Goal: Task Accomplishment & Management: Manage account settings

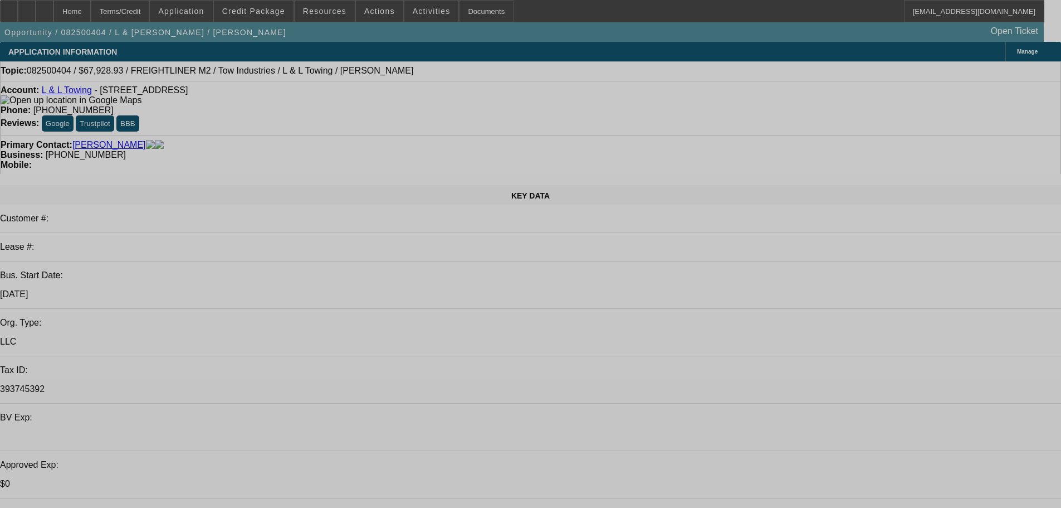
select select "0"
select select "2"
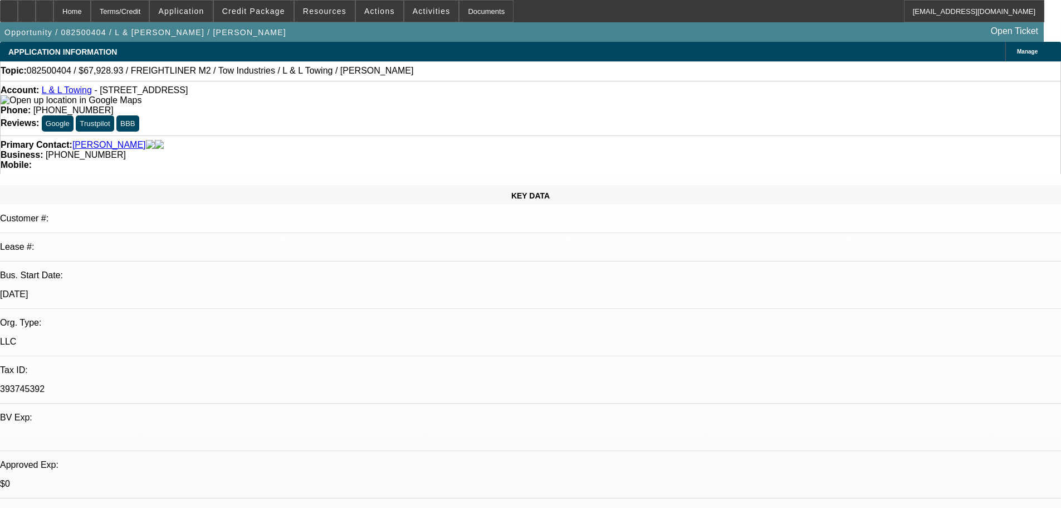
select select "2"
select select "0.1"
select select "4"
select select "0.15"
select select "2"
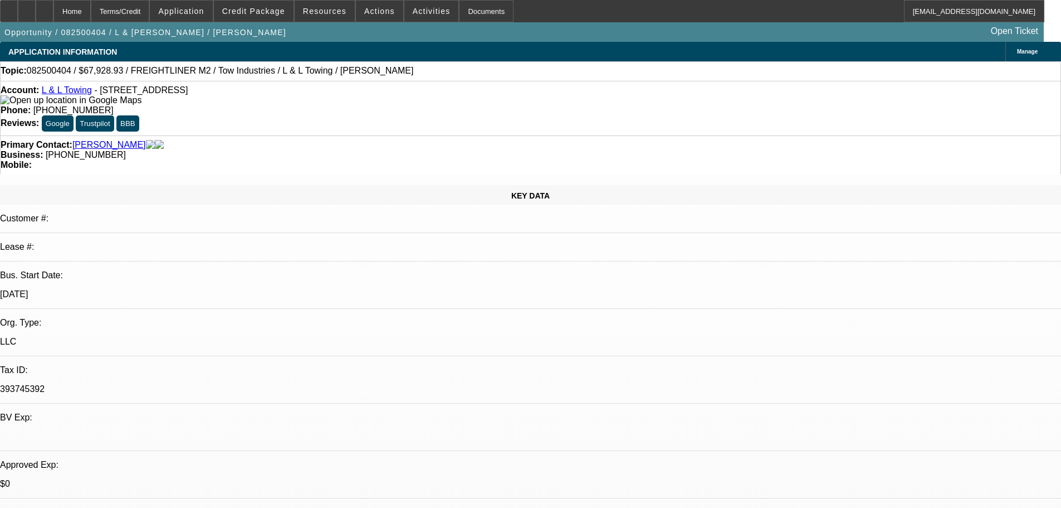
select select "2"
select select "0.1"
select select "4"
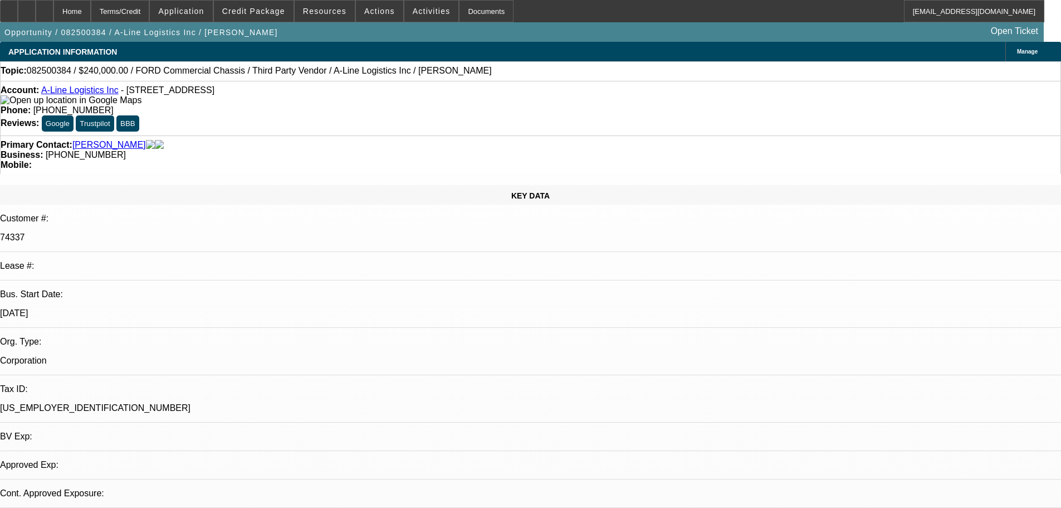
select select "0"
select select "0.1"
select select "4"
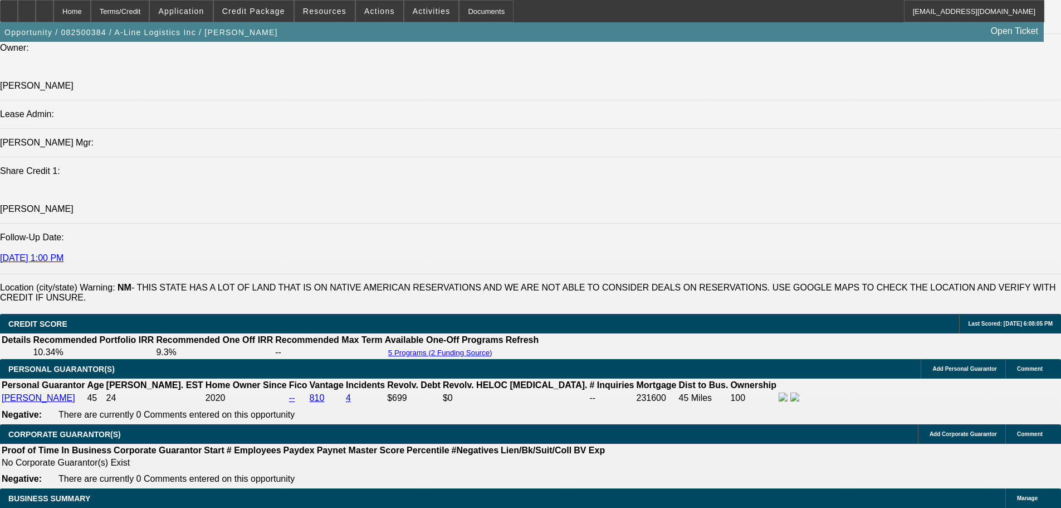
scroll to position [1449, 0]
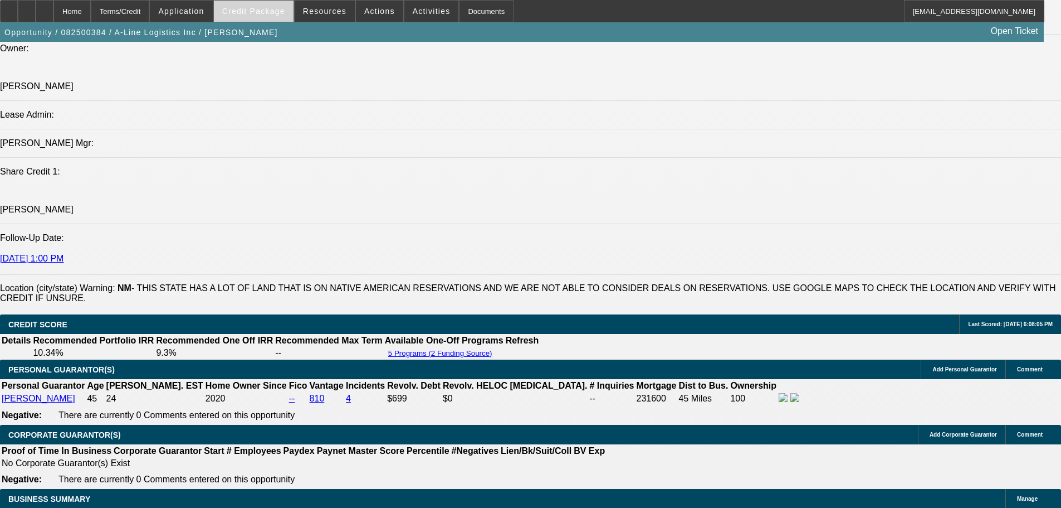
click at [257, 11] on span "Credit Package" at bounding box center [253, 11] width 63 height 9
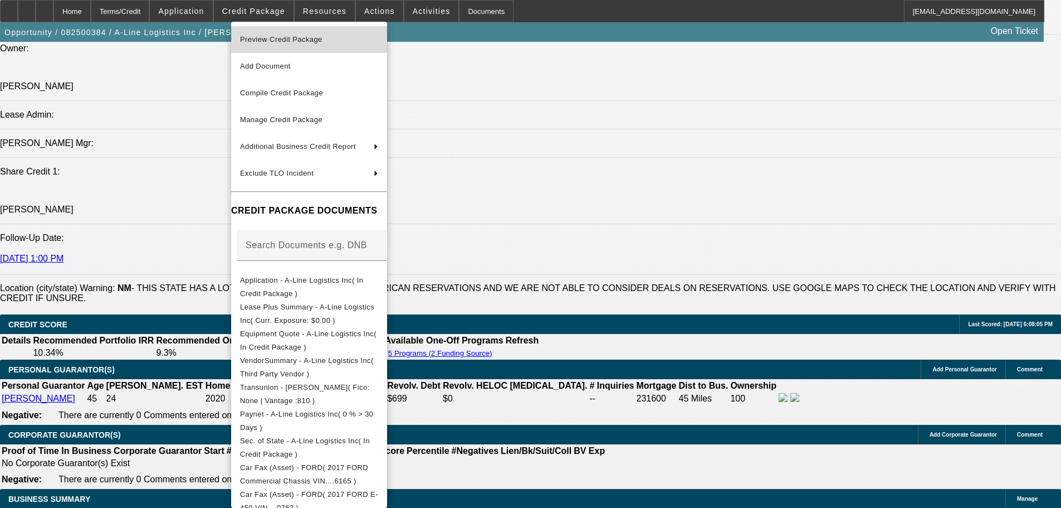
click at [259, 35] on span "Preview Credit Package" at bounding box center [281, 39] width 82 height 8
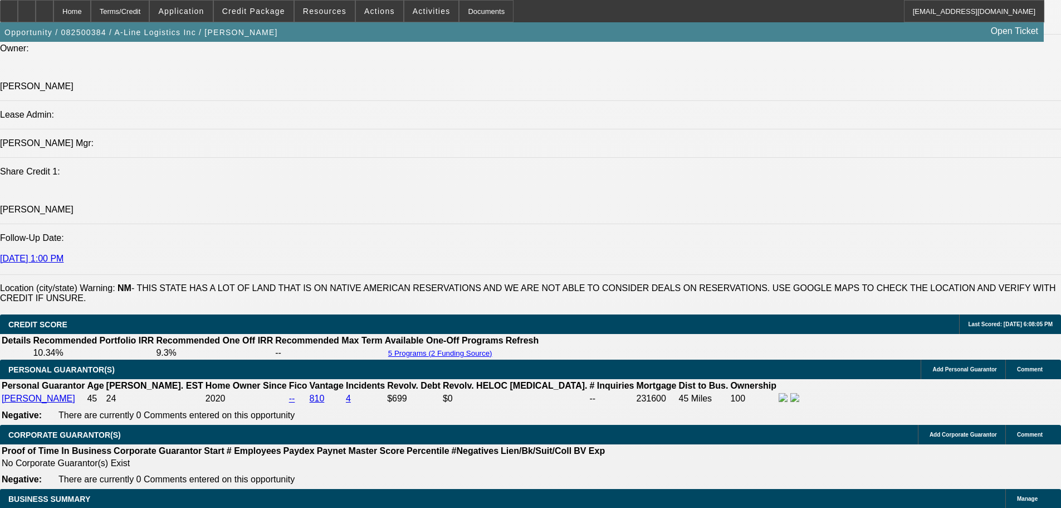
scroll to position [56, 8]
drag, startPoint x: 861, startPoint y: 425, endPoint x: 908, endPoint y: 425, distance: 46.2
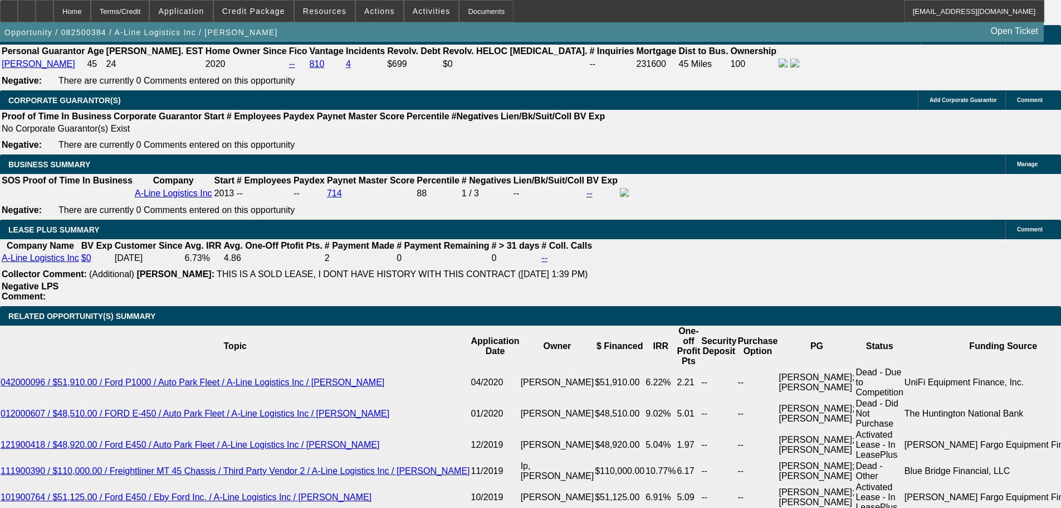
scroll to position [1504, 0]
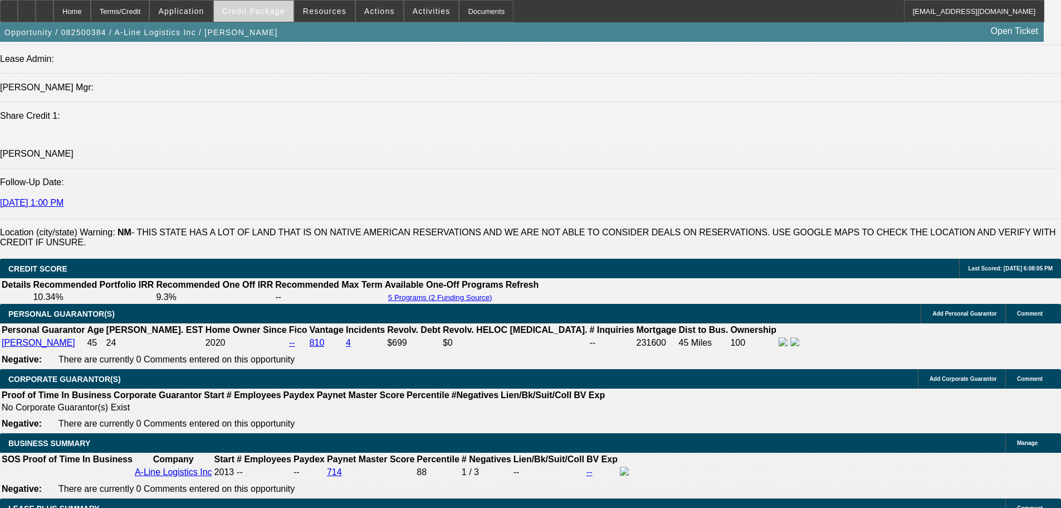
click at [253, 10] on span "Credit Package" at bounding box center [253, 11] width 63 height 9
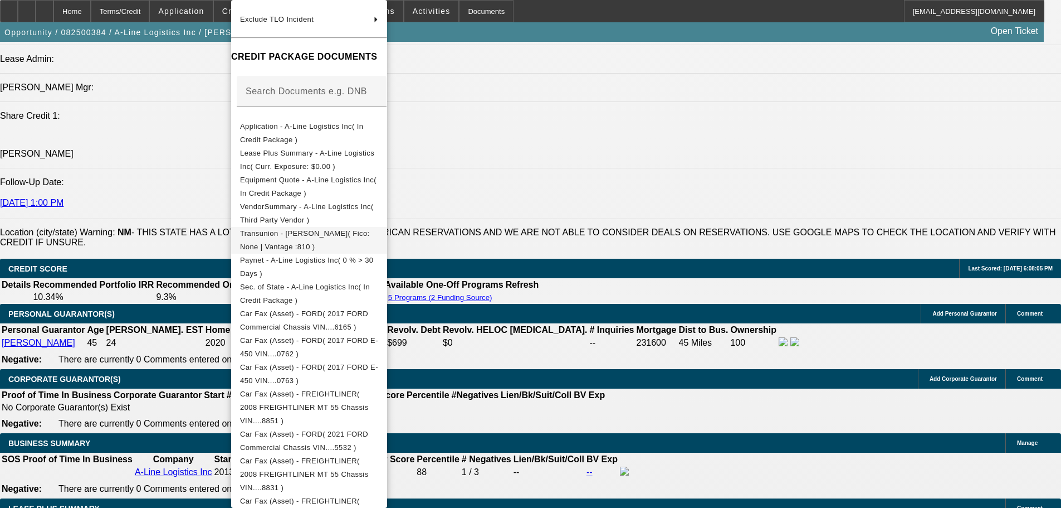
scroll to position [0, 0]
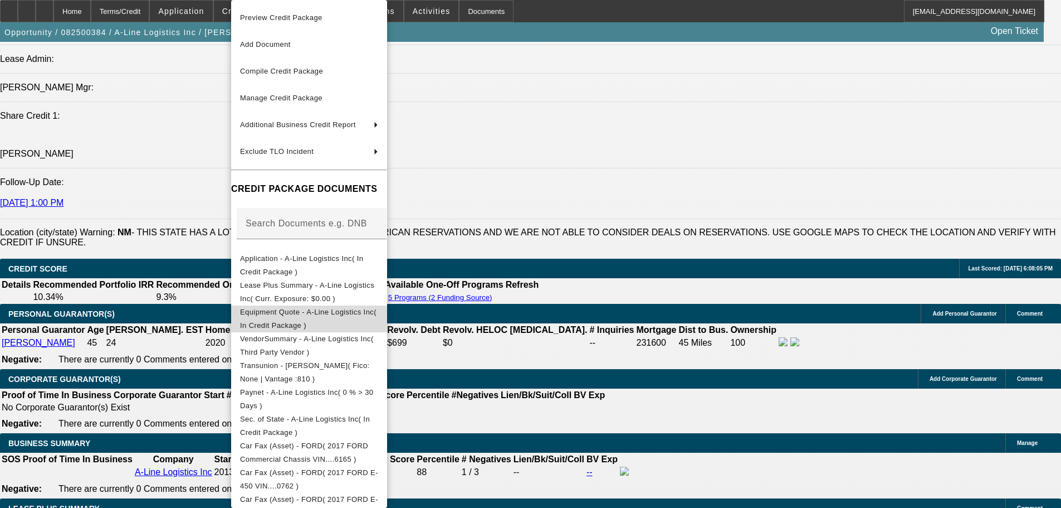
click at [276, 308] on span "Equipment Quote - A-Line Logistics Inc( In Credit Package )" at bounding box center [309, 318] width 138 height 27
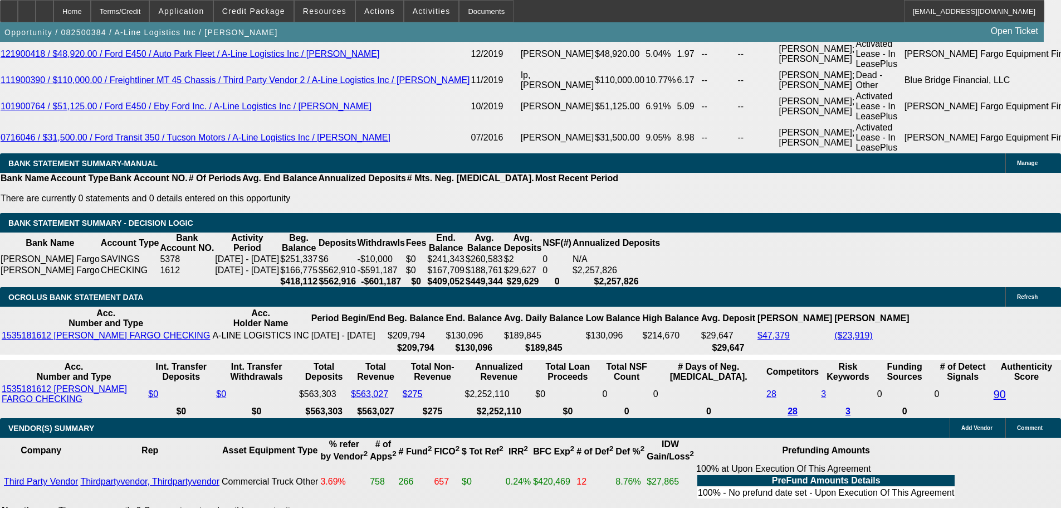
scroll to position [2173, 0]
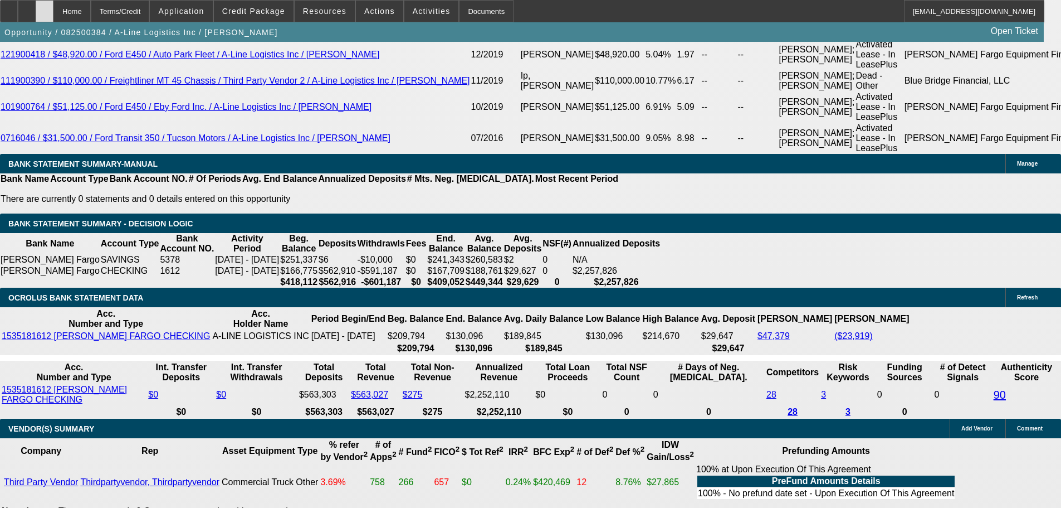
click at [45, 7] on icon at bounding box center [45, 7] width 0 height 0
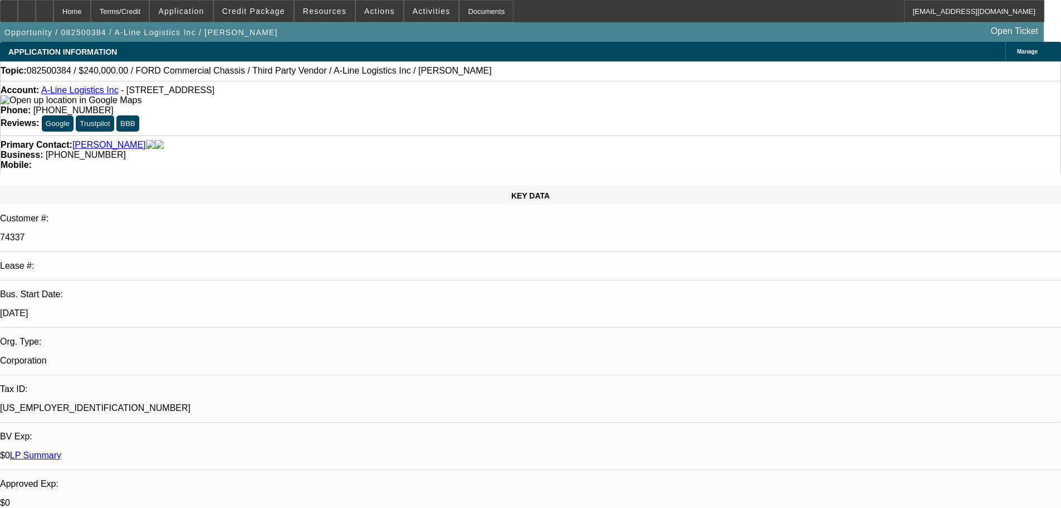
select select "0"
select select "0.1"
select select "4"
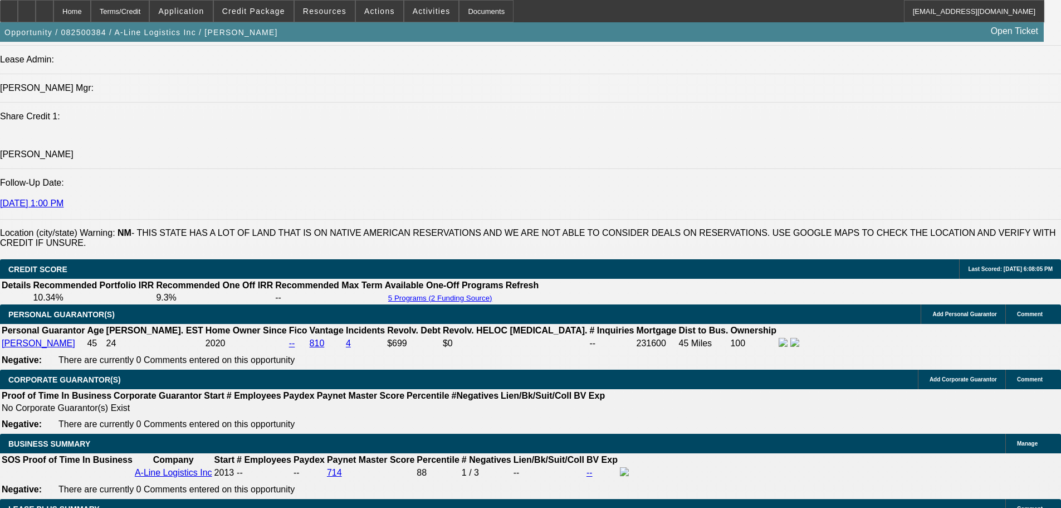
scroll to position [1504, 0]
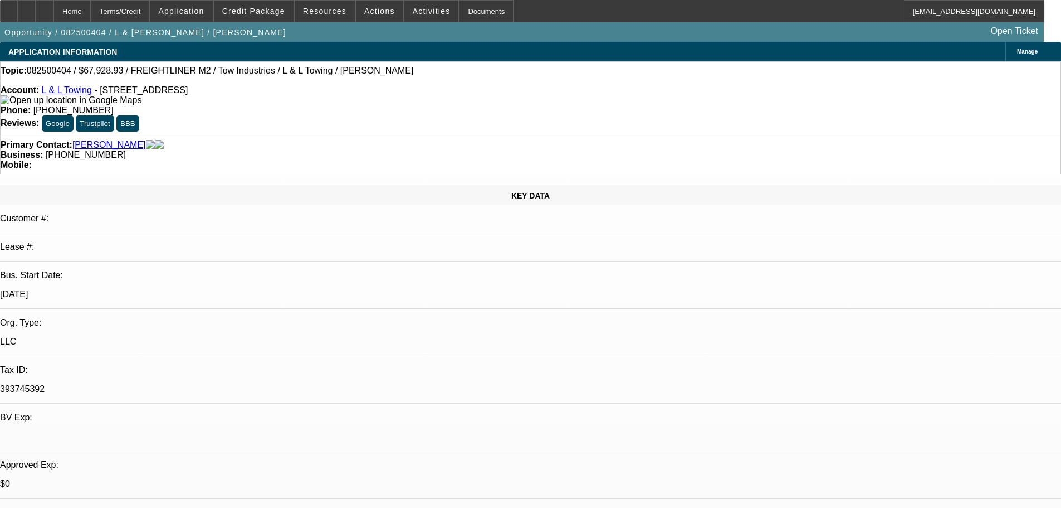
select select "0"
select select "2"
select select "0.1"
select select "4"
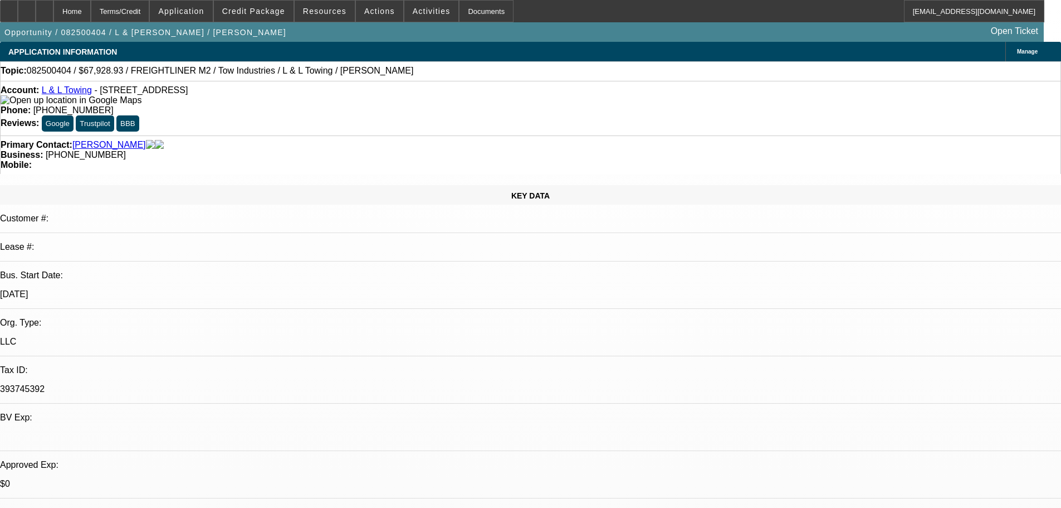
select select "0.15"
select select "2"
select select "0.1"
select select "4"
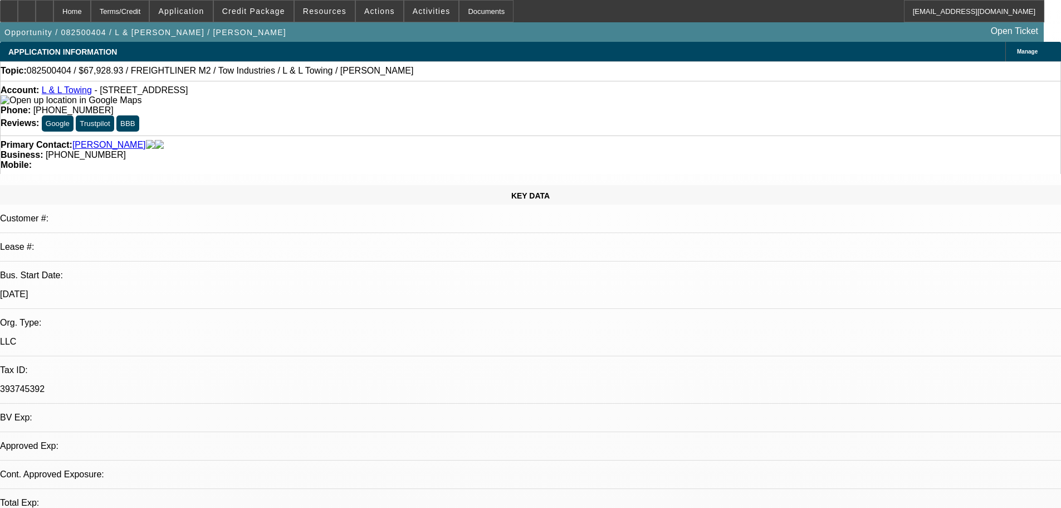
select select "0"
select select "2"
select select "0.1"
select select "4"
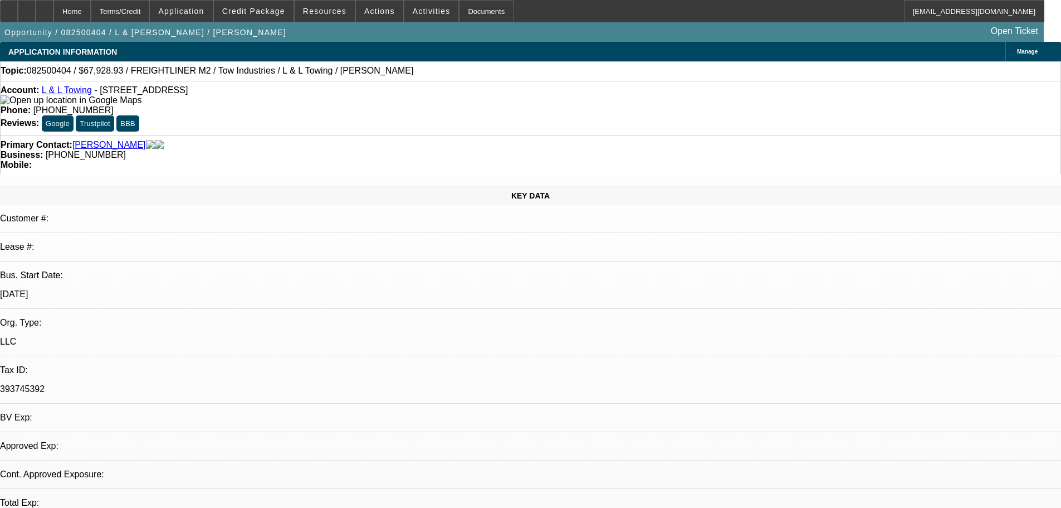
select select "0.15"
select select "2"
select select "0.1"
select select "4"
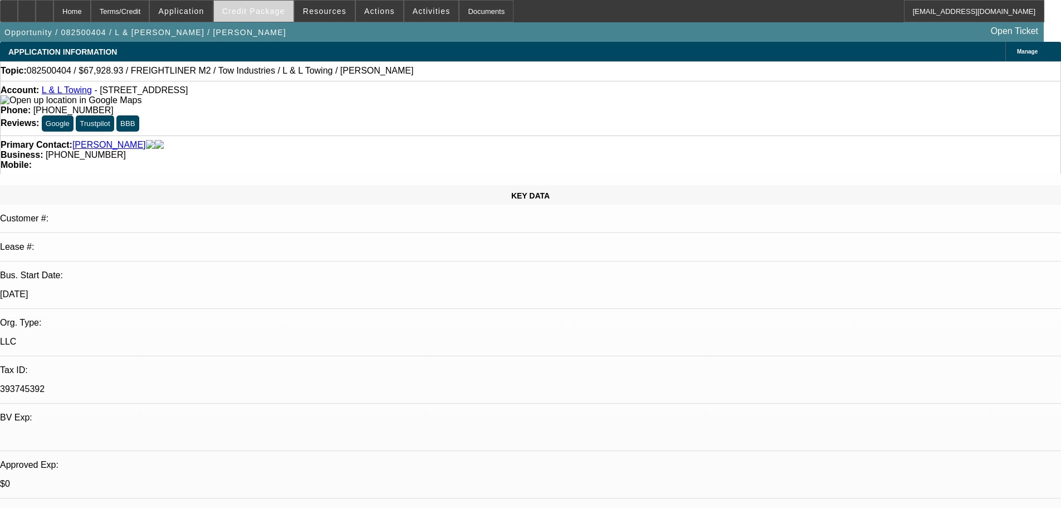
click at [259, 17] on span at bounding box center [254, 11] width 80 height 27
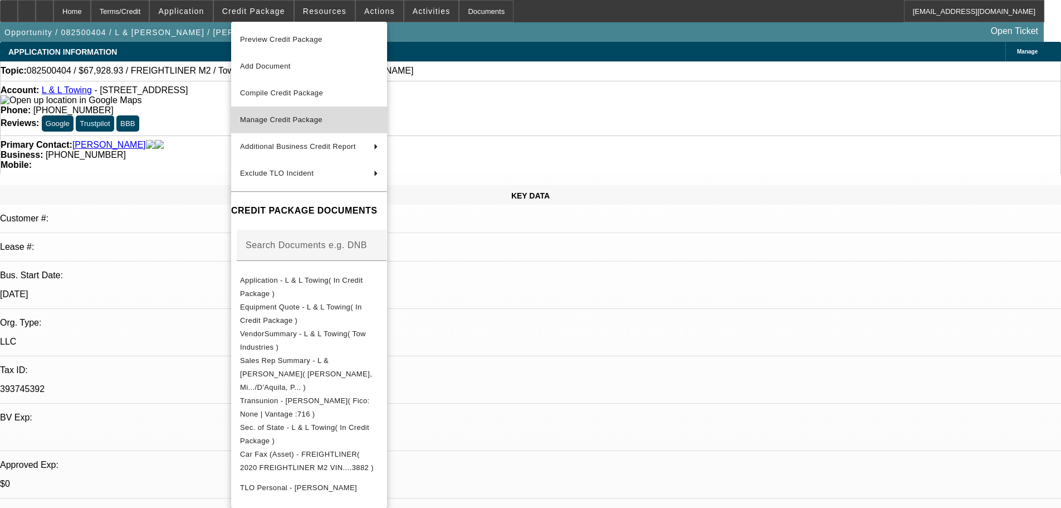
click at [267, 119] on span "Manage Credit Package" at bounding box center [281, 119] width 82 height 8
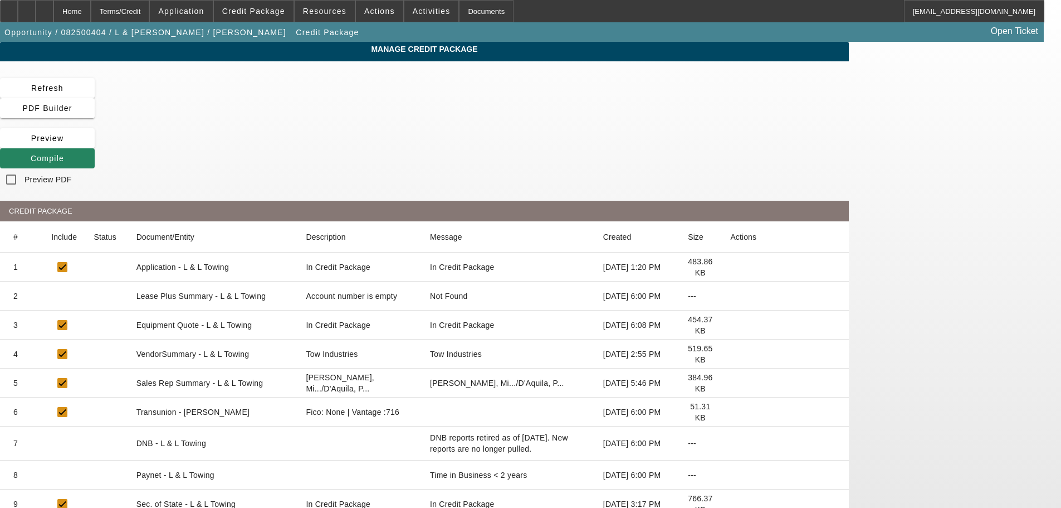
click at [730, 296] on icon at bounding box center [730, 296] width 0 height 0
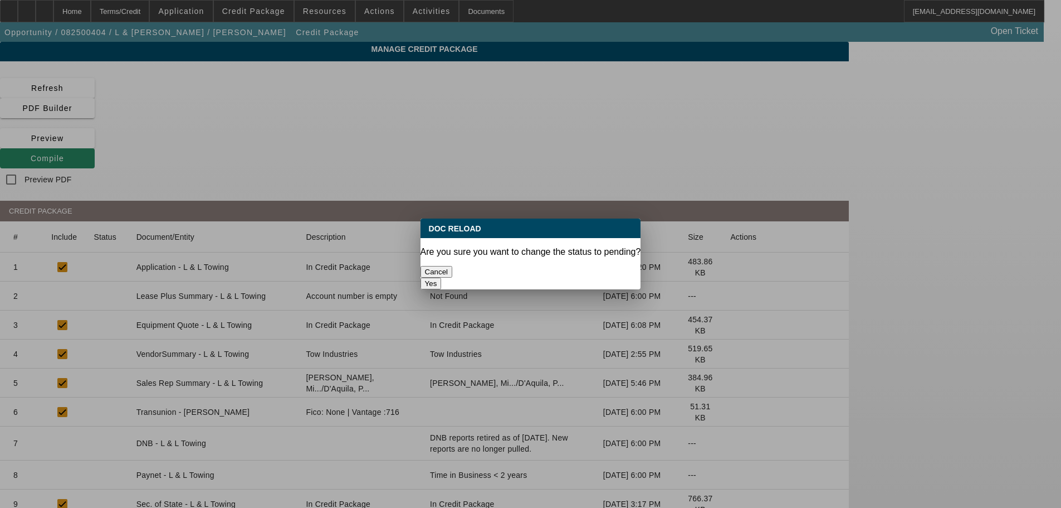
click at [442, 277] on button "Yes" at bounding box center [431, 283] width 21 height 12
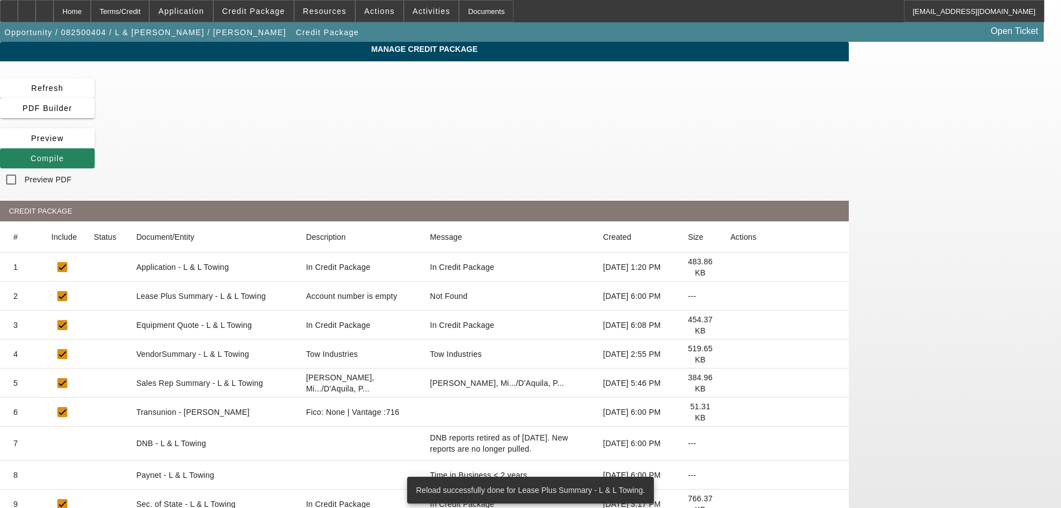
click at [730, 354] on icon at bounding box center [730, 354] width 0 height 0
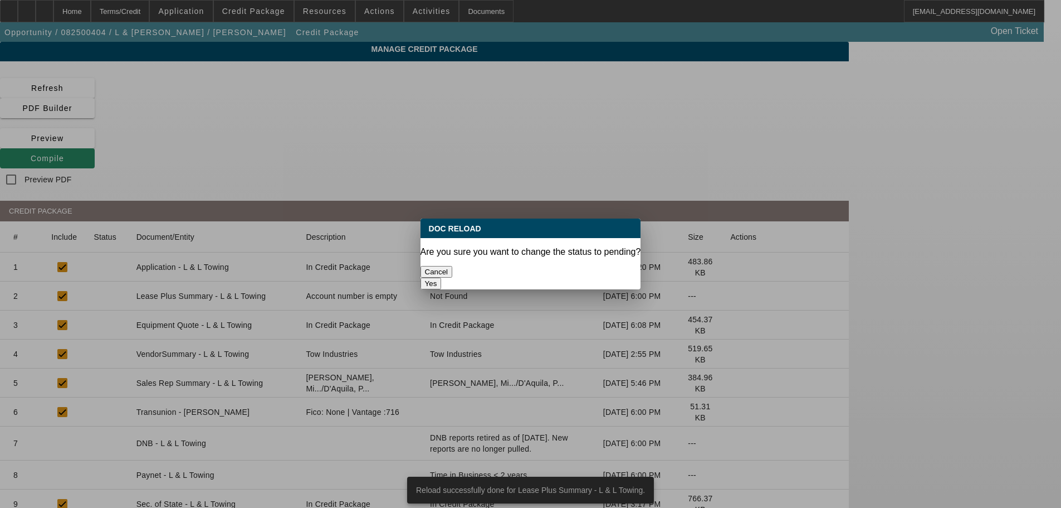
click at [442, 277] on button "Yes" at bounding box center [431, 283] width 21 height 12
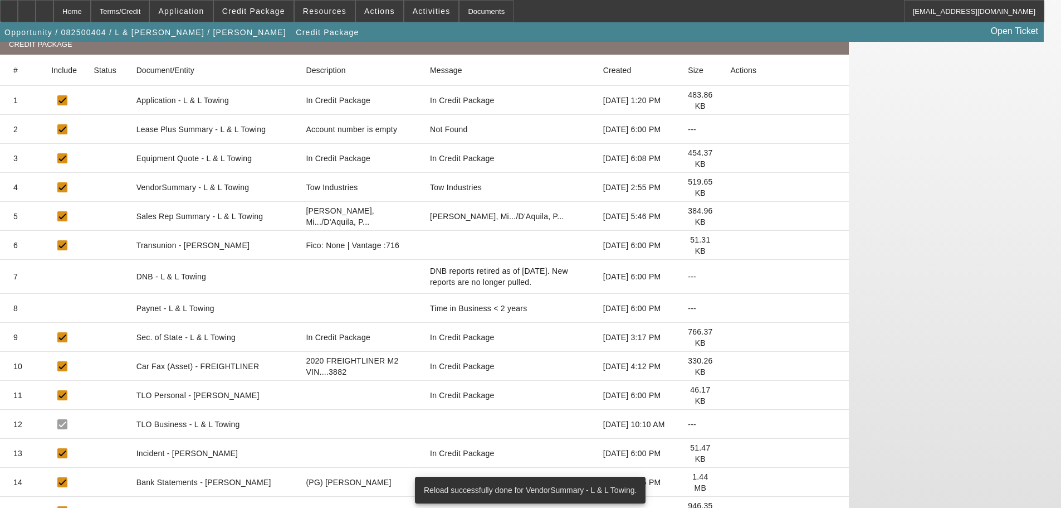
scroll to position [167, 0]
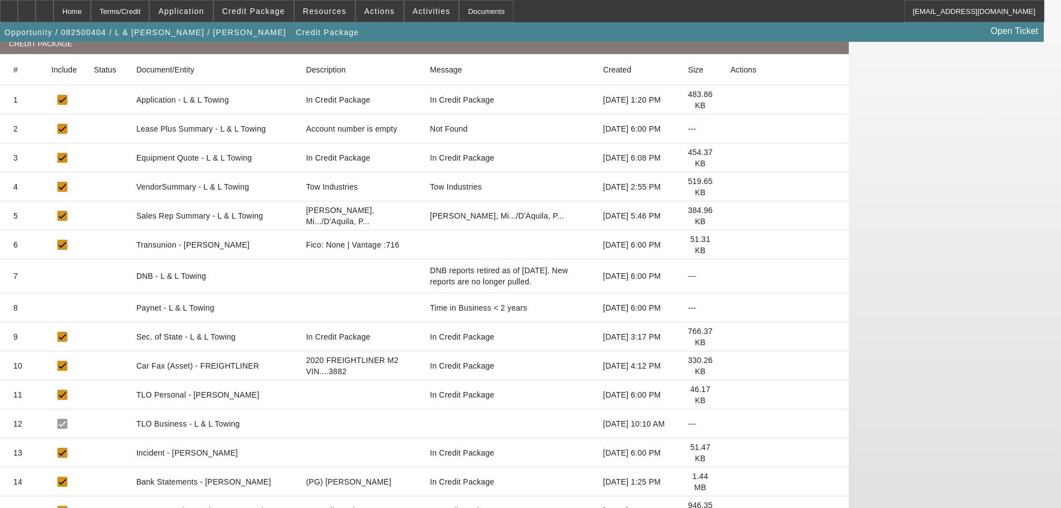
click at [730, 337] on icon at bounding box center [730, 337] width 0 height 0
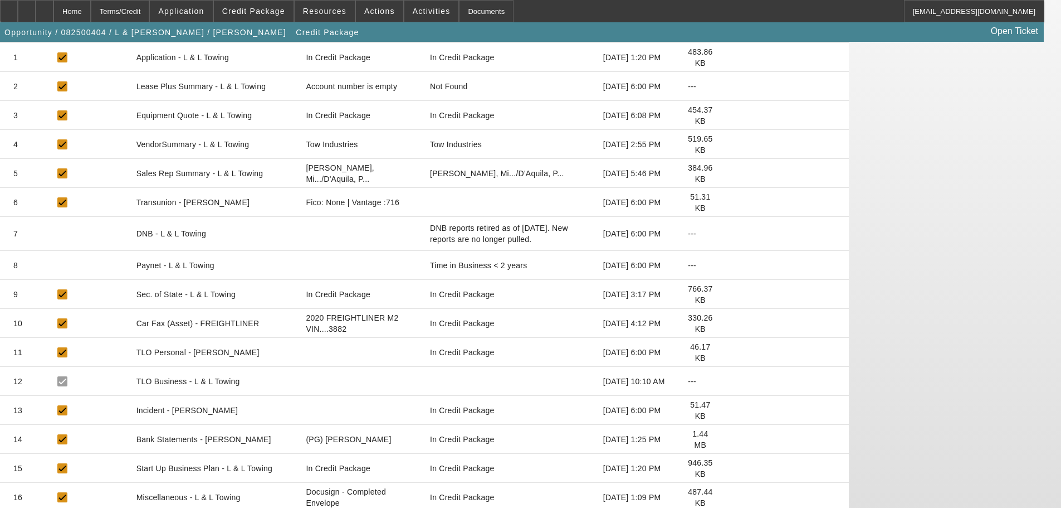
scroll to position [0, 0]
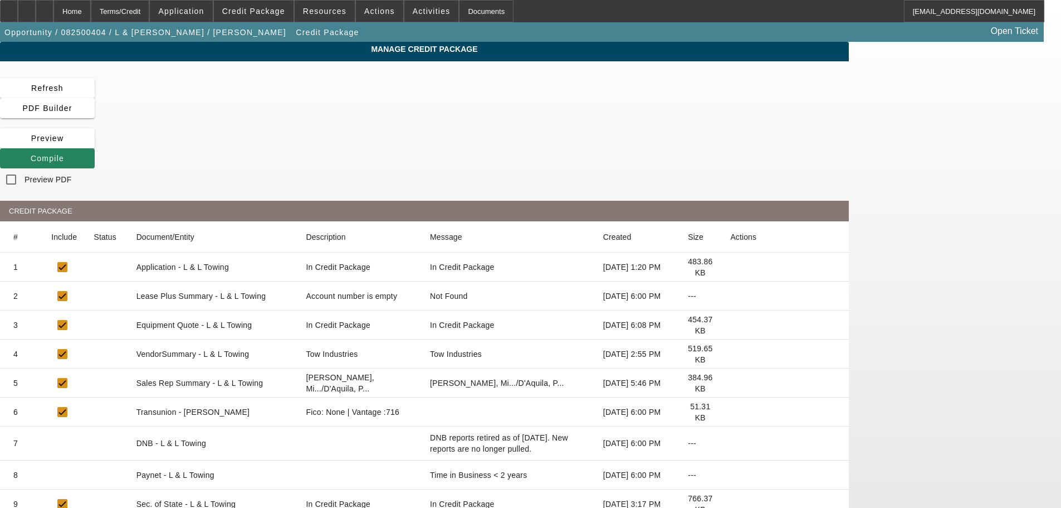
click at [730, 267] on icon at bounding box center [730, 267] width 0 height 0
click at [730, 504] on icon at bounding box center [730, 504] width 0 height 0
click at [64, 154] on span "Compile" at bounding box center [47, 158] width 33 height 9
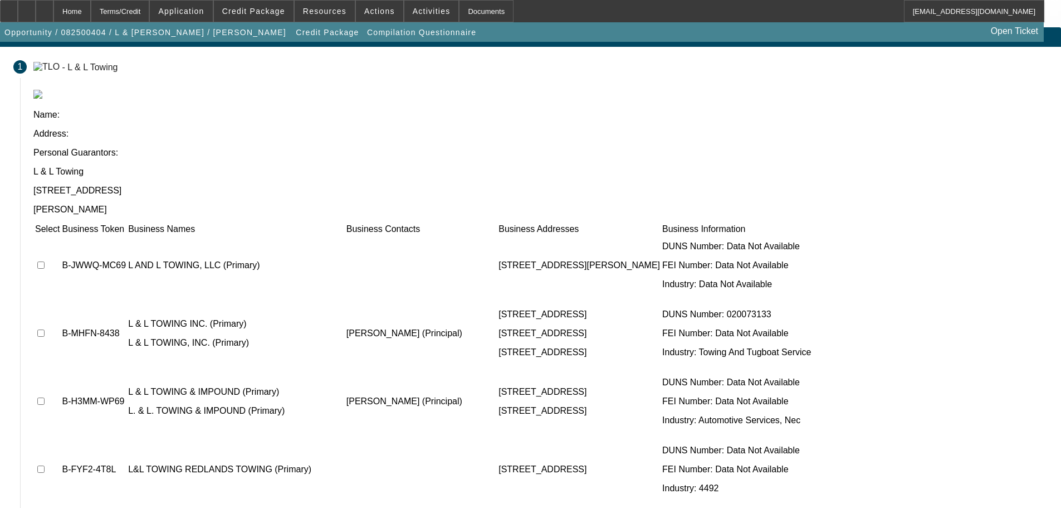
scroll to position [22, 0]
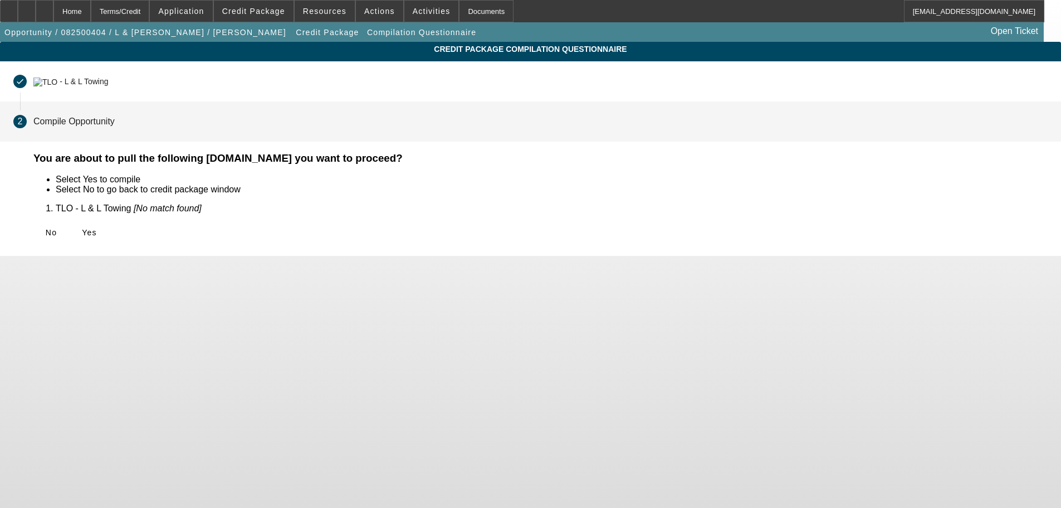
scroll to position [0, 0]
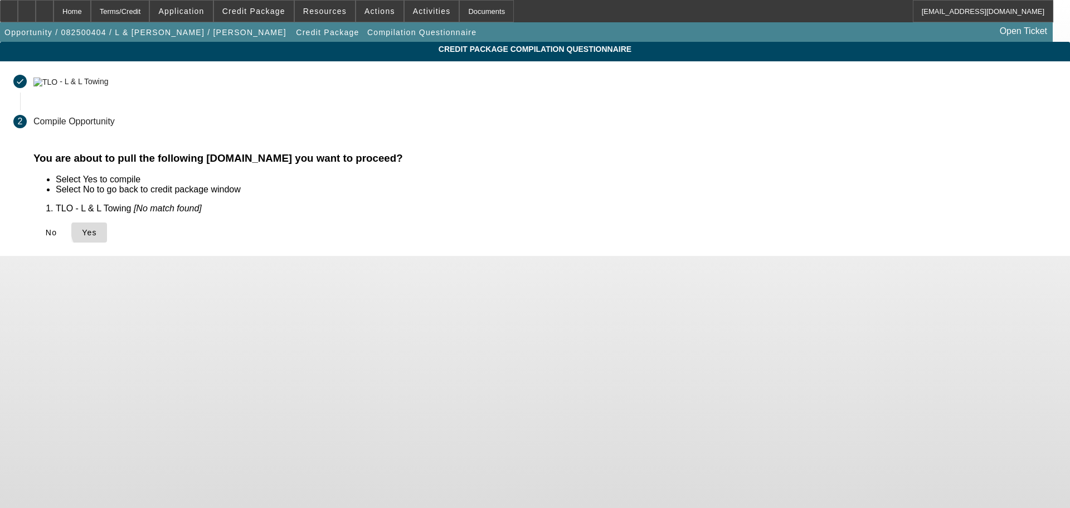
click at [97, 230] on span "Yes" at bounding box center [89, 232] width 15 height 9
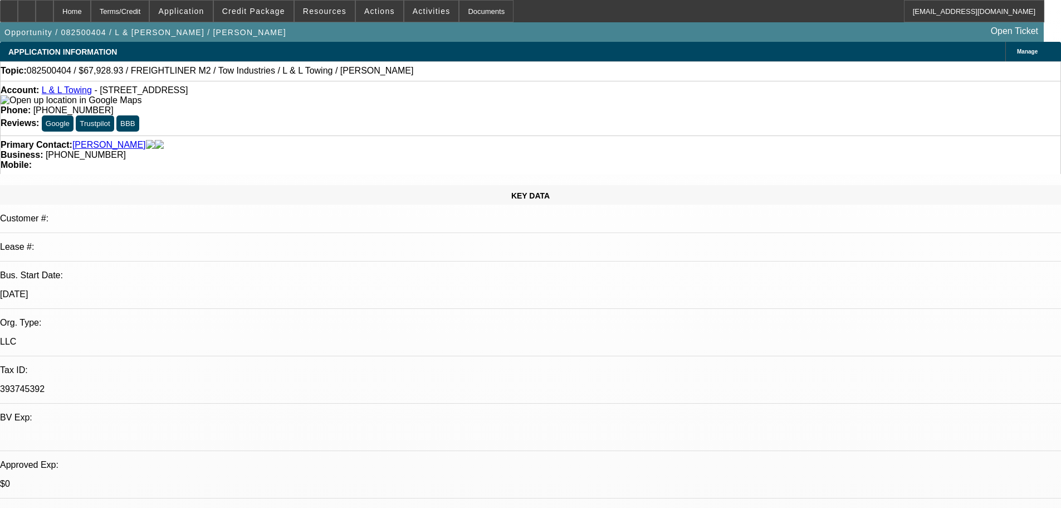
select select "0"
select select "2"
select select "0.1"
select select "4"
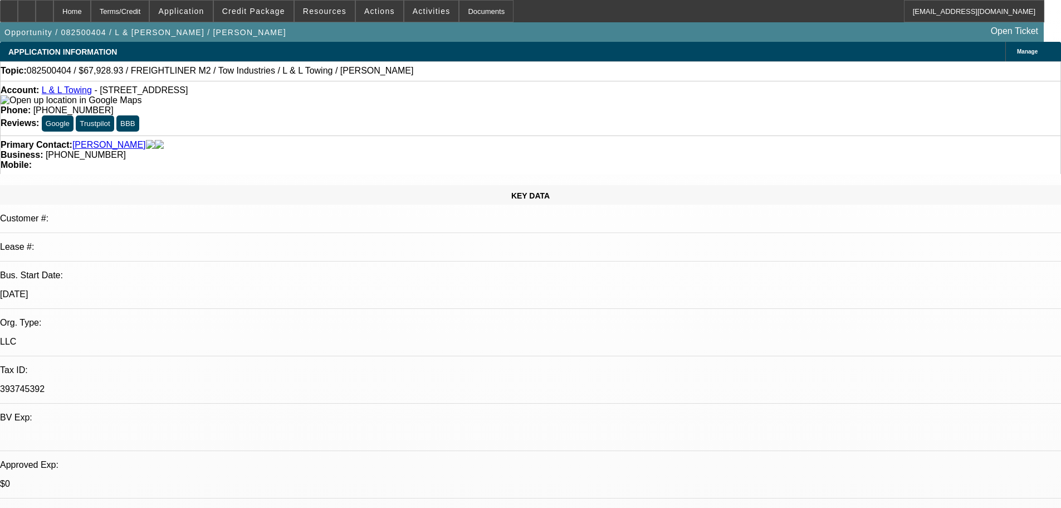
select select "0.15"
select select "2"
select select "0.1"
select select "4"
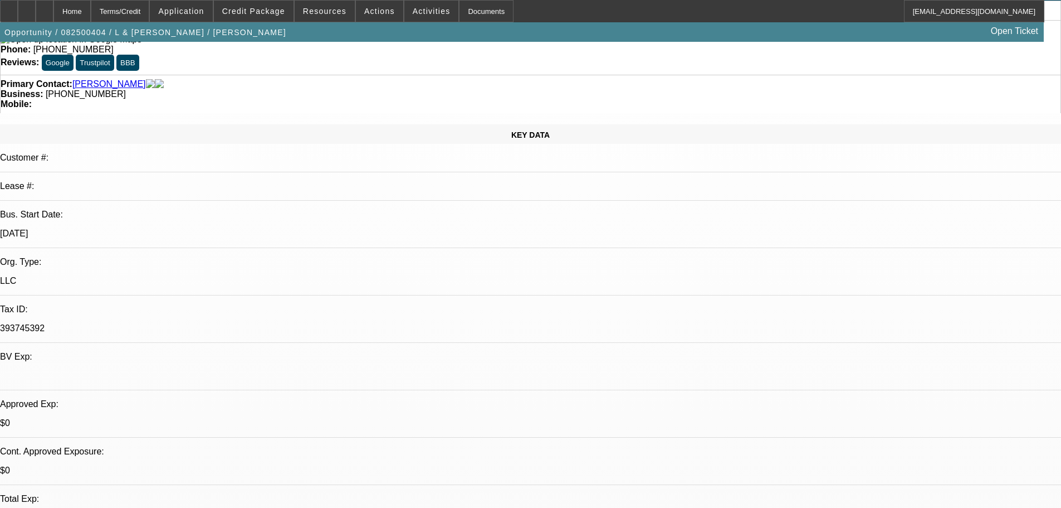
scroll to position [111, 0]
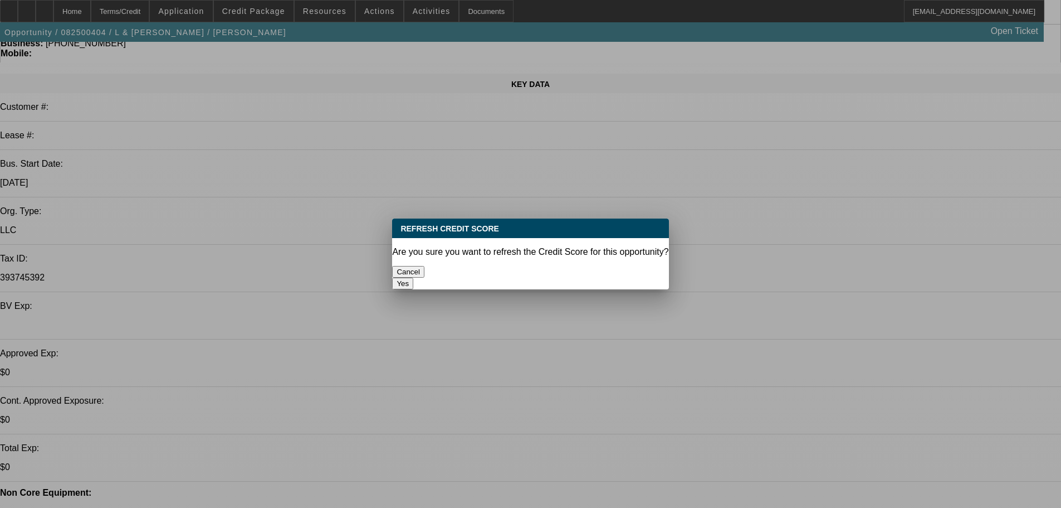
scroll to position [0, 0]
click at [413, 277] on button "Yes" at bounding box center [402, 283] width 21 height 12
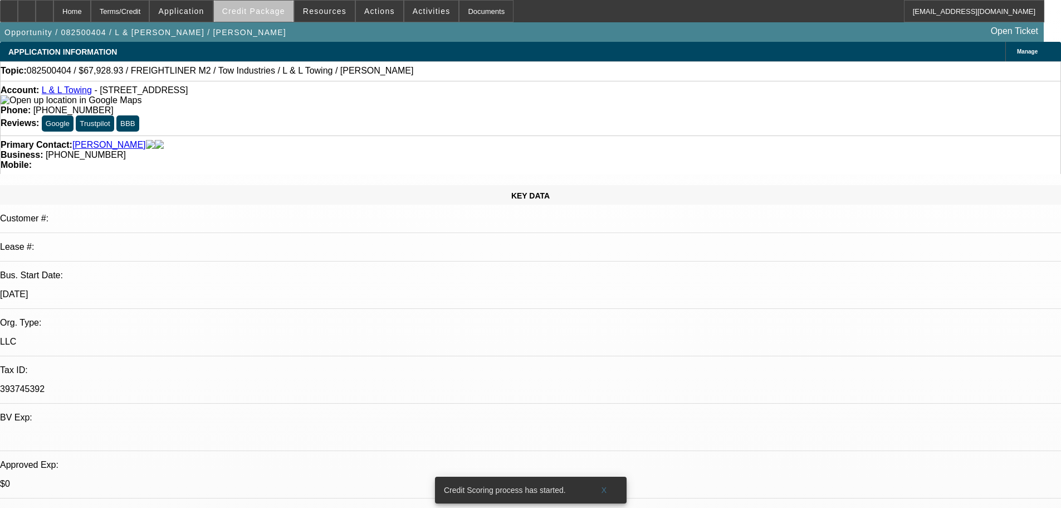
click at [272, 18] on span at bounding box center [254, 11] width 80 height 27
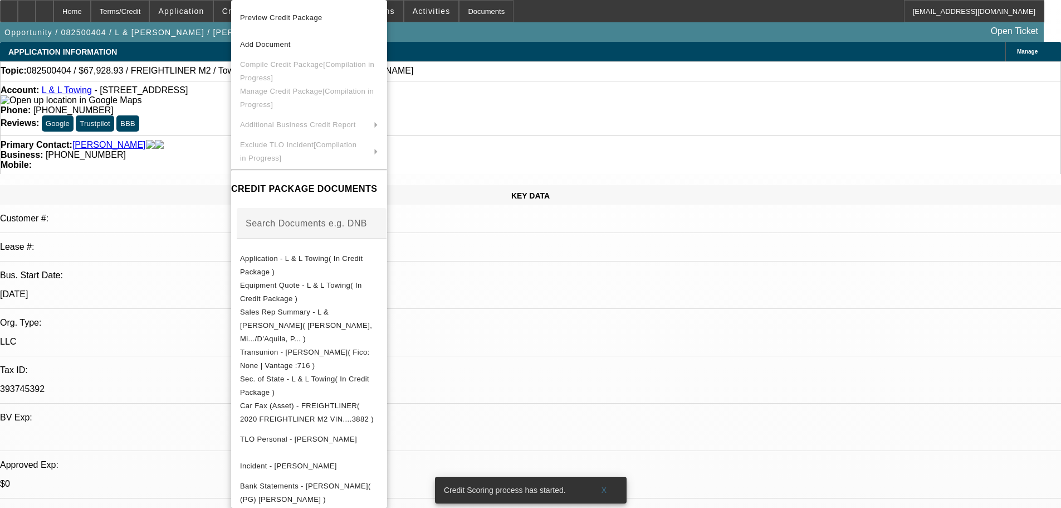
click at [213, 147] on div at bounding box center [530, 254] width 1061 height 508
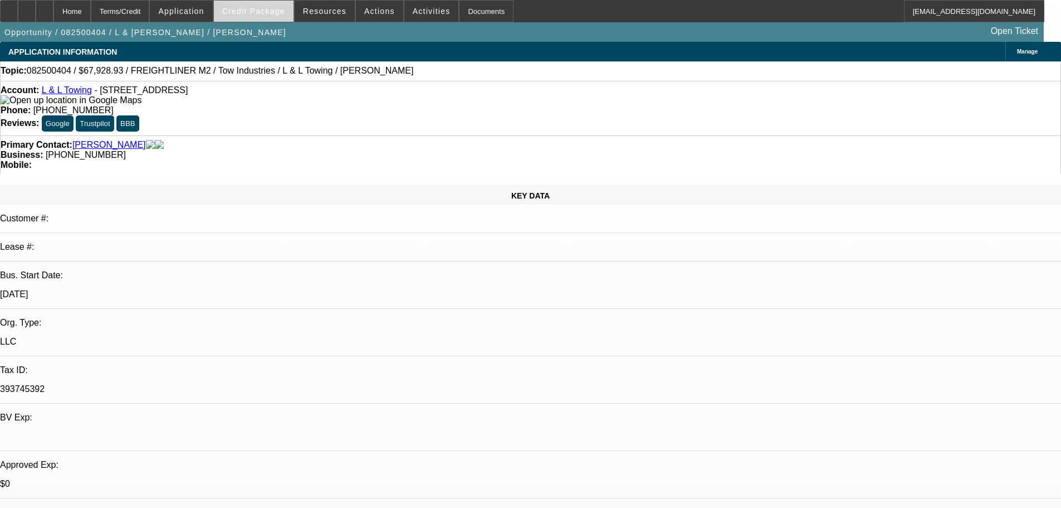
click at [281, 19] on span at bounding box center [254, 11] width 80 height 27
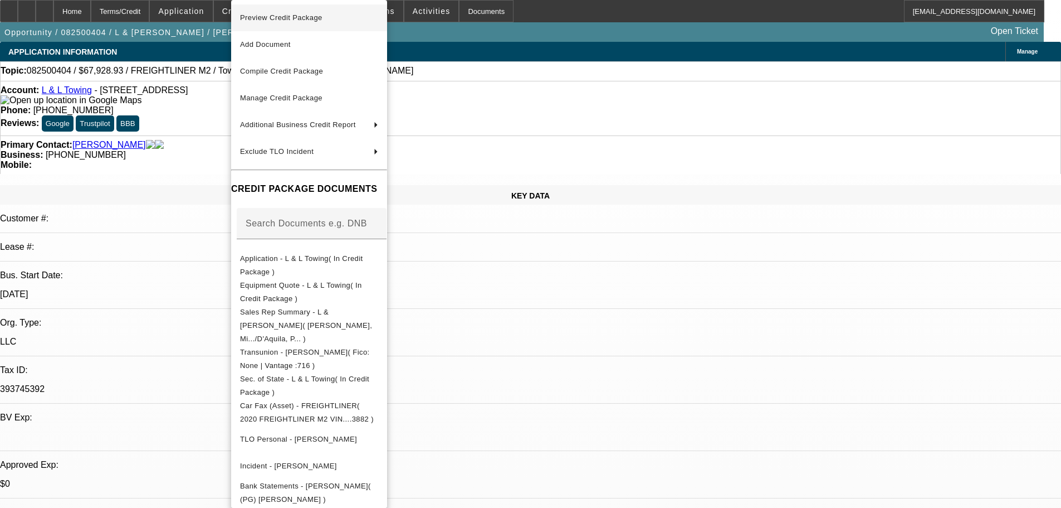
click at [310, 12] on span "Preview Credit Package" at bounding box center [309, 17] width 138 height 13
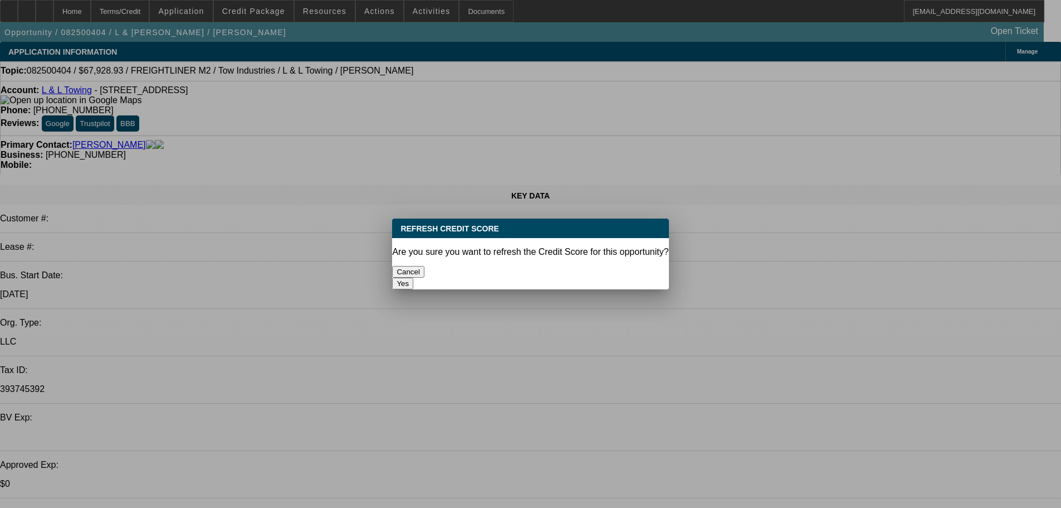
click at [413, 277] on button "Yes" at bounding box center [402, 283] width 21 height 12
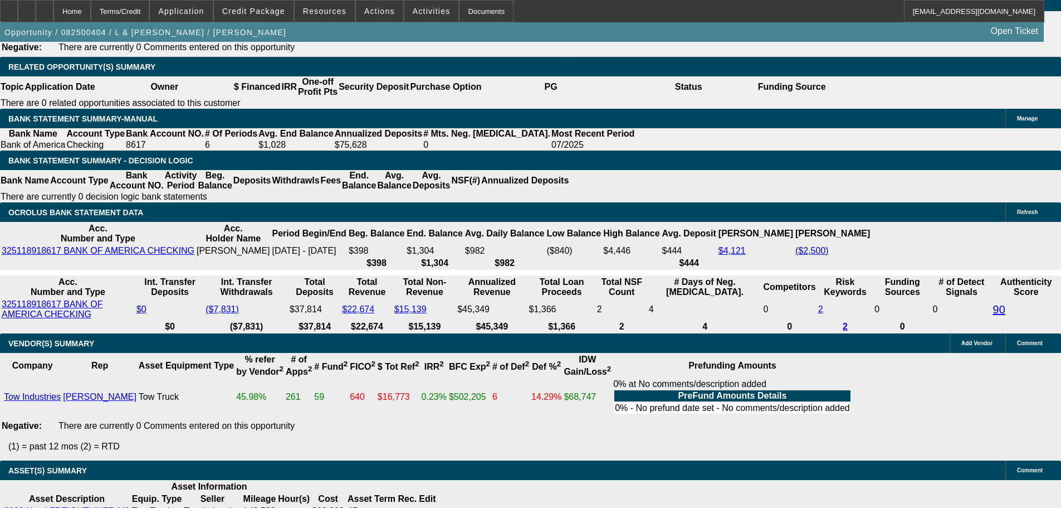
scroll to position [2025, 0]
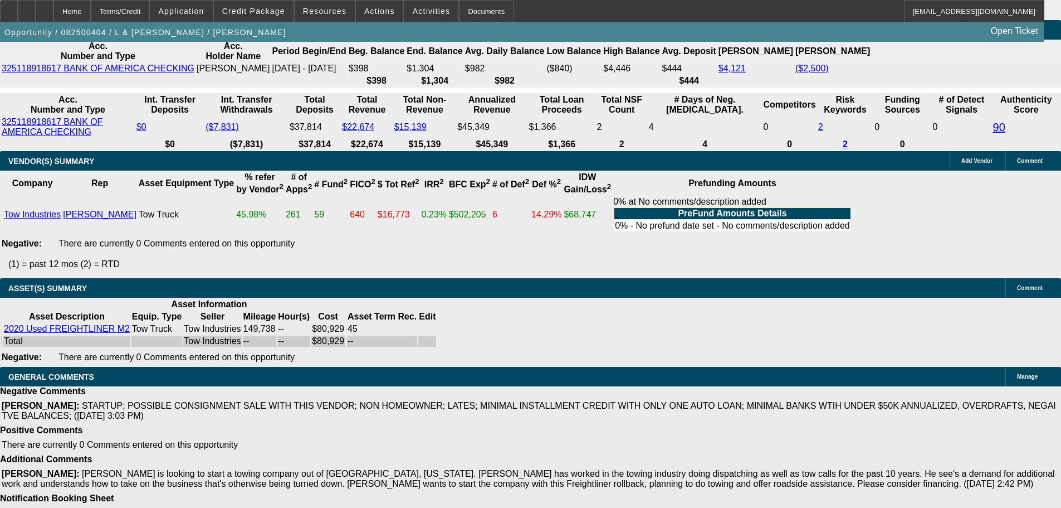
select select "4"
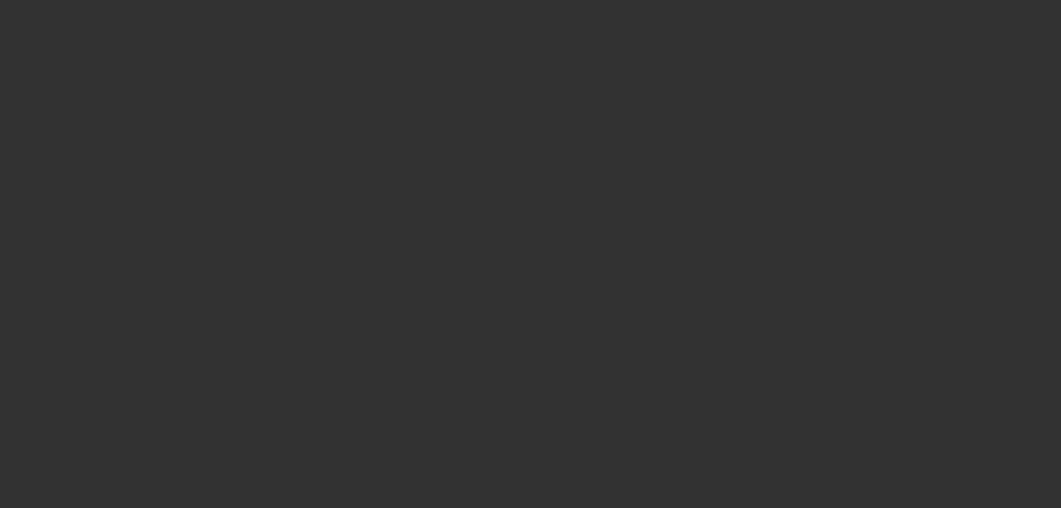
scroll to position [0, 0]
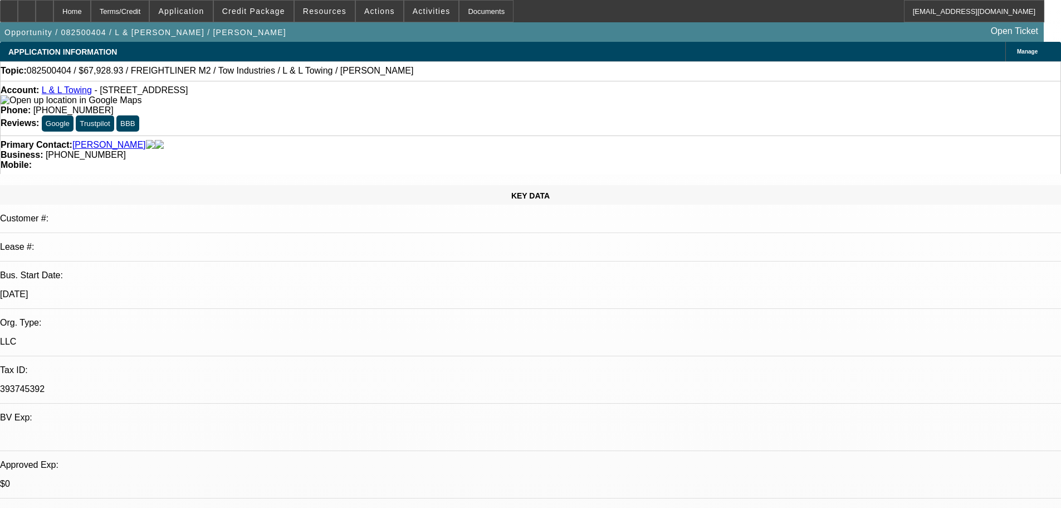
type textarea "I REVIEWED AND AGREE, JUST TOO LIGHT OF A DEAL. PASS."
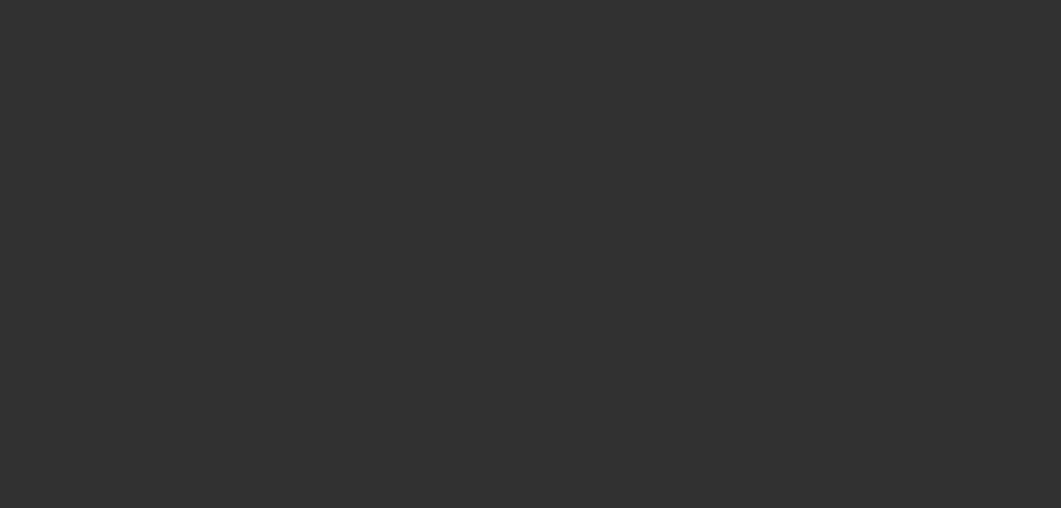
select select "0"
select select "2"
select select "0.1"
select select "4"
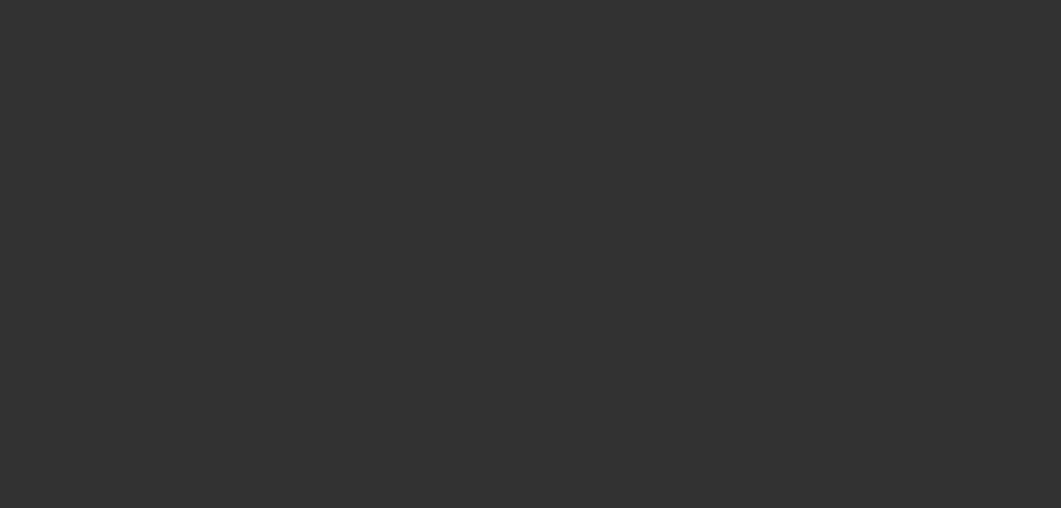
select select "0.15"
select select "2"
select select "0.1"
select select "4"
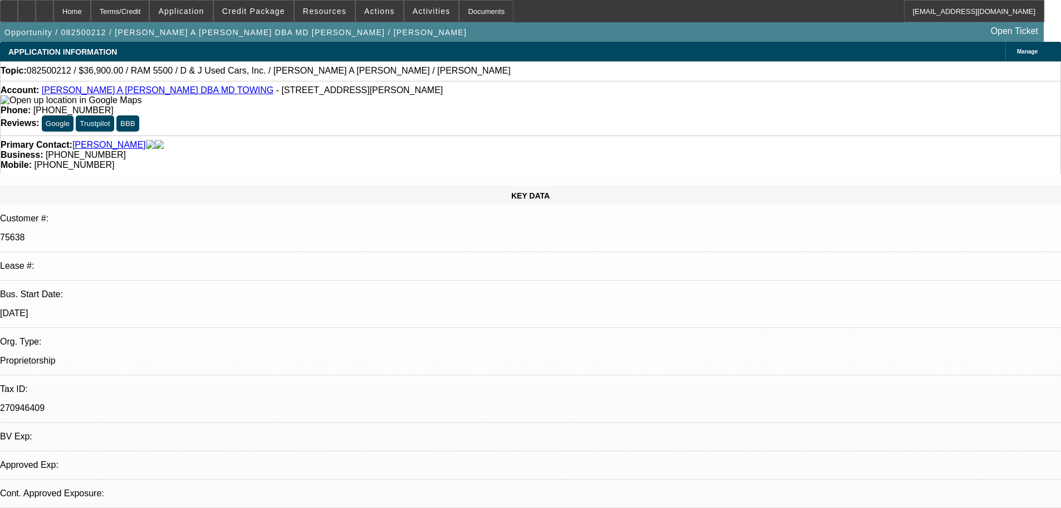
select select "0"
select select "2"
select select "0.1"
select select "4"
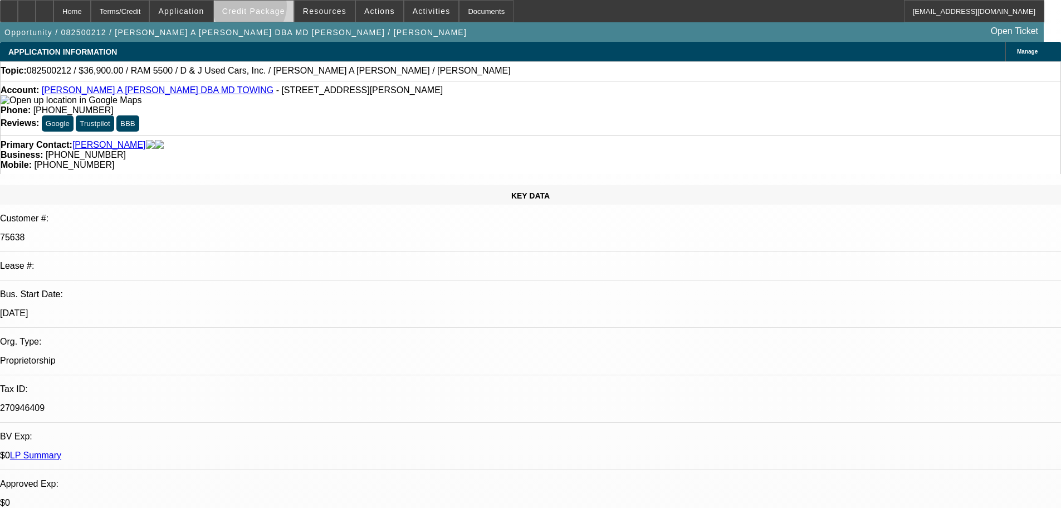
click at [267, 9] on span "Credit Package" at bounding box center [253, 11] width 63 height 9
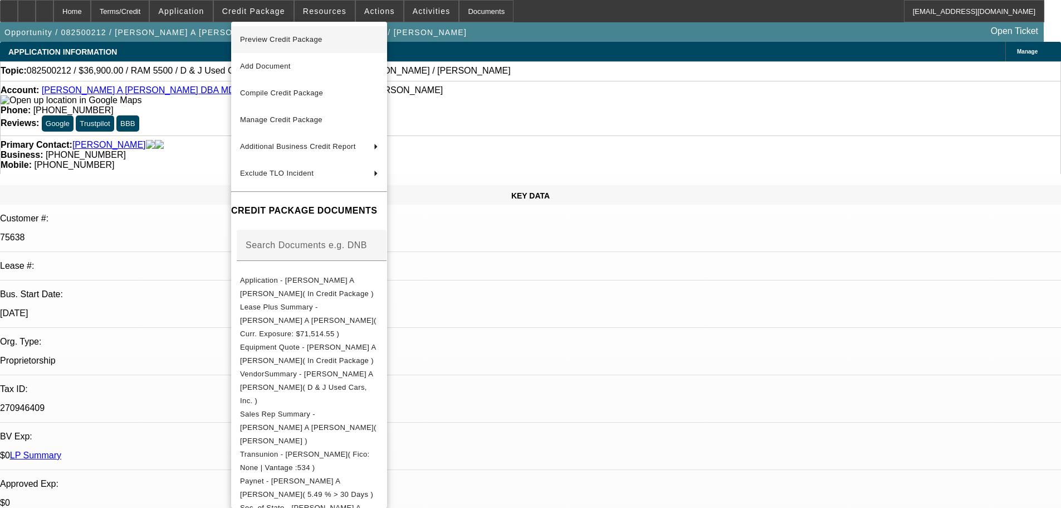
click at [306, 38] on span "Preview Credit Package" at bounding box center [281, 39] width 82 height 8
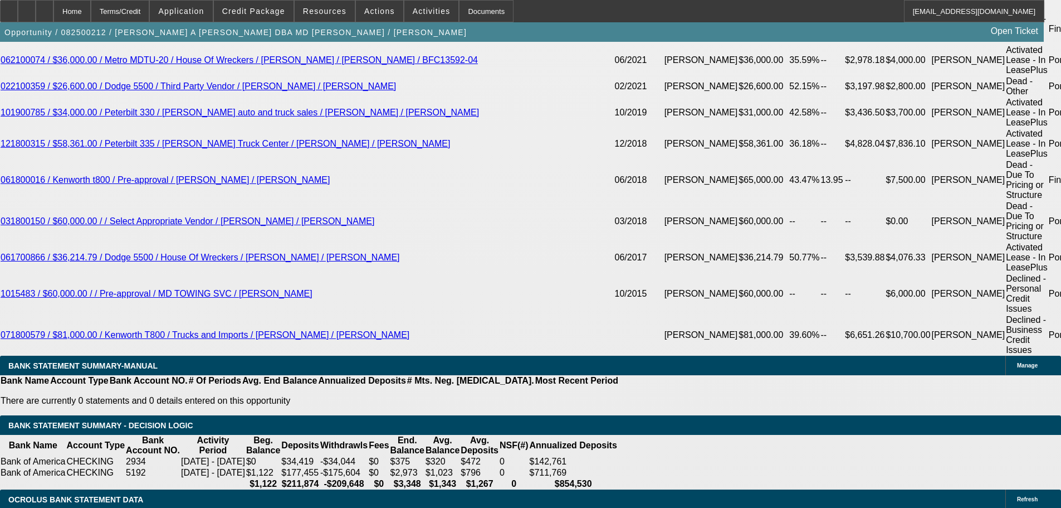
scroll to position [2451, 0]
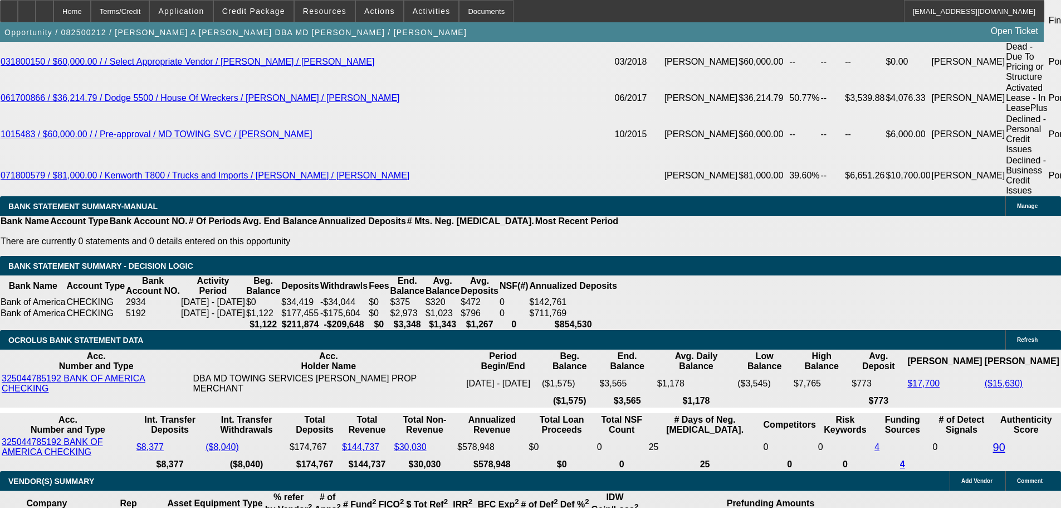
select select "4"
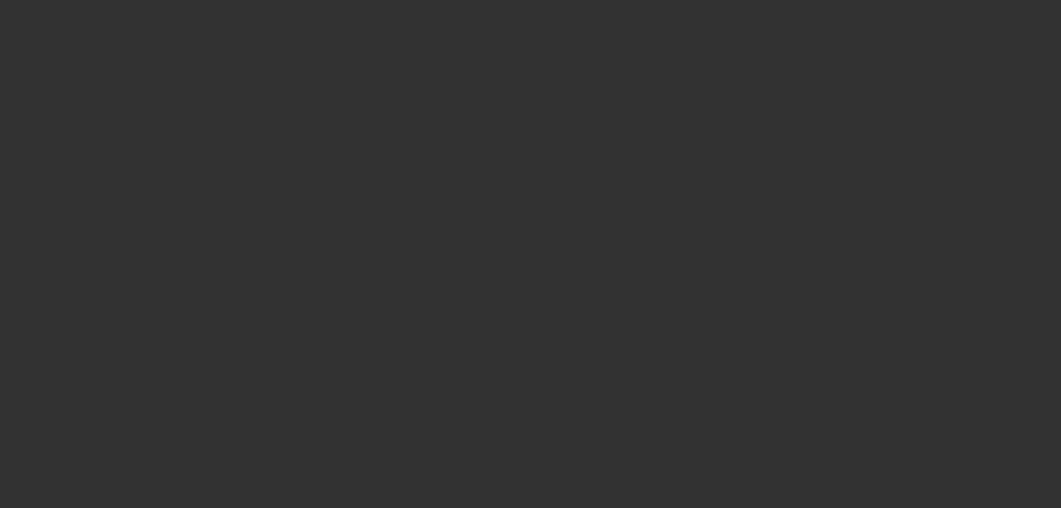
scroll to position [0, 0]
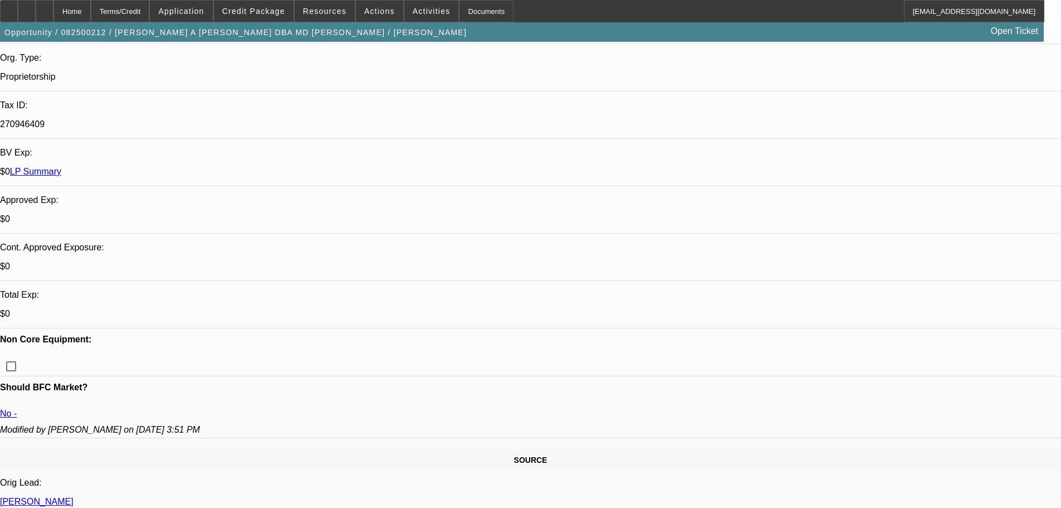
scroll to position [111, 0]
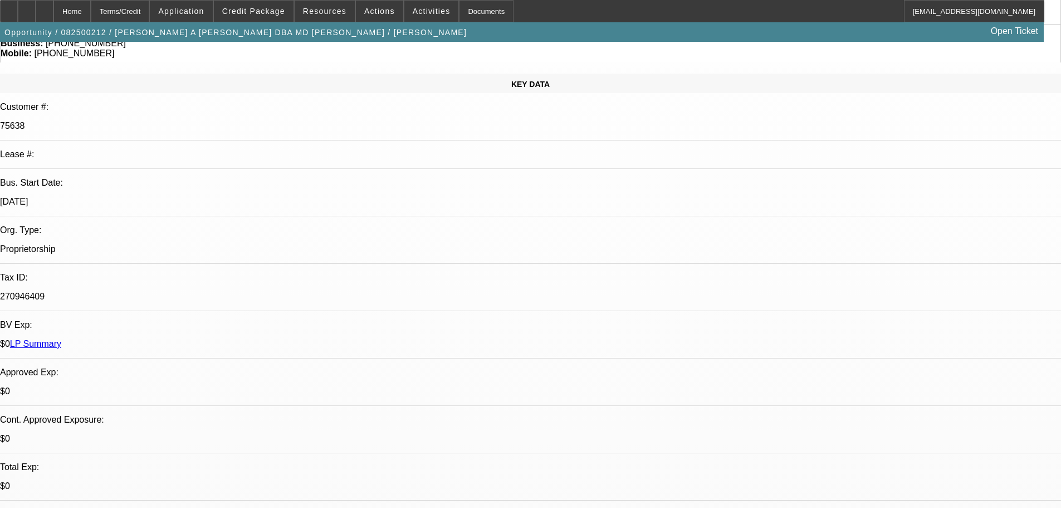
type textarea "PASS, JUST TOO MANY NEGATIVES ON THIS DEAL TO TRY ANOTHER DEAL AGAIN. HE STILL …"
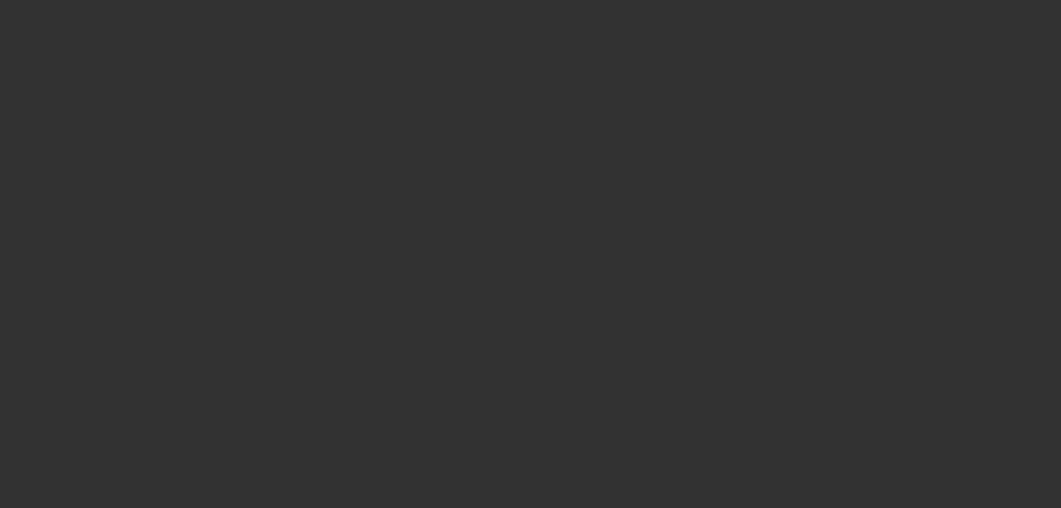
scroll to position [0, 0]
select select "0"
select select "2"
select select "0.1"
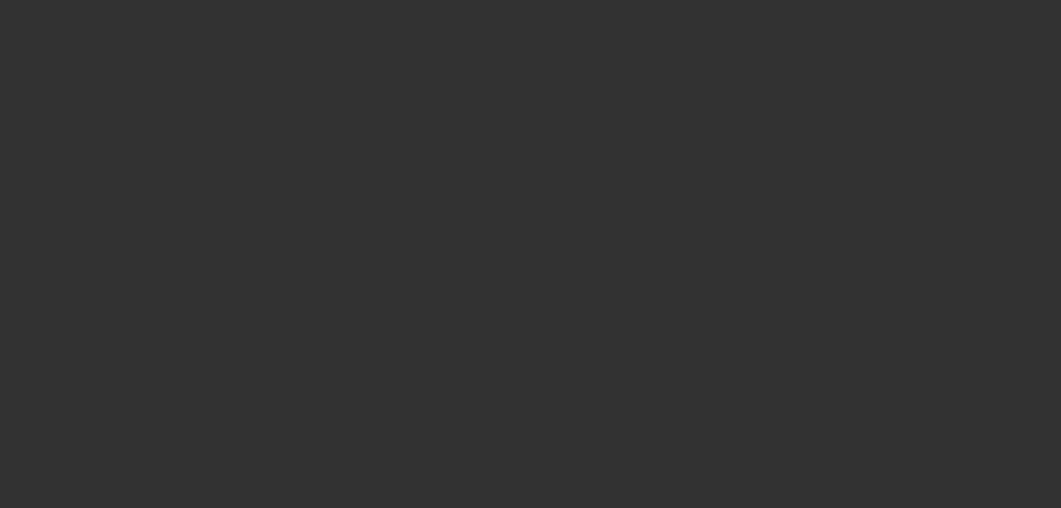
select select "4"
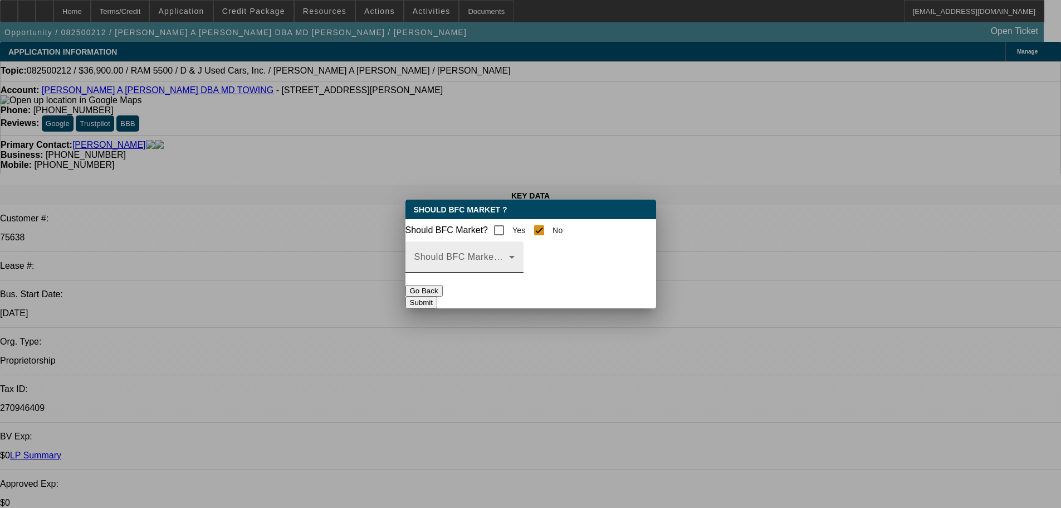
click at [515, 259] on div "Should BFC Market Status Reason" at bounding box center [465, 256] width 100 height 31
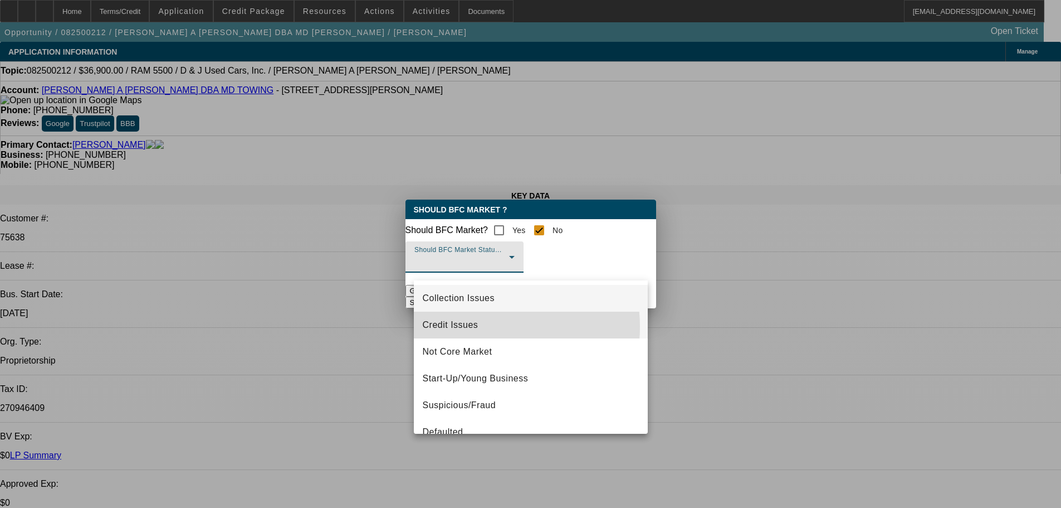
click at [481, 326] on mat-option "Credit Issues" at bounding box center [531, 324] width 234 height 27
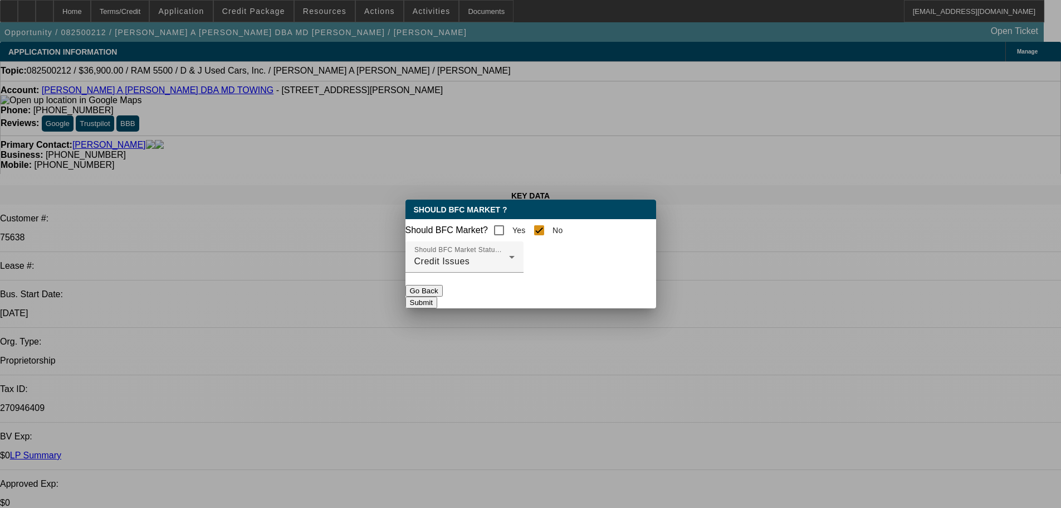
click at [437, 301] on button "Submit" at bounding box center [422, 302] width 32 height 12
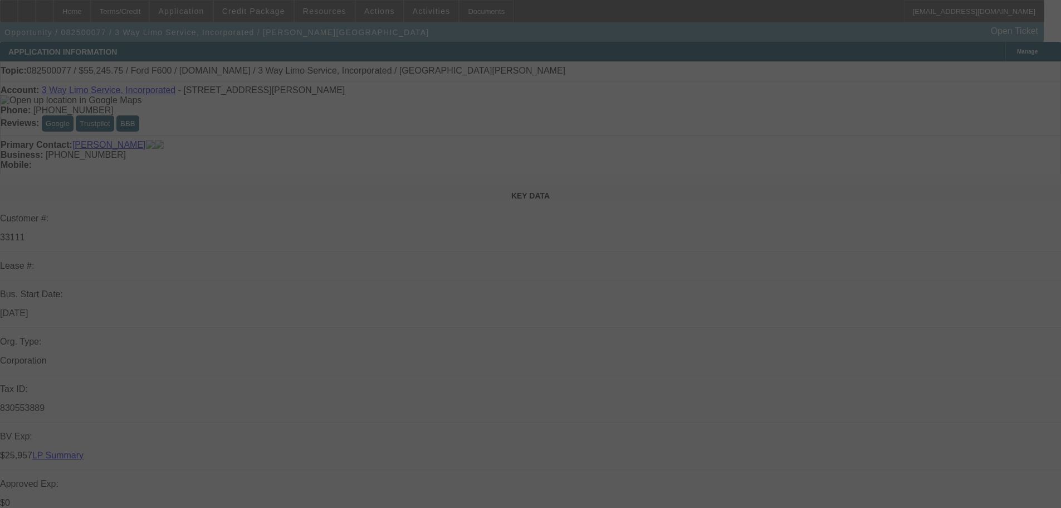
select select "0.15"
select select "2"
select select "0.1"
select select "4"
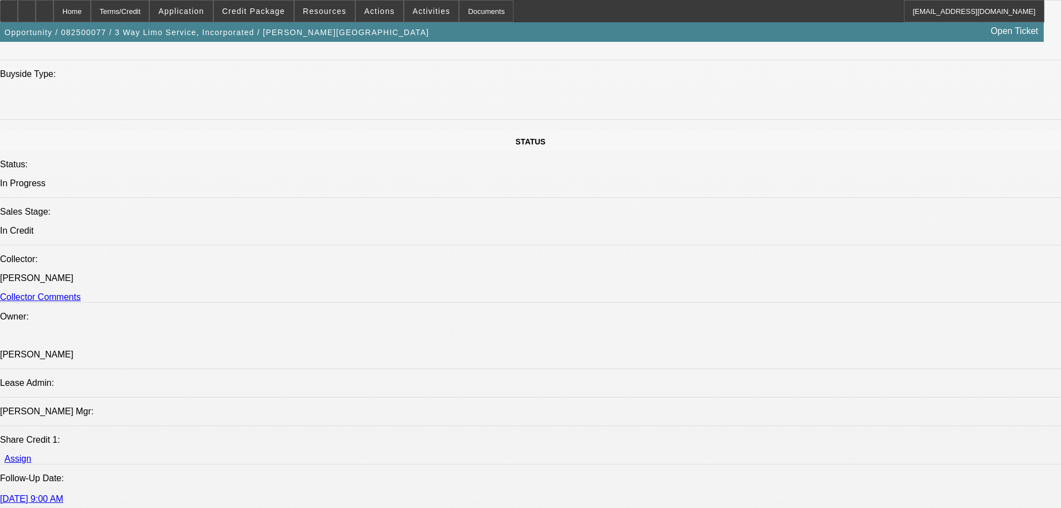
scroll to position [891, 0]
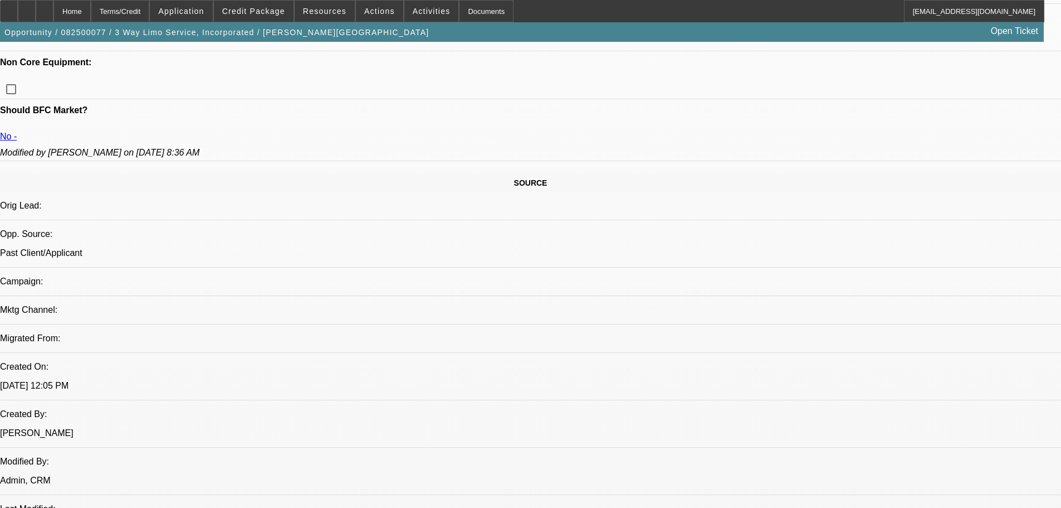
scroll to position [557, 0]
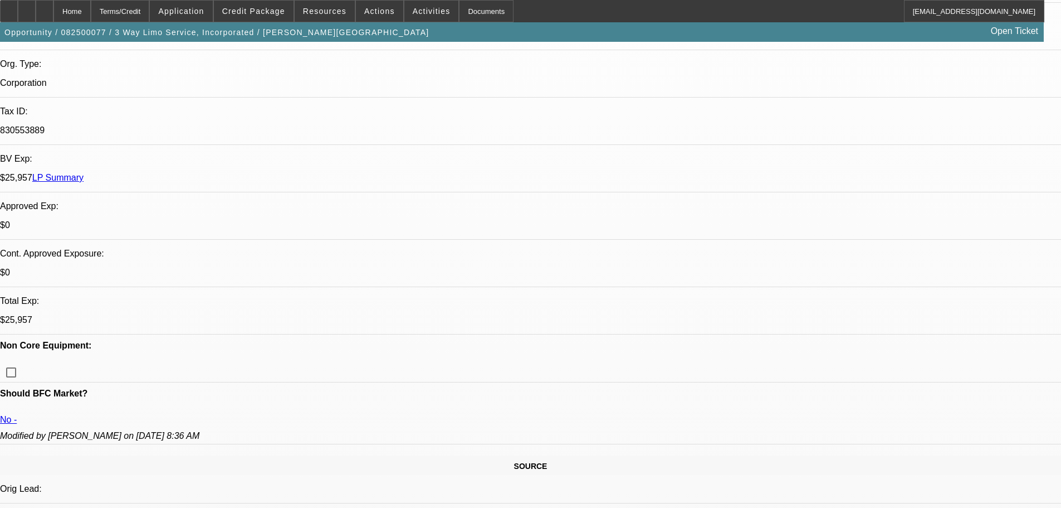
scroll to position [279, 0]
drag, startPoint x: 883, startPoint y: 360, endPoint x: 894, endPoint y: 359, distance: 11.7
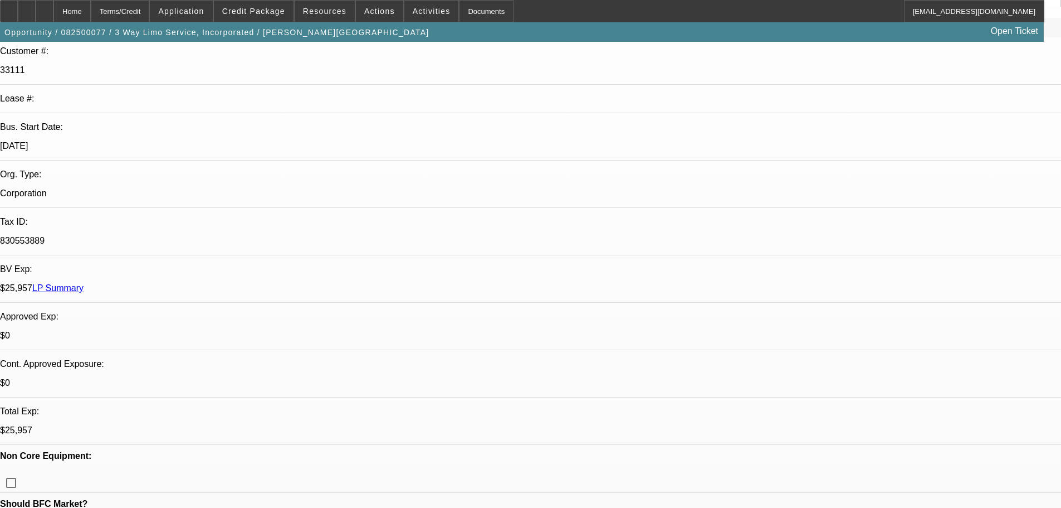
scroll to position [0, 0]
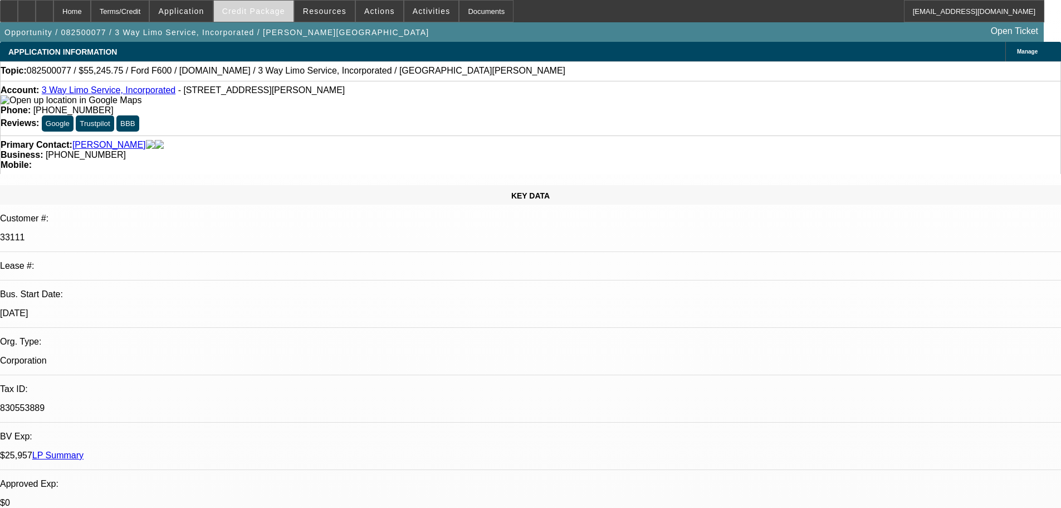
click at [257, 10] on span "Credit Package" at bounding box center [253, 11] width 63 height 9
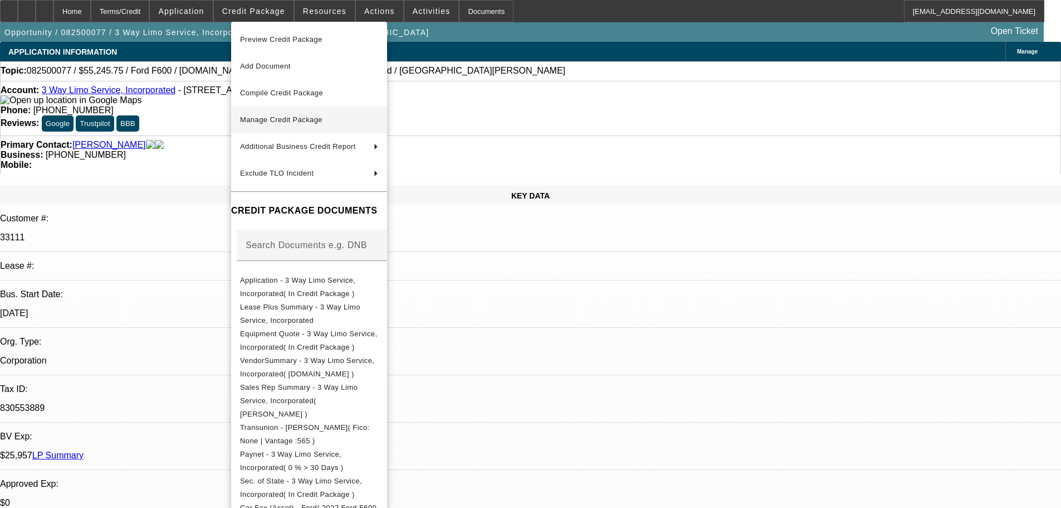
click at [267, 118] on span "Manage Credit Package" at bounding box center [281, 119] width 82 height 8
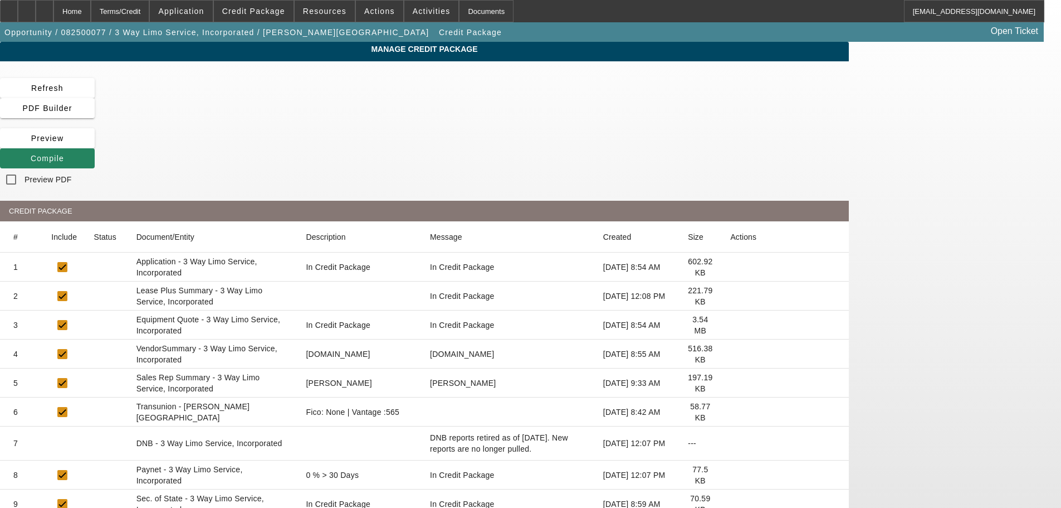
click at [730, 296] on icon at bounding box center [730, 296] width 0 height 0
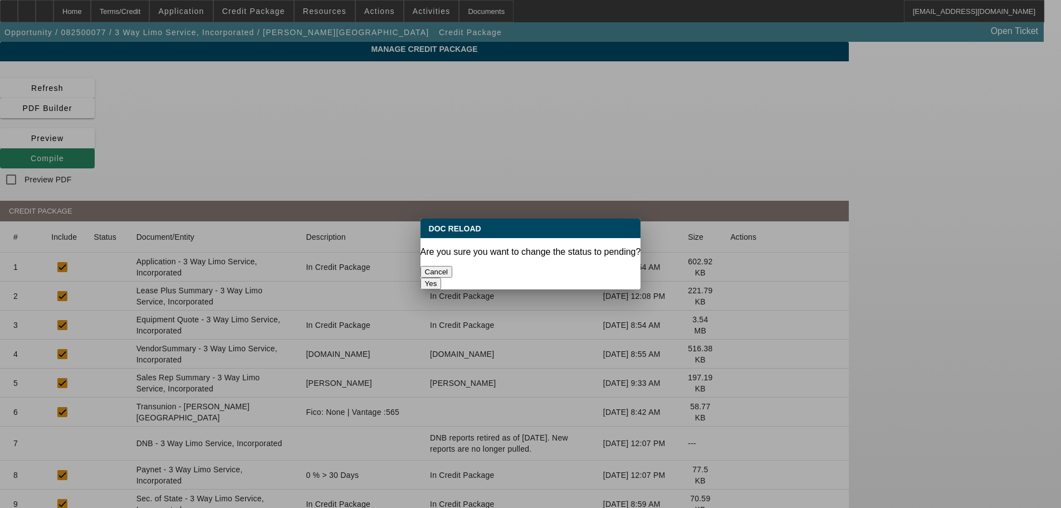
click at [442, 277] on button "Yes" at bounding box center [431, 283] width 21 height 12
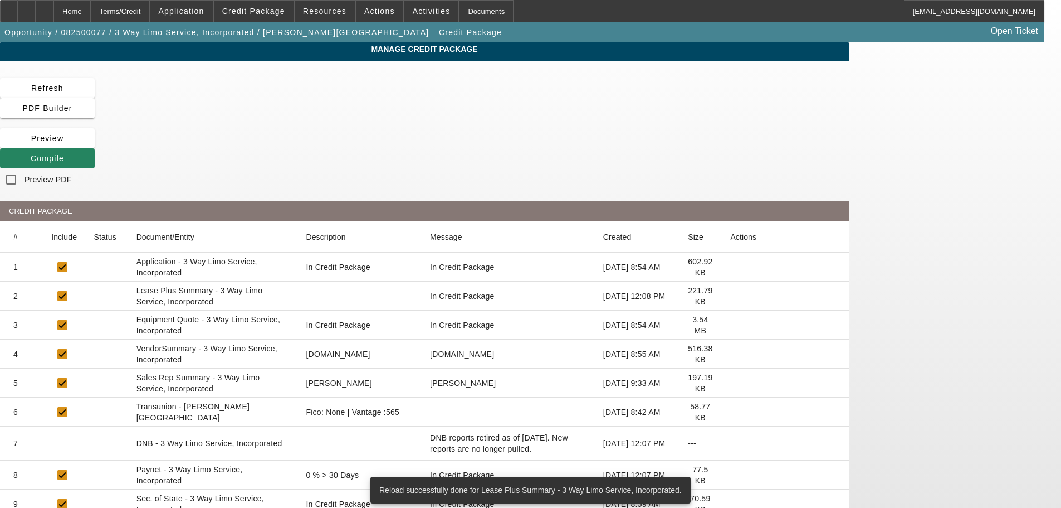
click at [730, 354] on icon at bounding box center [730, 354] width 0 height 0
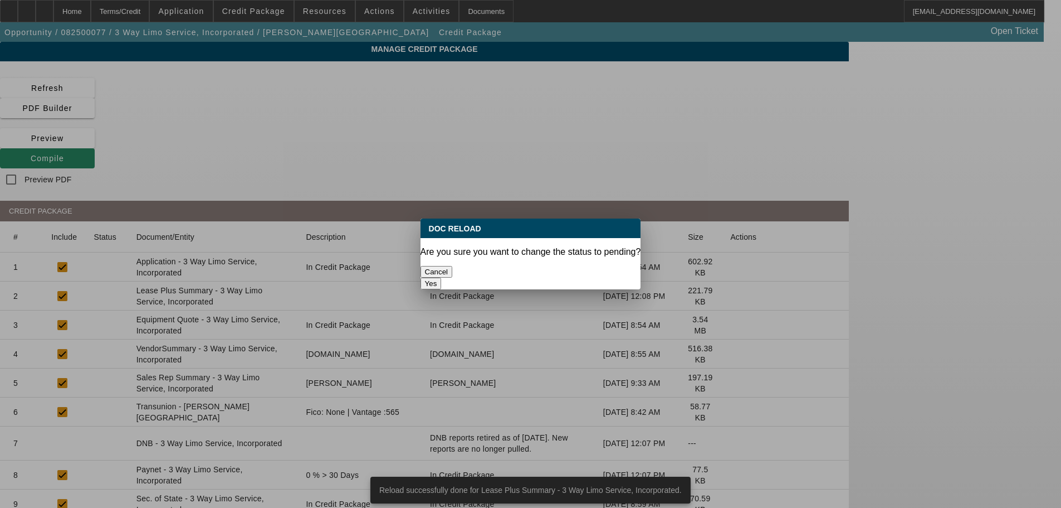
click at [442, 277] on button "Yes" at bounding box center [431, 283] width 21 height 12
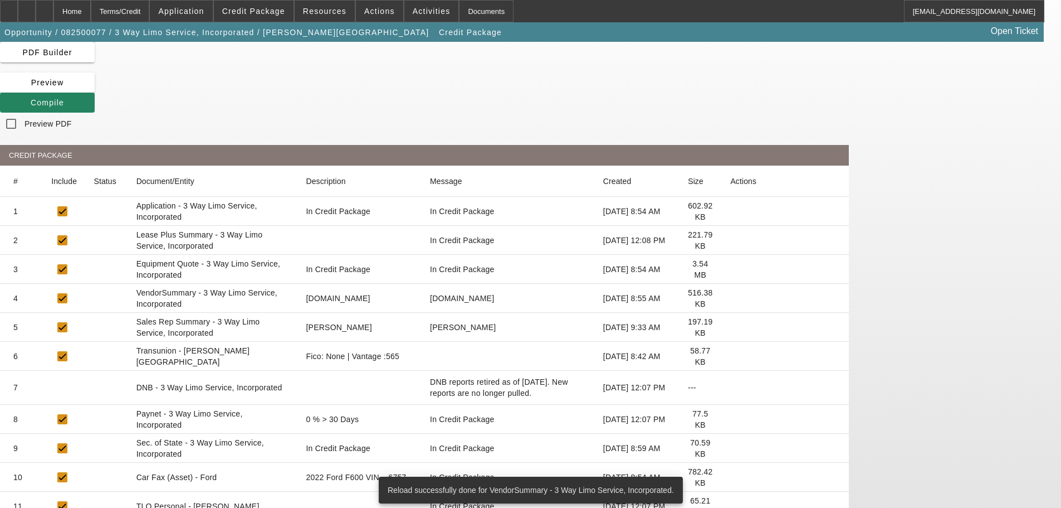
scroll to position [111, 0]
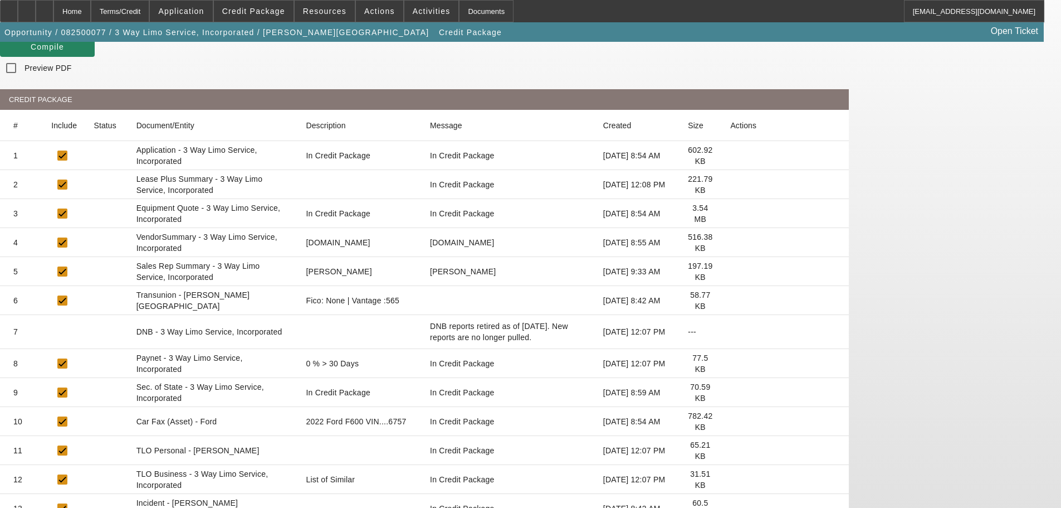
click at [730, 479] on icon at bounding box center [730, 479] width 0 height 0
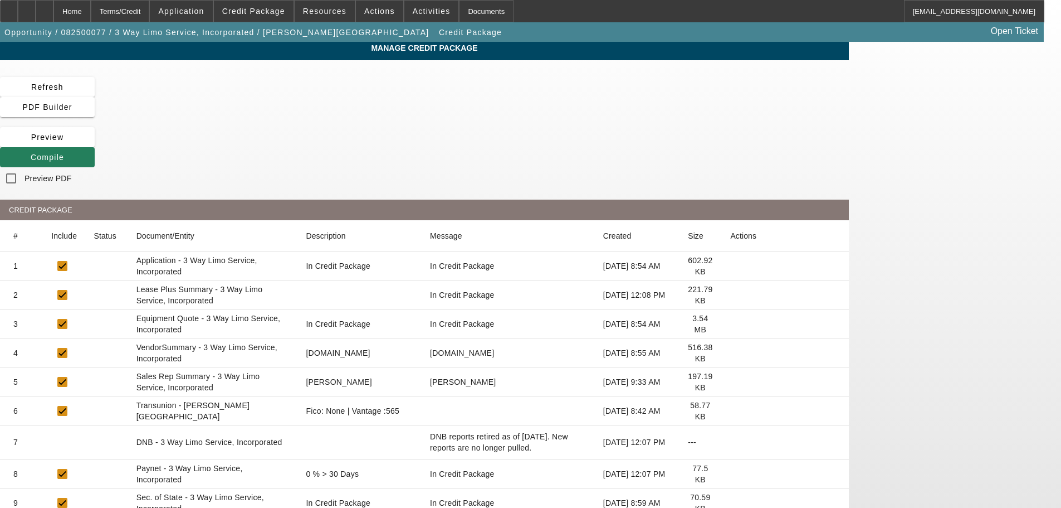
scroll to position [0, 0]
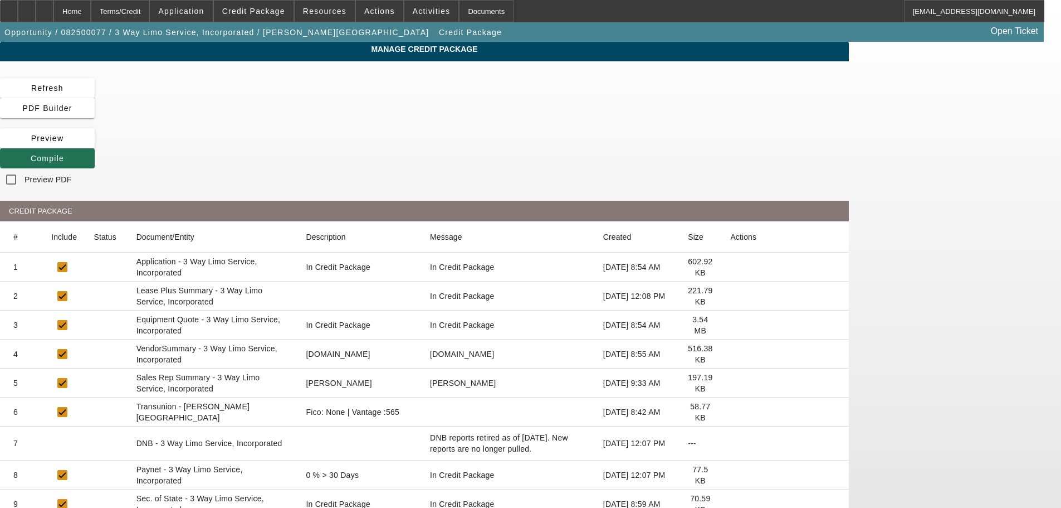
click at [95, 145] on span at bounding box center [47, 158] width 95 height 27
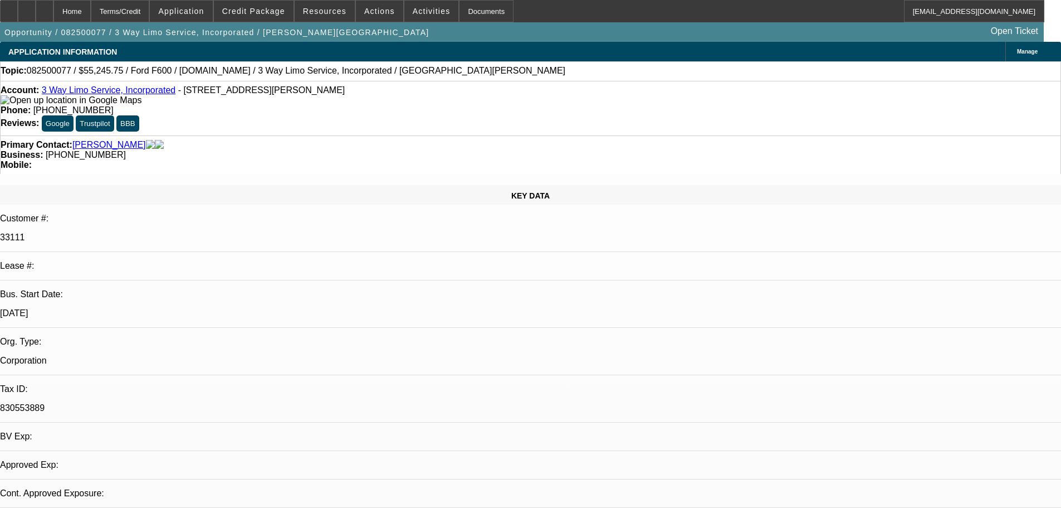
select select "0.15"
select select "2"
select select "0.1"
select select "4"
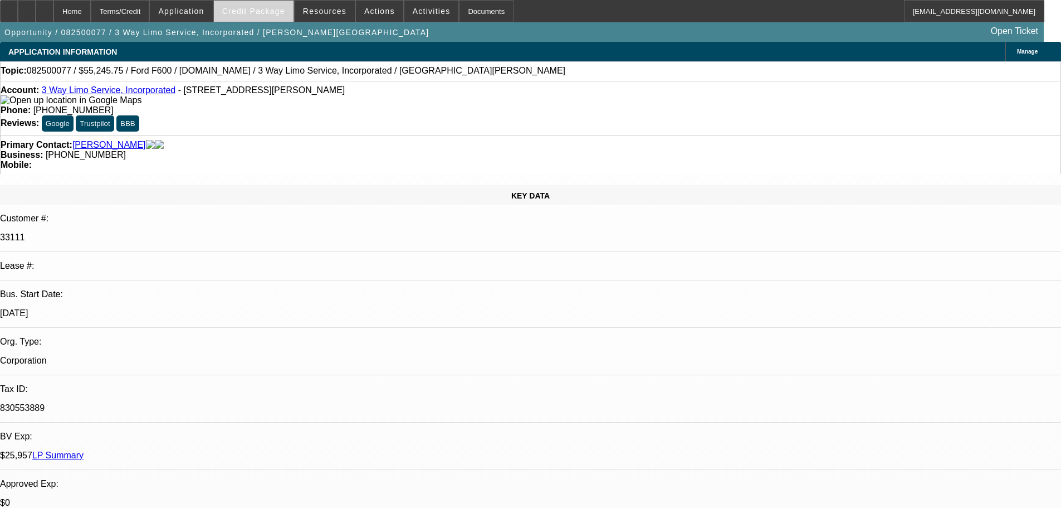
click at [270, 13] on span "Credit Package" at bounding box center [253, 11] width 63 height 9
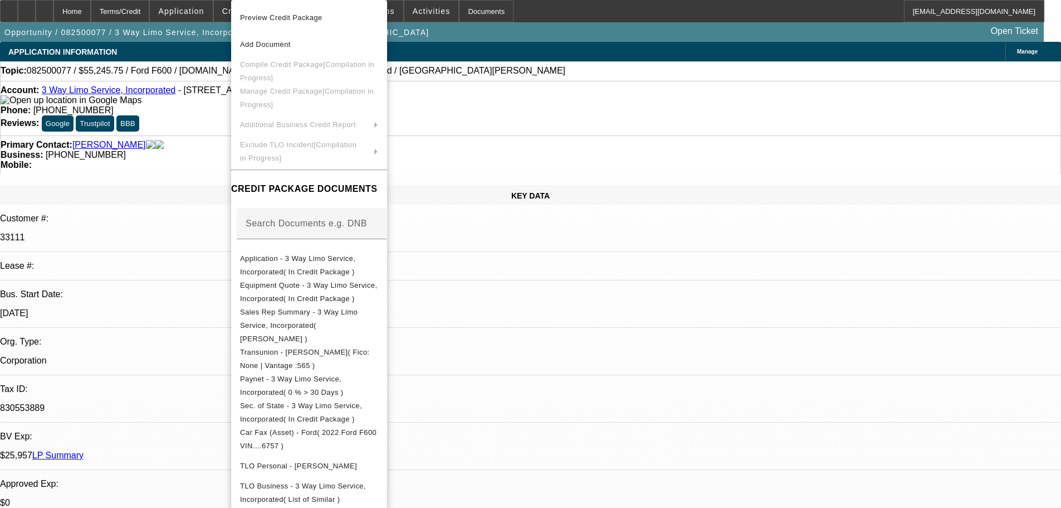
click at [202, 126] on div at bounding box center [530, 254] width 1061 height 508
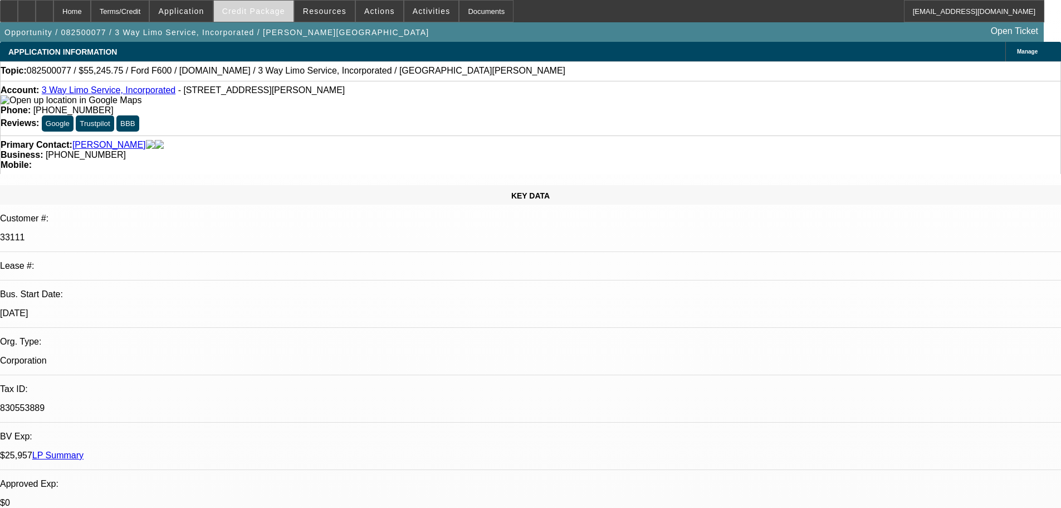
click at [266, 11] on span "Credit Package" at bounding box center [253, 11] width 63 height 9
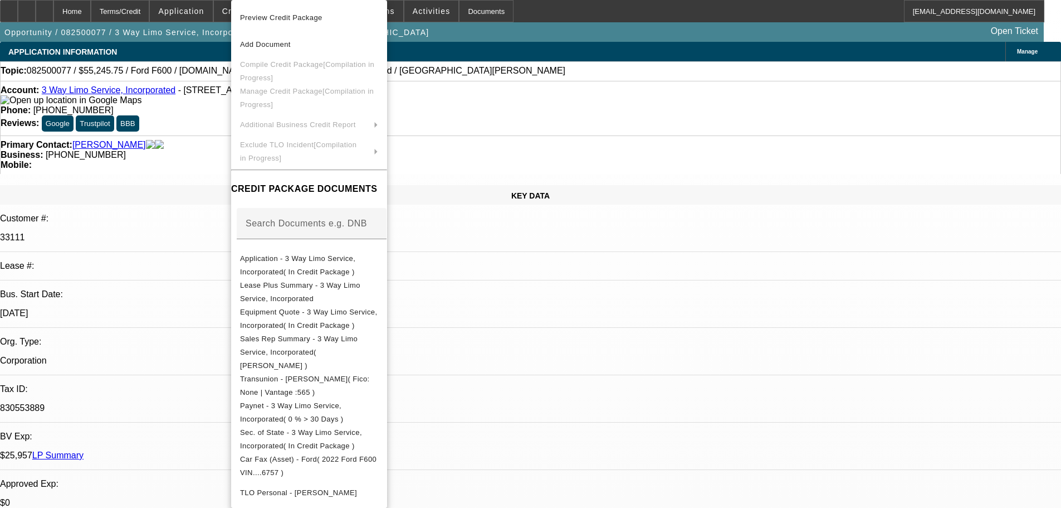
click at [214, 151] on div at bounding box center [530, 254] width 1061 height 508
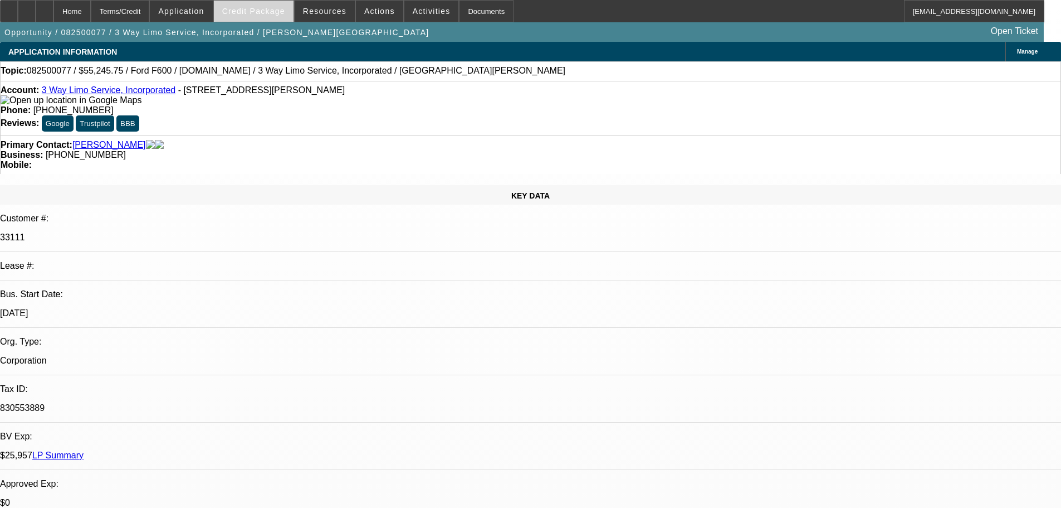
click at [266, 13] on span "Credit Package" at bounding box center [253, 11] width 63 height 9
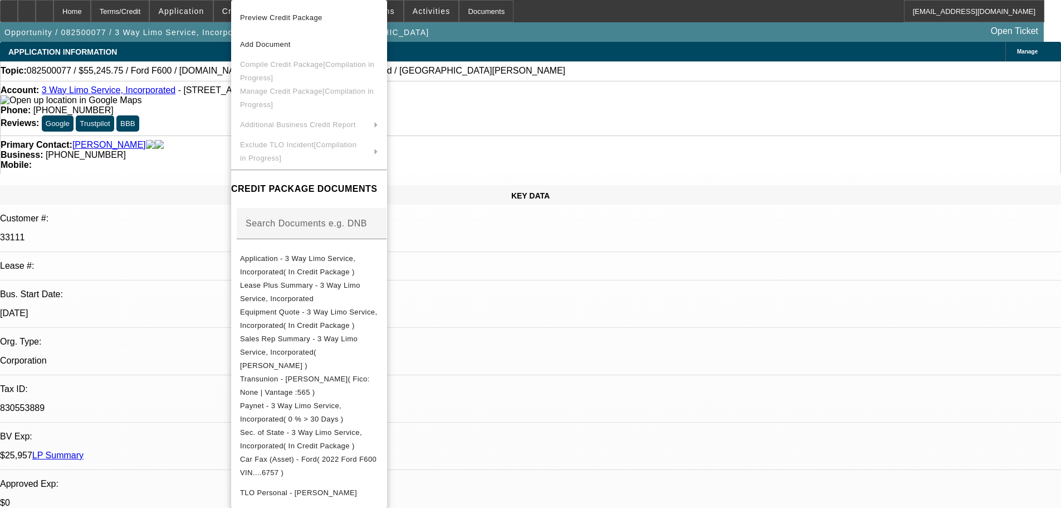
click at [194, 155] on div at bounding box center [530, 254] width 1061 height 508
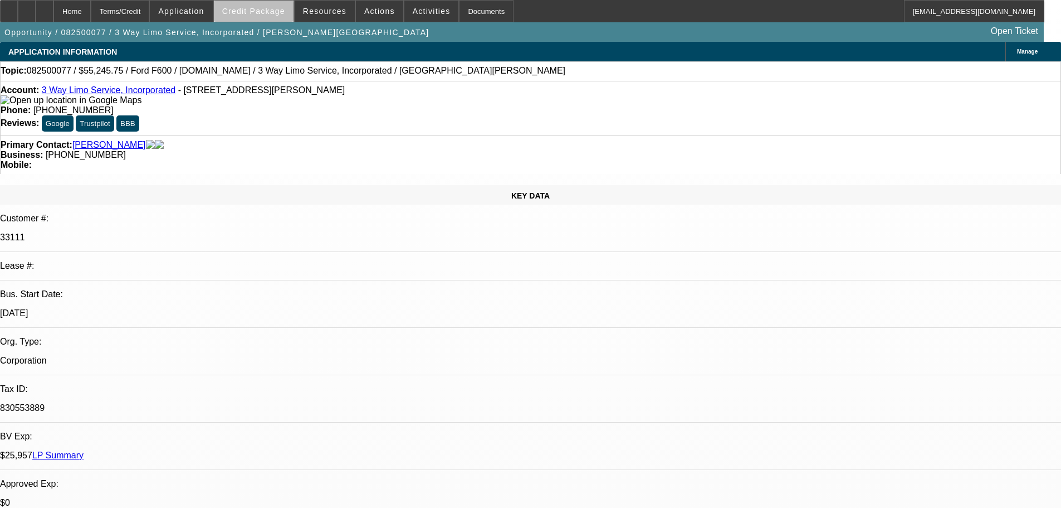
click at [284, 16] on span at bounding box center [254, 11] width 80 height 27
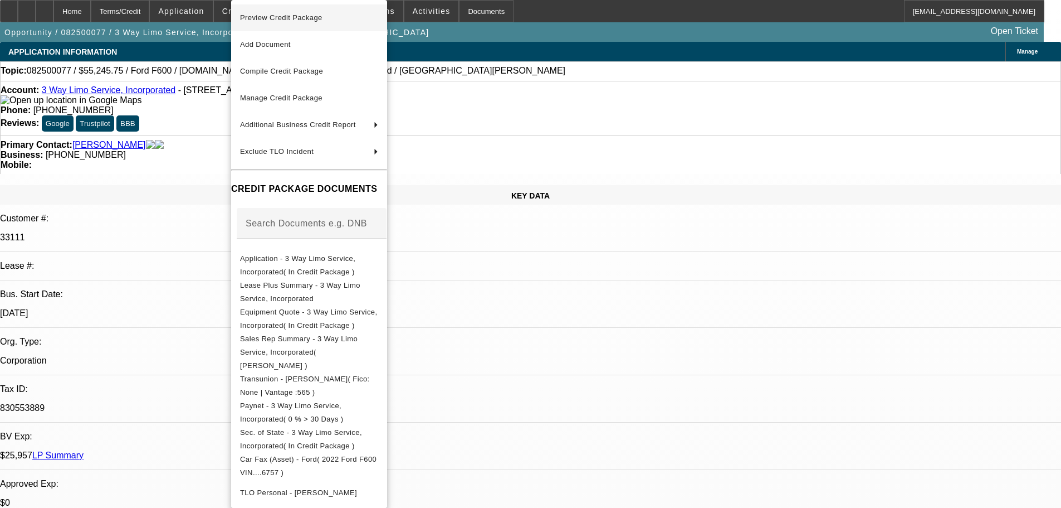
click at [280, 13] on span "Preview Credit Package" at bounding box center [309, 17] width 138 height 13
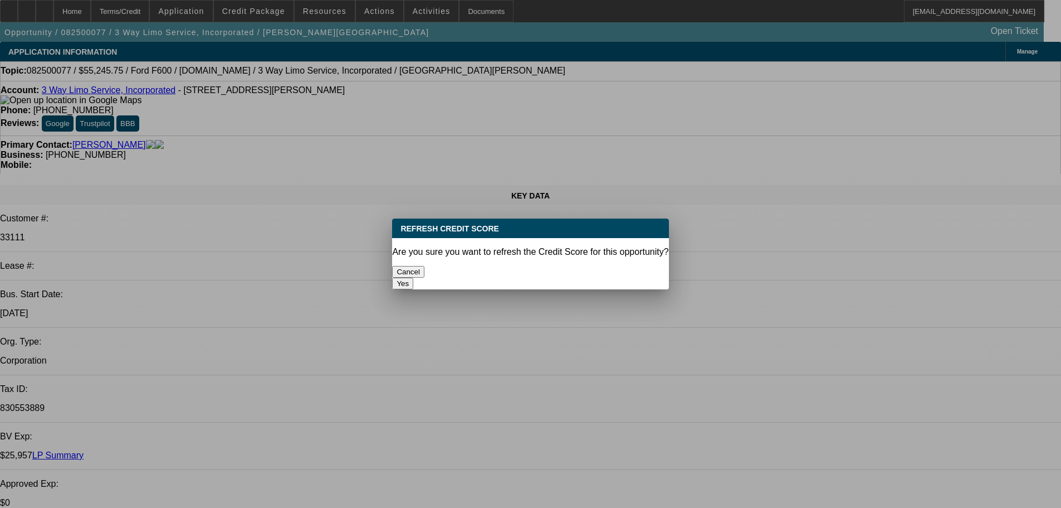
click at [413, 277] on button "Yes" at bounding box center [402, 283] width 21 height 12
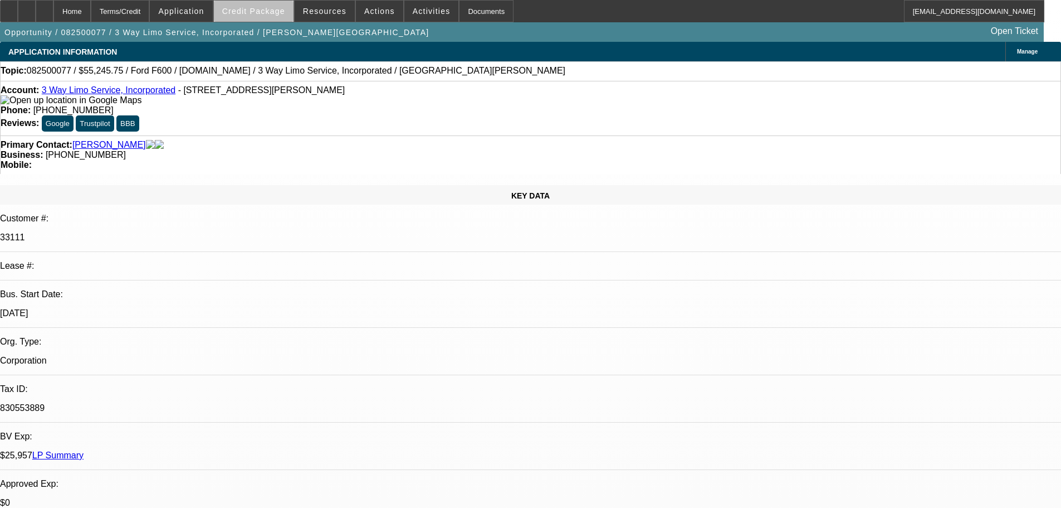
click at [273, 16] on span at bounding box center [254, 11] width 80 height 27
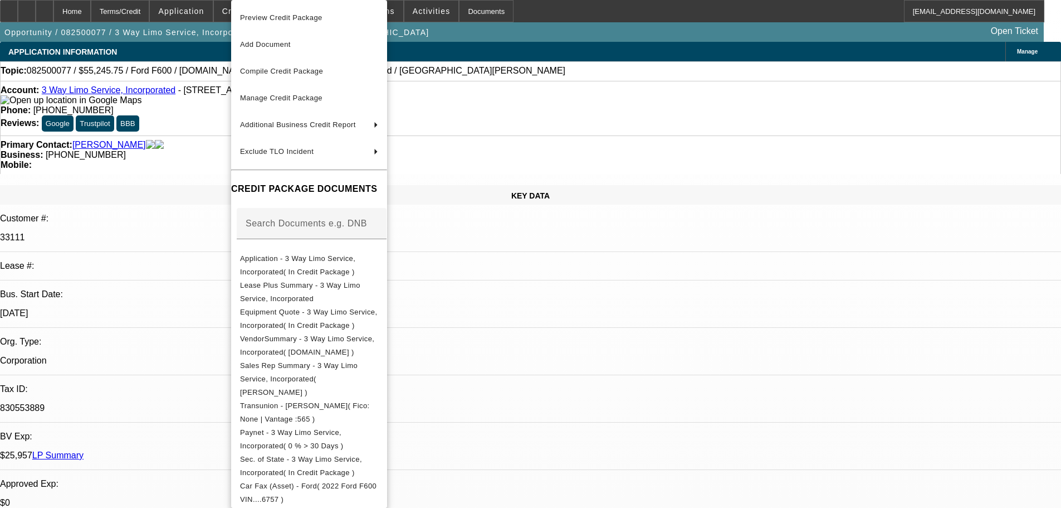
click at [185, 170] on div at bounding box center [530, 254] width 1061 height 508
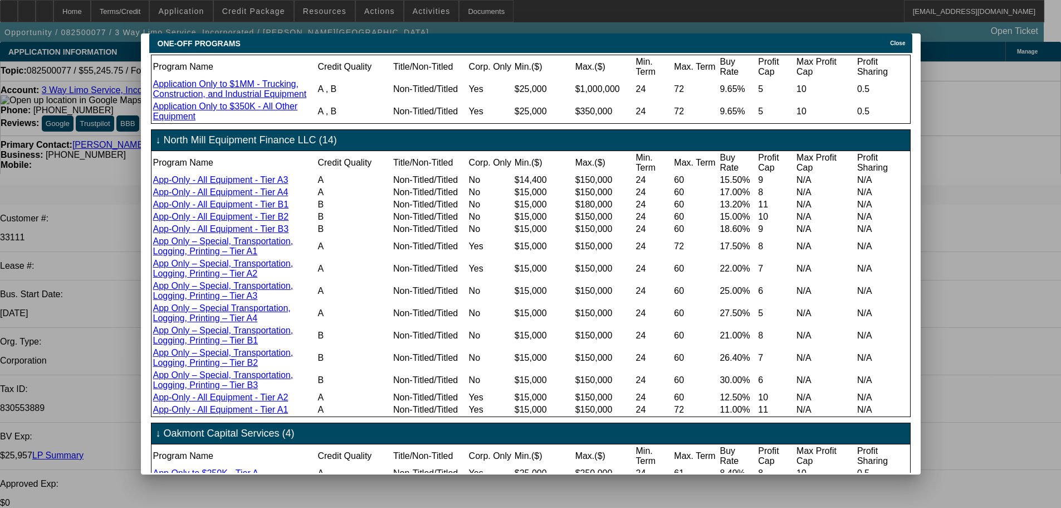
scroll to position [613, 0]
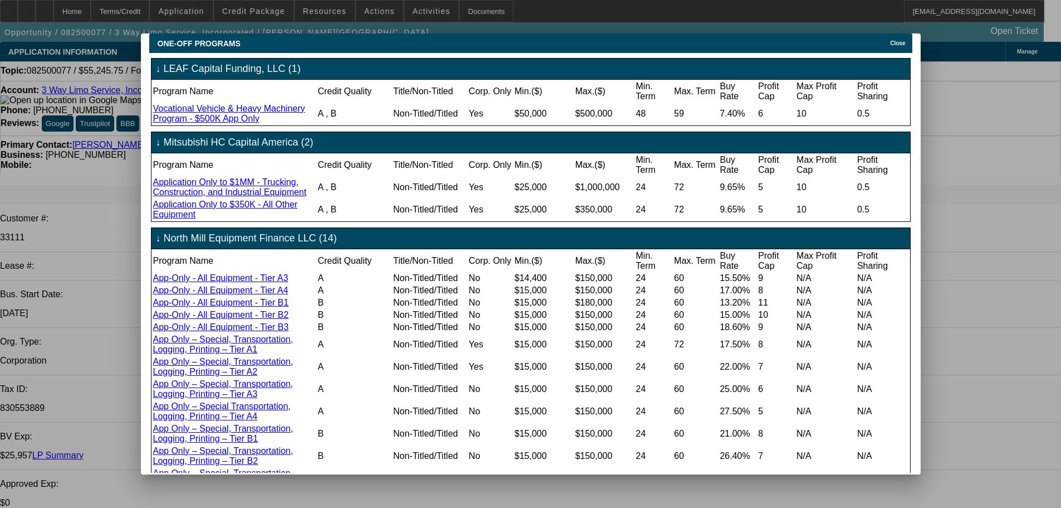
click at [905, 40] on span "Close" at bounding box center [897, 43] width 15 height 6
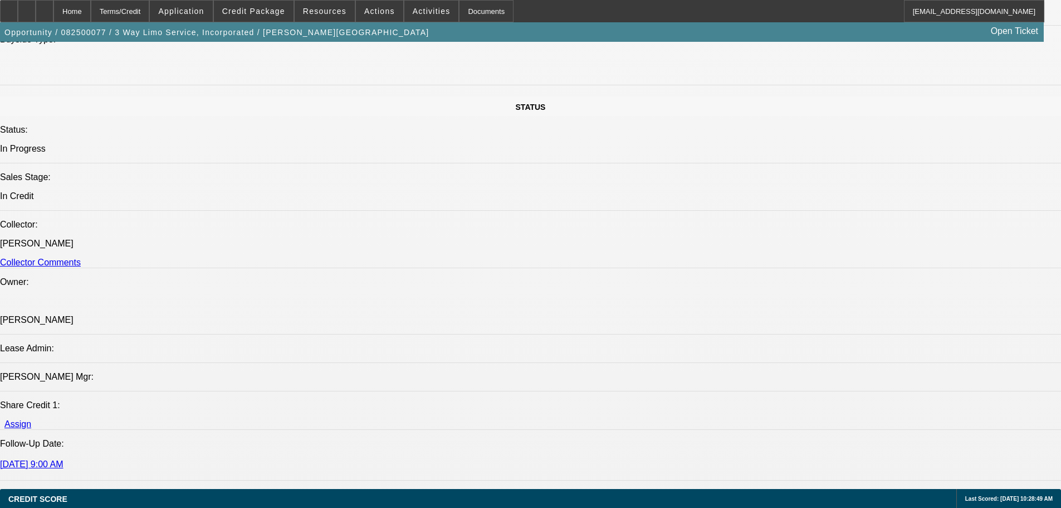
scroll to position [891, 0]
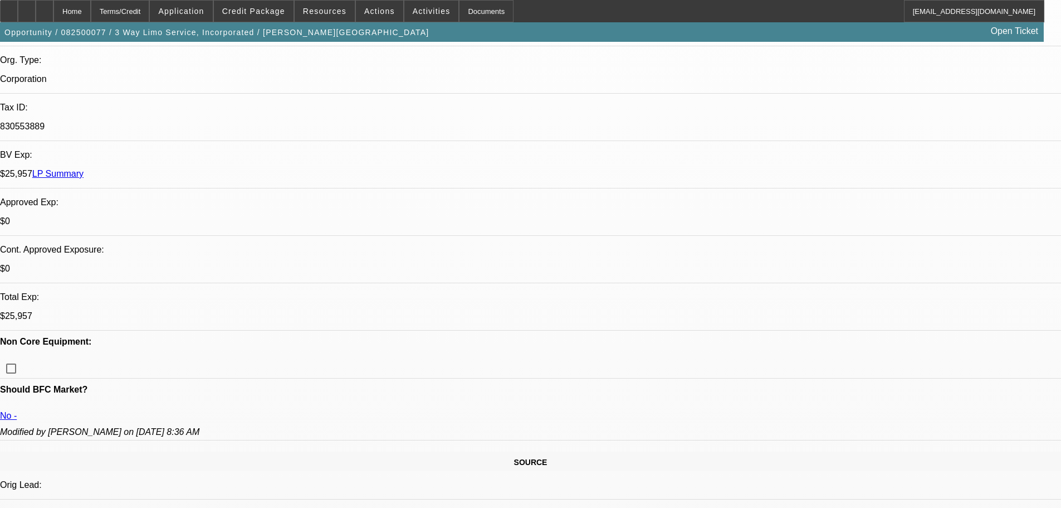
scroll to position [279, 0]
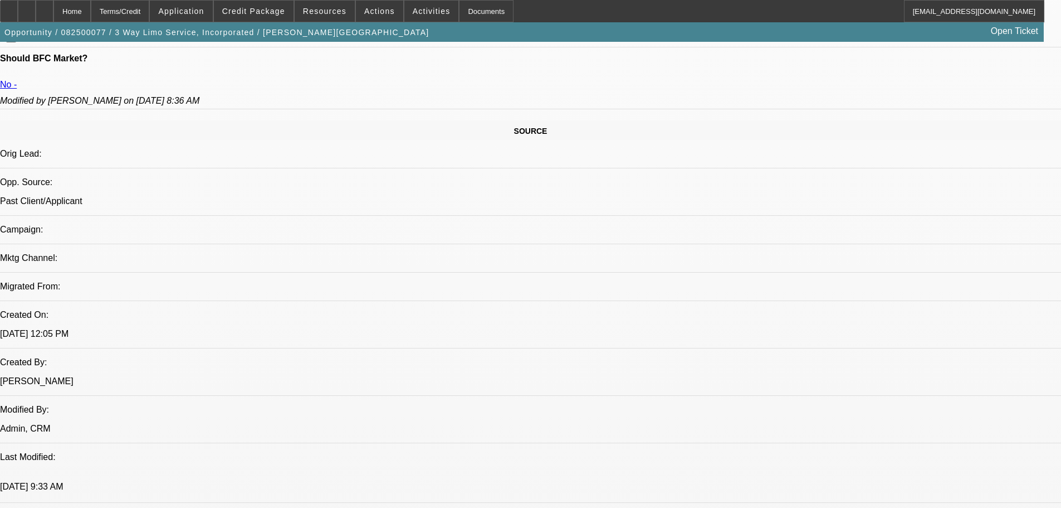
scroll to position [613, 0]
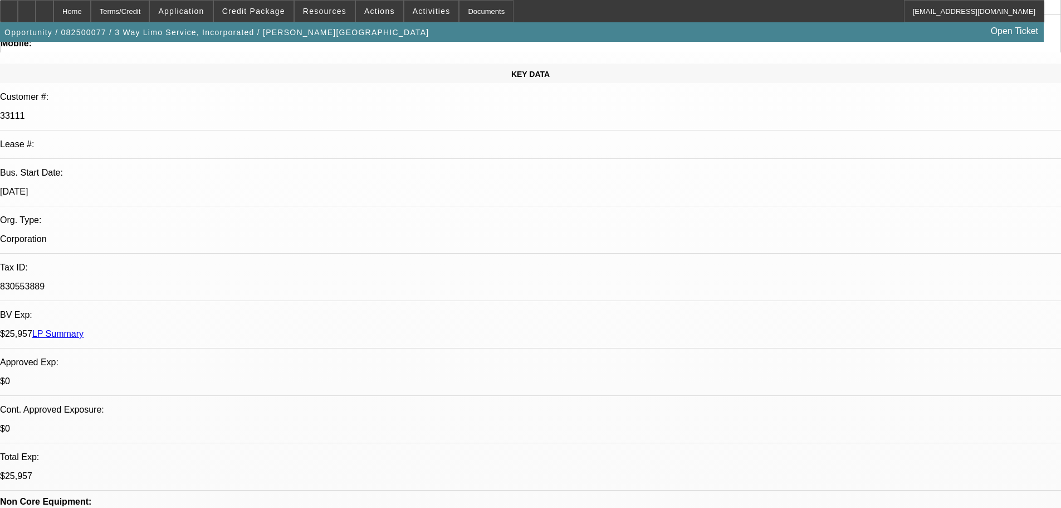
scroll to position [0, 0]
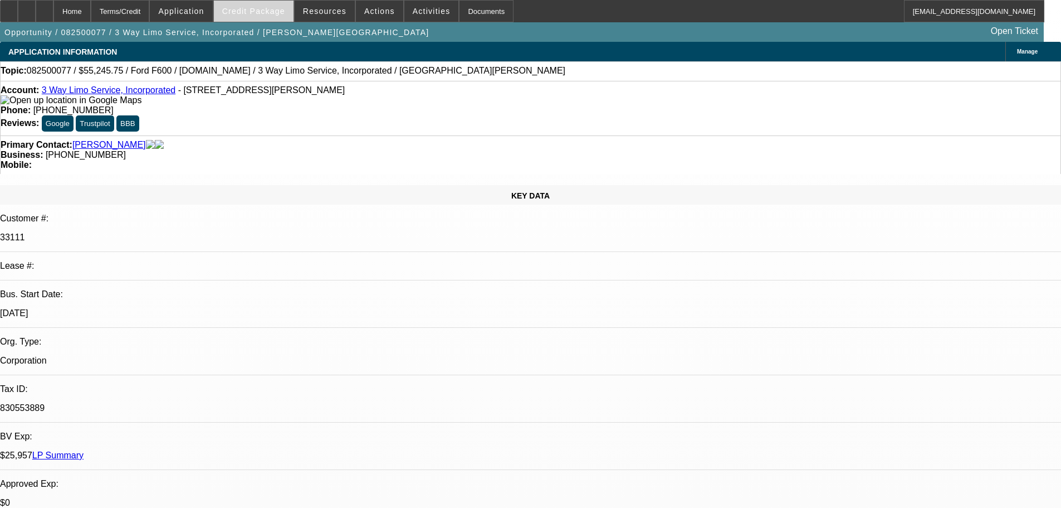
click at [257, 14] on span "Credit Package" at bounding box center [253, 11] width 63 height 9
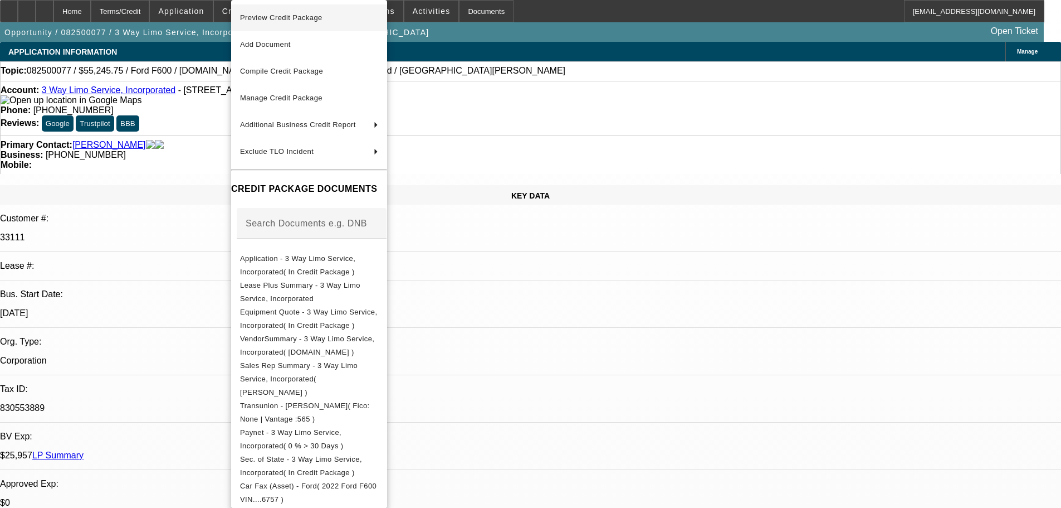
click at [272, 20] on span "Preview Credit Package" at bounding box center [281, 17] width 82 height 8
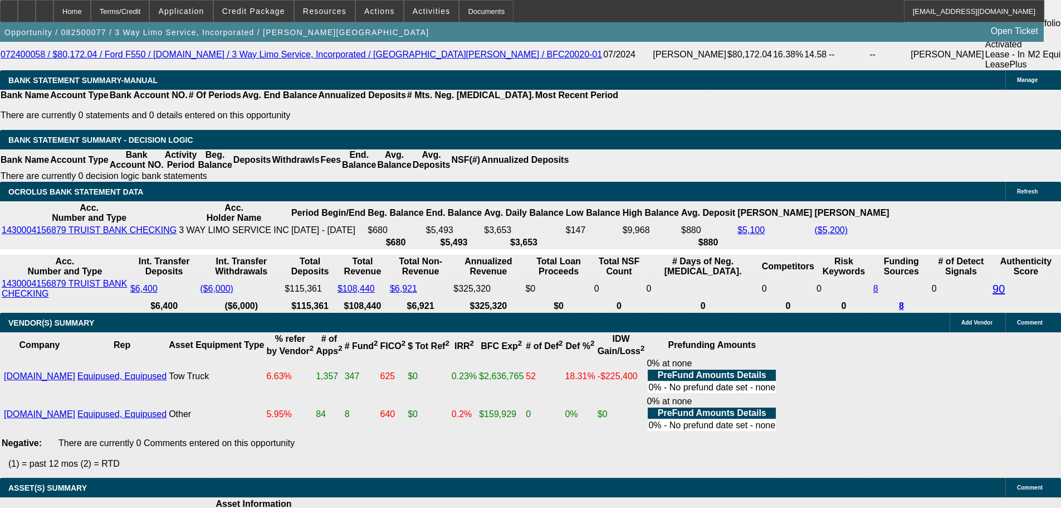
scroll to position [2164, 0]
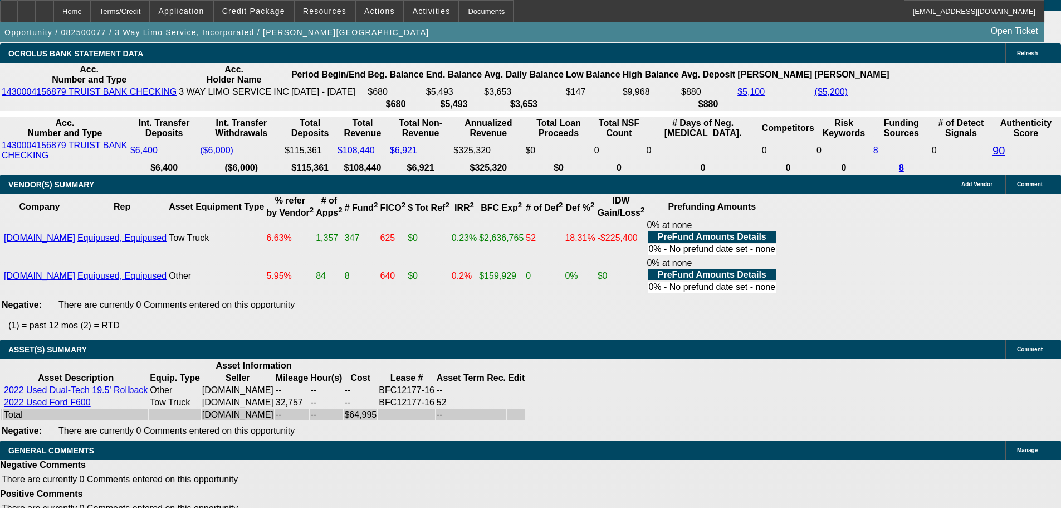
select select "4"
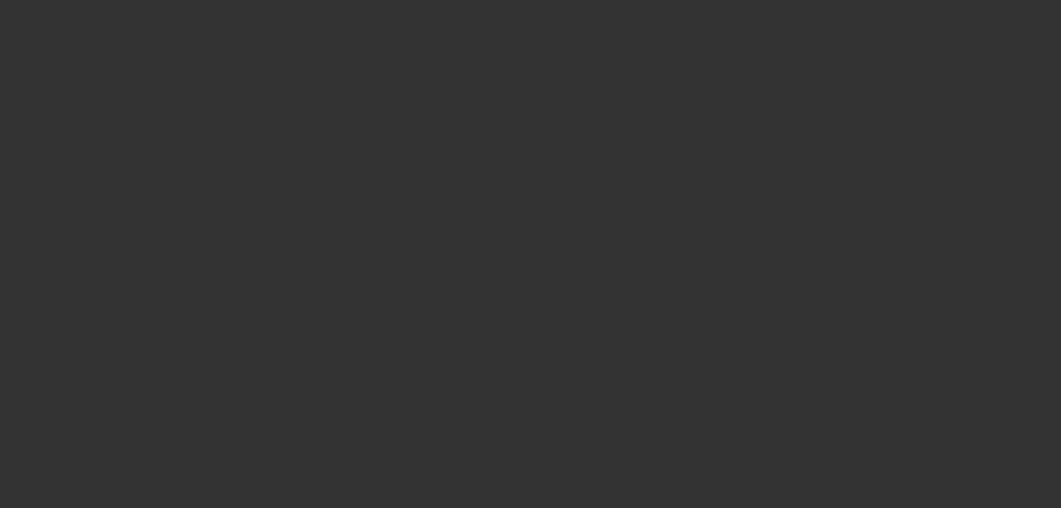
scroll to position [0, 0]
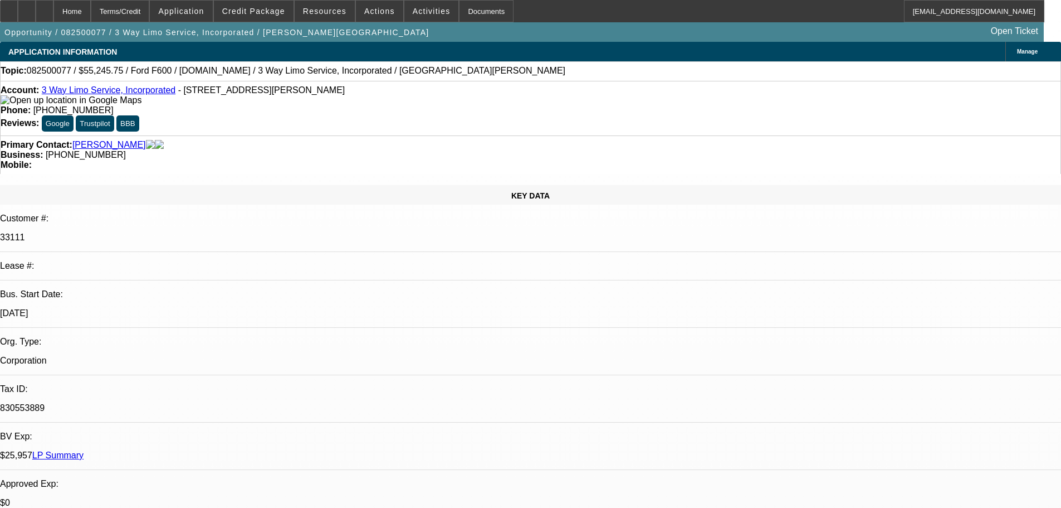
paste textarea "WITH THE NEGATIVES NOTED AND ISSUES WITH PAYMENTS EARLIER THIS YEAR, I WOULD NO…"
type textarea "WITH THE NEGATIVES NOTED AND ISSUES WITH PAYMENTS EARLIER THIS YEAR, I WOULD NO…"
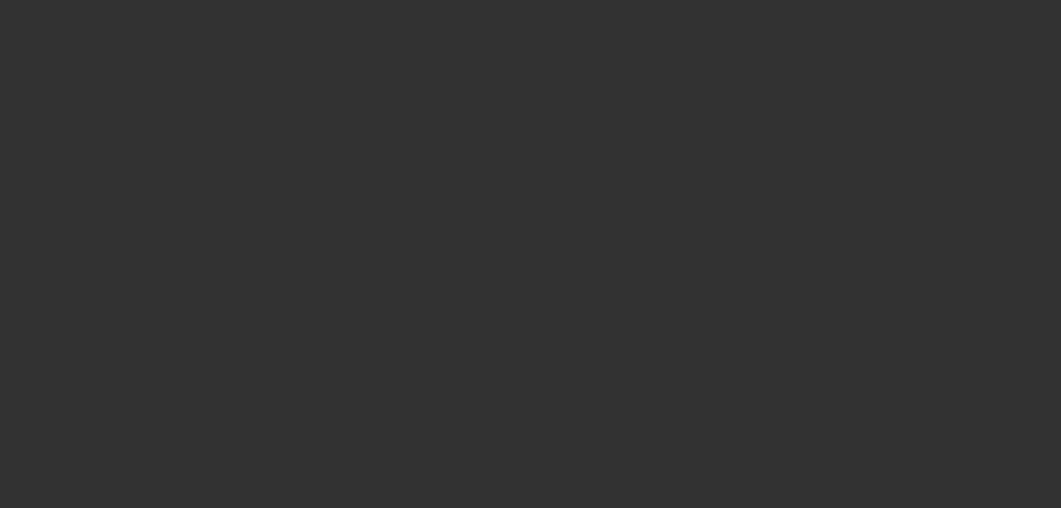
select select "0.15"
select select "2"
select select "0.1"
select select "4"
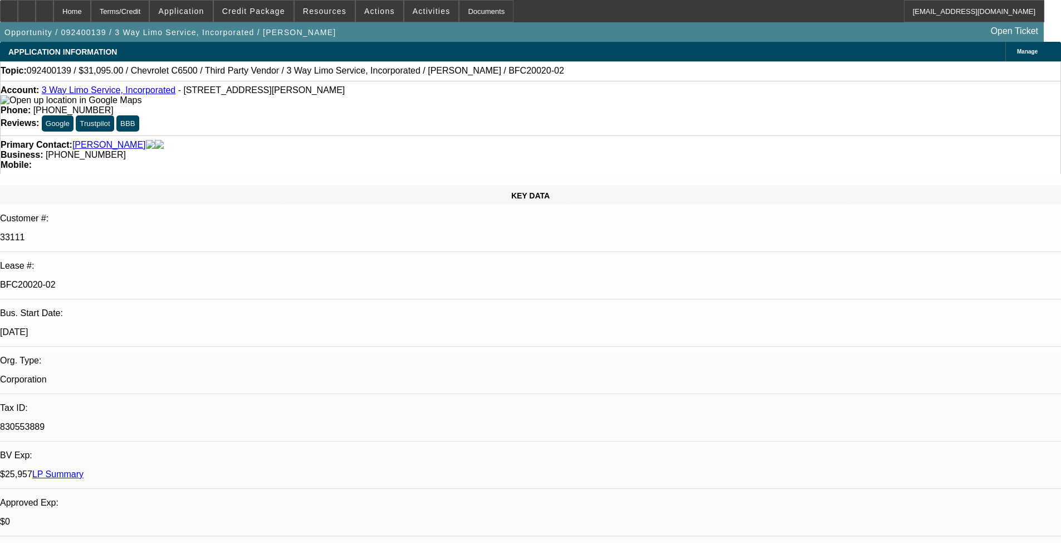
select select "0"
select select "2"
select select "0.1"
select select "4"
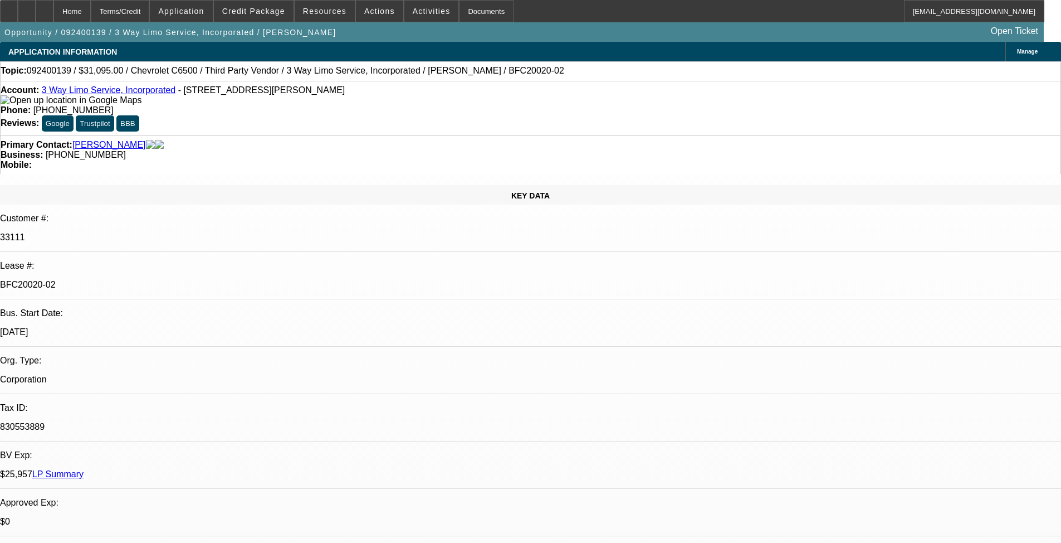
select select "0"
select select "2"
select select "0.1"
select select "4"
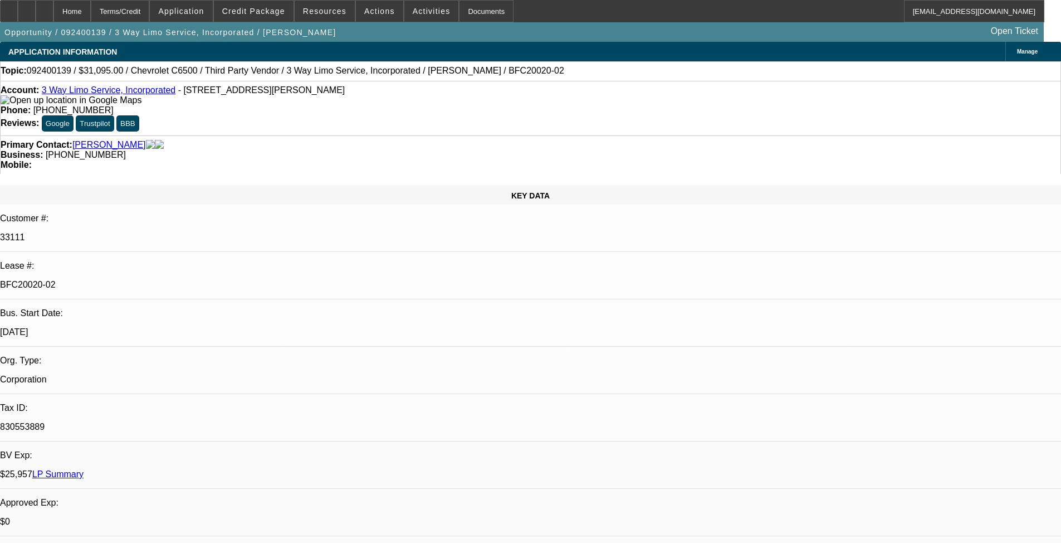
select select "0"
select select "3"
select select "0.1"
select select "4"
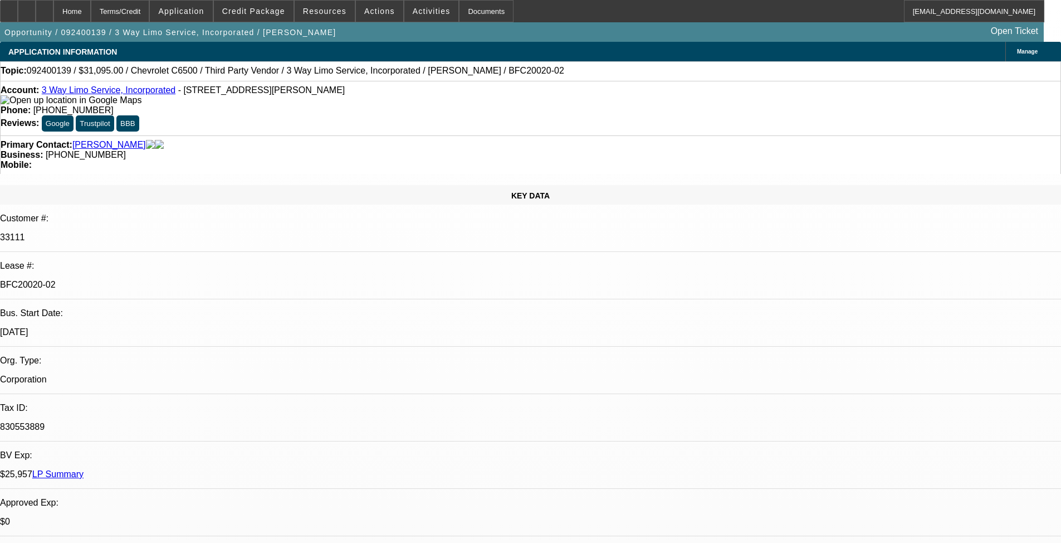
select select "0.2"
select select "2"
select select "0.1"
select select "4"
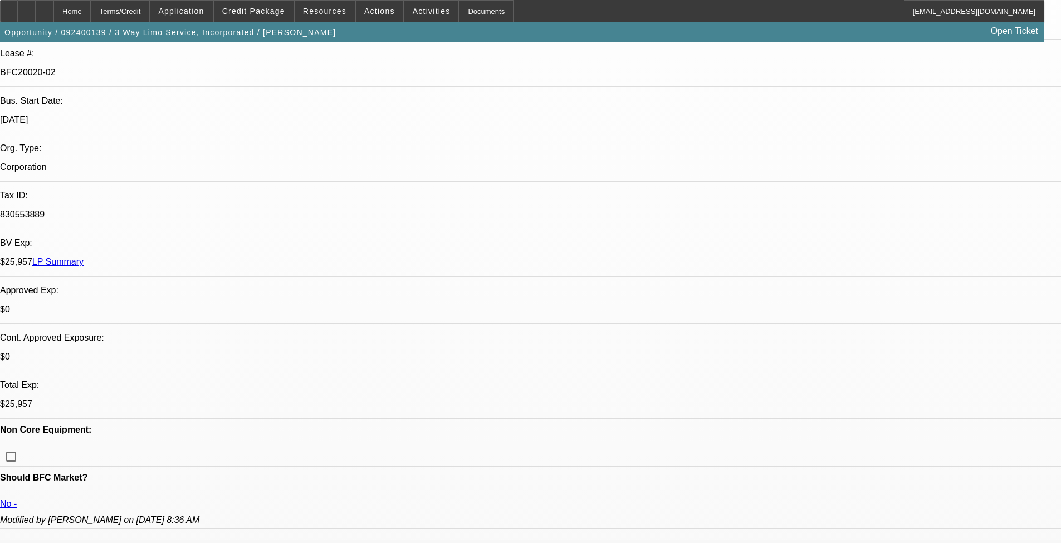
scroll to position [193, 0]
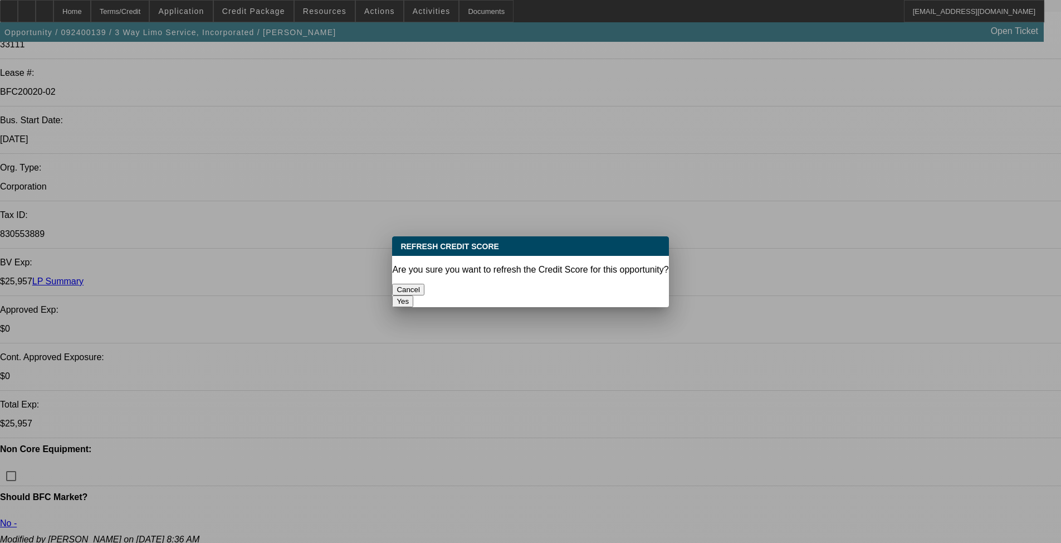
click at [413, 295] on button "Yes" at bounding box center [402, 301] width 21 height 12
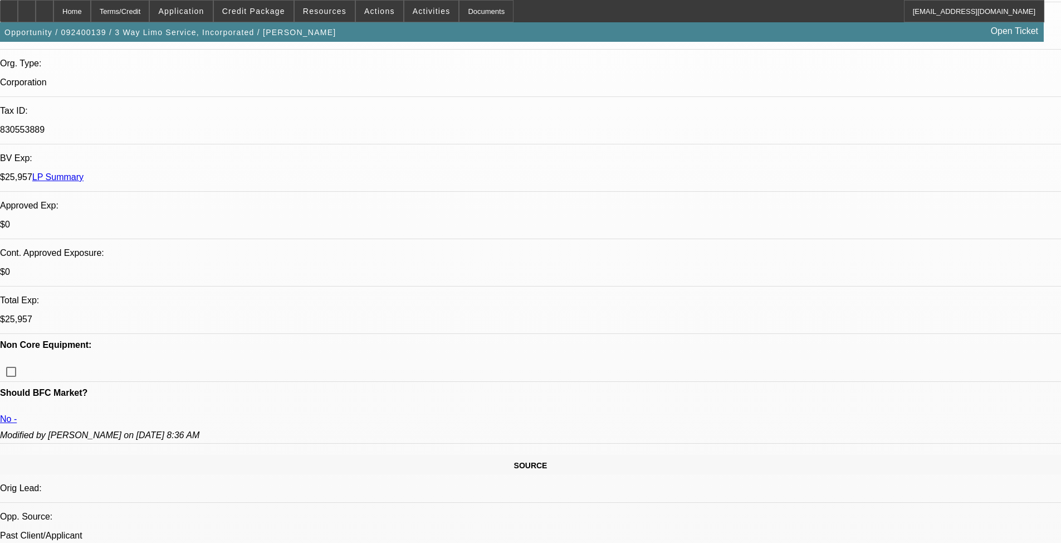
scroll to position [111, 0]
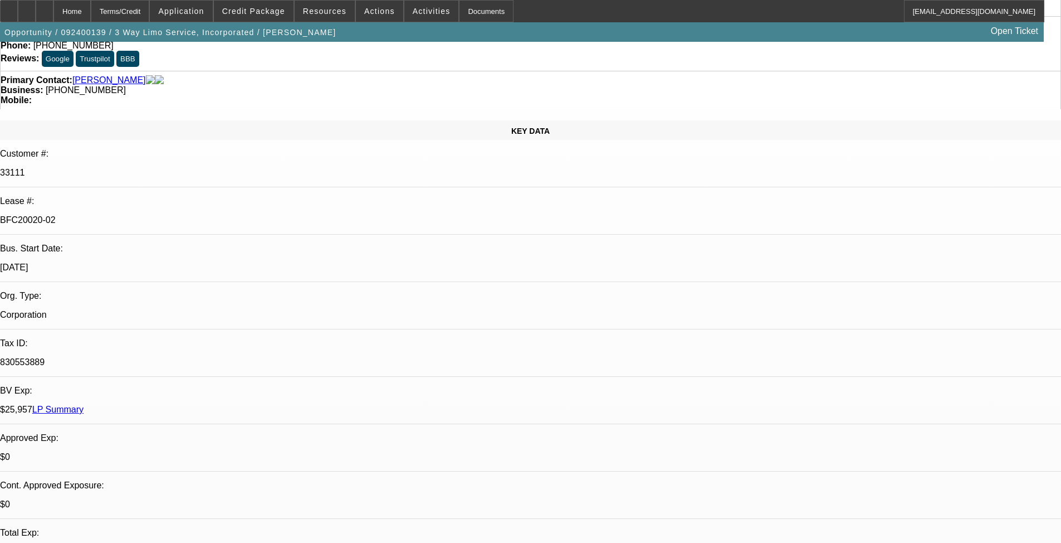
scroll to position [0, 0]
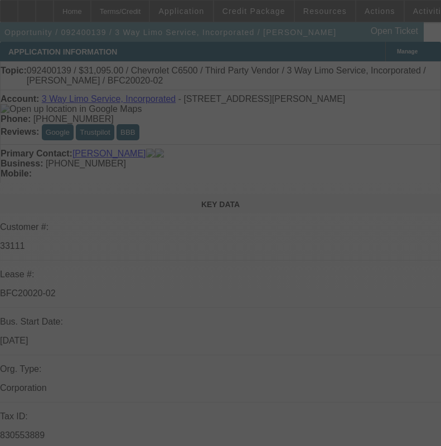
select select "0"
select select "2"
select select "0.1"
select select "4"
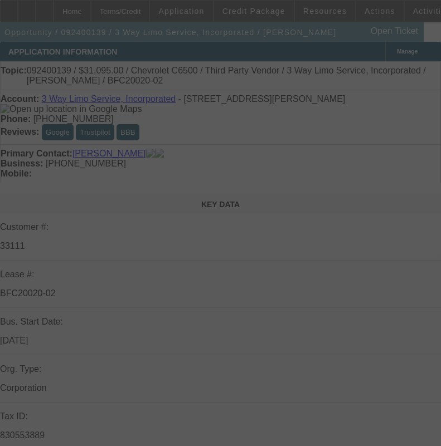
select select "0"
select select "2"
select select "0.1"
select select "4"
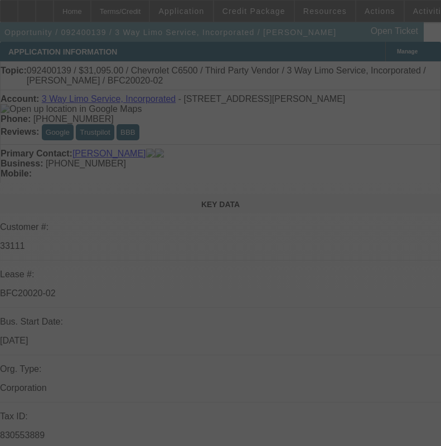
select select "0"
select select "3"
select select "0.1"
select select "4"
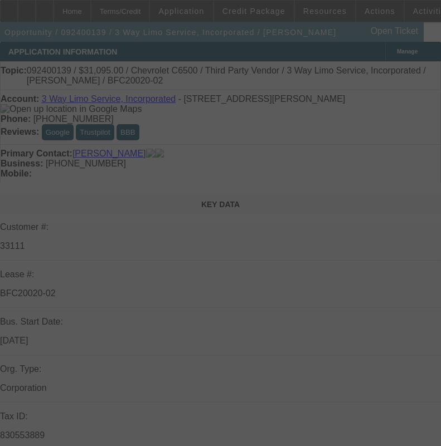
select select "0.2"
select select "2"
select select "0.1"
select select "4"
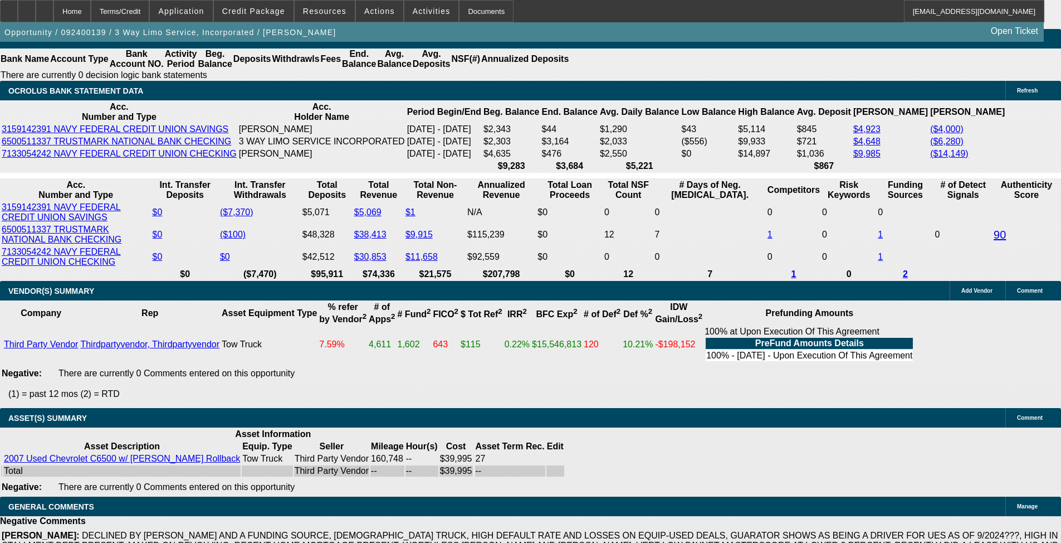
scroll to position [1894, 0]
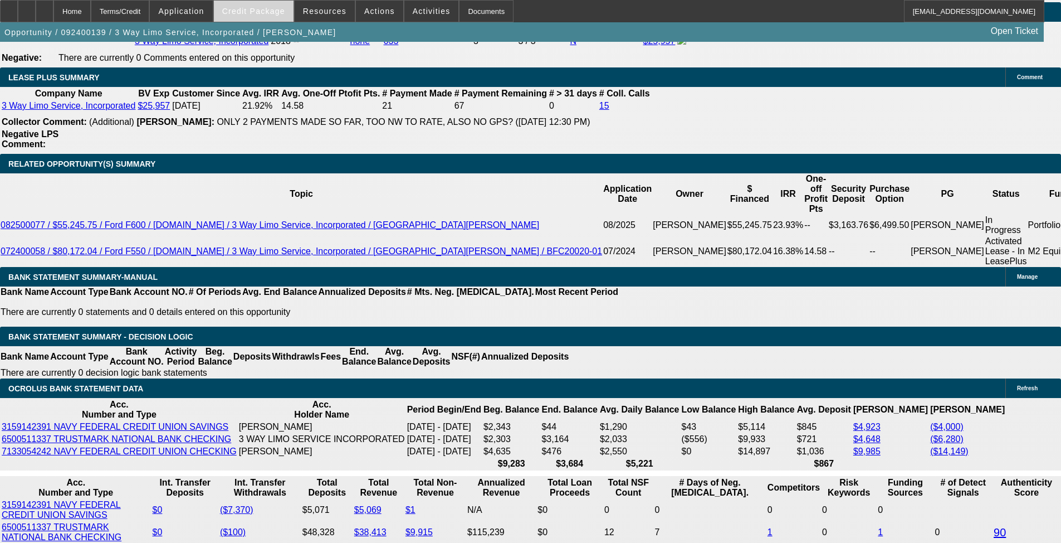
click at [289, 18] on span at bounding box center [254, 11] width 80 height 27
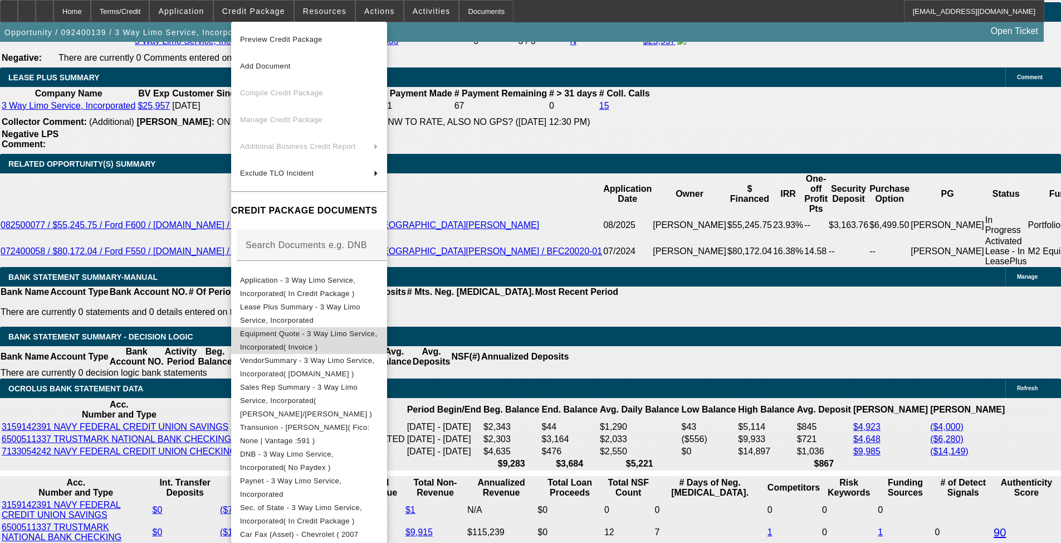
click at [291, 340] on span "Equipment Quote - 3 Way Limo Service, Incorporated( Invoice )" at bounding box center [308, 340] width 137 height 22
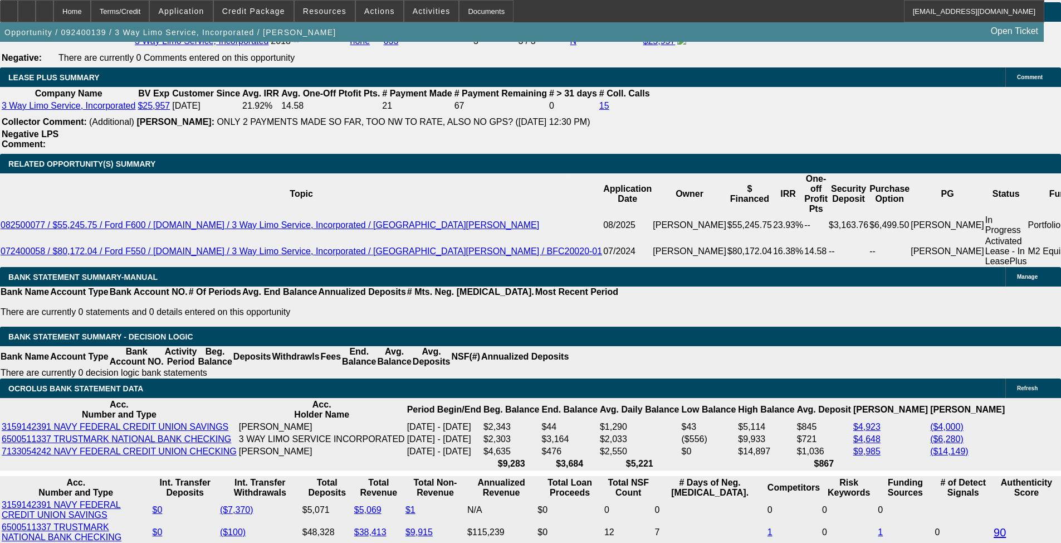
scroll to position [1839, 0]
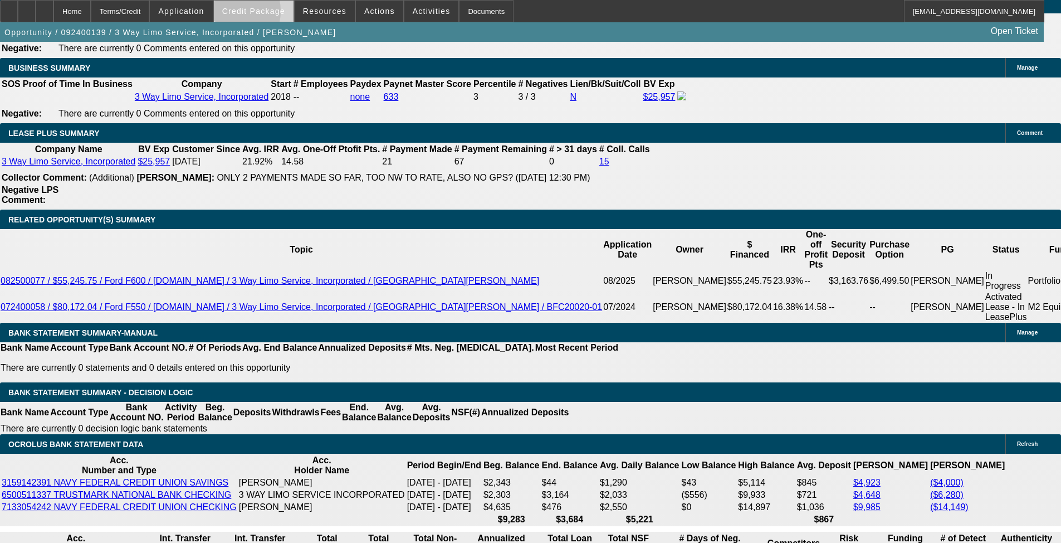
click at [240, 14] on span "Credit Package" at bounding box center [253, 11] width 63 height 9
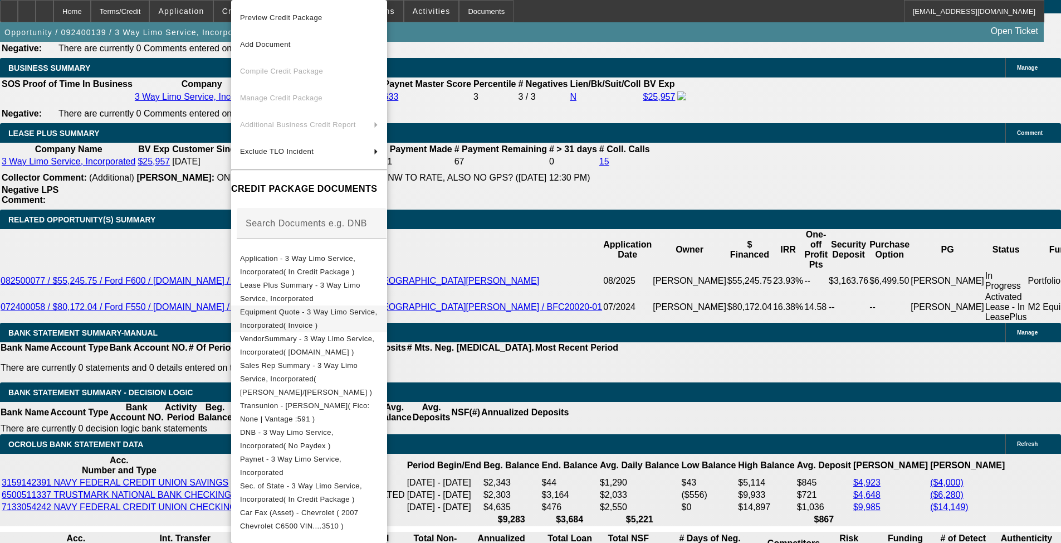
click at [294, 310] on span "Equipment Quote - 3 Way Limo Service, Incorporated( Invoice )" at bounding box center [308, 319] width 137 height 22
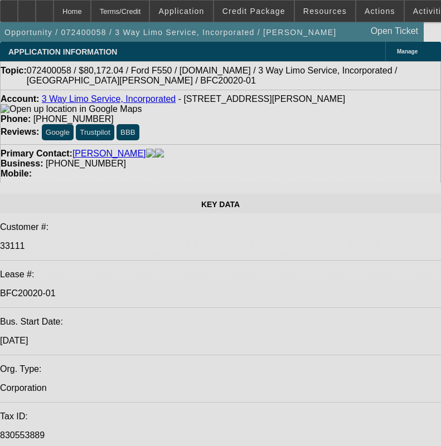
select select "0"
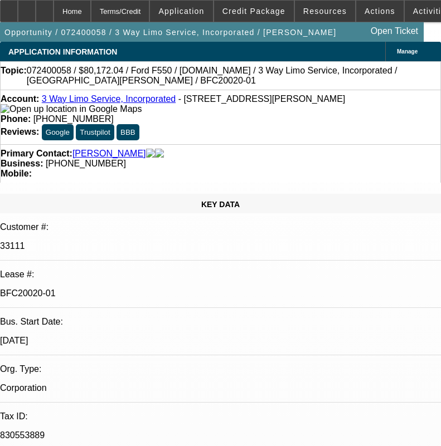
select select "0"
select select "6"
select select "0"
select select "0.1"
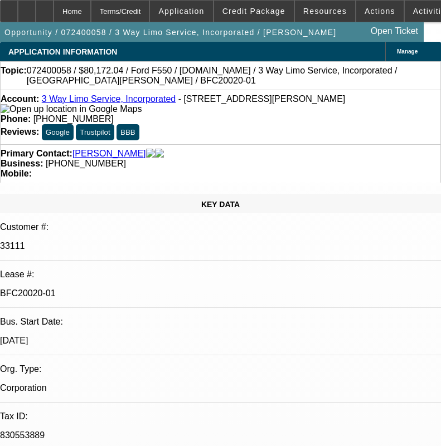
select select "4"
select select "0"
select select "0.1"
select select "4"
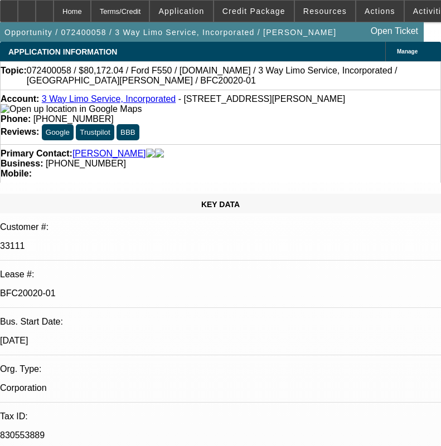
select select "0"
select select "0.1"
select select "4"
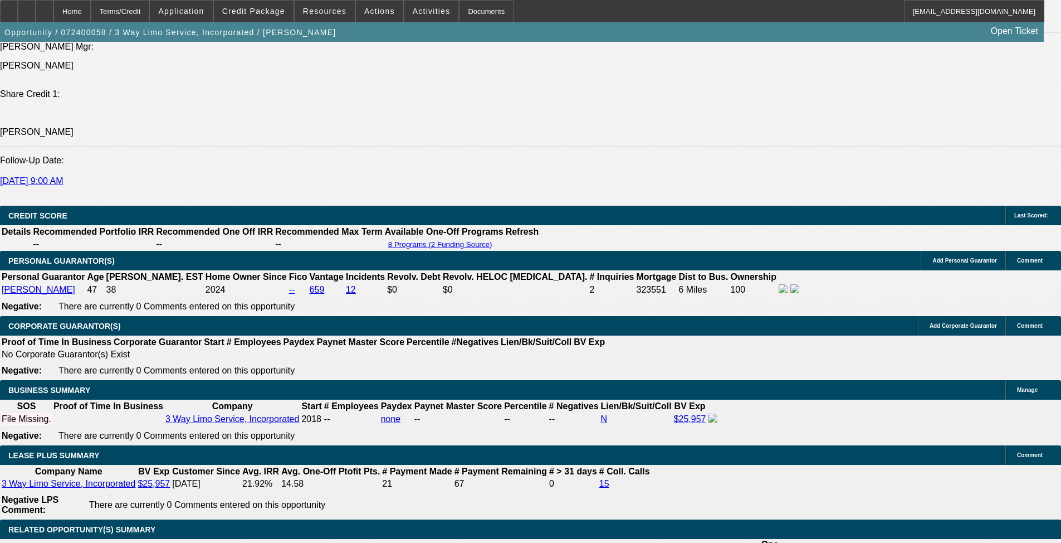
scroll to position [1783, 0]
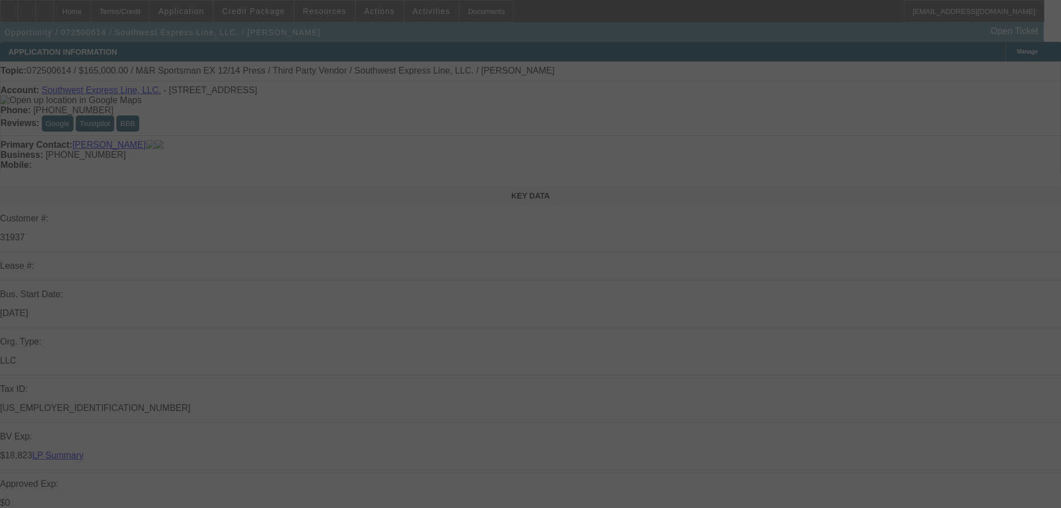
select select "0"
select select "2"
select select "0.1"
select select "4"
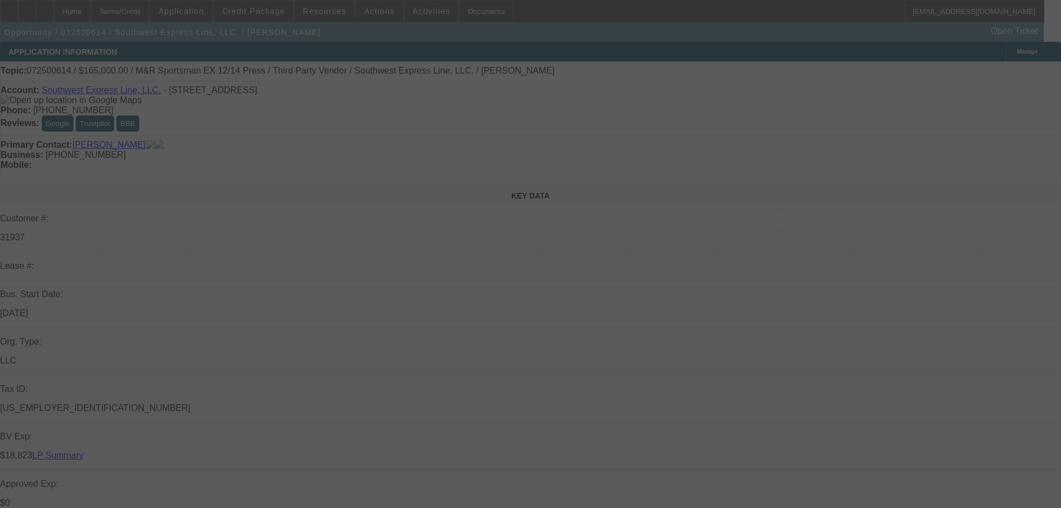
select select "0"
select select "2"
select select "0.1"
select select "4"
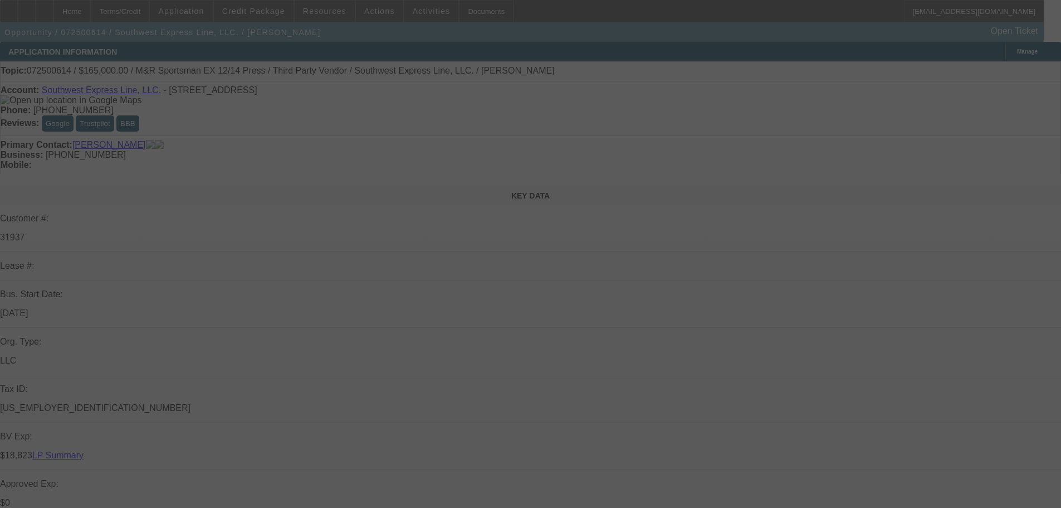
select select "0"
select select "2"
select select "0.1"
select select "4"
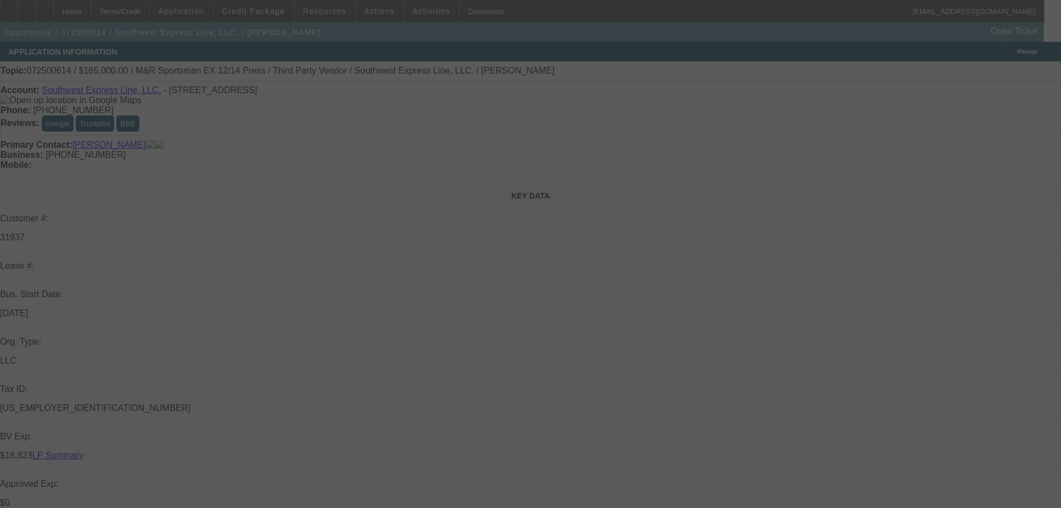
select select "0"
select select "2"
select select "0.1"
select select "4"
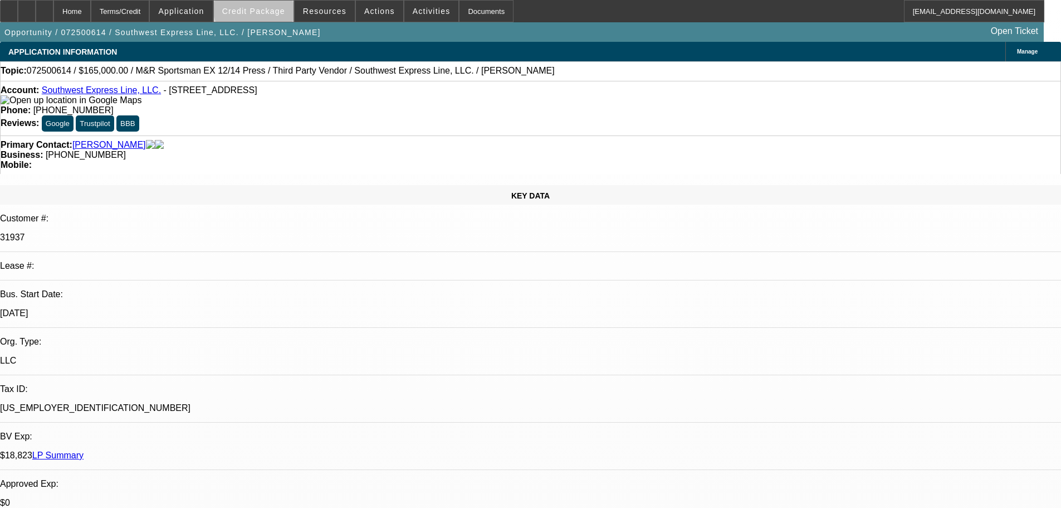
click at [282, 4] on span at bounding box center [254, 11] width 80 height 27
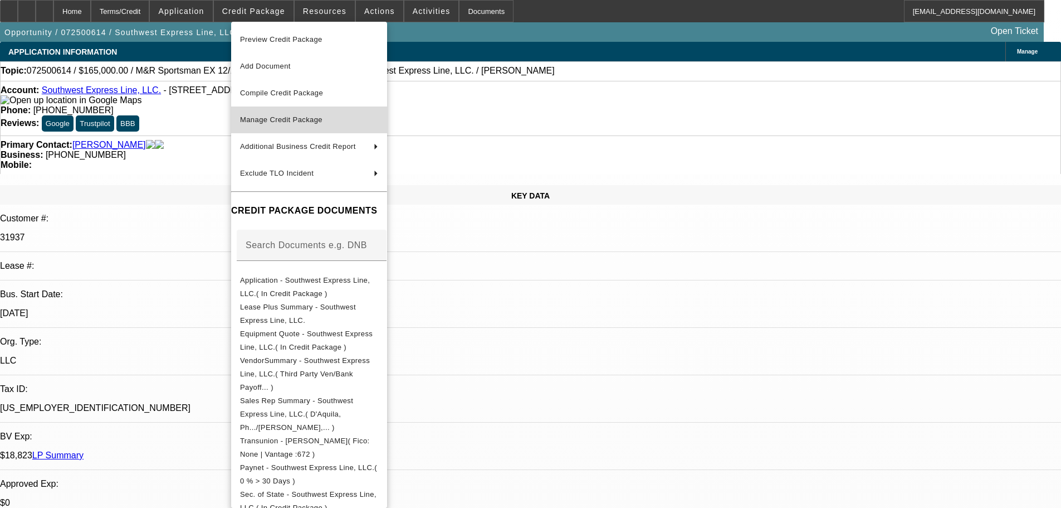
click at [279, 121] on span "Manage Credit Package" at bounding box center [281, 119] width 82 height 8
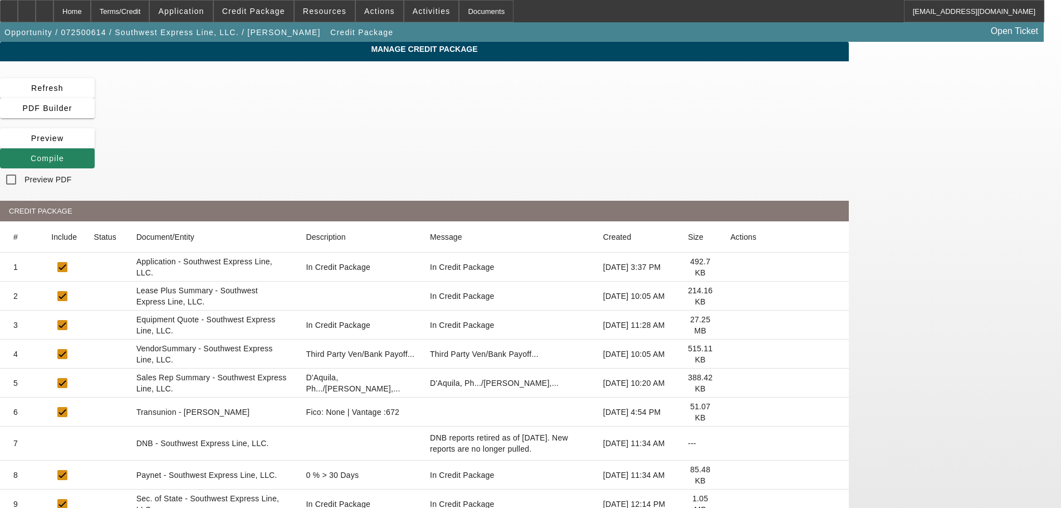
click at [730, 296] on icon at bounding box center [730, 296] width 0 height 0
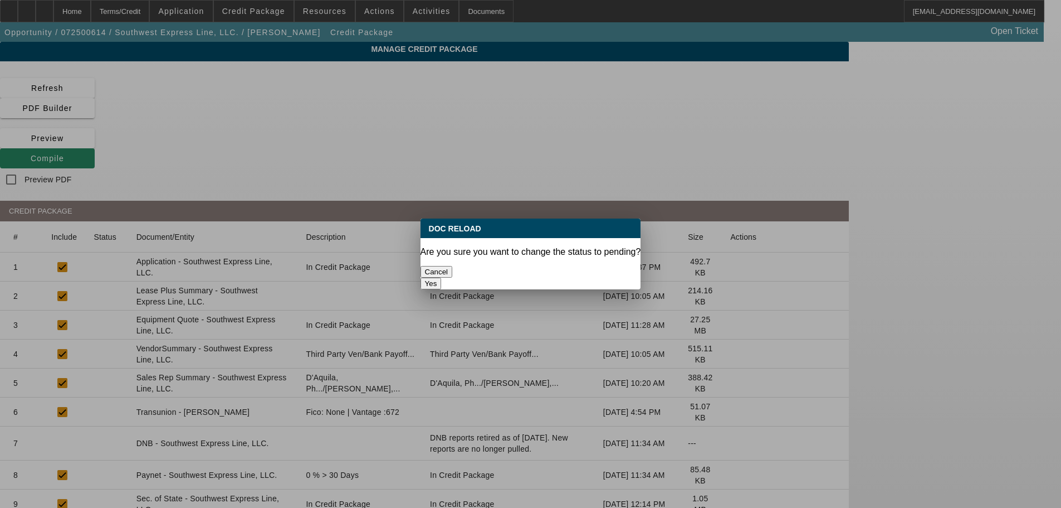
drag, startPoint x: 593, startPoint y: 267, endPoint x: 584, endPoint y: 267, distance: 8.9
click at [442, 277] on button "Yes" at bounding box center [431, 283] width 21 height 12
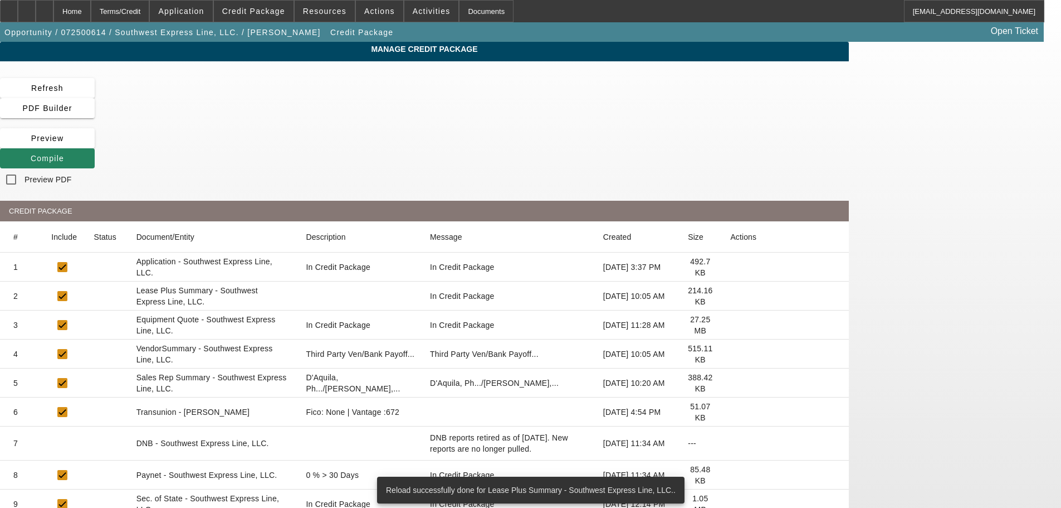
click at [730, 354] on icon at bounding box center [730, 354] width 0 height 0
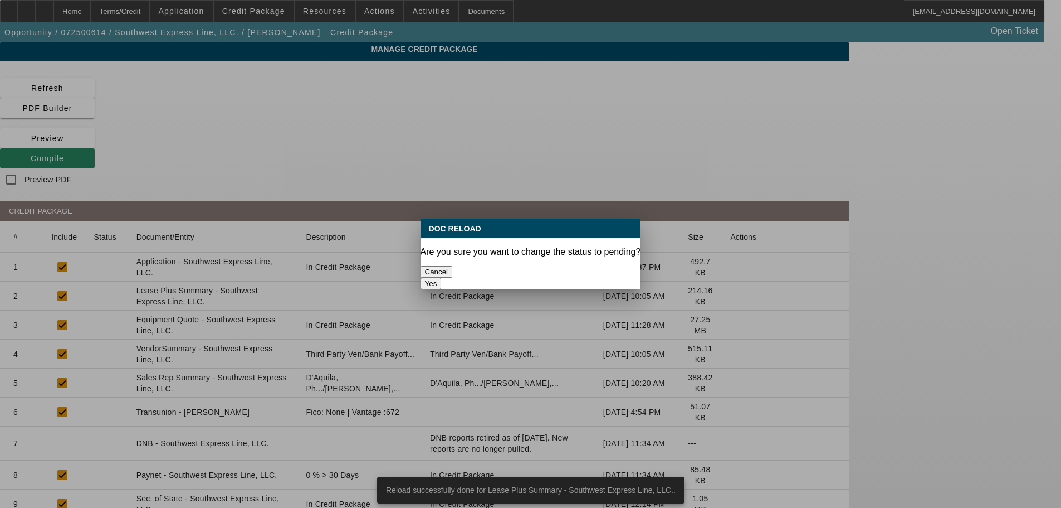
click at [442, 277] on button "Yes" at bounding box center [431, 283] width 21 height 12
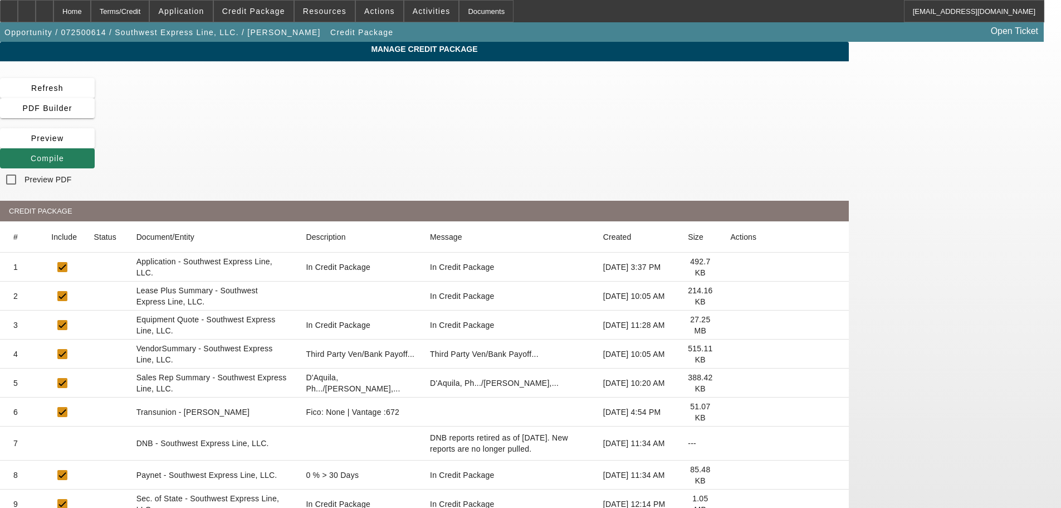
click at [64, 154] on span "Compile" at bounding box center [47, 158] width 33 height 9
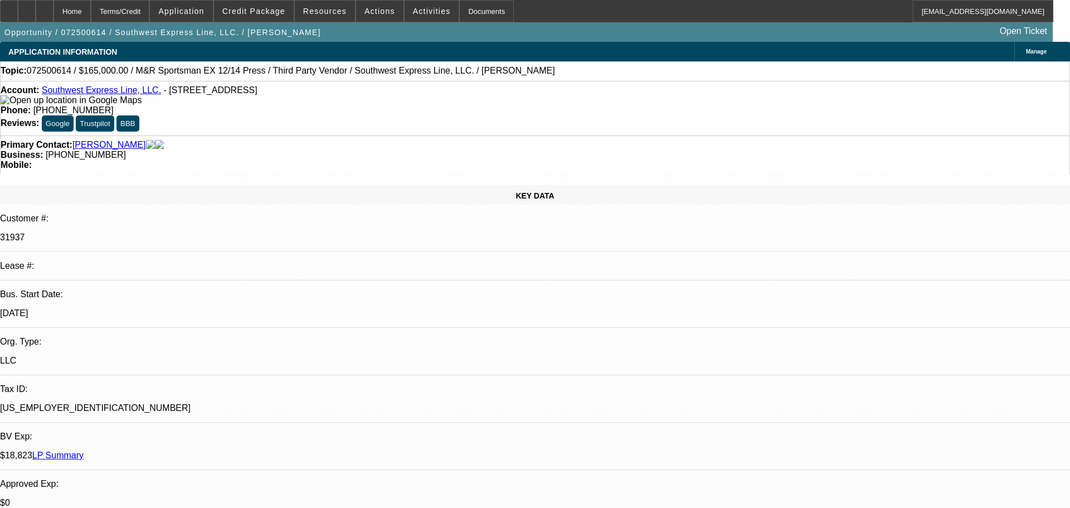
select select "0"
select select "2"
select select "0.1"
select select "4"
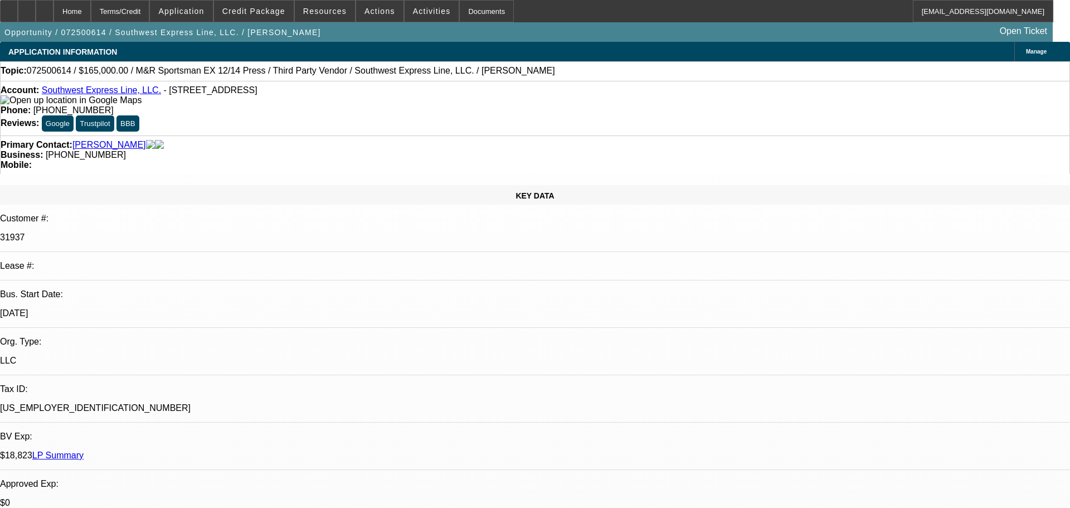
select select "0"
select select "2"
select select "0.1"
select select "4"
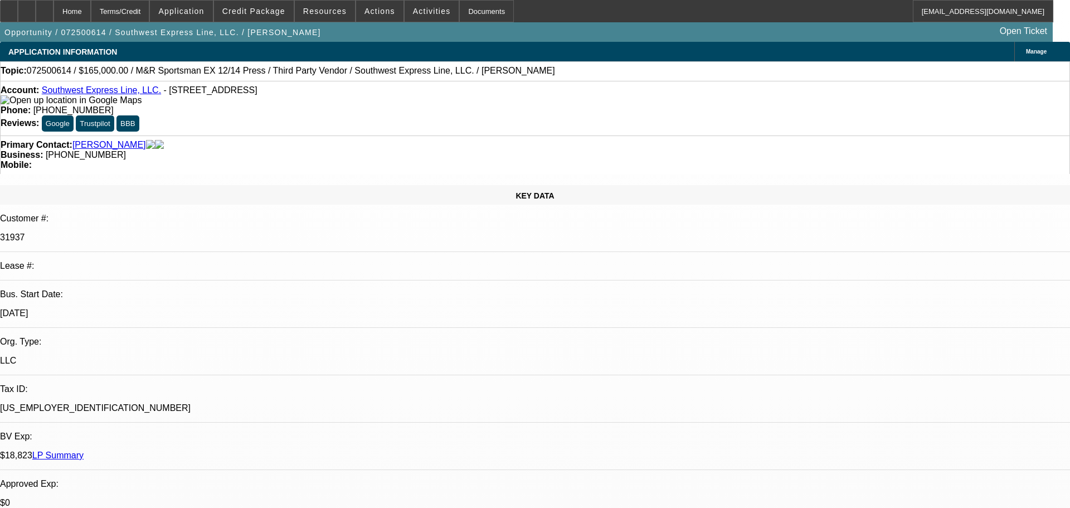
select select "0"
select select "2"
select select "0.1"
select select "4"
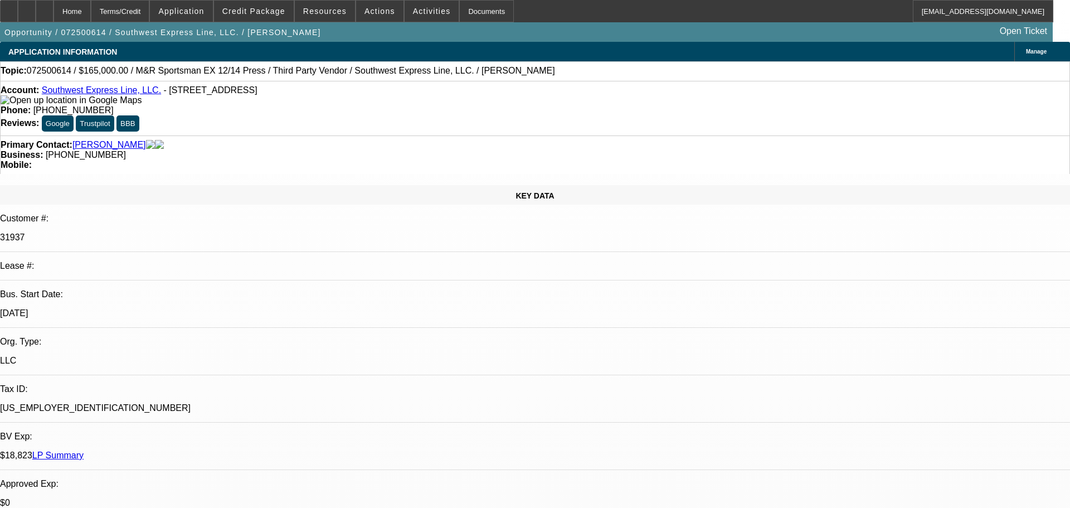
select select "0"
select select "2"
select select "0.1"
select select "4"
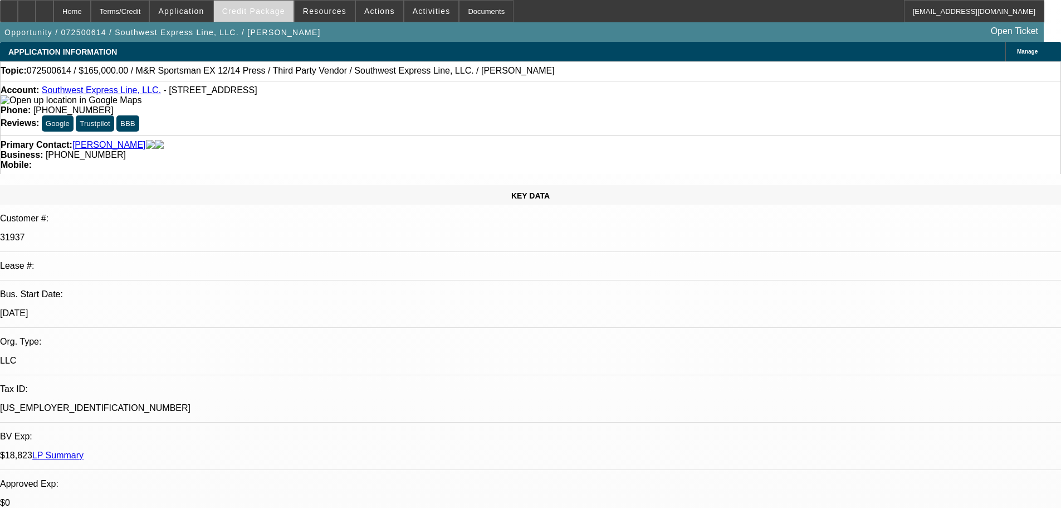
click at [262, 9] on span "Credit Package" at bounding box center [253, 11] width 63 height 9
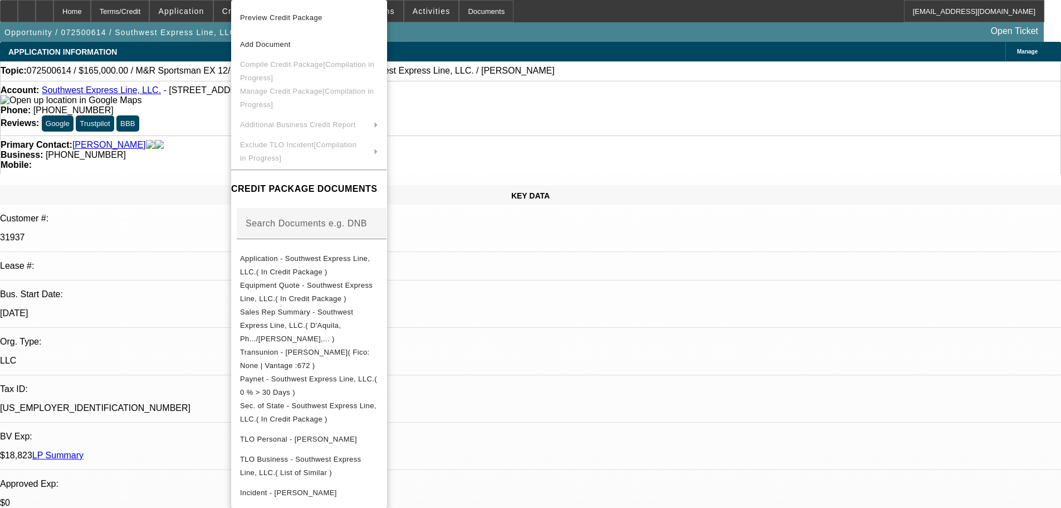
click at [185, 125] on div at bounding box center [530, 254] width 1061 height 508
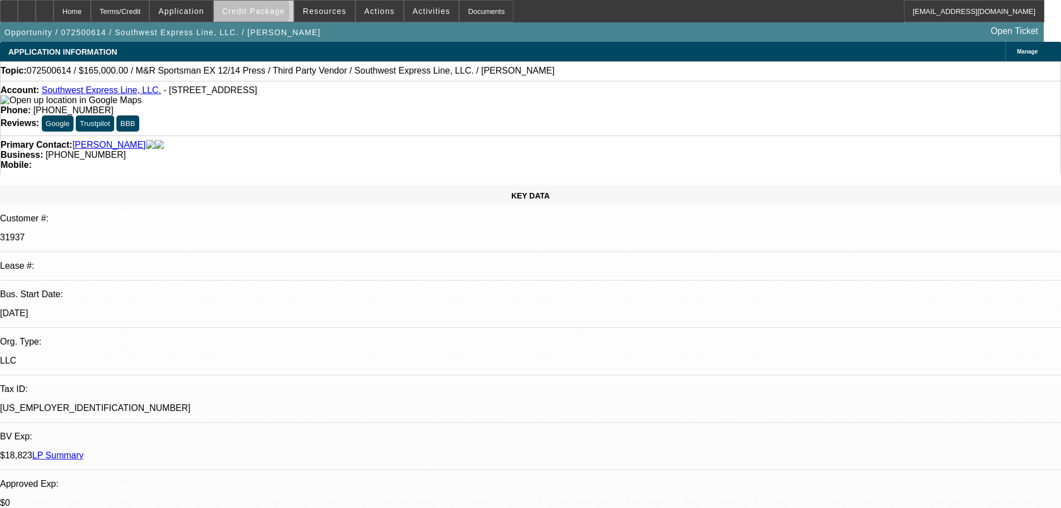
click at [269, 14] on span "Credit Package" at bounding box center [253, 11] width 63 height 9
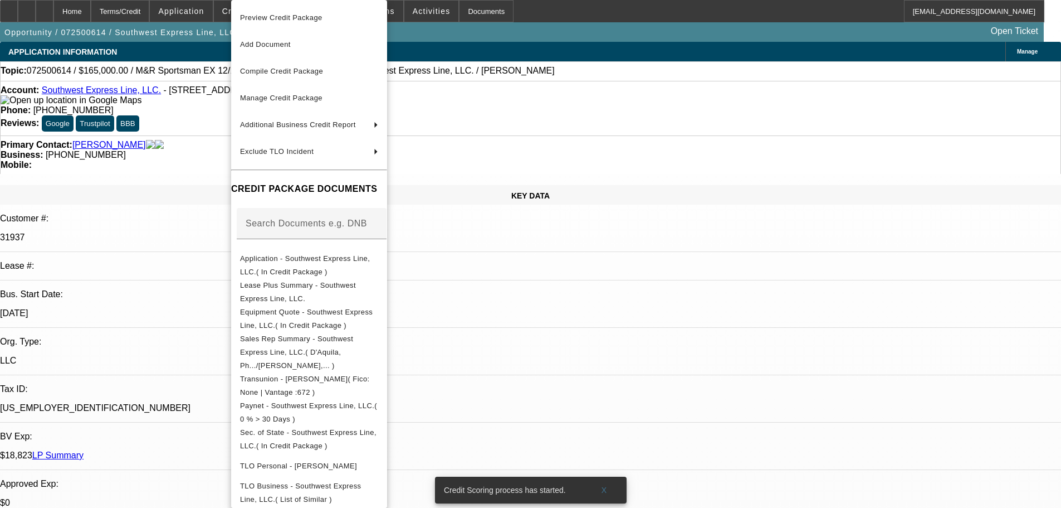
click at [194, 136] on div at bounding box center [530, 254] width 1061 height 508
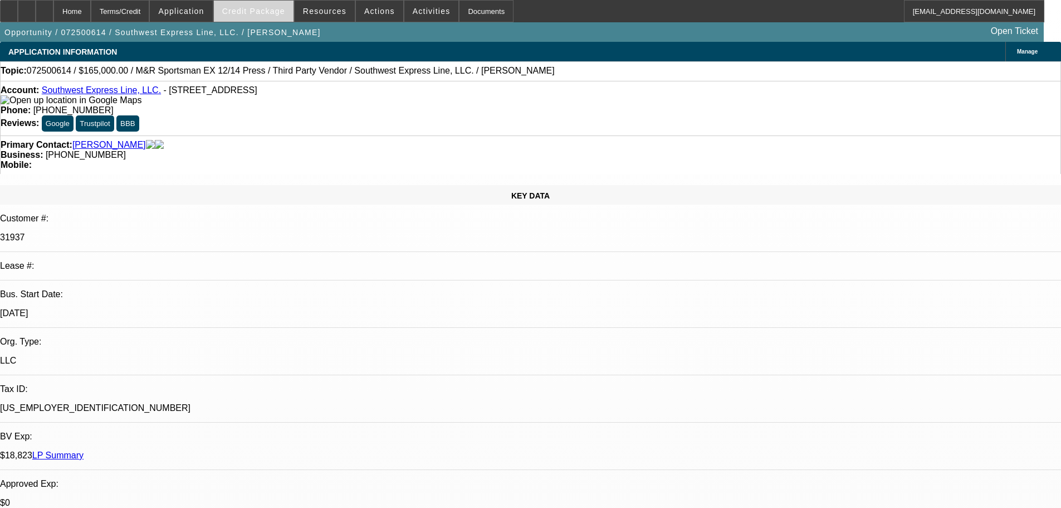
click at [270, 9] on span "Credit Package" at bounding box center [253, 11] width 63 height 9
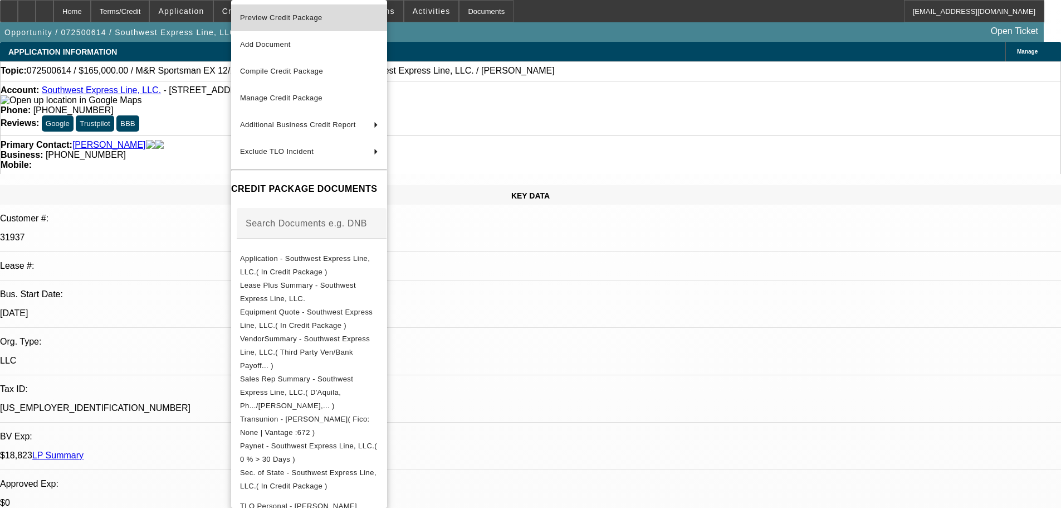
click at [282, 19] on span "Preview Credit Package" at bounding box center [281, 17] width 82 height 8
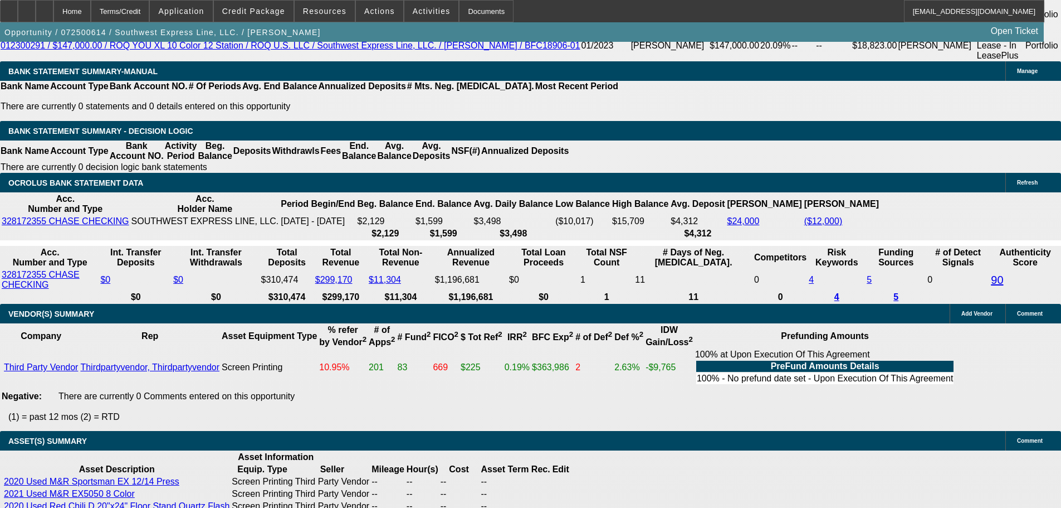
scroll to position [2340, 0]
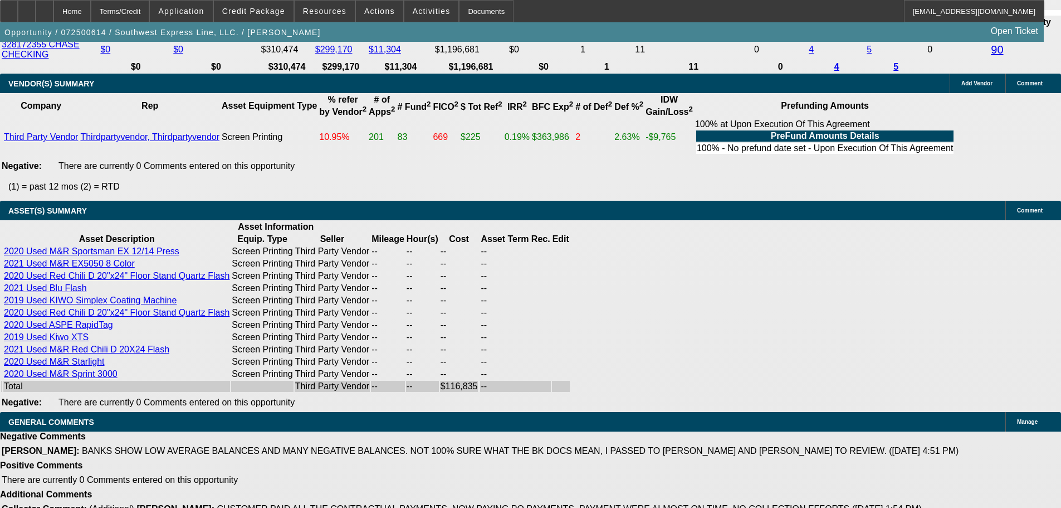
select select "5"
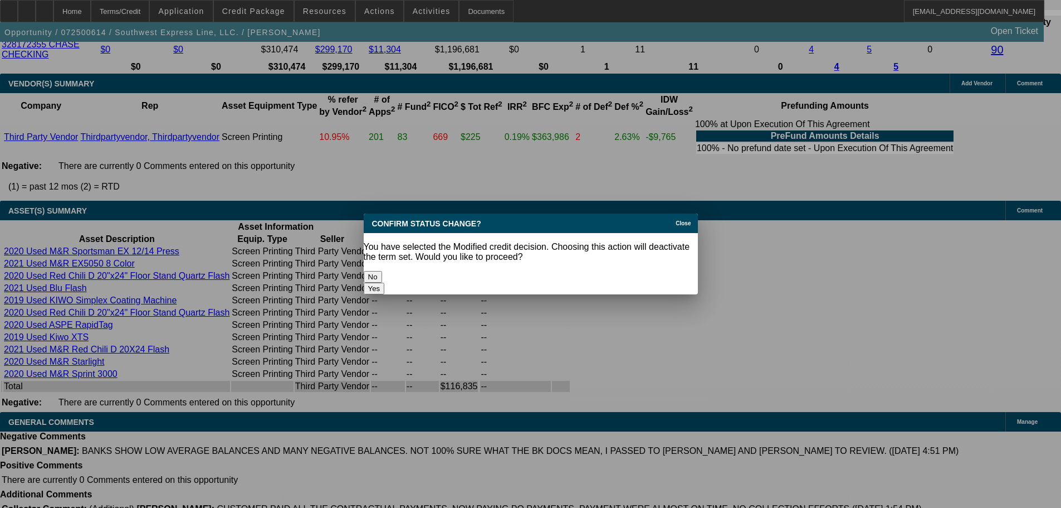
click at [385, 282] on button "Yes" at bounding box center [374, 288] width 21 height 12
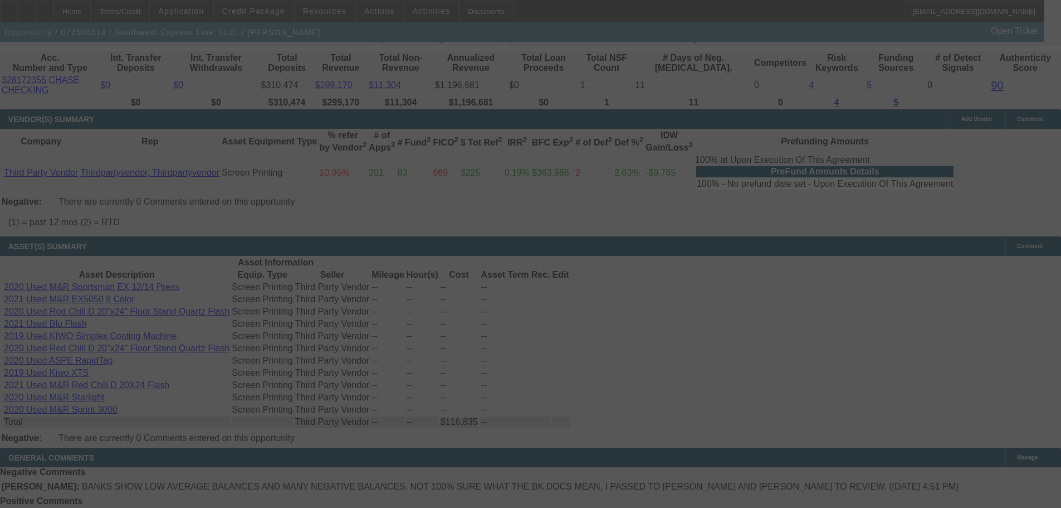
scroll to position [2284, 0]
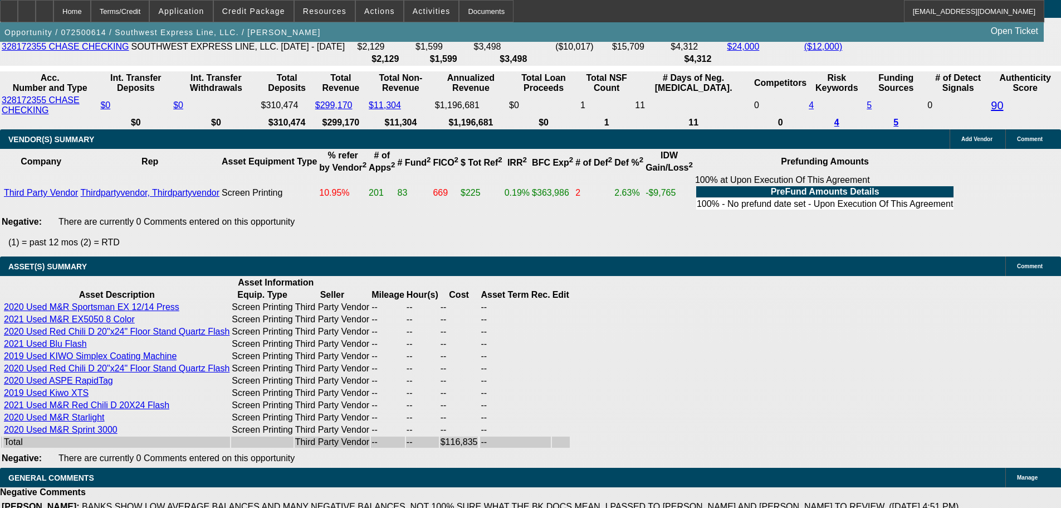
select select "0"
select select "2"
select select "0.1"
select select "4"
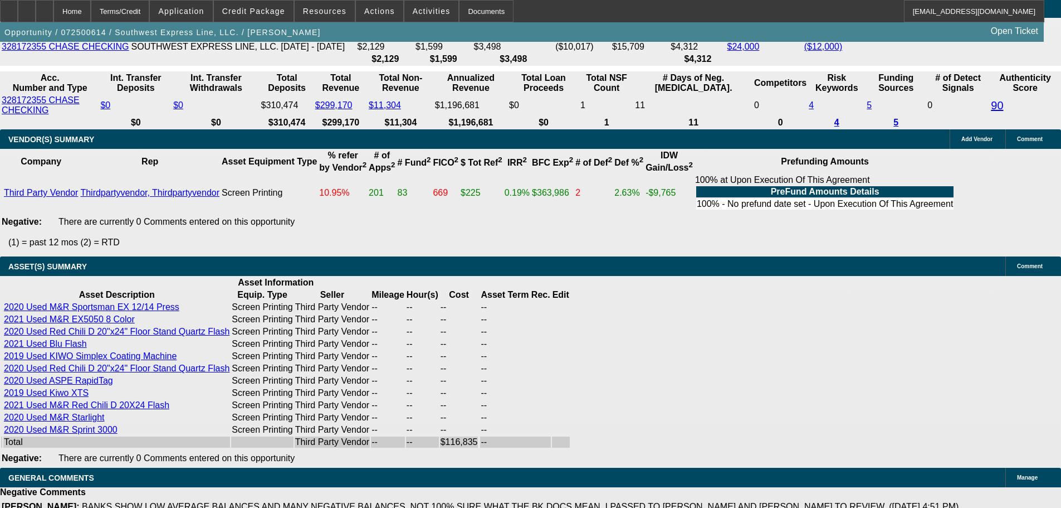
select select "0"
select select "2"
select select "0.1"
select select "4"
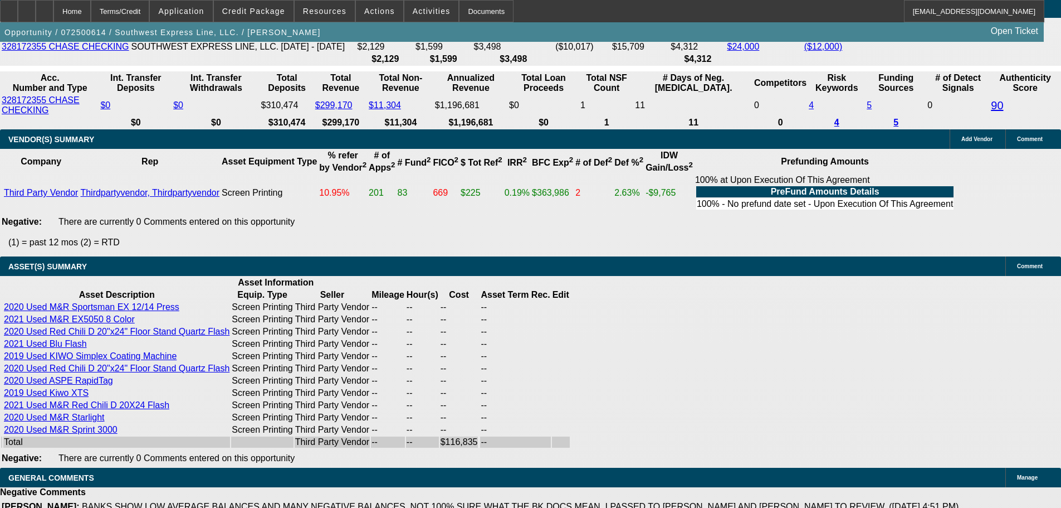
select select "0"
select select "2"
select select "0.1"
select select "4"
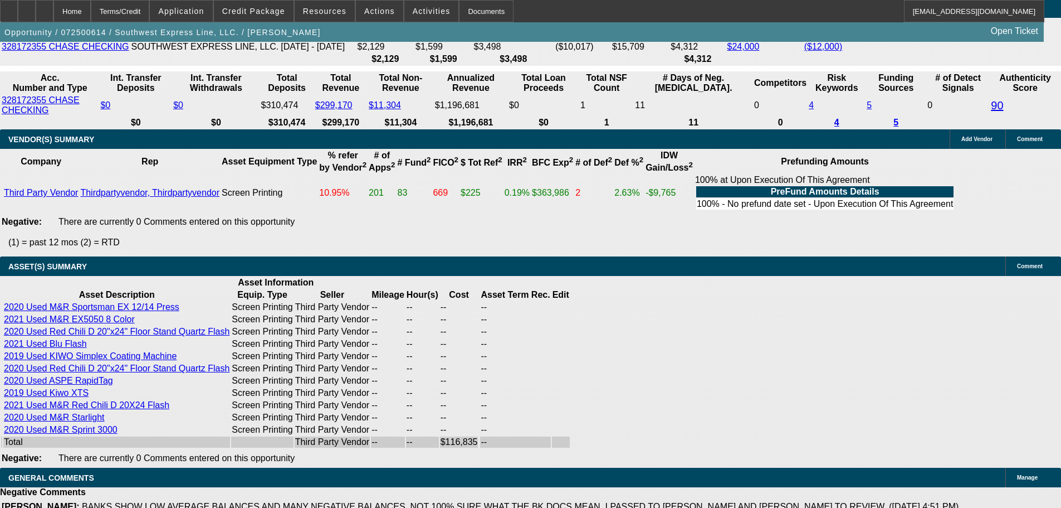
select select "0"
select select "2"
select select "0.1"
select select "4"
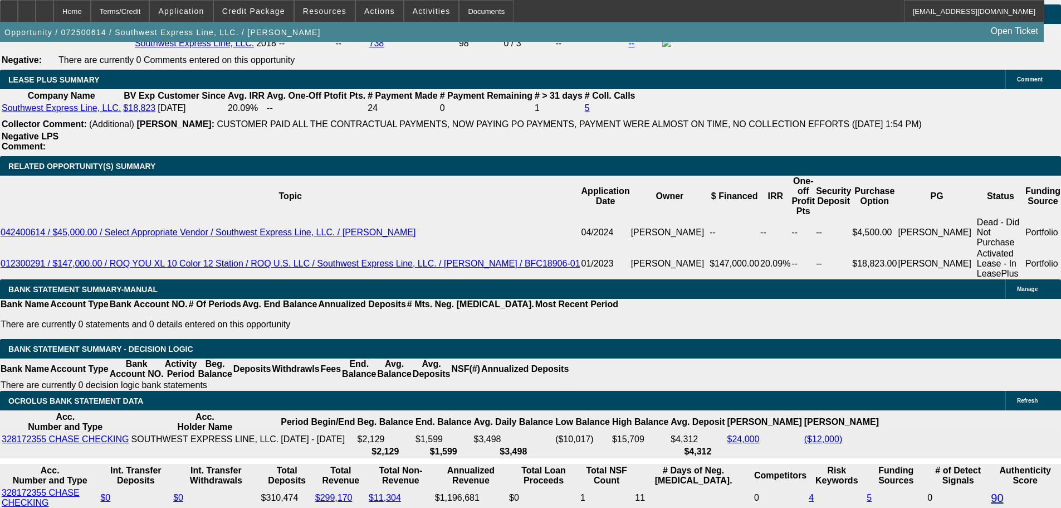
scroll to position [1940, 0]
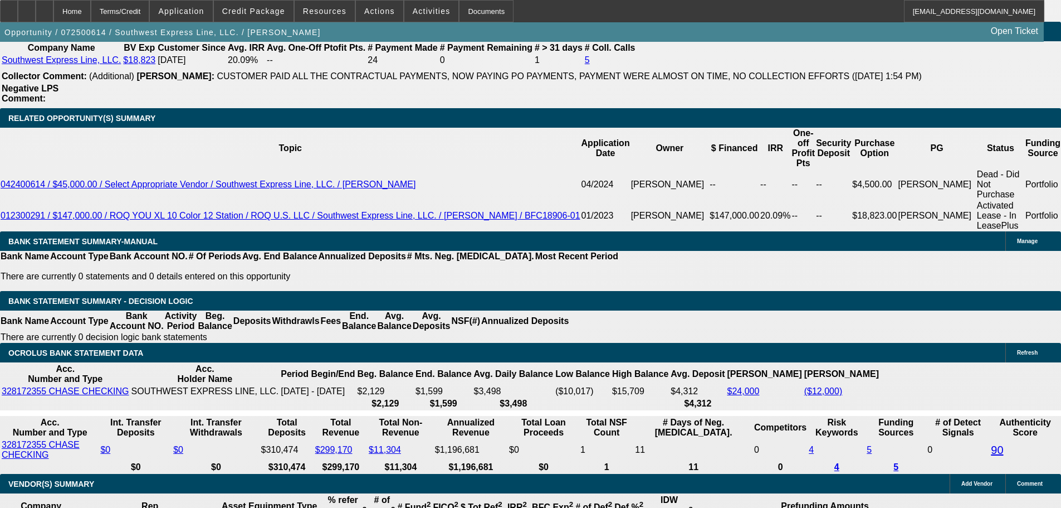
select select "2"
type input "$7,092.98"
type input "UNKNOWN"
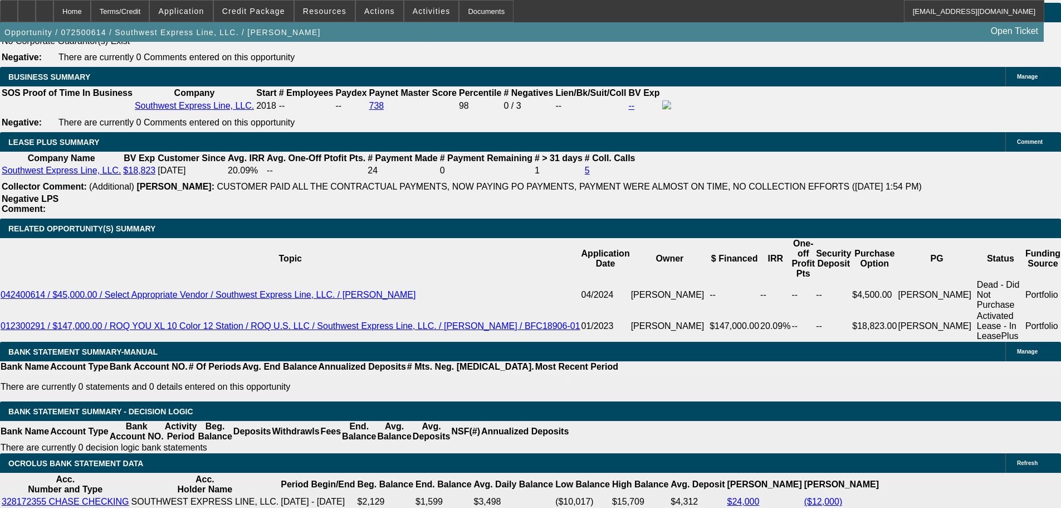
scroll to position [1829, 0]
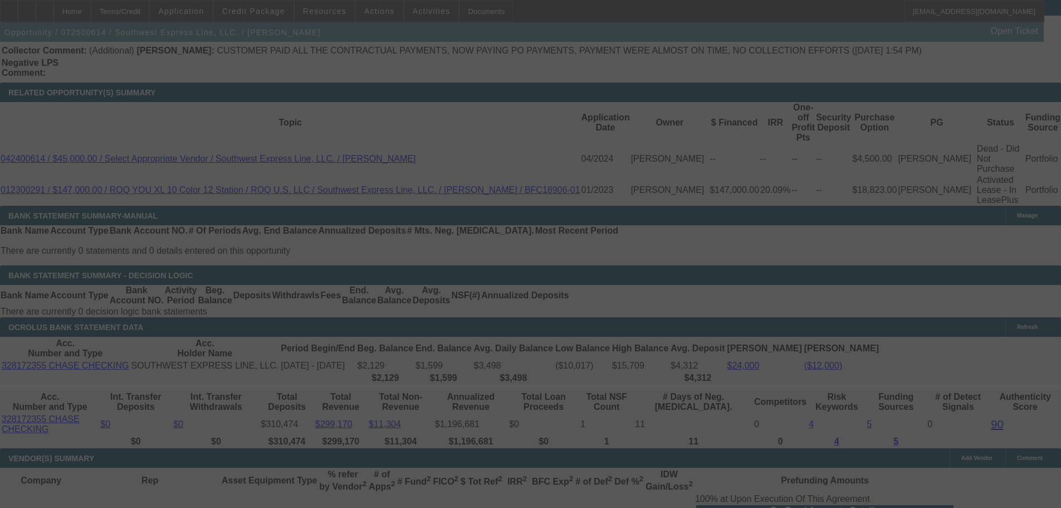
scroll to position [1996, 0]
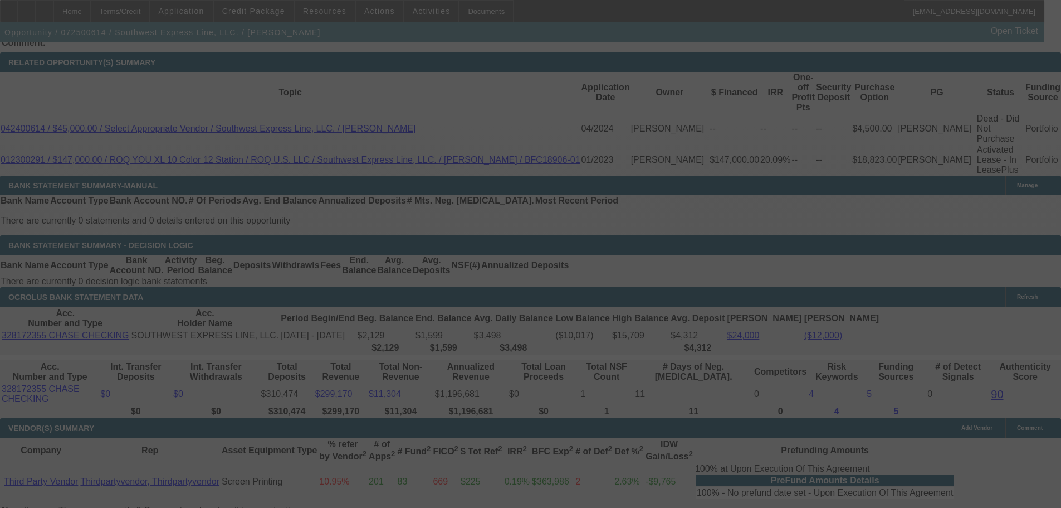
select select "0"
select select "2"
select select "0.1"
select select "4"
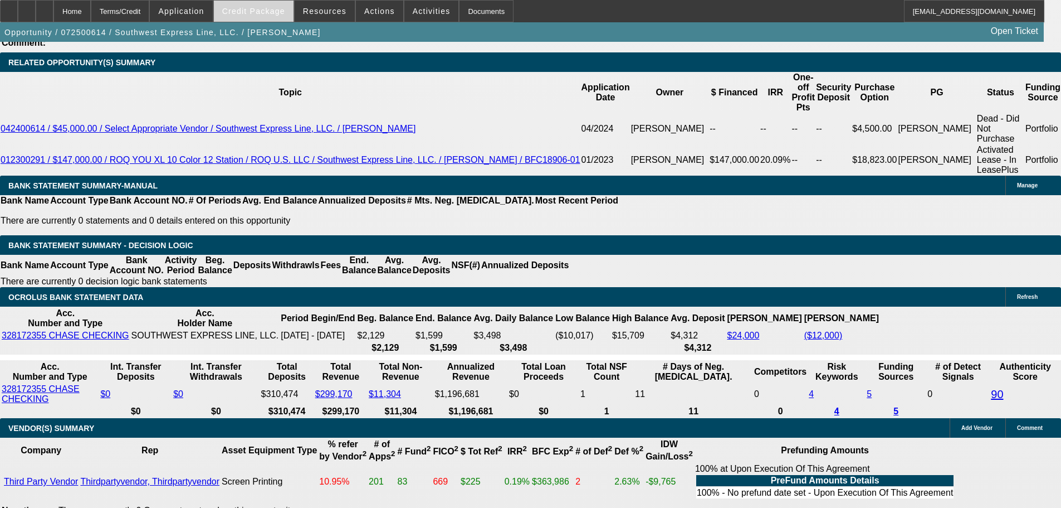
click at [258, 10] on span "Credit Package" at bounding box center [253, 11] width 63 height 9
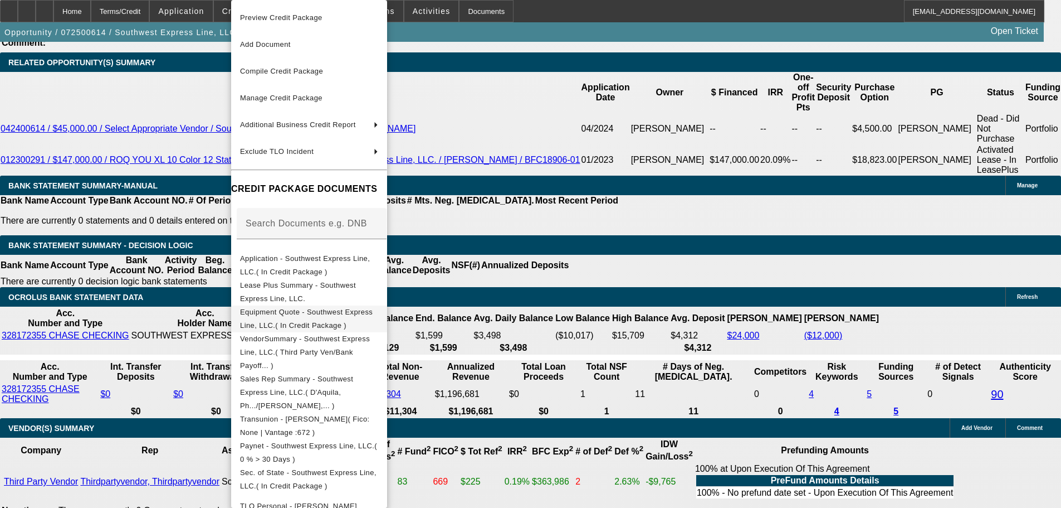
click at [287, 309] on span "Equipment Quote - Southwest Express Line, LLC.( In Credit Package )" at bounding box center [309, 318] width 138 height 27
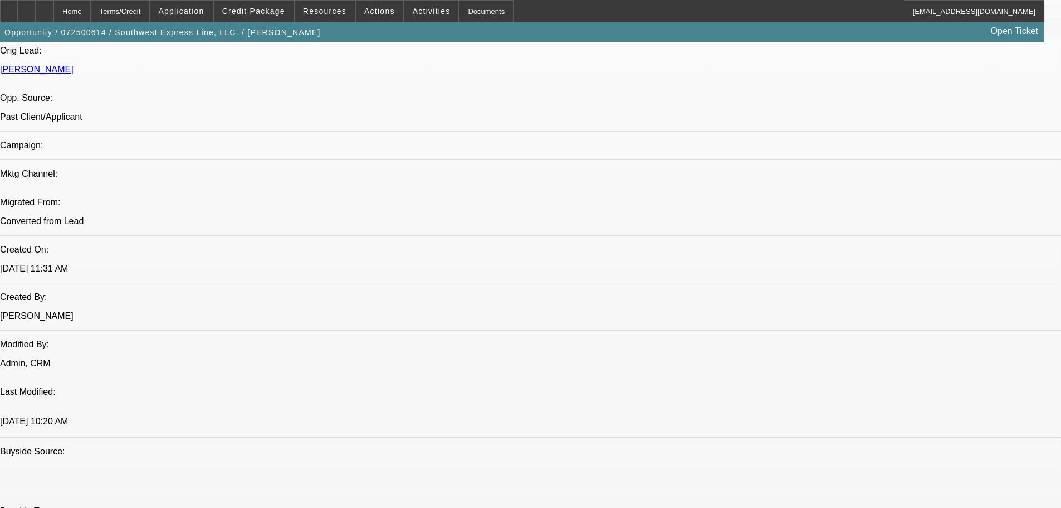
scroll to position [714, 0]
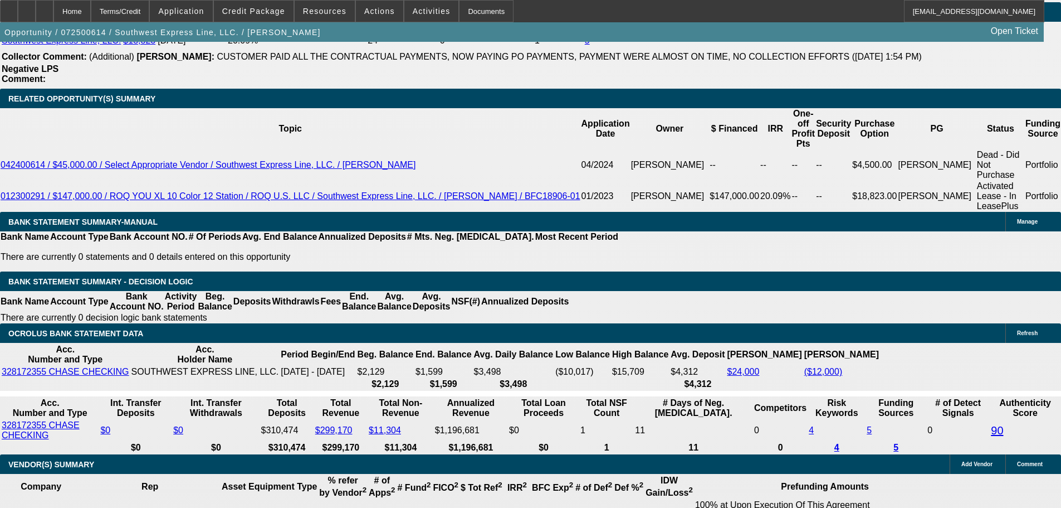
scroll to position [1940, 0]
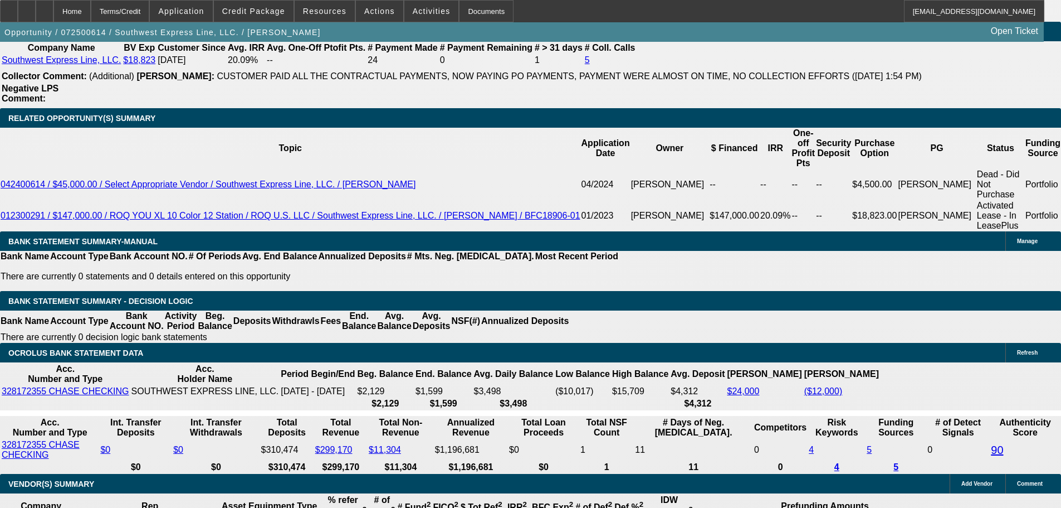
drag, startPoint x: 217, startPoint y: 370, endPoint x: 272, endPoint y: 369, distance: 54.6
type input "$0.00"
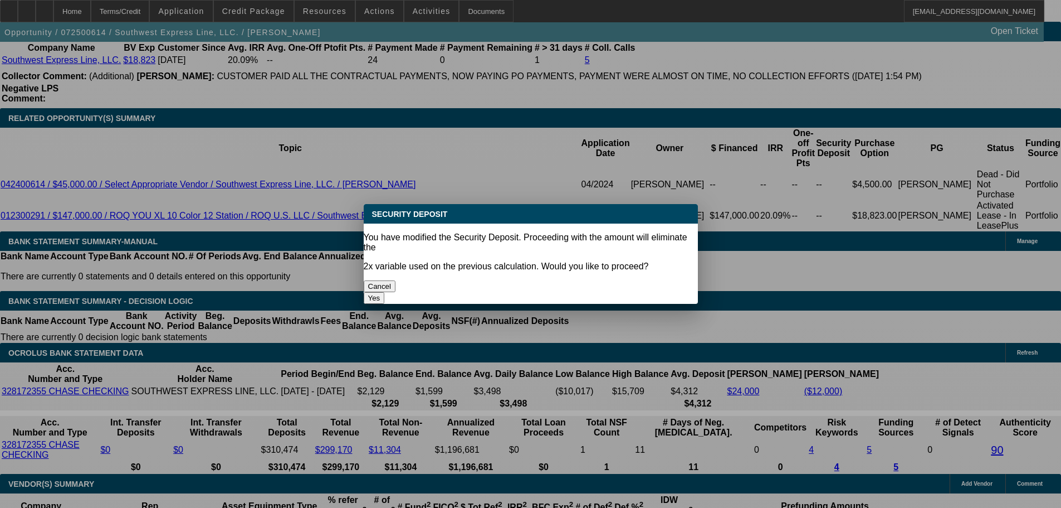
click at [81, 360] on body "Home Terms/Credit Application Credit Package Resources Actions Activities Docum…" at bounding box center [530, 376] width 1061 height 4633
click at [385, 292] on button "Yes" at bounding box center [374, 298] width 21 height 12
select select "0"
type input "UNKNOWN"
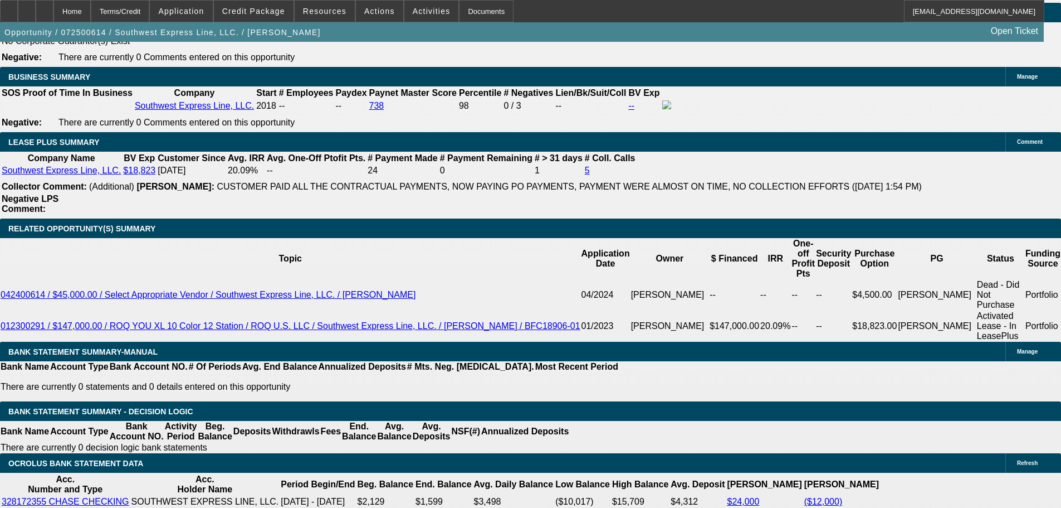
scroll to position [1829, 0]
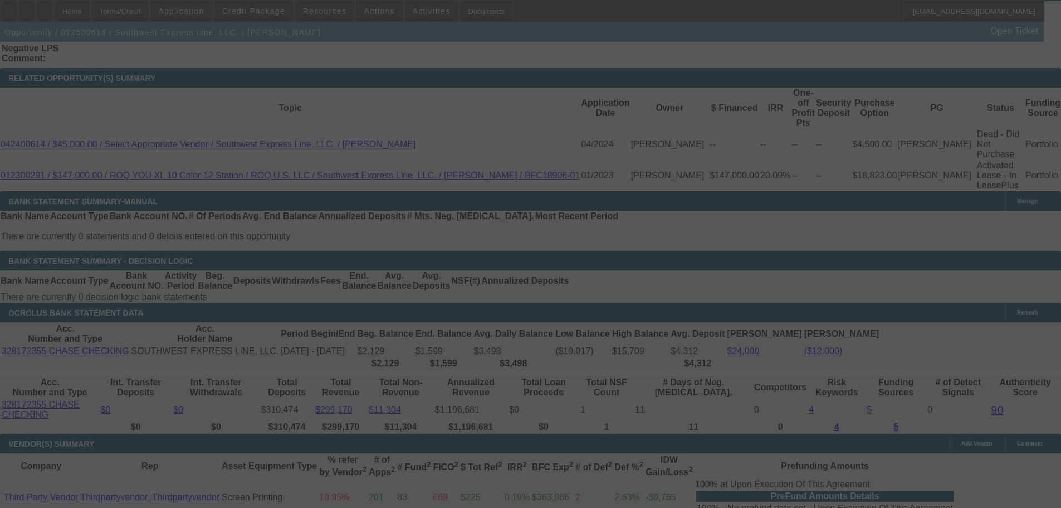
scroll to position [1996, 0]
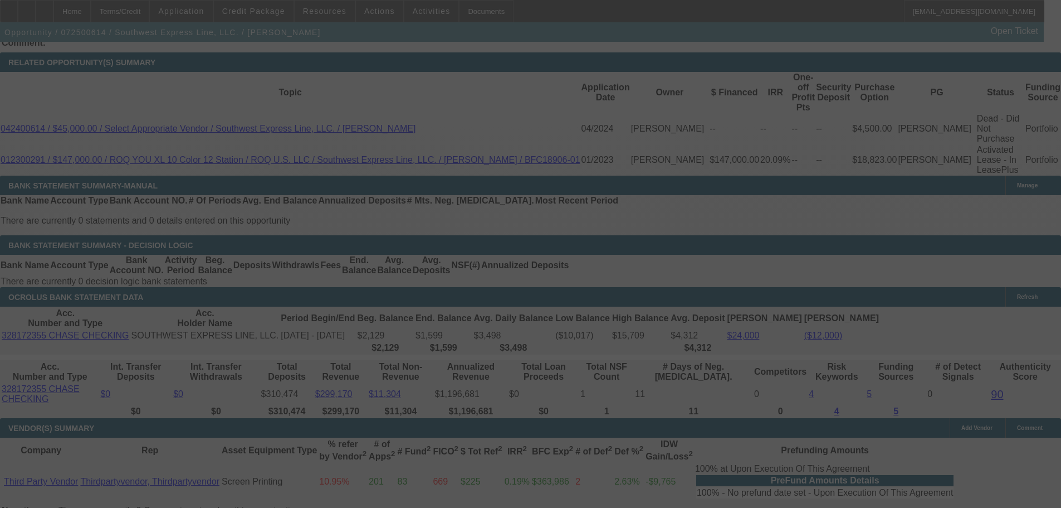
select select "0"
select select "2"
select select "0.1"
select select "4"
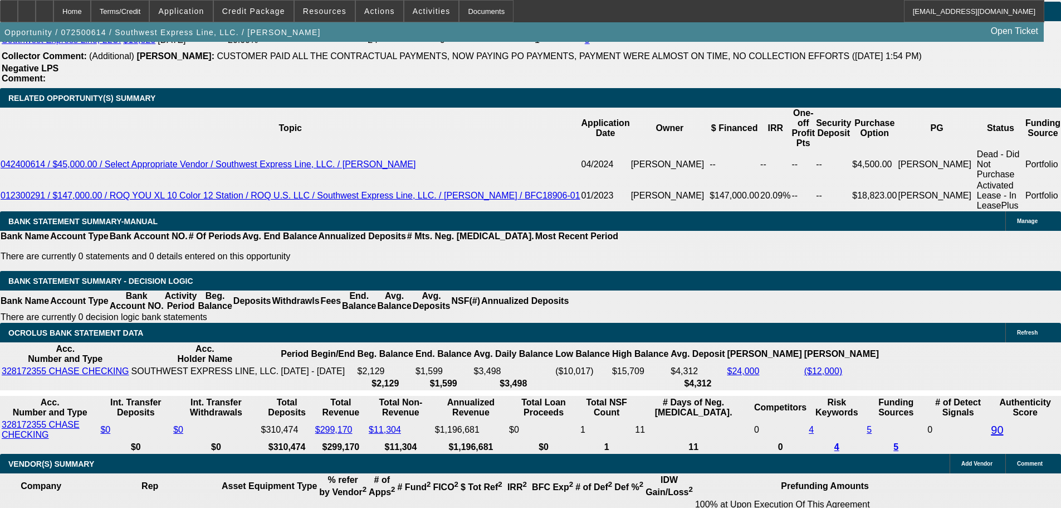
scroll to position [1940, 0]
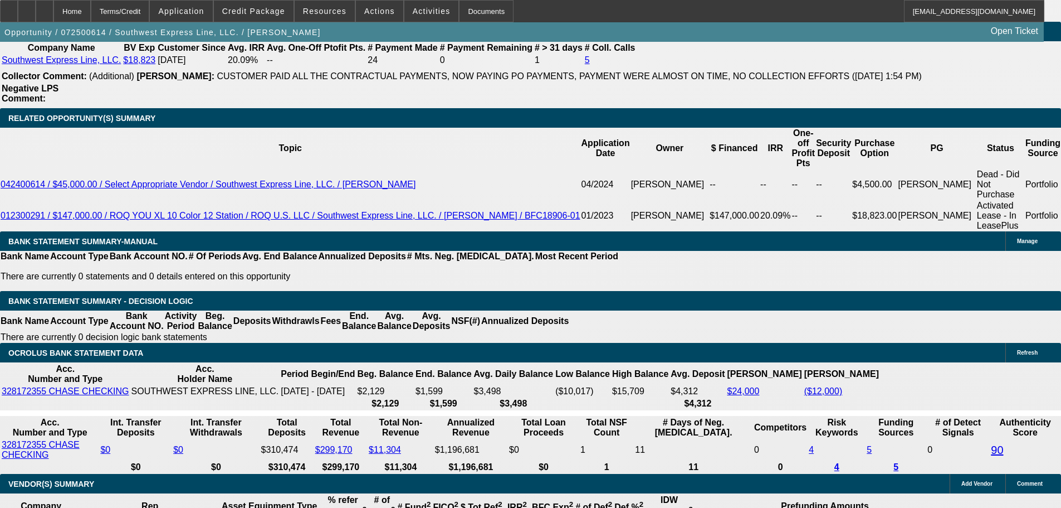
drag, startPoint x: 169, startPoint y: 332, endPoint x: 261, endPoint y: 323, distance: 92.4
type input "3"
type input "UNKNOWN"
type input "35"
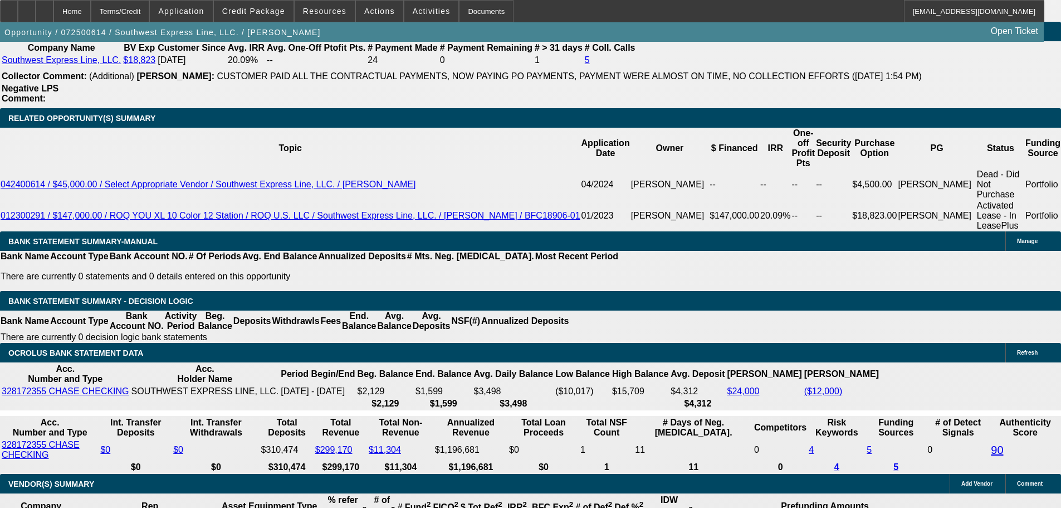
type input "3595"
type input "11.1"
type input "$3,595.00"
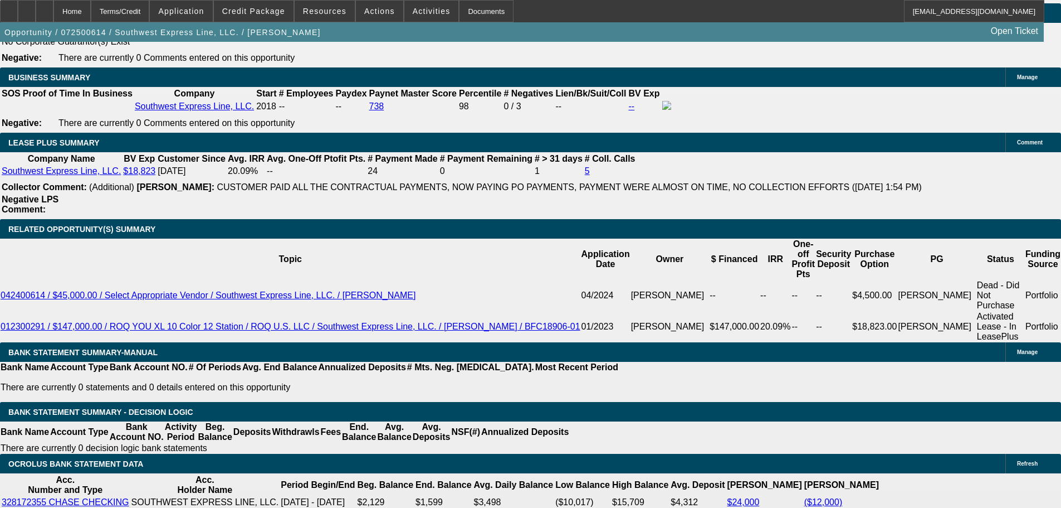
scroll to position [1829, 0]
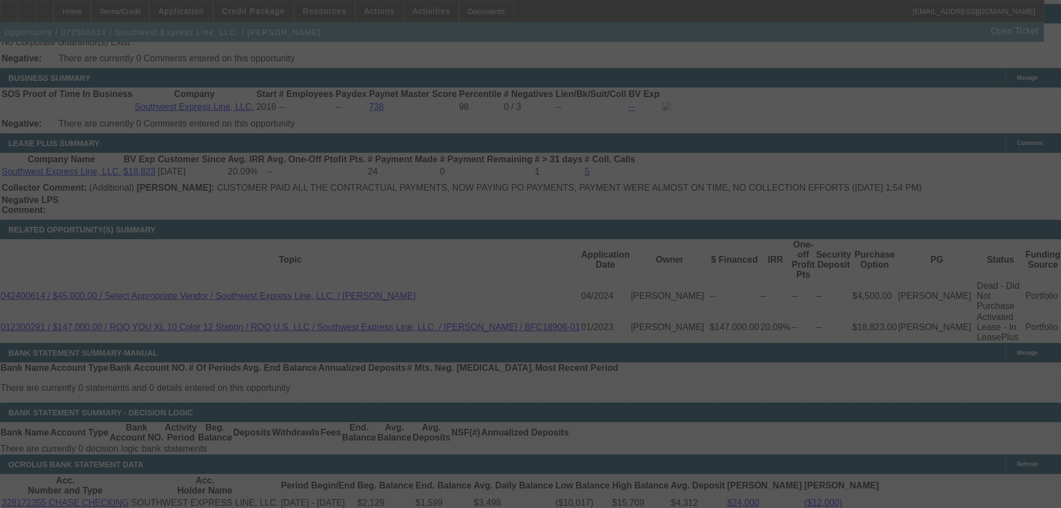
select select "0"
select select "2"
select select "0.1"
select select "4"
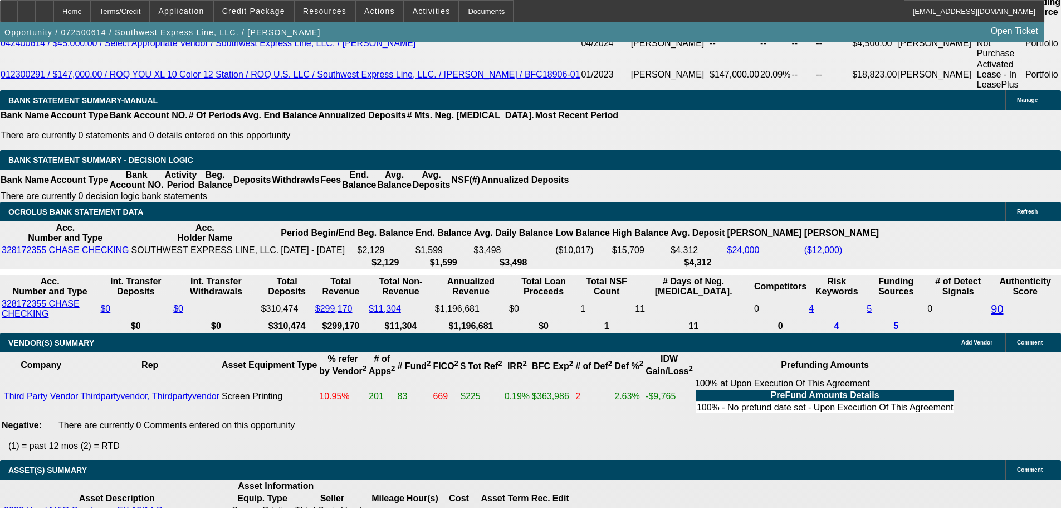
scroll to position [2107, 0]
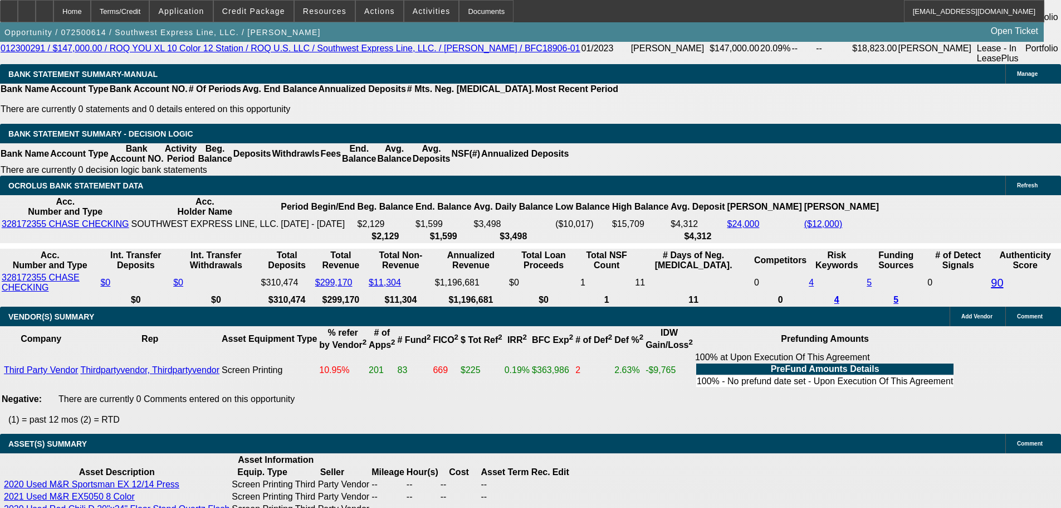
drag, startPoint x: 167, startPoint y: 163, endPoint x: 248, endPoint y: 162, distance: 81.3
type input "36"
type input "UNKNOWN"
type input "3625"
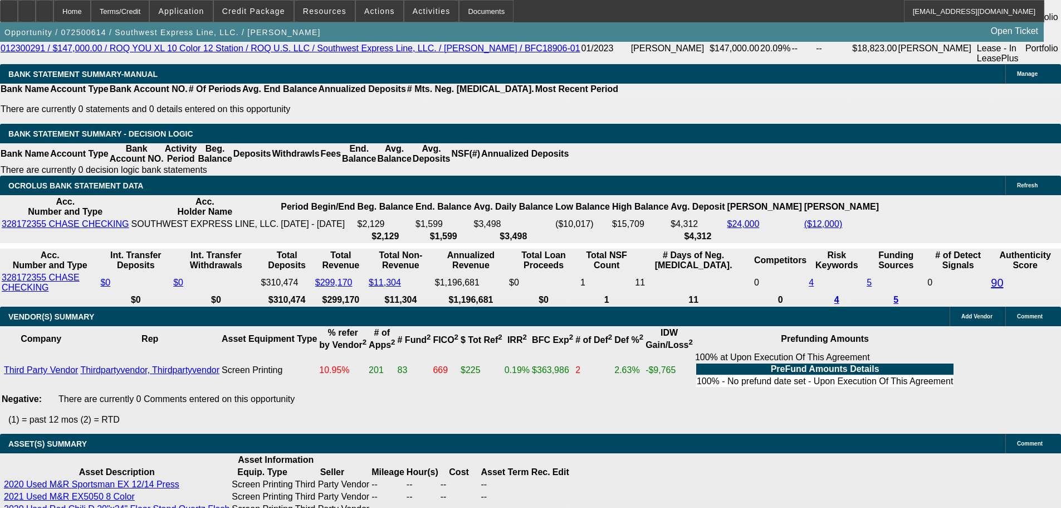
type input "11.5"
type input "$3,625.00"
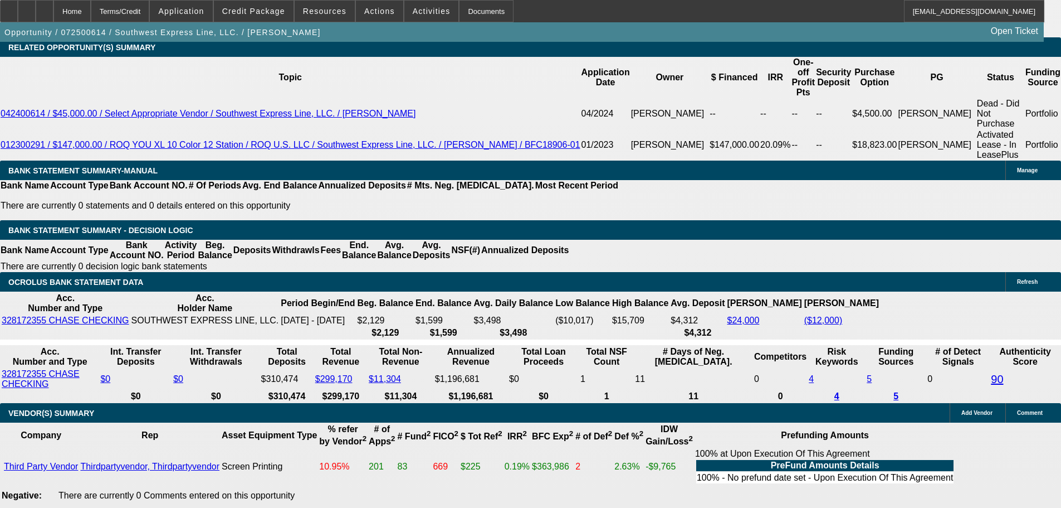
scroll to position [1884, 0]
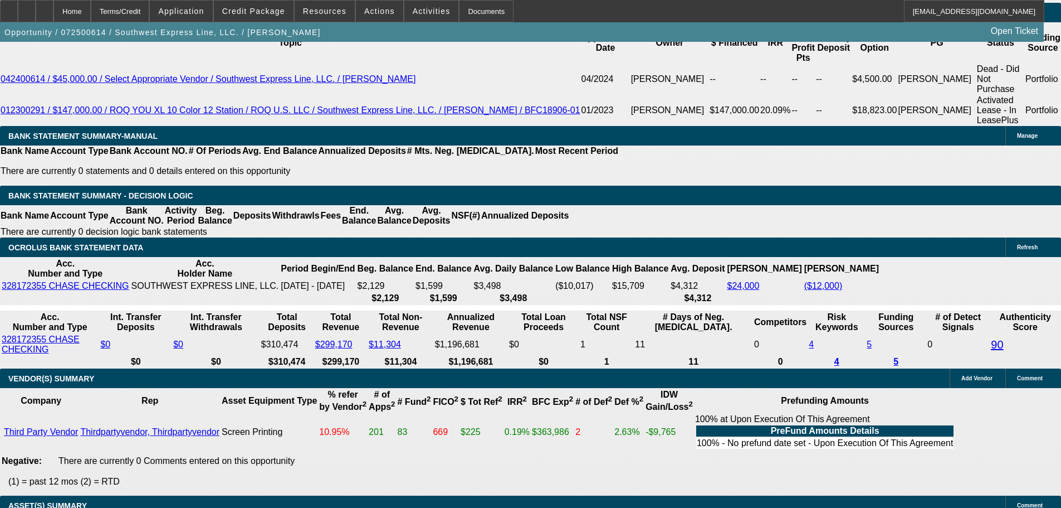
scroll to position [2051, 0]
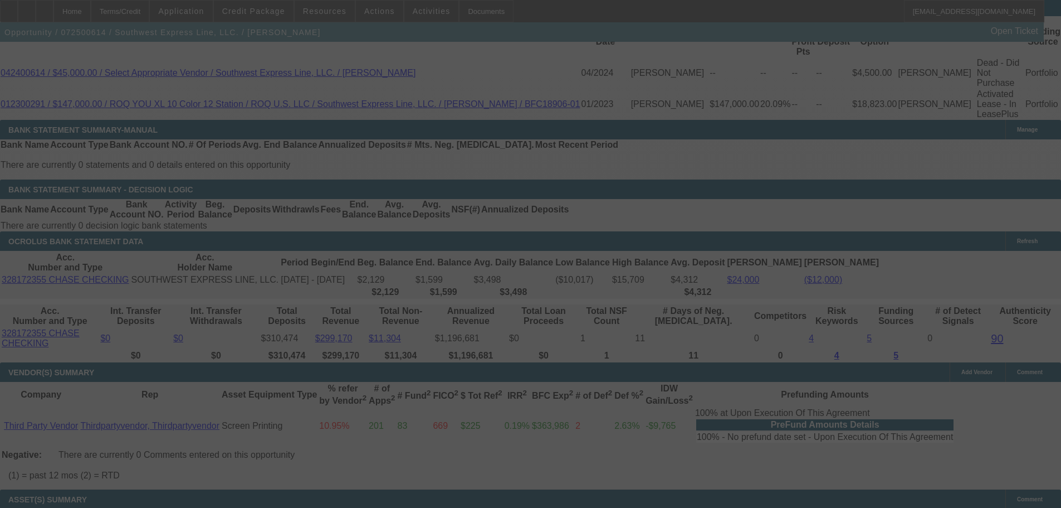
select select "0"
select select "2"
select select "0.1"
select select "4"
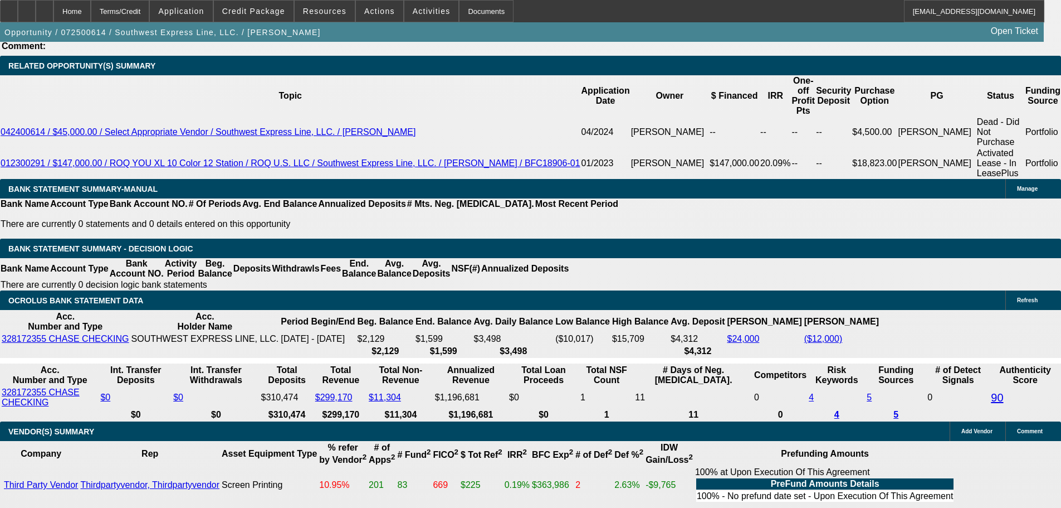
scroll to position [2019, 0]
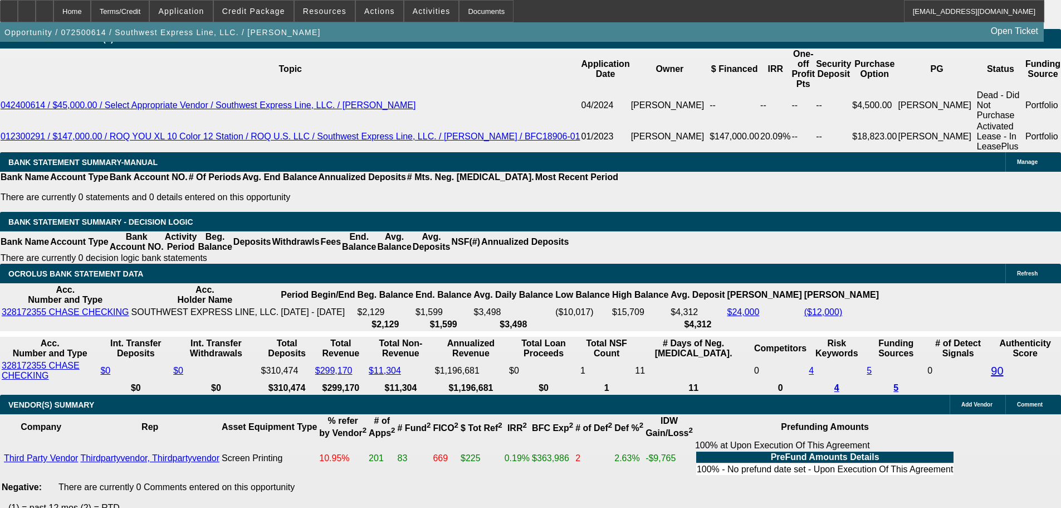
drag, startPoint x: 168, startPoint y: 253, endPoint x: 290, endPoint y: 241, distance: 122.6
type input "36"
type input "UNKNOWN"
type input "3650"
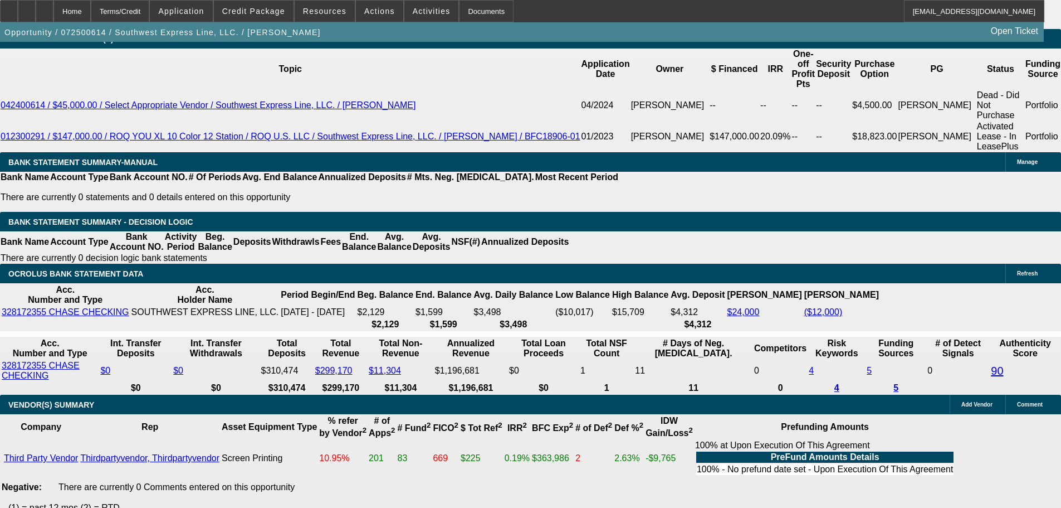
type input "11.8"
type input "$3,650.00"
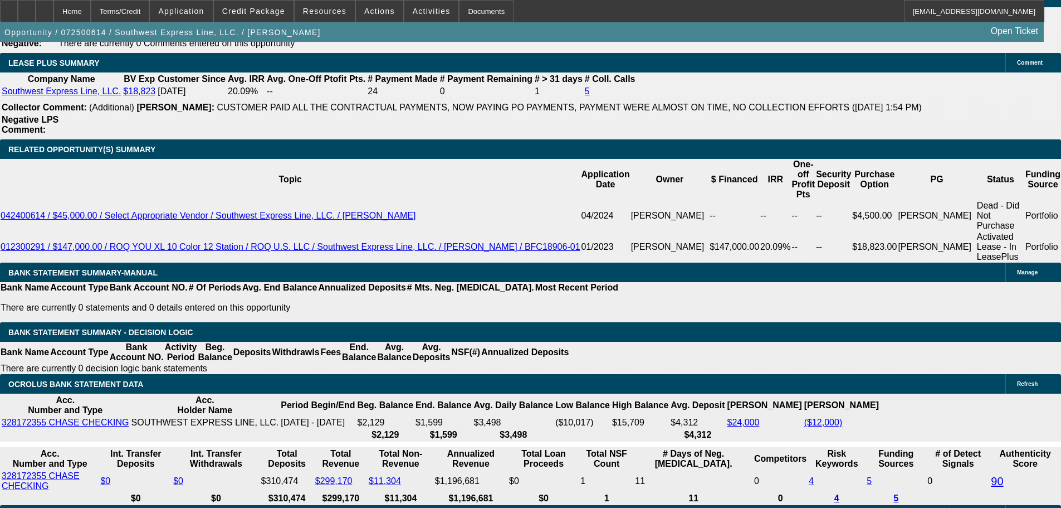
scroll to position [1796, 0]
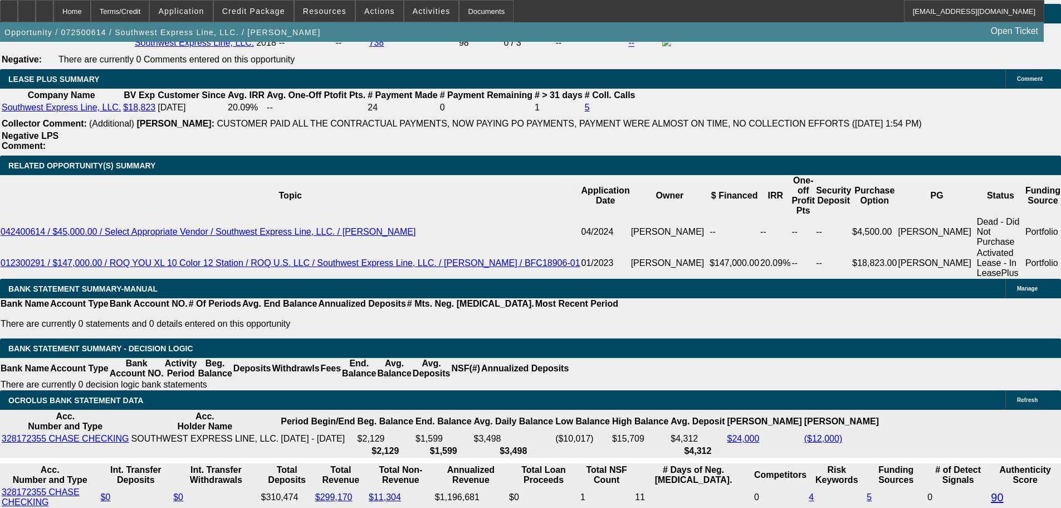
scroll to position [2019, 0]
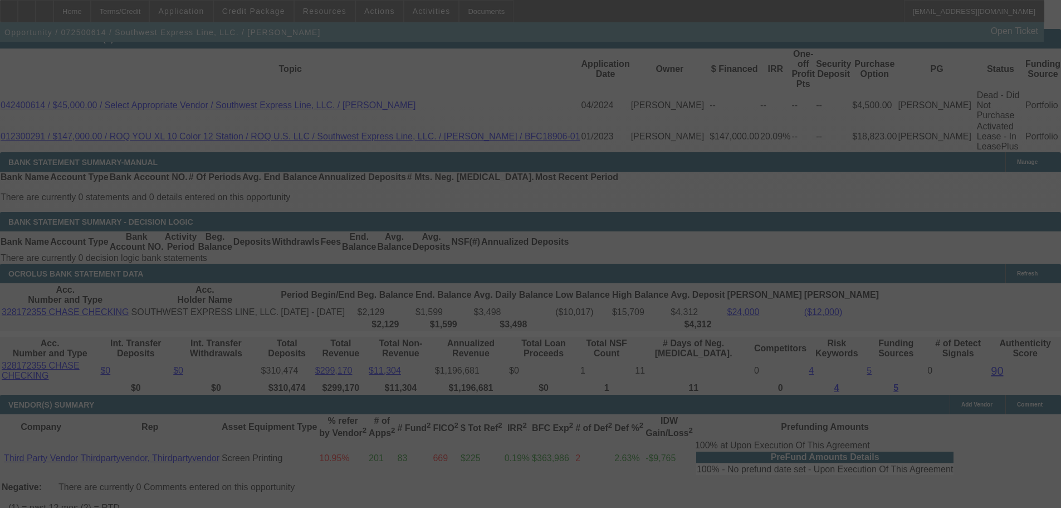
select select "0"
select select "2"
select select "0.1"
select select "4"
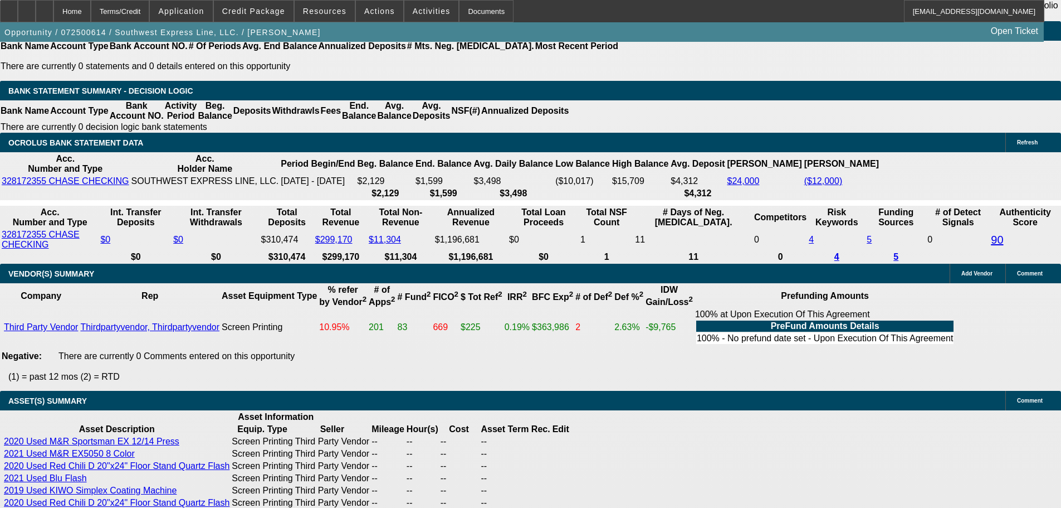
scroll to position [2291, 0]
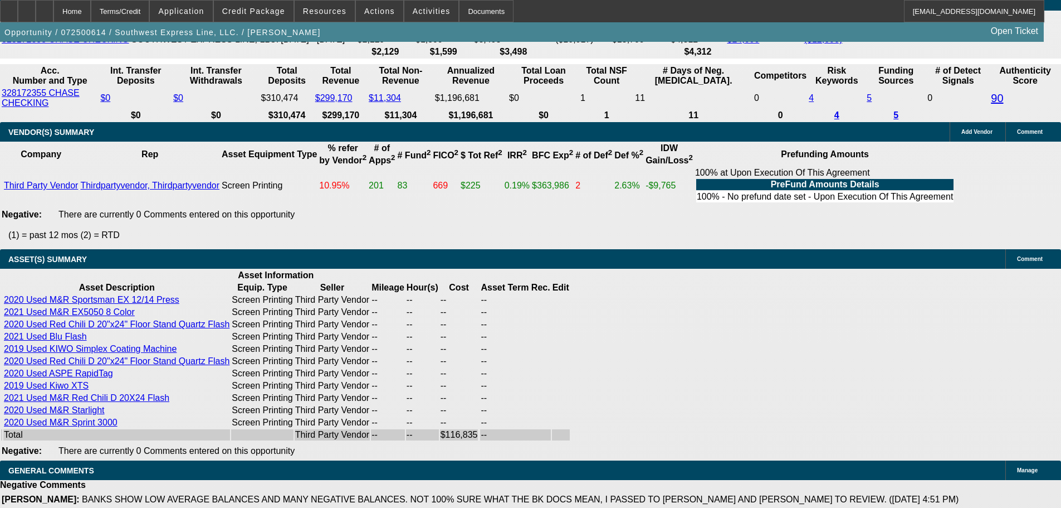
select select "3"
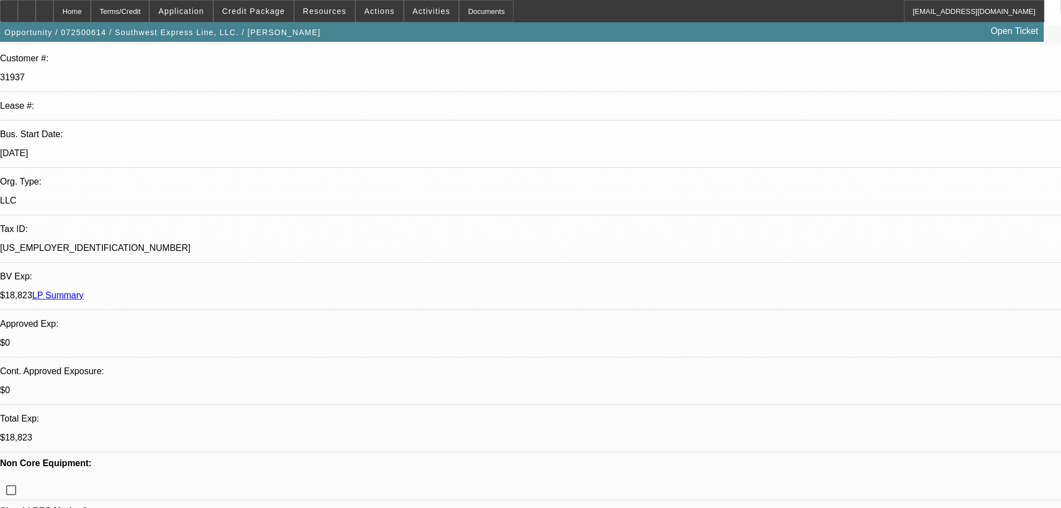
scroll to position [223, 0]
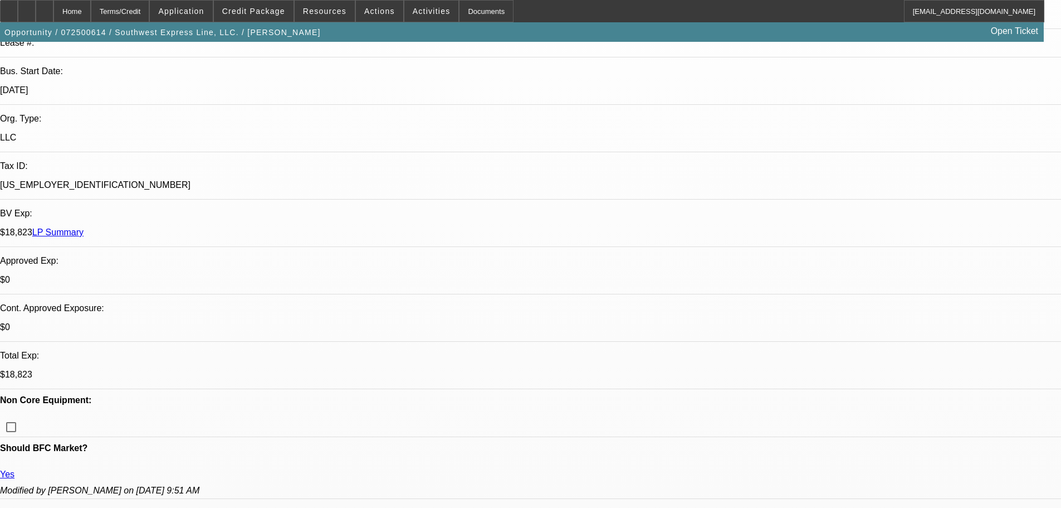
checkbox input "false"
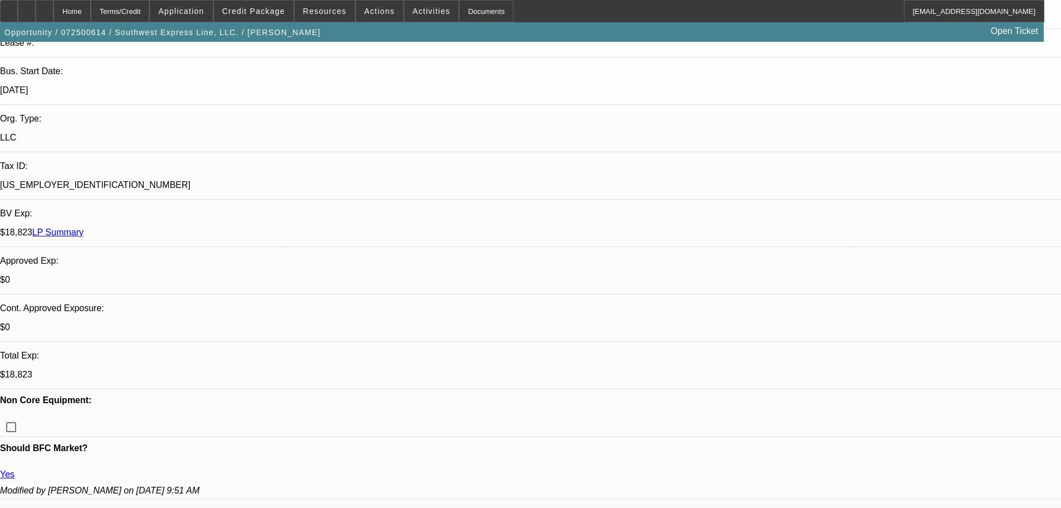
checkbox input "false"
drag, startPoint x: 982, startPoint y: 366, endPoint x: 981, endPoint y: 391, distance: 25.1
checkbox input "false"
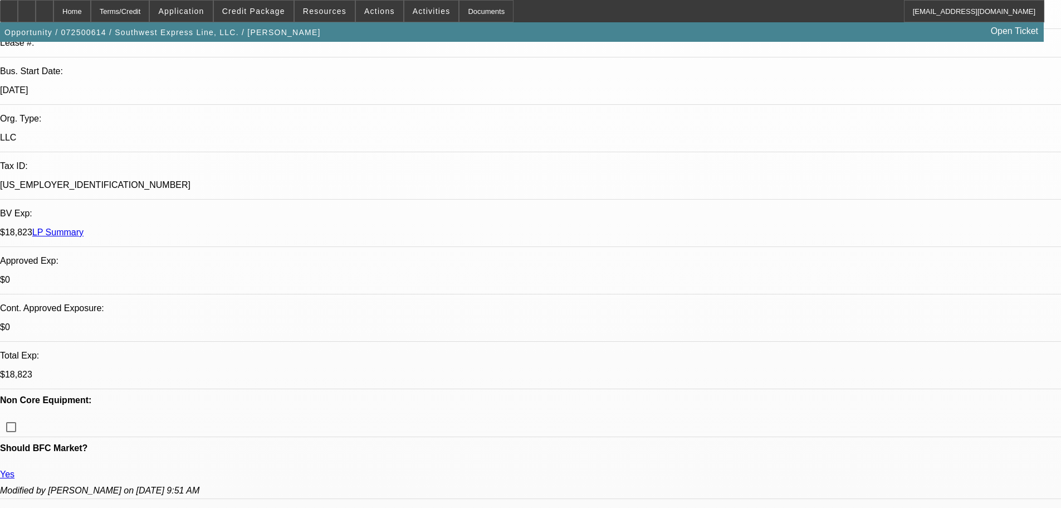
checkbox input "false"
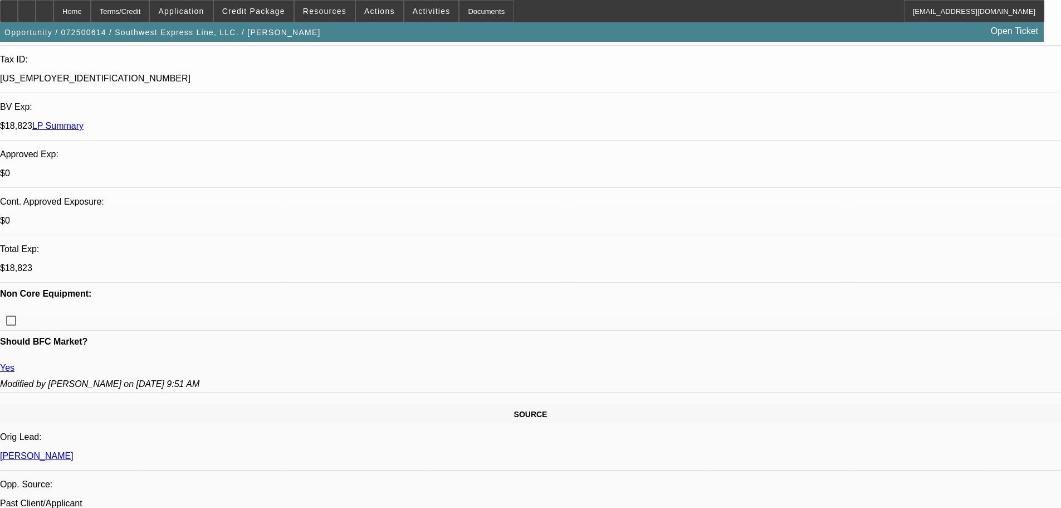
scroll to position [334, 0]
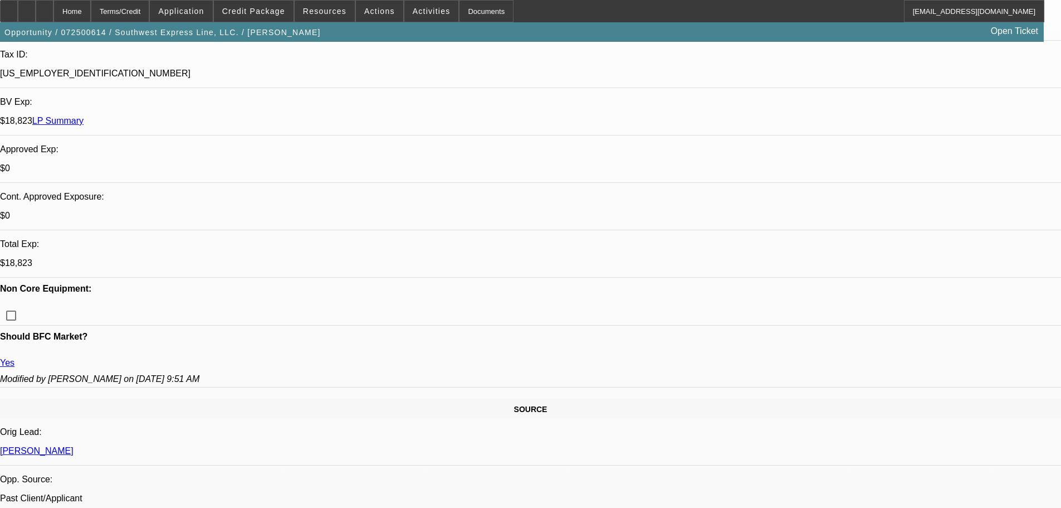
checkbox input "false"
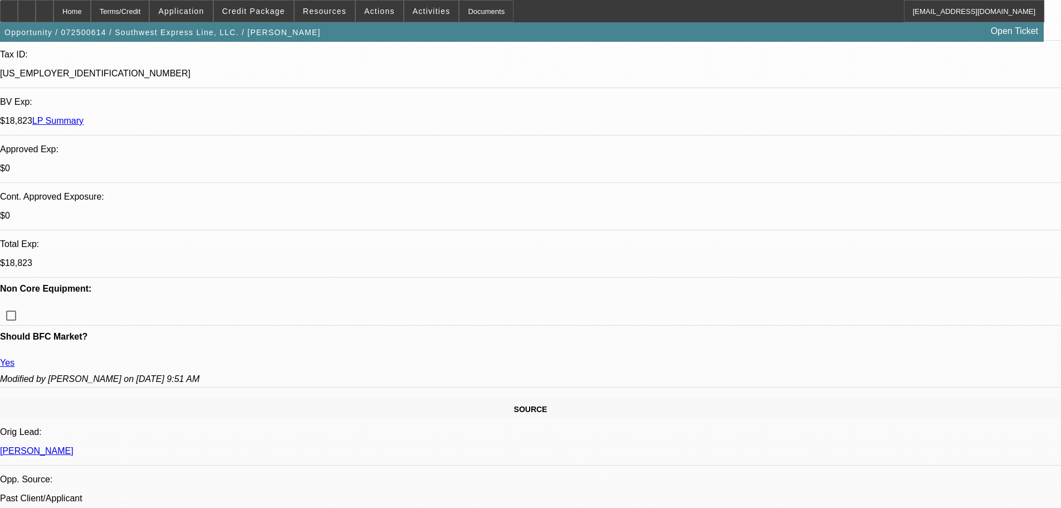
checkbox input "false"
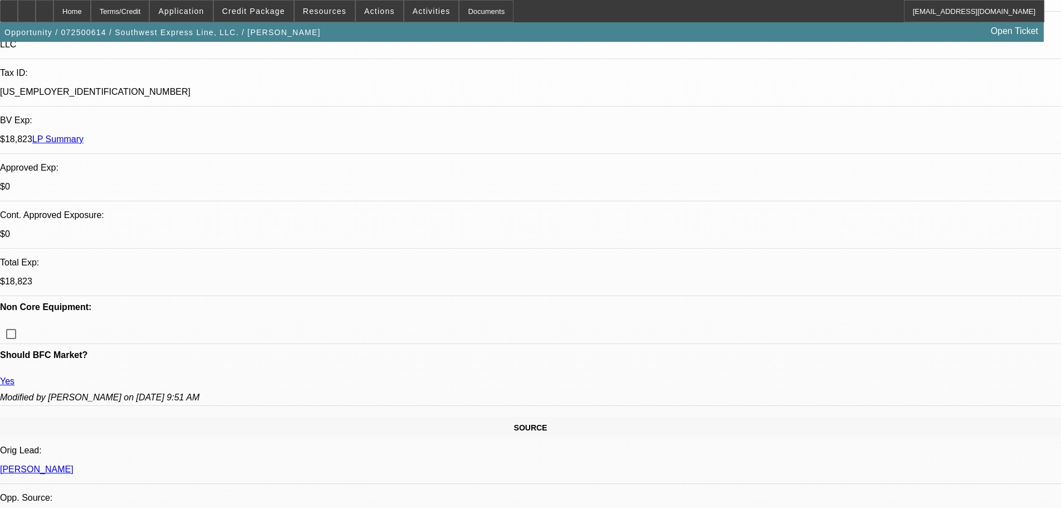
scroll to position [557, 0]
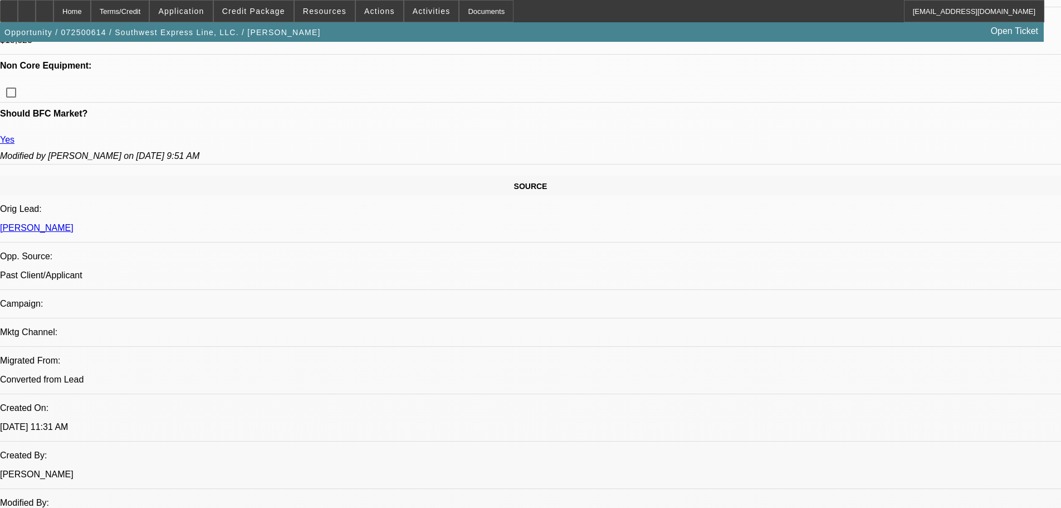
paste textarea "THE -01 DEAL ALSO HAD 20% DOWN AND WAS FOR 24 MONTHS. APPROVED WITH THIS STRUCT…"
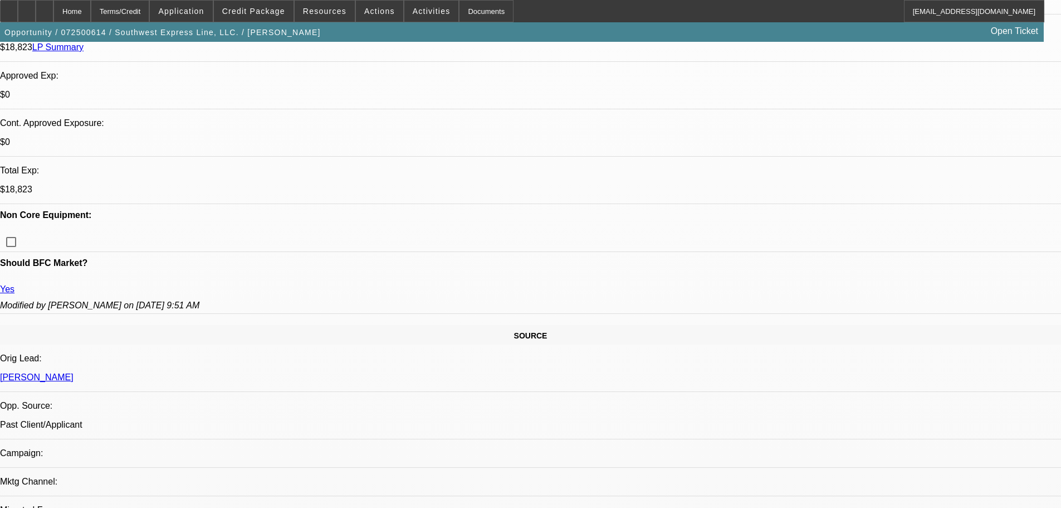
scroll to position [613, 0]
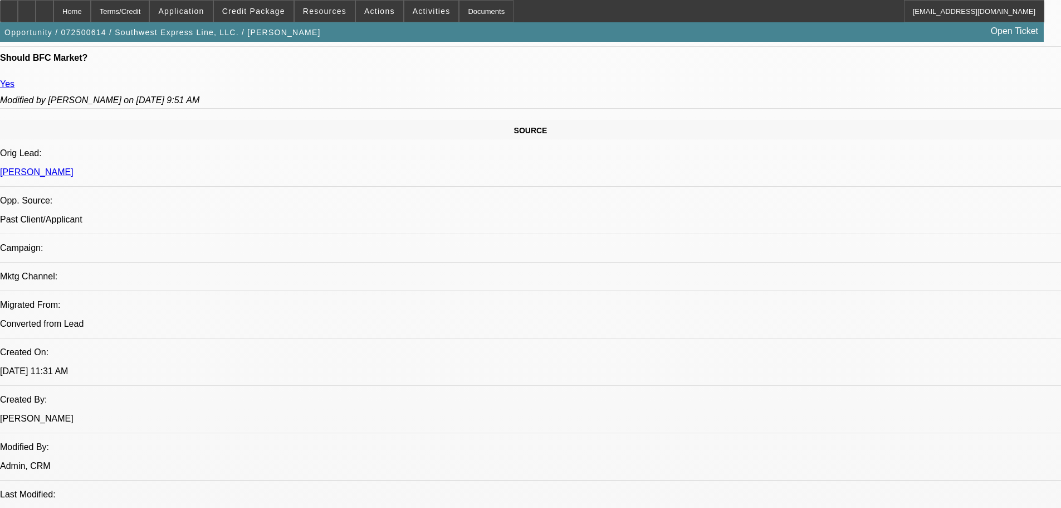
type textarea "THE -01 DEAL ALSO HAD 20% DOWN AND WAS FOR 24 MONTHS. APPROVED WITH THIS STRUCT…"
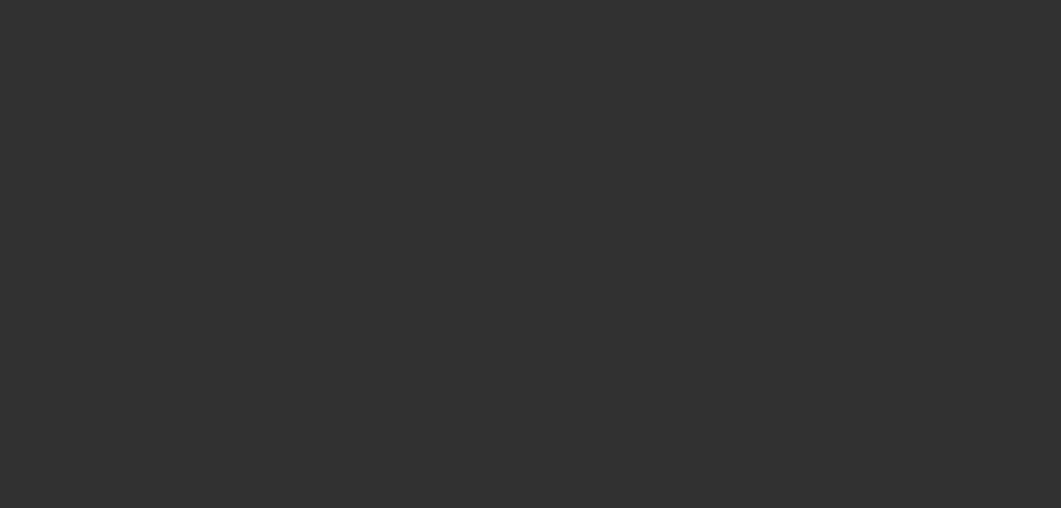
scroll to position [0, 0]
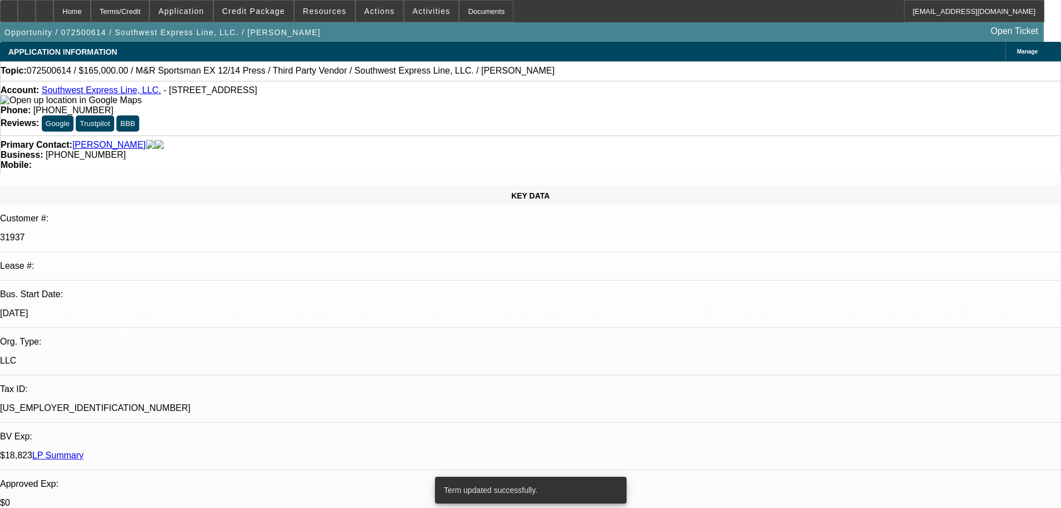
select select "0"
select select "2"
select select "0.1"
select select "4"
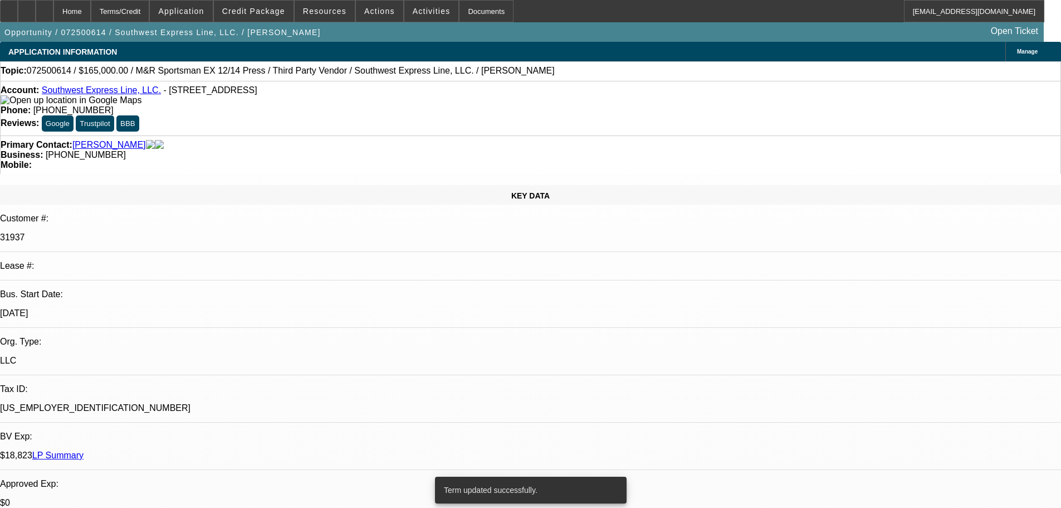
select select "0"
select select "2"
select select "0.1"
select select "4"
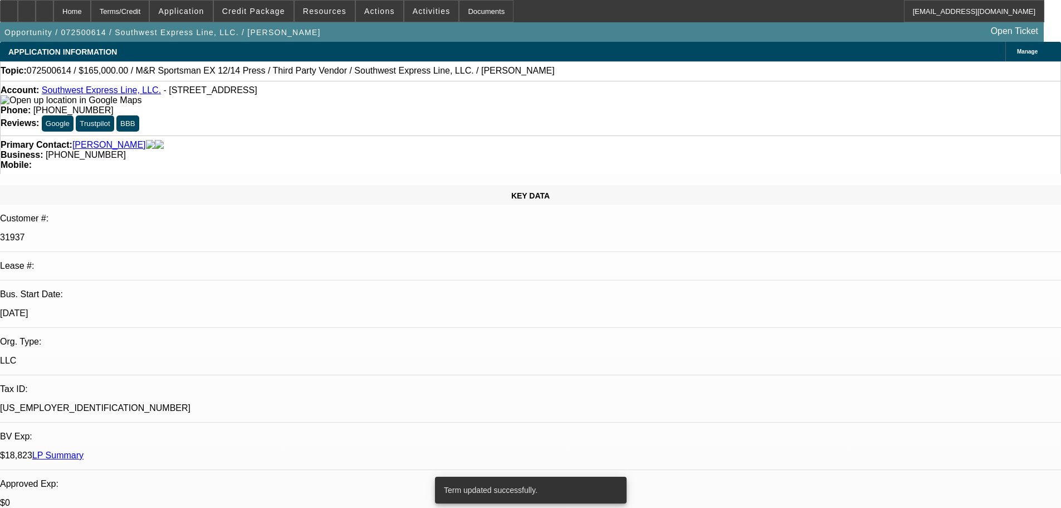
select select "0"
select select "2"
select select "0.1"
select select "4"
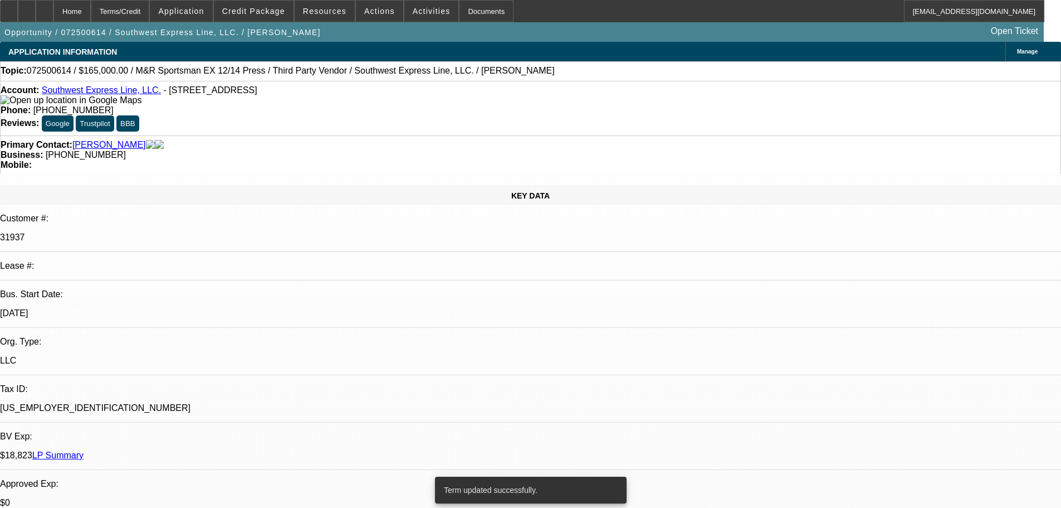
select select "0"
select select "2"
select select "0.1"
select select "4"
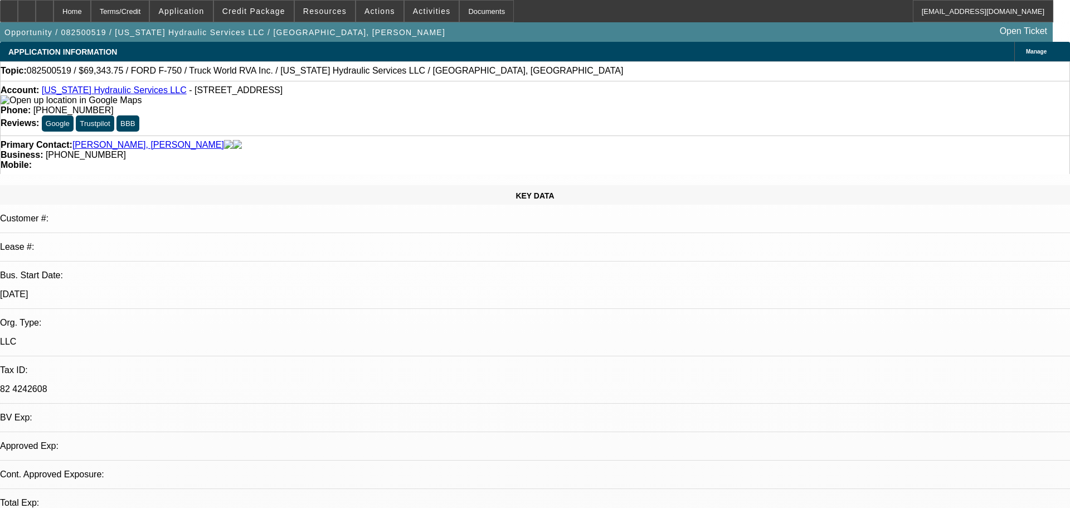
select select "0"
select select "6"
click at [282, 11] on span "Credit Package" at bounding box center [253, 11] width 63 height 9
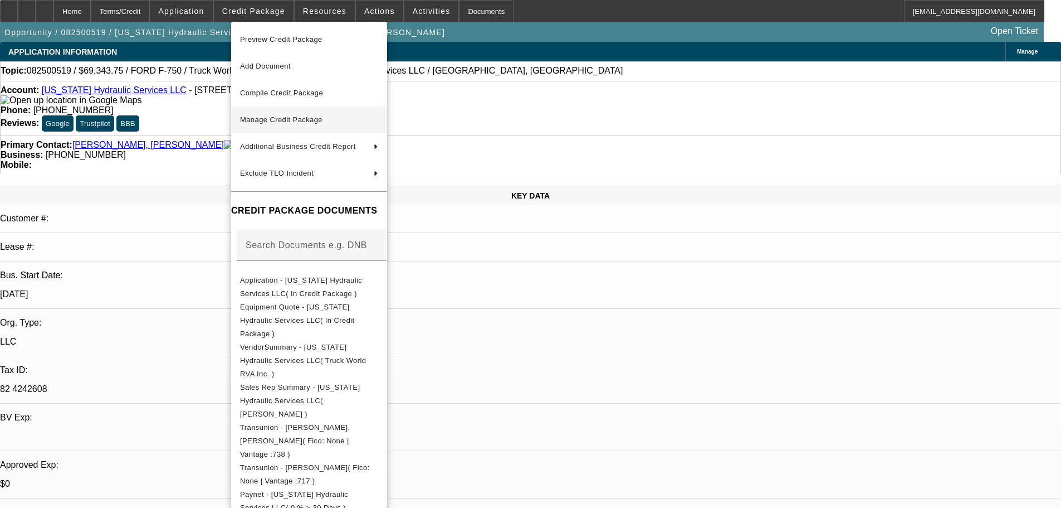
click at [288, 125] on span "Manage Credit Package" at bounding box center [309, 119] width 138 height 13
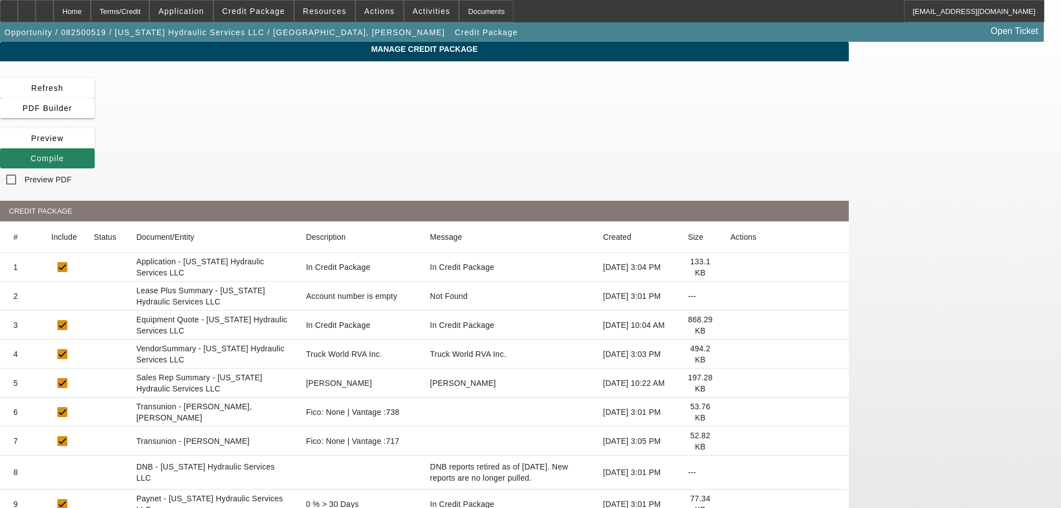
click at [730, 296] on icon at bounding box center [730, 296] width 0 height 0
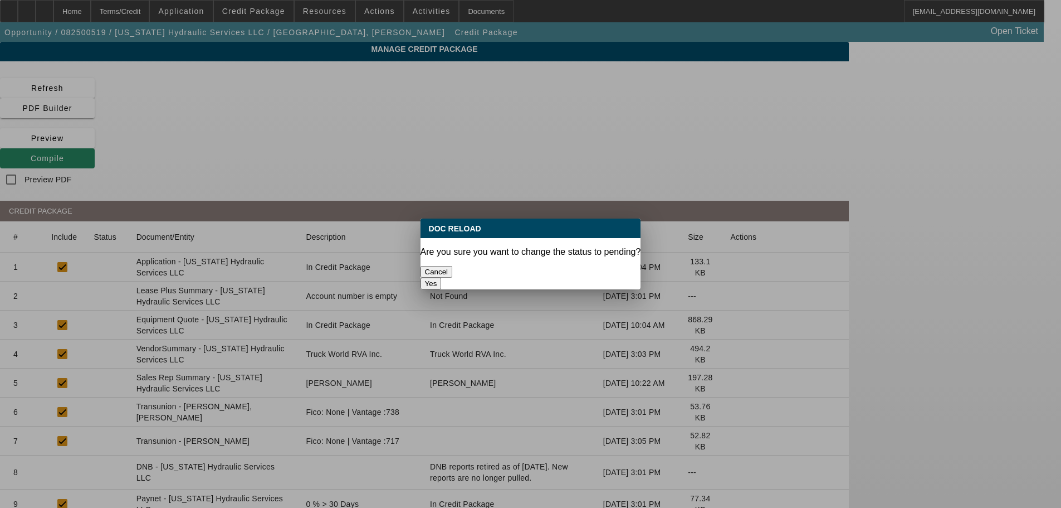
click at [442, 277] on button "Yes" at bounding box center [431, 283] width 21 height 12
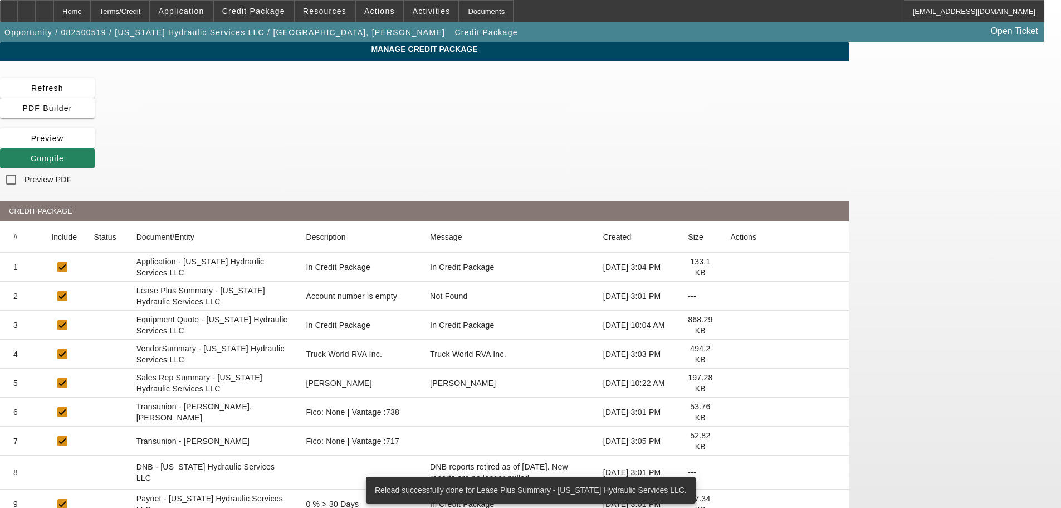
click at [730, 354] on icon at bounding box center [730, 354] width 0 height 0
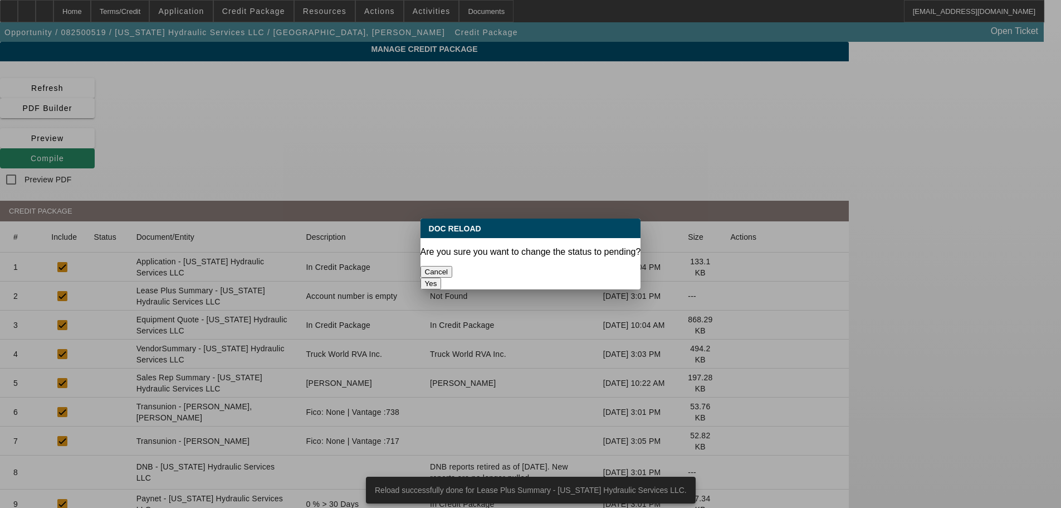
click at [442, 277] on button "Yes" at bounding box center [431, 283] width 21 height 12
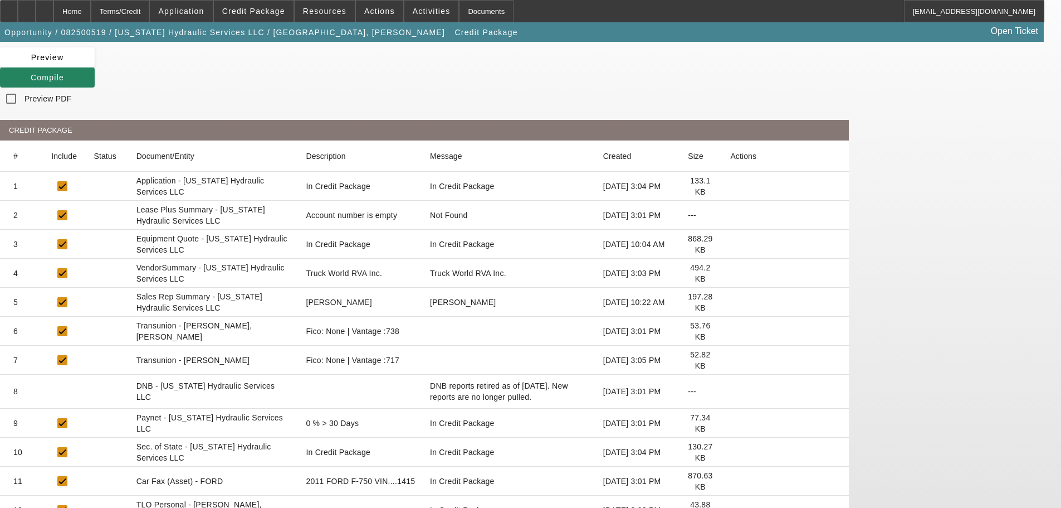
scroll to position [209, 0]
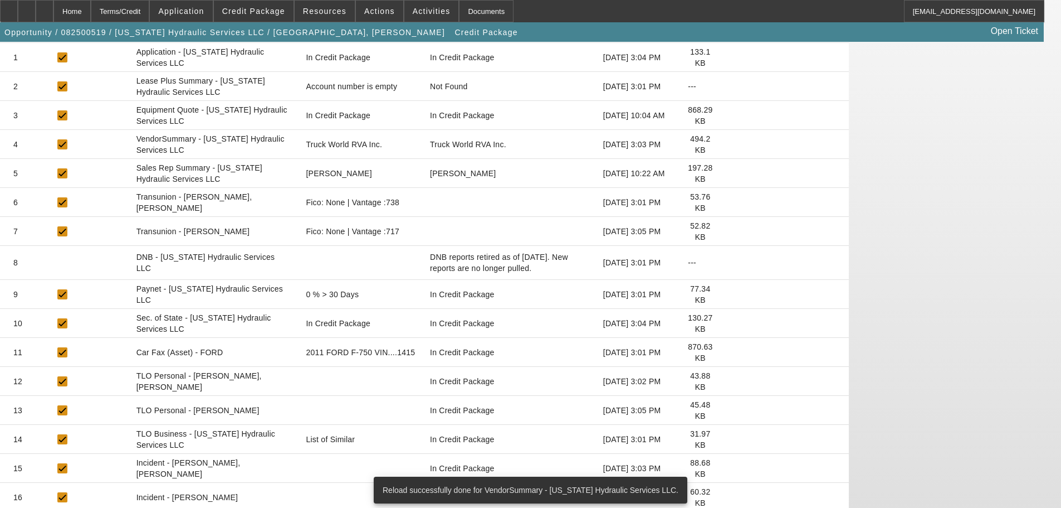
click at [730, 439] on icon at bounding box center [730, 439] width 0 height 0
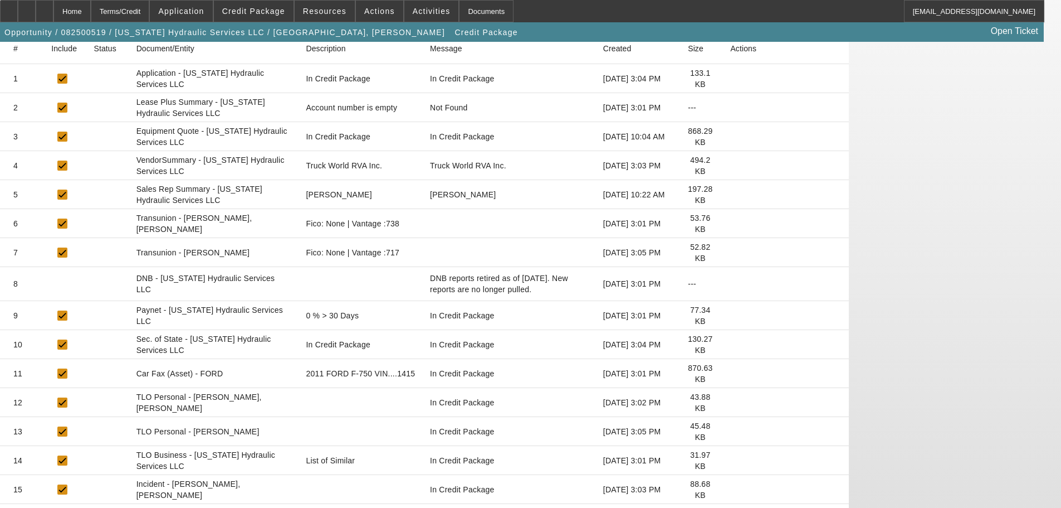
scroll to position [0, 0]
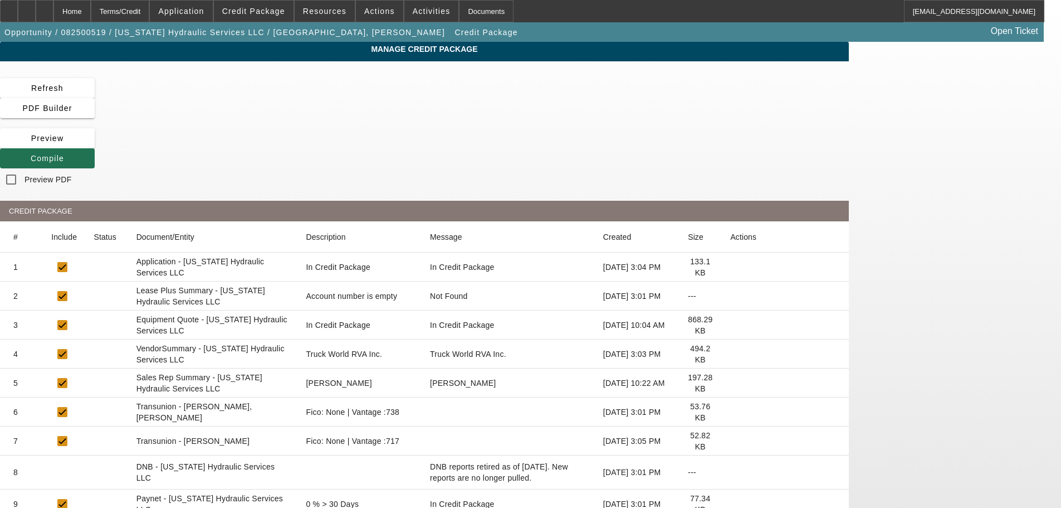
click at [31, 154] on icon at bounding box center [31, 158] width 0 height 9
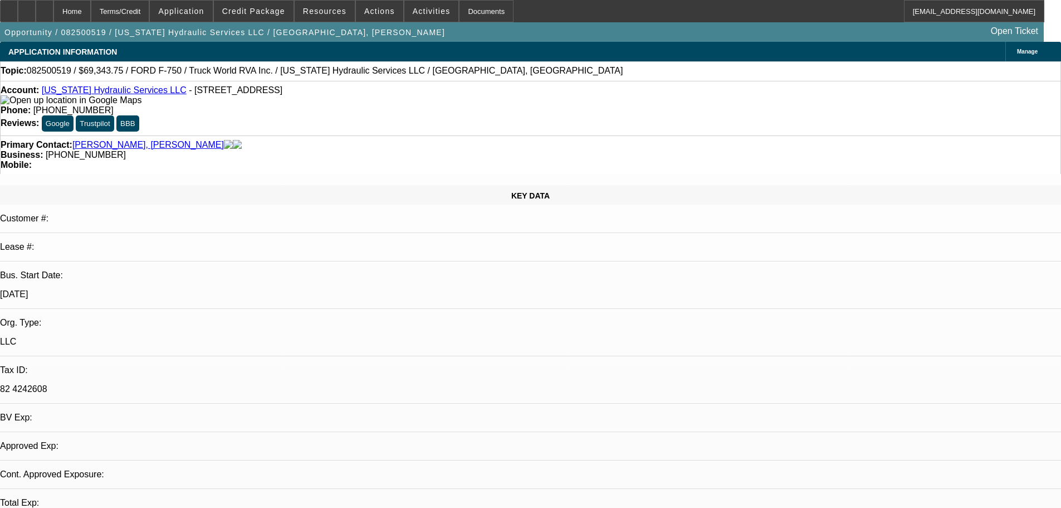
select select "0"
select select "6"
click at [275, 13] on span "Credit Package" at bounding box center [253, 11] width 63 height 9
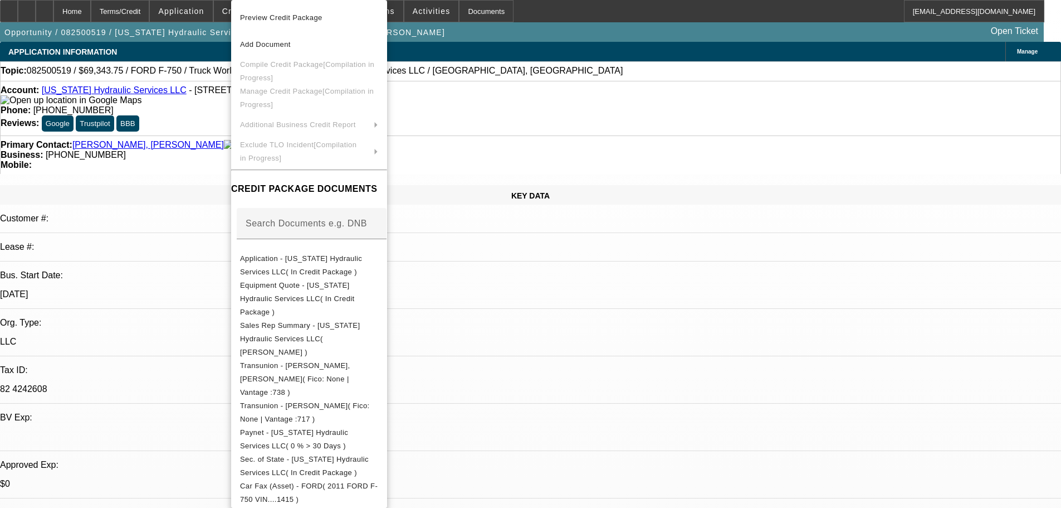
click at [197, 129] on div at bounding box center [530, 254] width 1061 height 508
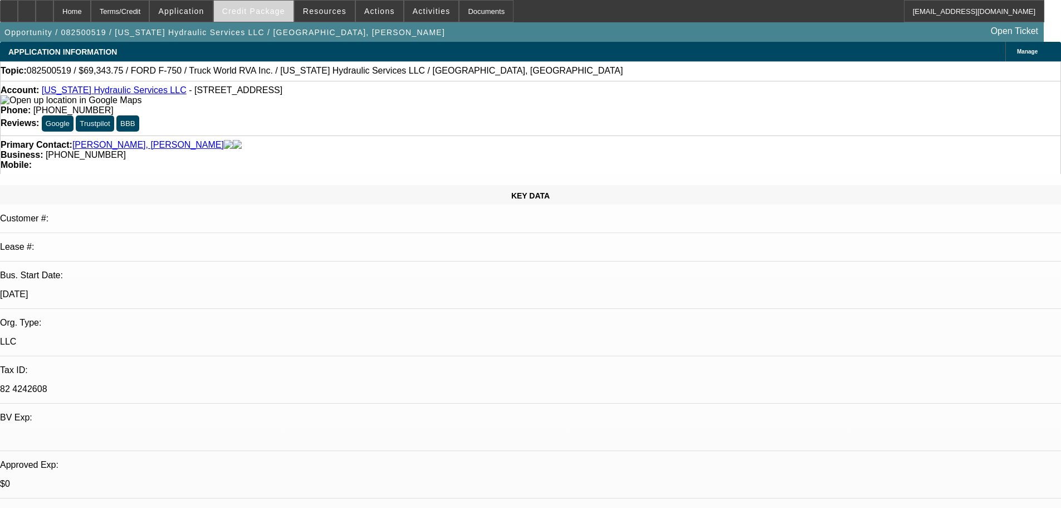
click at [277, 9] on span "Credit Package" at bounding box center [253, 11] width 63 height 9
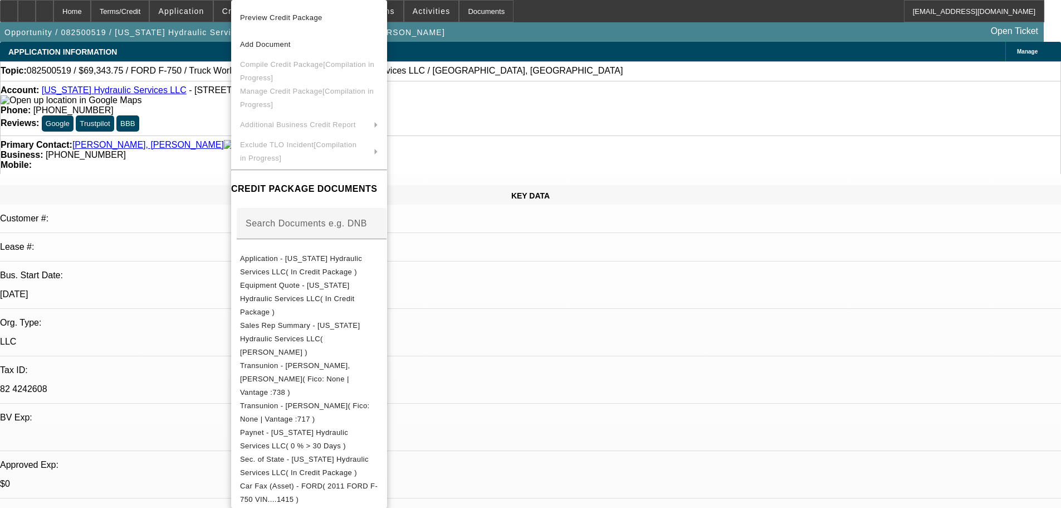
click at [197, 207] on div at bounding box center [530, 254] width 1061 height 508
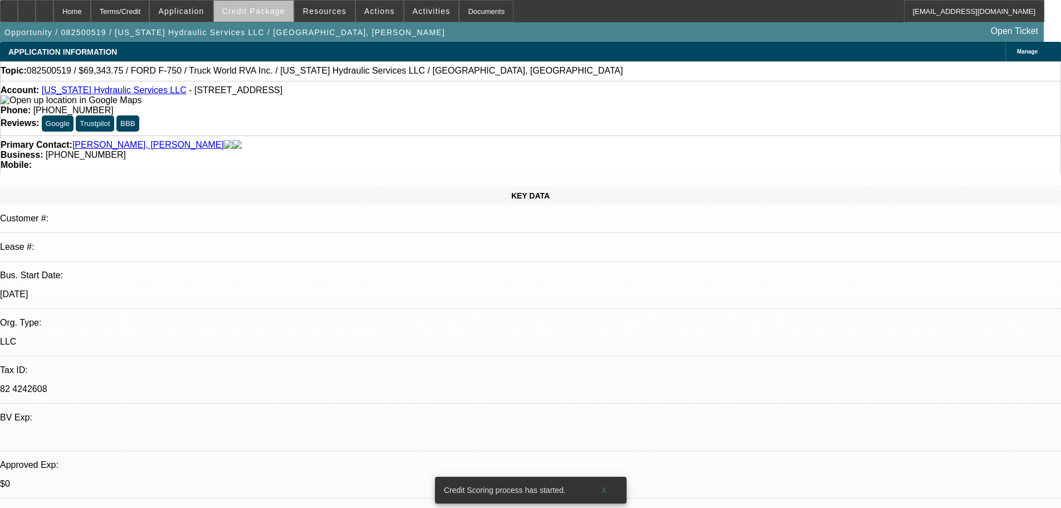
click at [277, 19] on span at bounding box center [254, 11] width 80 height 27
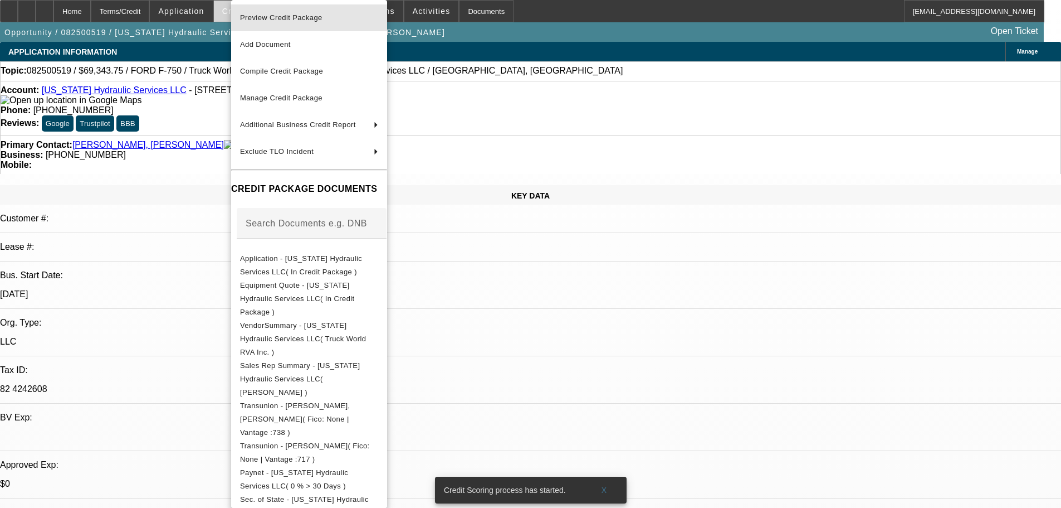
click at [277, 19] on span "Preview Credit Package" at bounding box center [281, 17] width 82 height 8
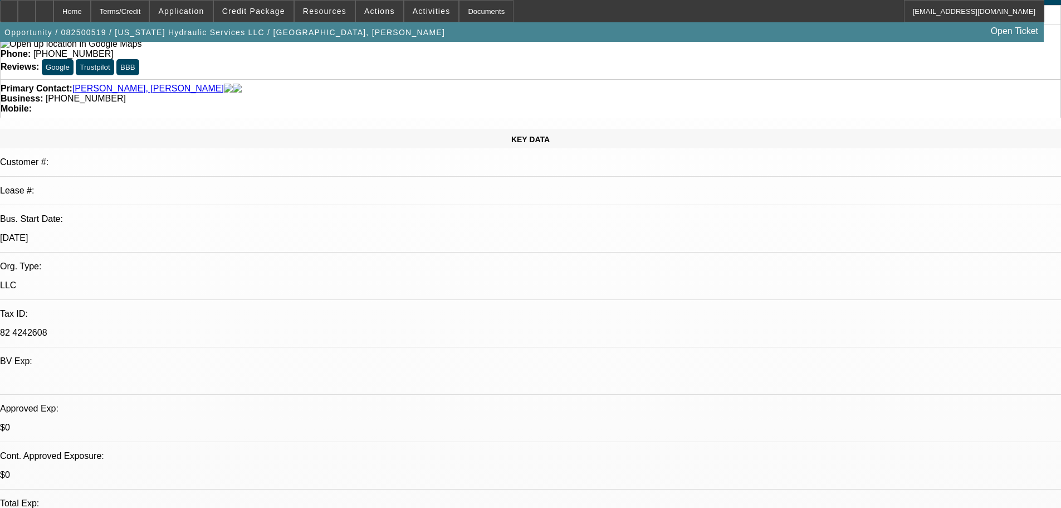
scroll to position [56, 0]
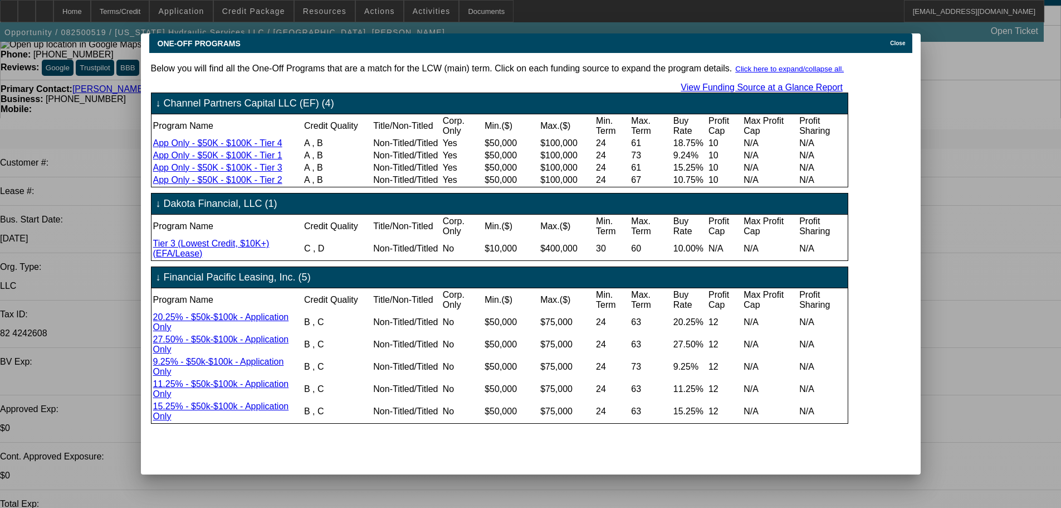
drag, startPoint x: 899, startPoint y: 40, endPoint x: 911, endPoint y: 50, distance: 15.4
click at [899, 40] on span "Close" at bounding box center [897, 43] width 15 height 6
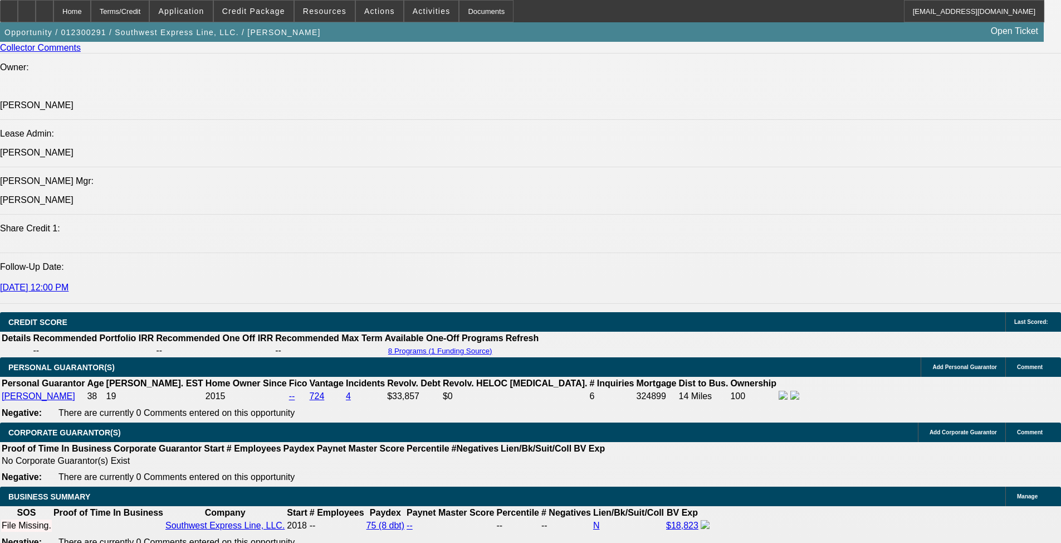
select select "0"
select select "2"
select select "0.1"
select select "4"
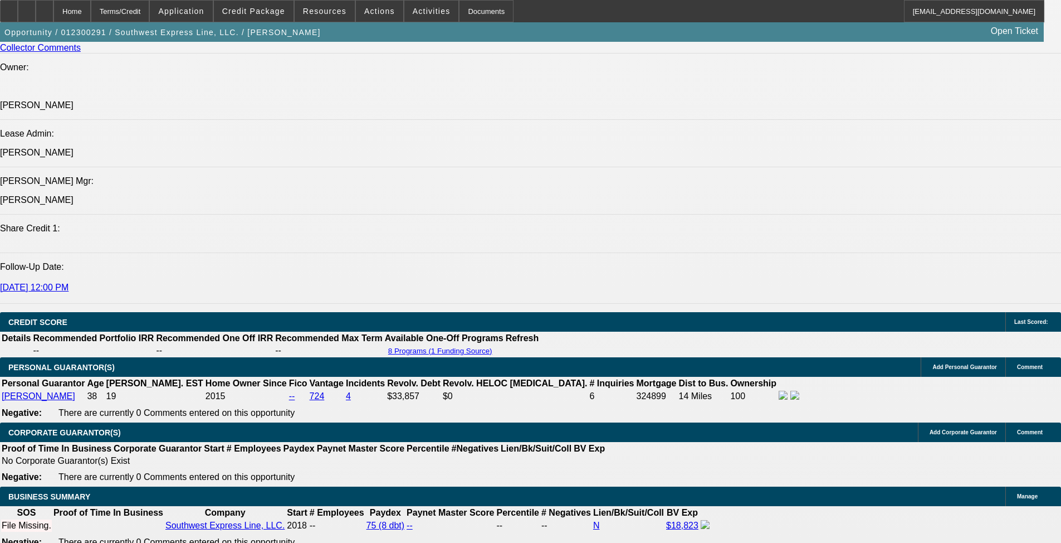
select select "0"
select select "2"
select select "0.1"
select select "4"
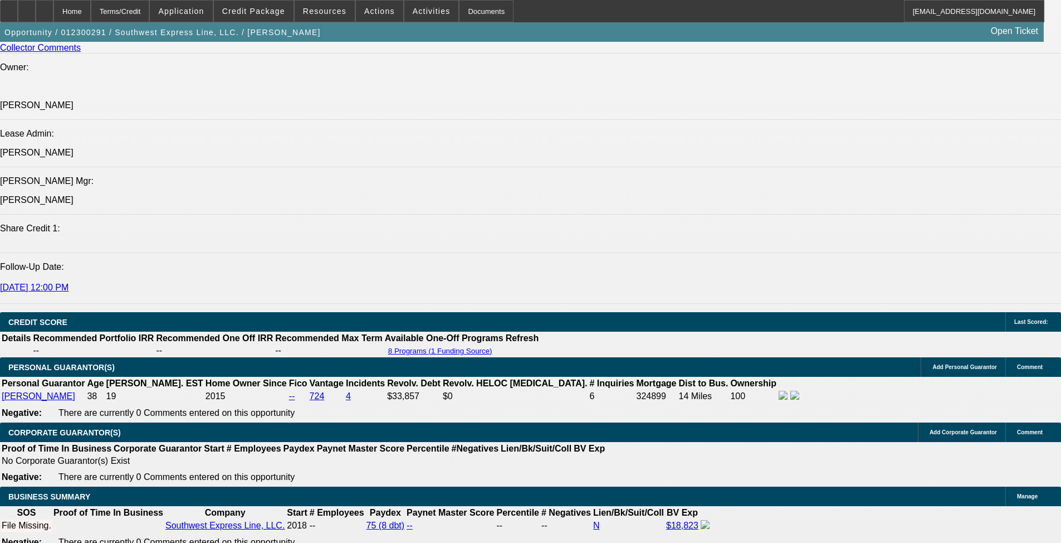
select select "0"
select select "2"
select select "0.1"
select select "4"
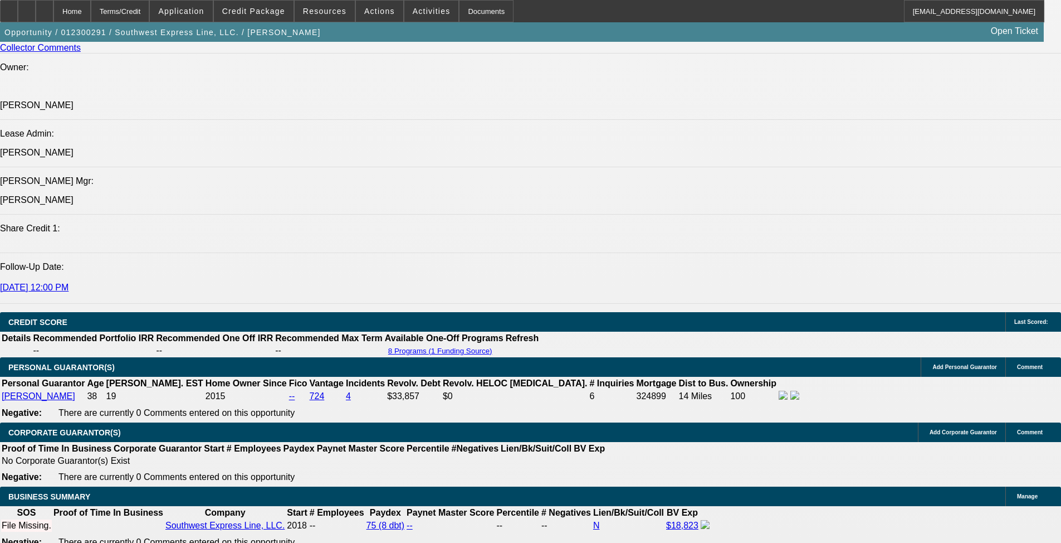
select select "0.15"
select select "2"
select select "0.1"
select select "4"
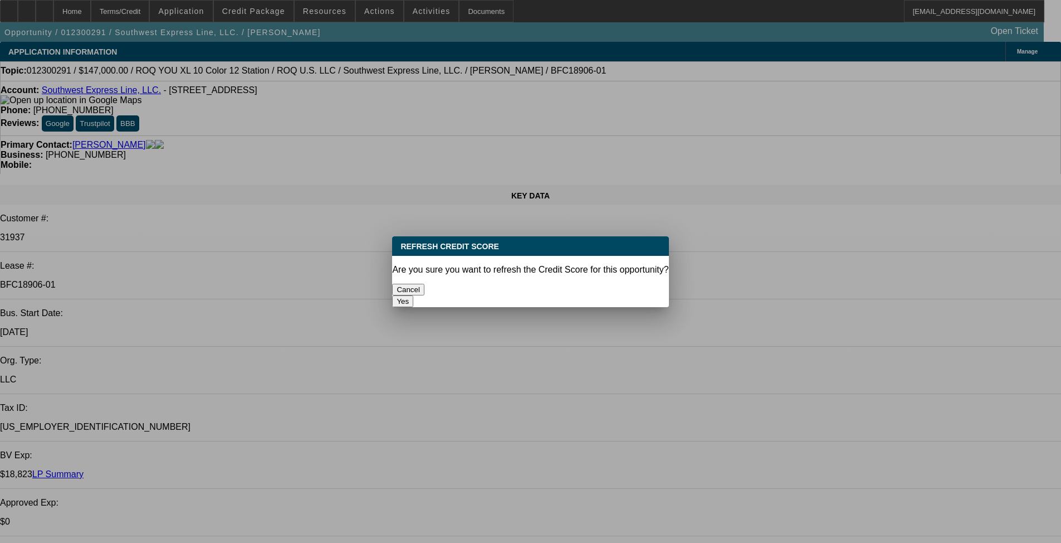
click at [413, 295] on button "Yes" at bounding box center [402, 301] width 21 height 12
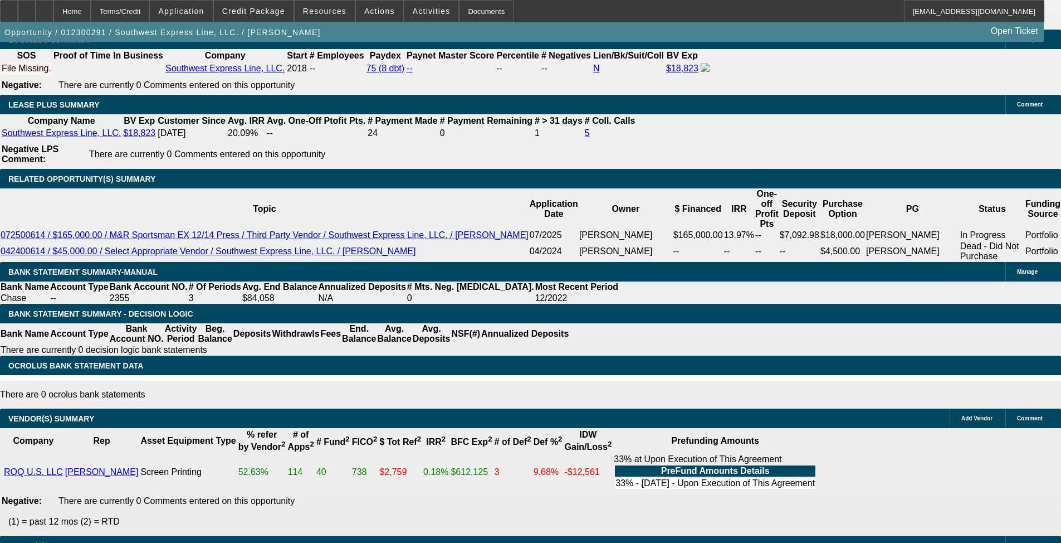
scroll to position [1839, 0]
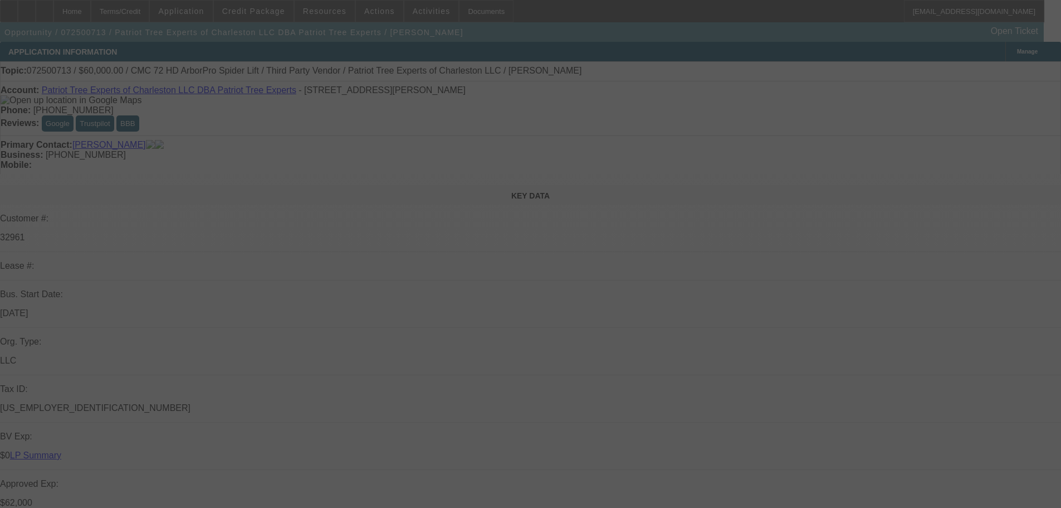
select select "0"
select select "2"
select select "0"
select select "6"
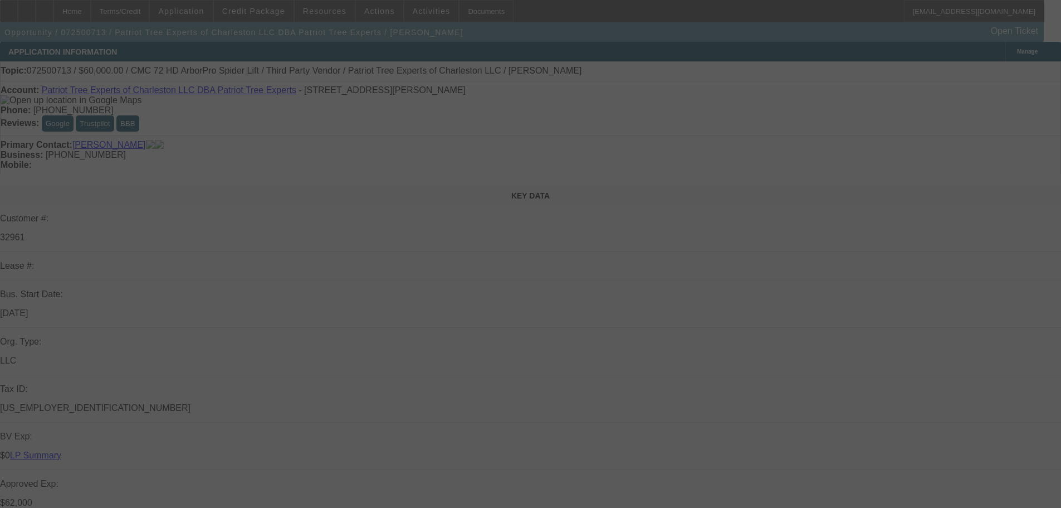
select select "0"
select select "2"
select select "0"
select select "6"
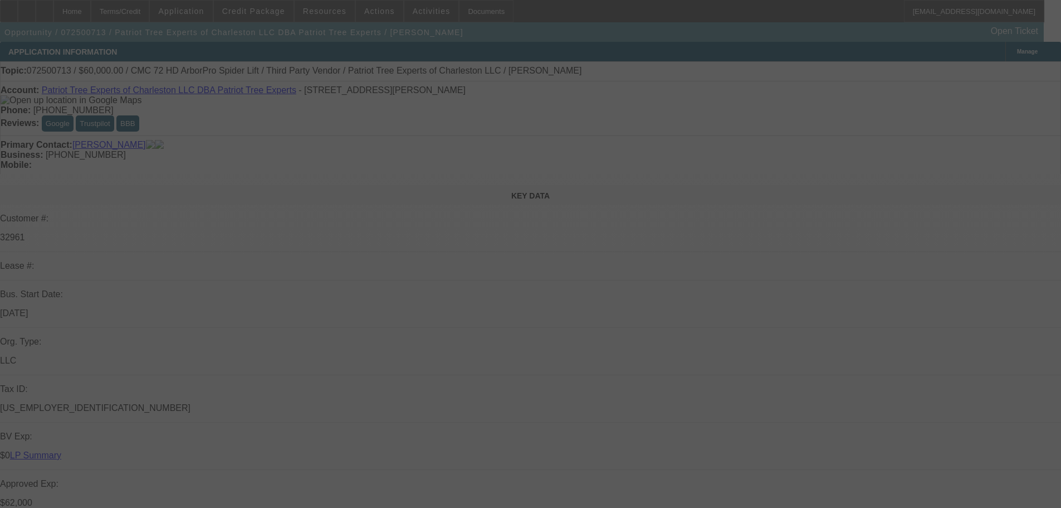
select select "0"
select select "6"
select select "0"
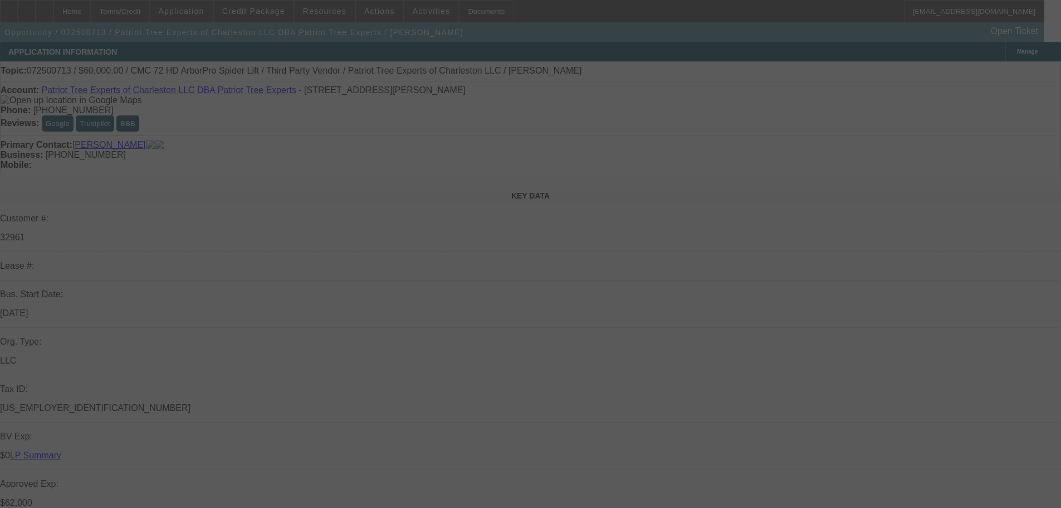
select select "2"
select select "0"
select select "6"
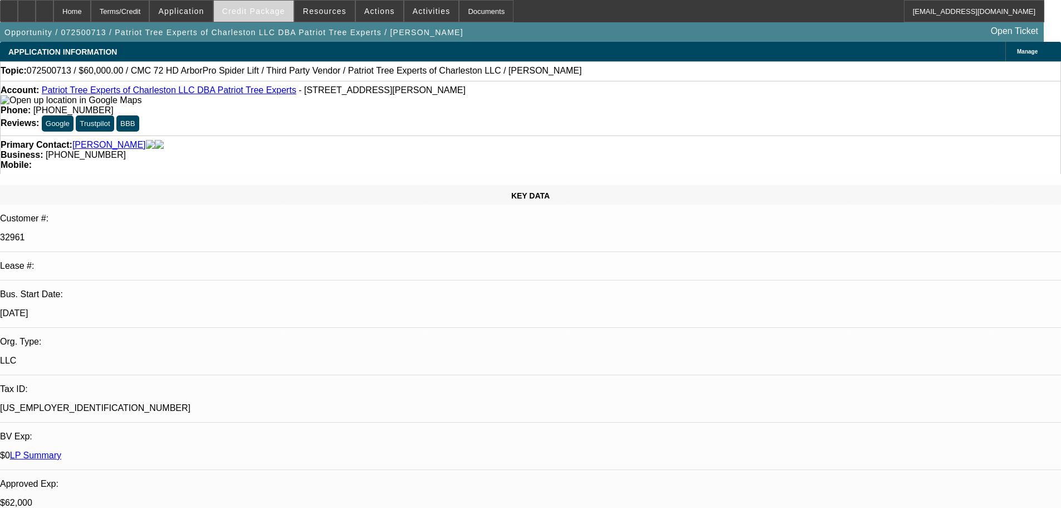
click at [252, 9] on span "Credit Package" at bounding box center [253, 11] width 63 height 9
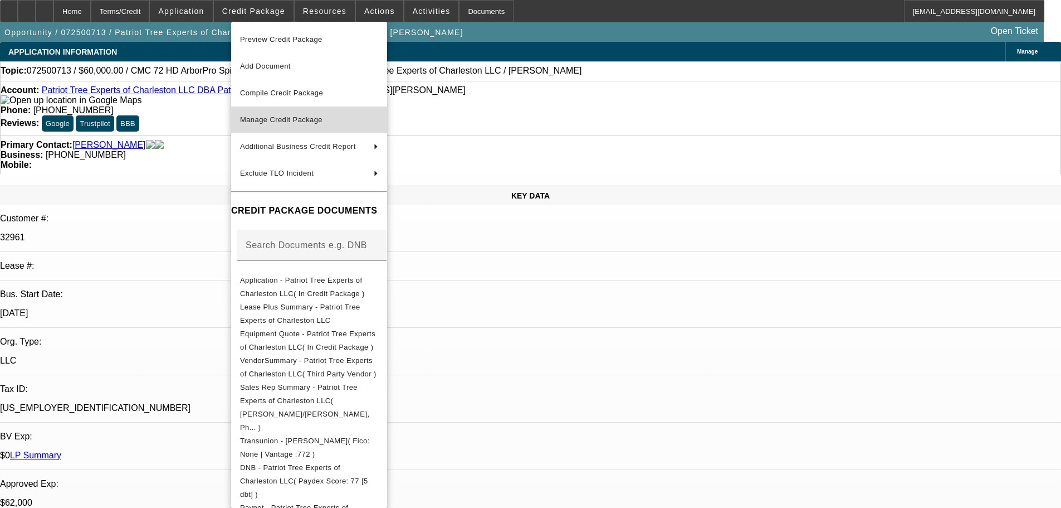
click at [303, 114] on span "Manage Credit Package" at bounding box center [309, 119] width 138 height 13
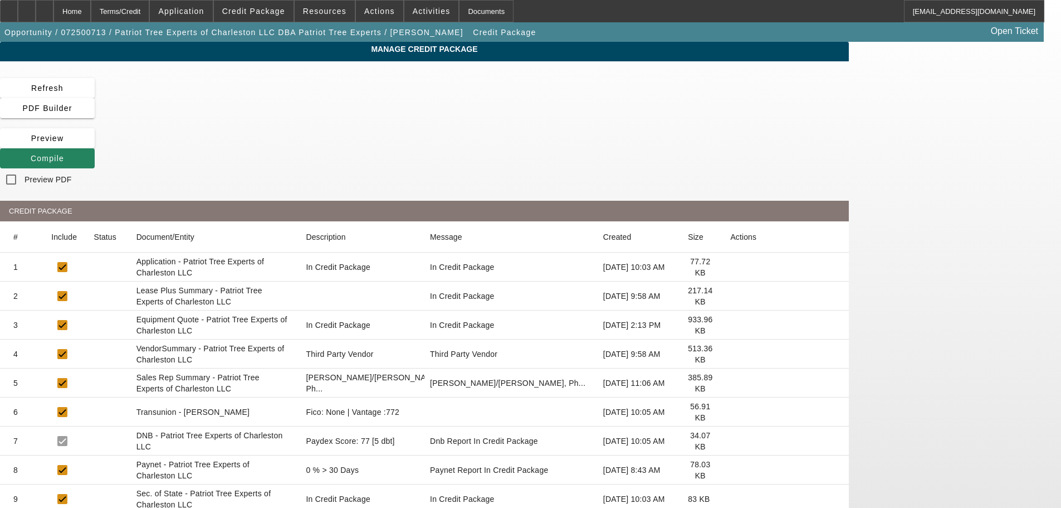
click at [730, 296] on icon at bounding box center [730, 296] width 0 height 0
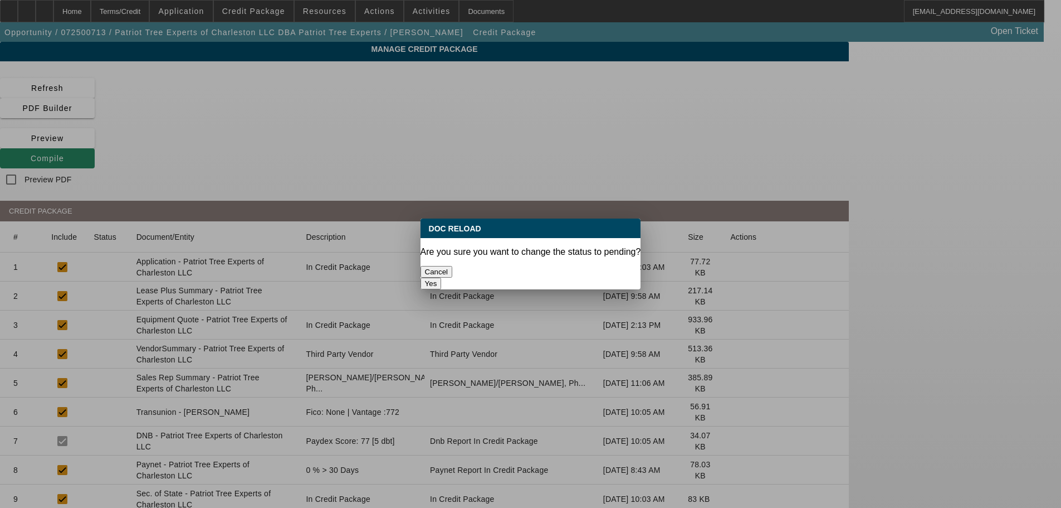
click at [442, 277] on button "Yes" at bounding box center [431, 283] width 21 height 12
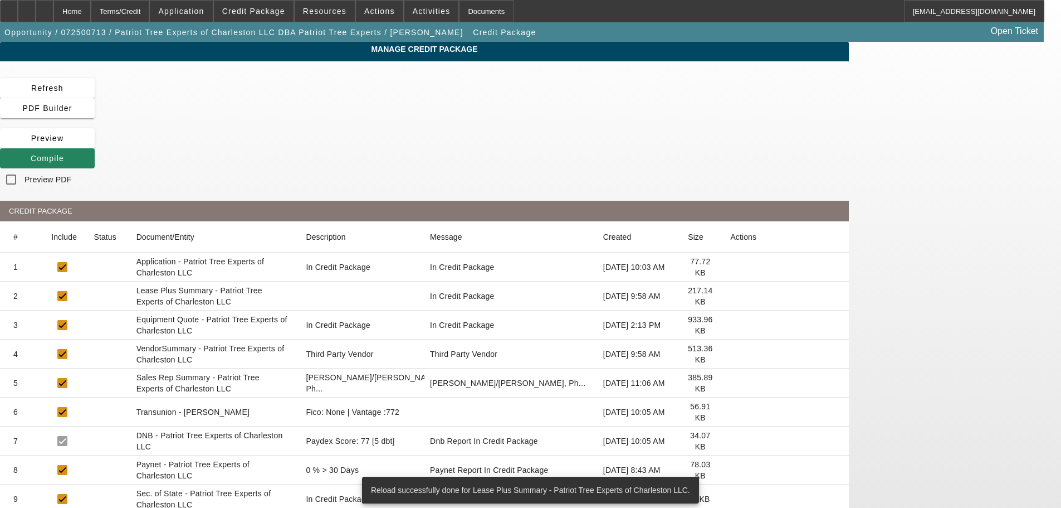
click at [730, 354] on icon at bounding box center [730, 354] width 0 height 0
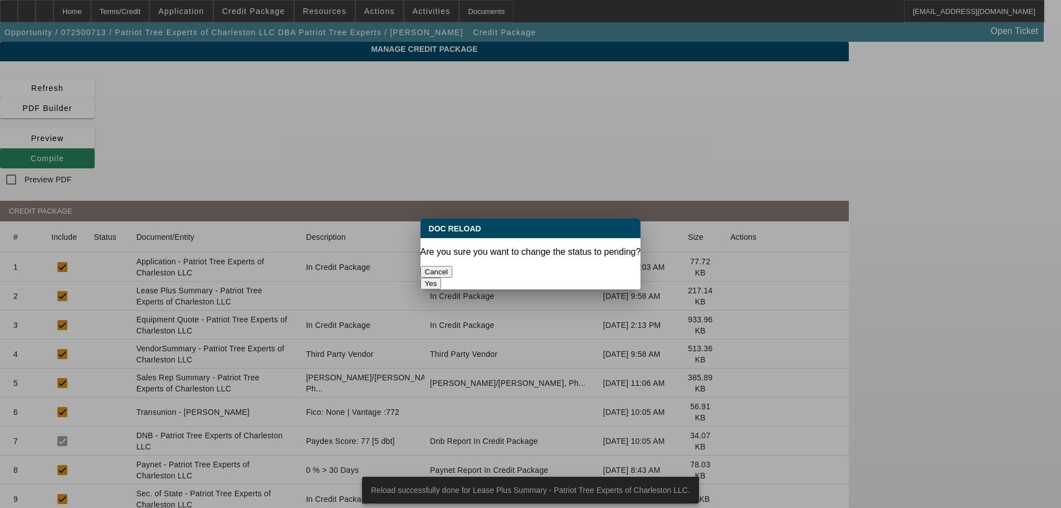
click at [442, 277] on button "Yes" at bounding box center [431, 283] width 21 height 12
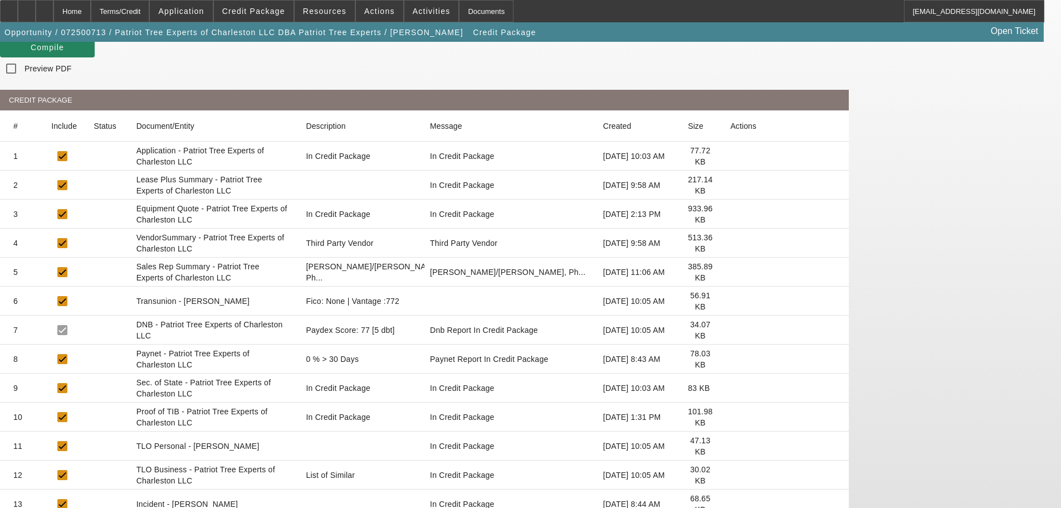
scroll to position [111, 0]
click at [730, 474] on icon at bounding box center [730, 474] width 0 height 0
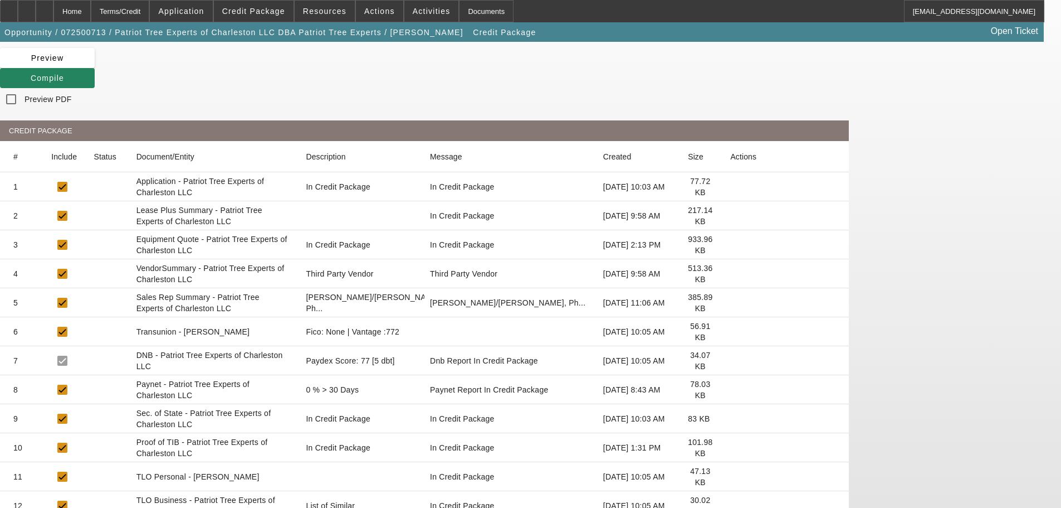
scroll to position [0, 0]
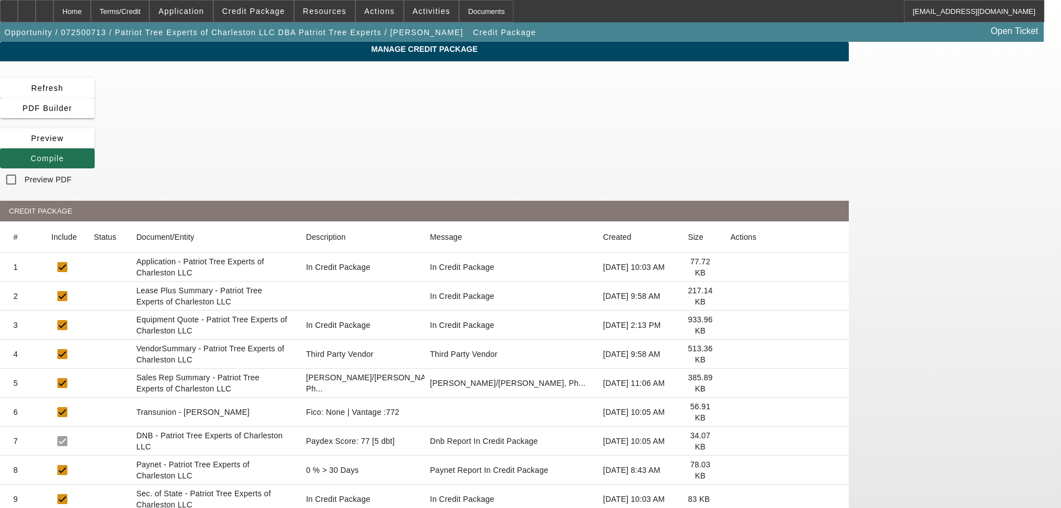
click at [31, 154] on icon at bounding box center [31, 158] width 0 height 9
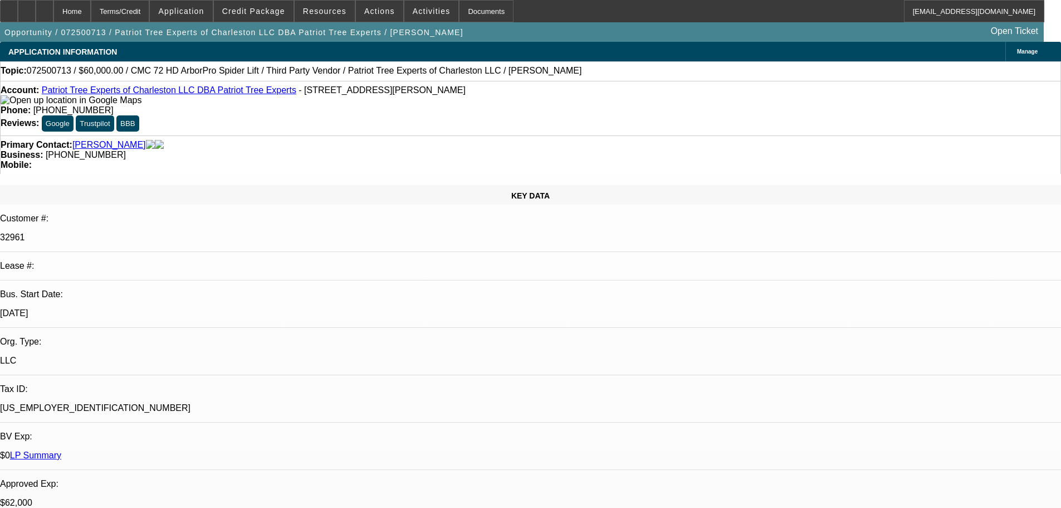
select select "0"
select select "2"
select select "0"
select select "6"
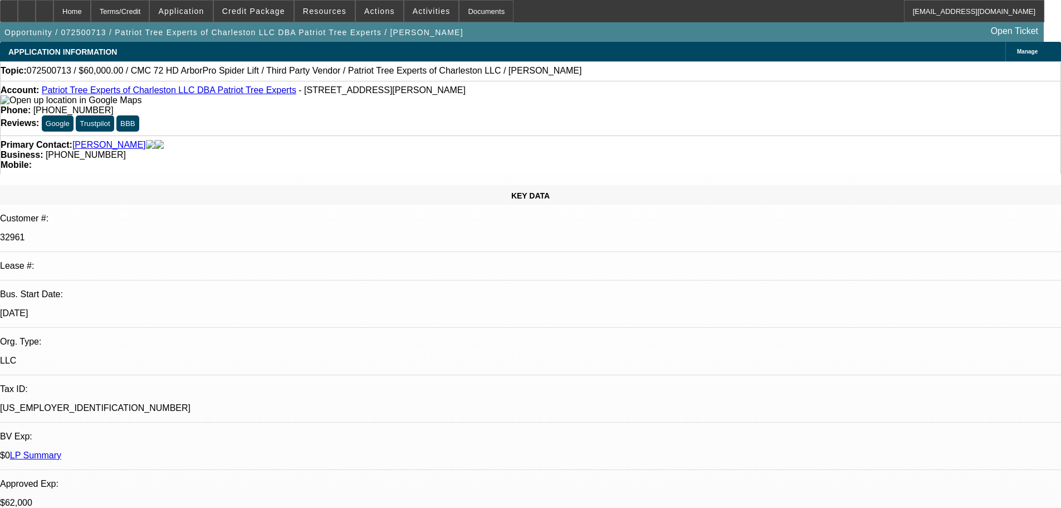
select select "0"
select select "2"
select select "0"
select select "6"
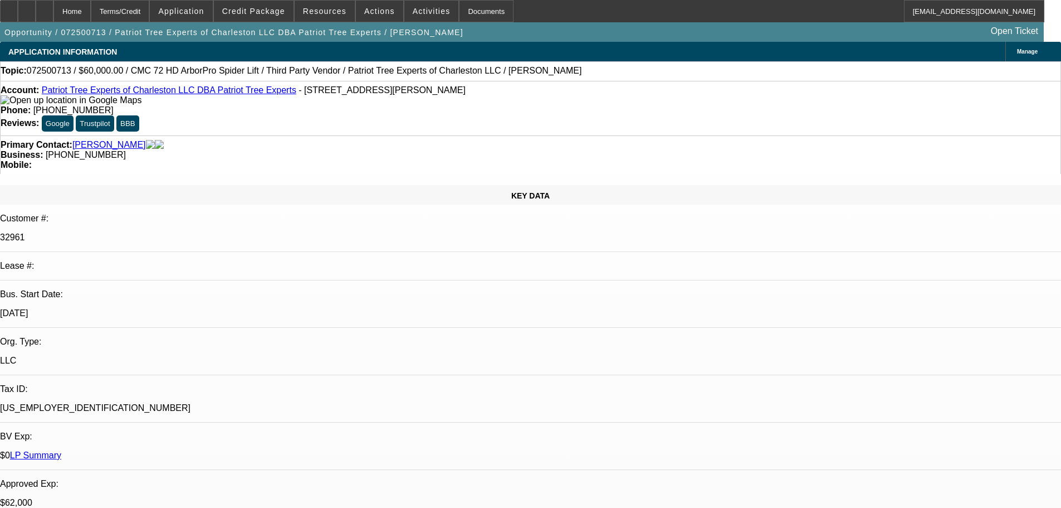
select select "0"
select select "6"
select select "0"
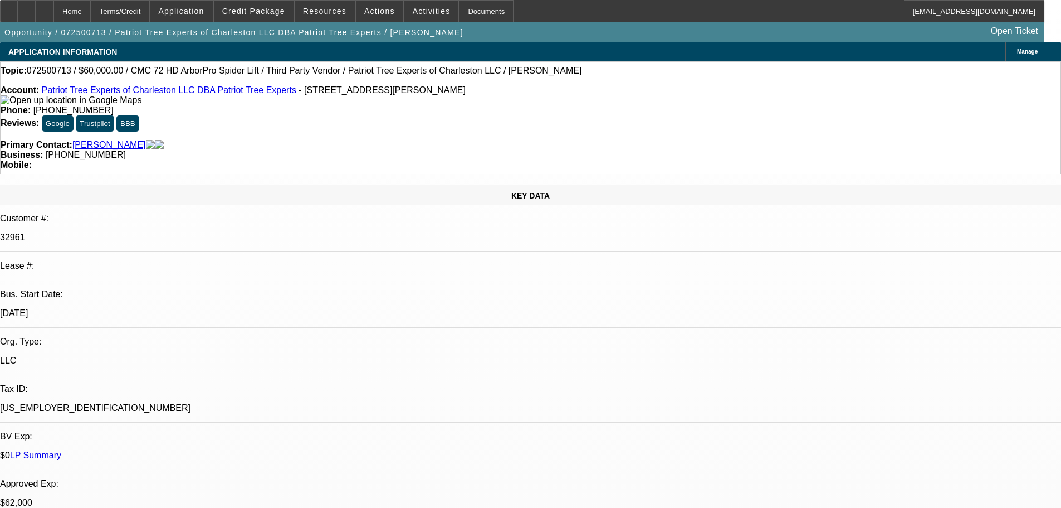
select select "2"
select select "0"
select select "6"
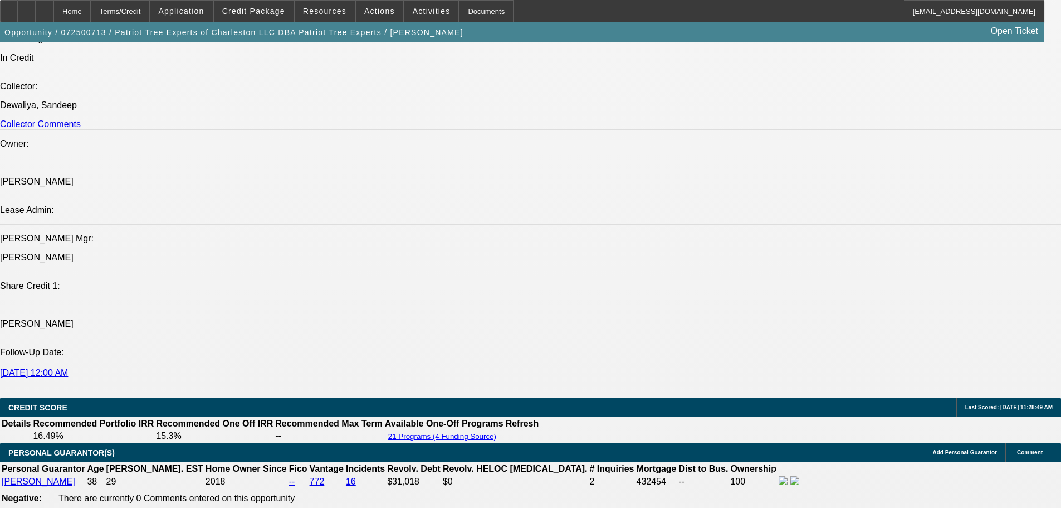
scroll to position [1512, 0]
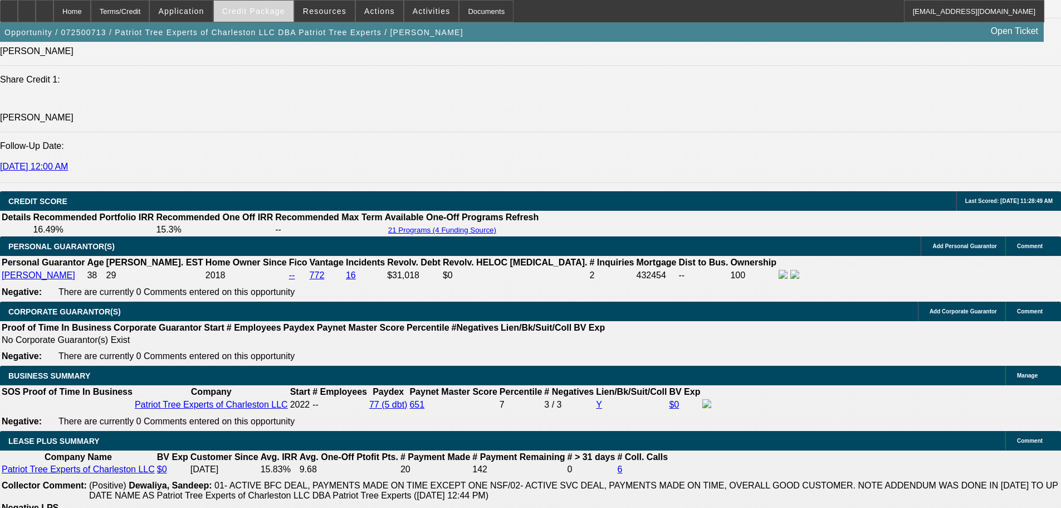
click at [261, 10] on span "Credit Package" at bounding box center [253, 11] width 63 height 9
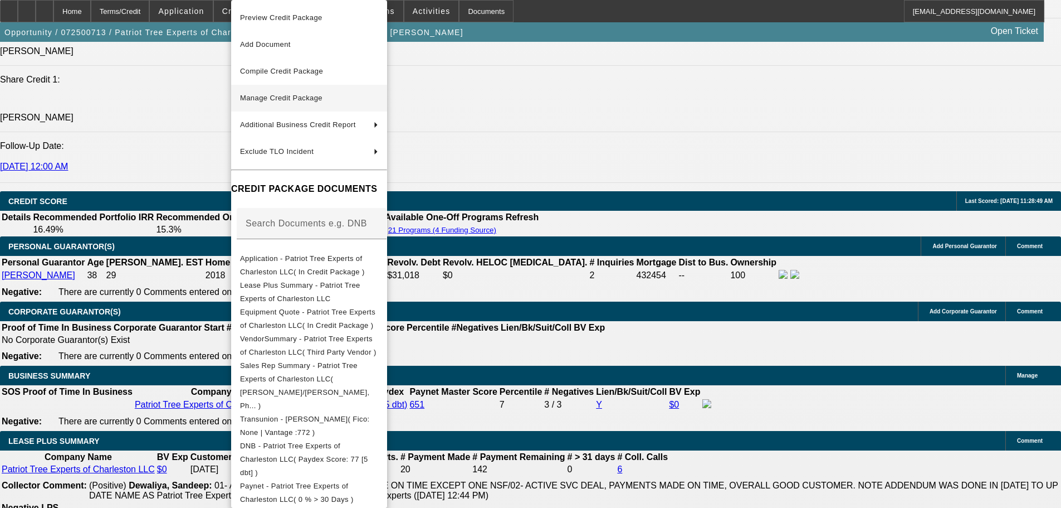
click at [266, 100] on span "Manage Credit Package" at bounding box center [281, 98] width 82 height 8
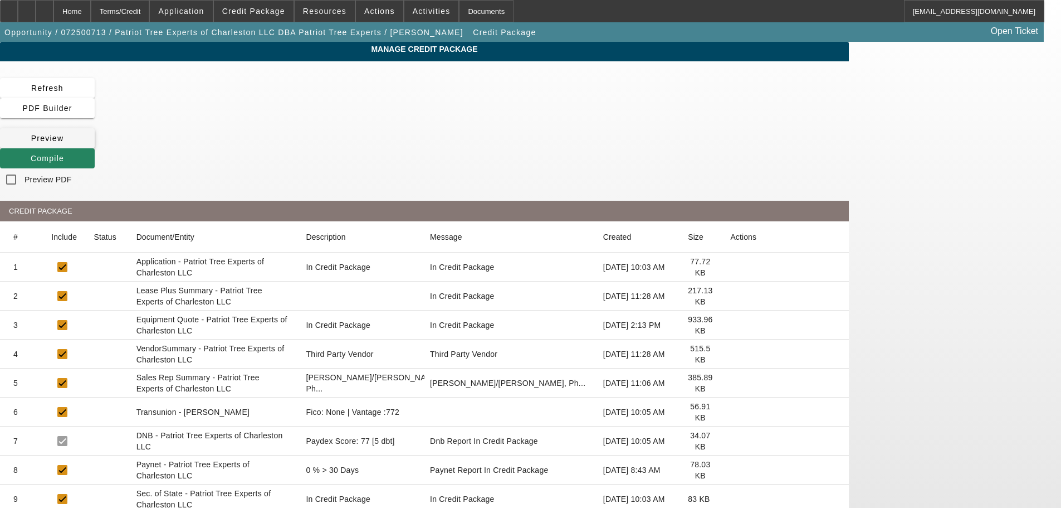
click at [64, 134] on span "Preview" at bounding box center [47, 138] width 33 height 9
click at [91, 17] on div "Home" at bounding box center [71, 11] width 37 height 22
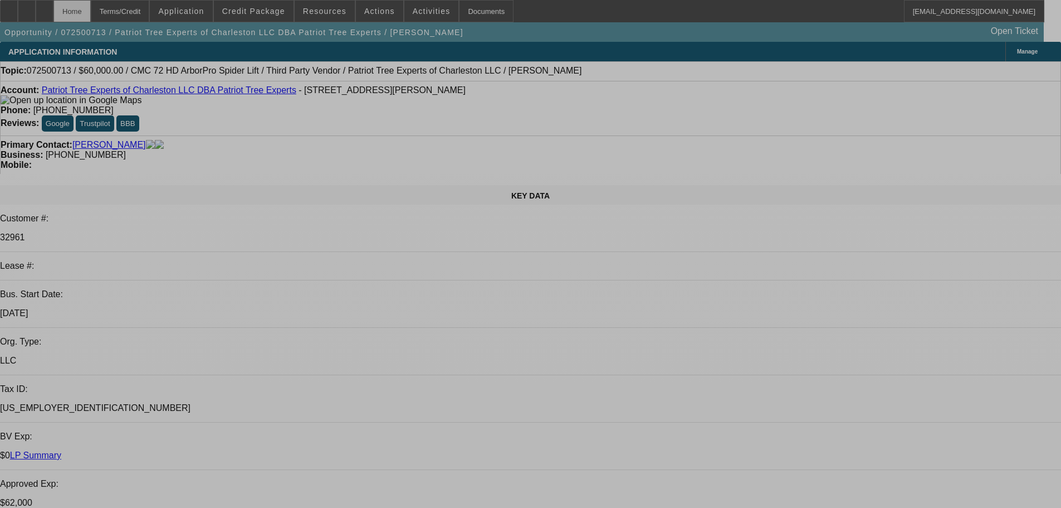
select select "0"
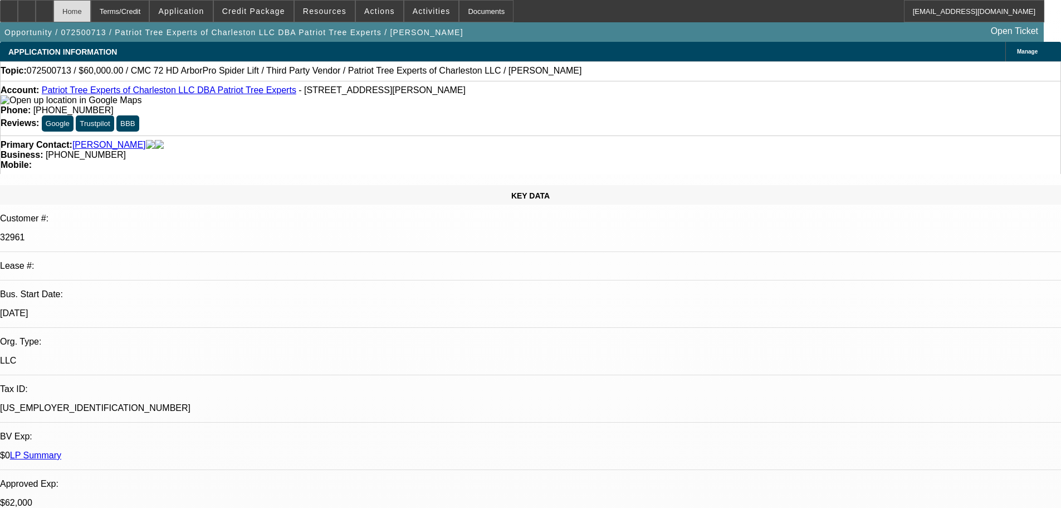
select select "0"
select select "2"
select select "0"
select select "6"
select select "0"
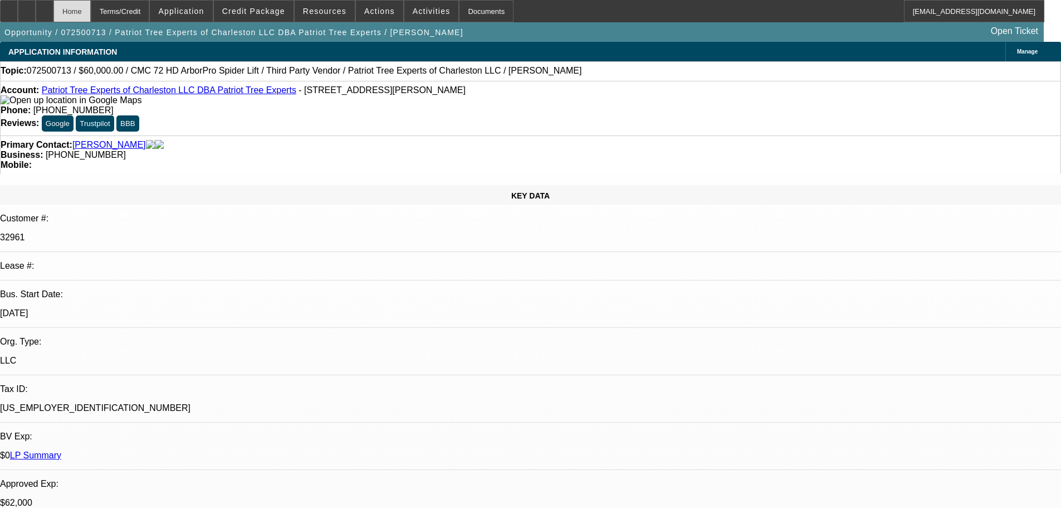
select select "2"
select select "0"
select select "6"
select select "0"
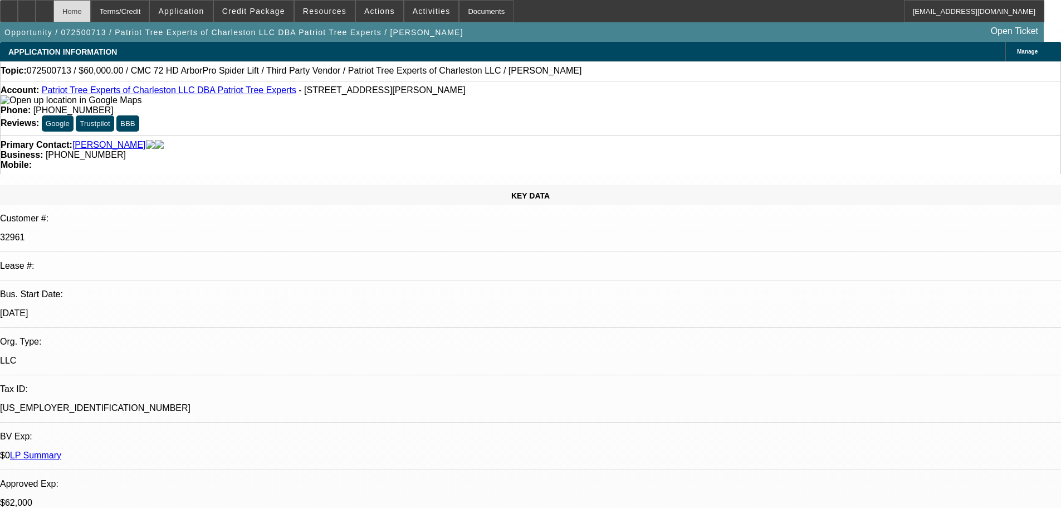
select select "0"
select select "6"
select select "0"
select select "2"
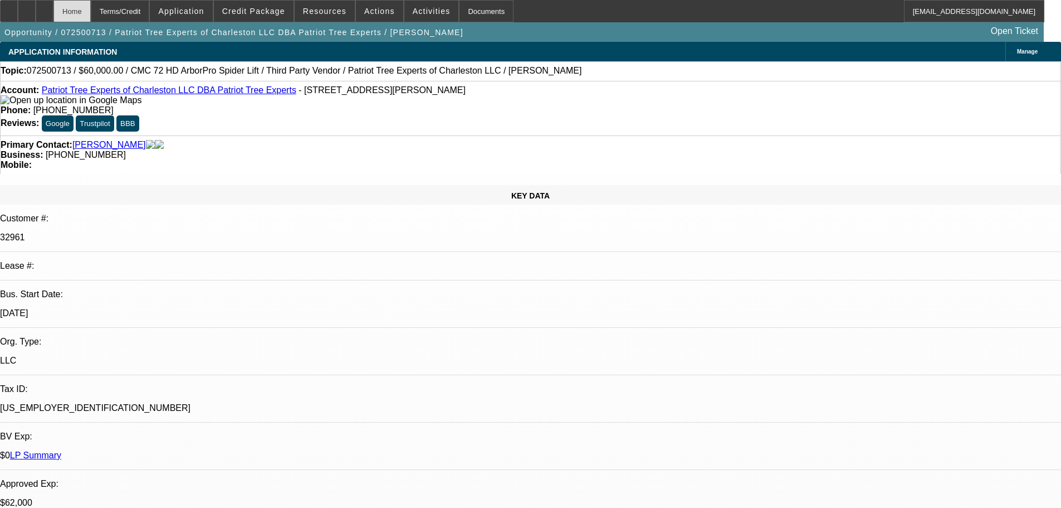
select select "2"
select select "0"
select select "6"
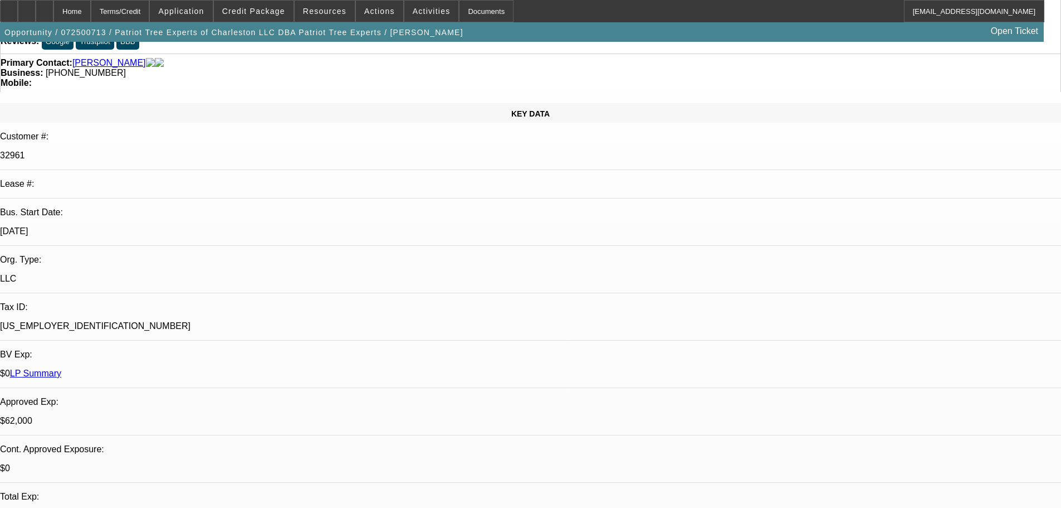
scroll to position [223, 0]
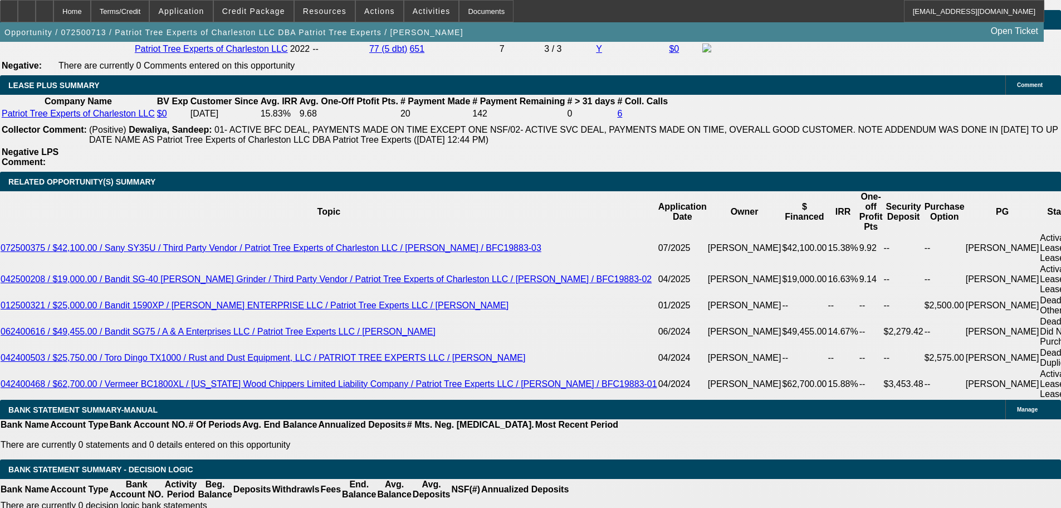
scroll to position [1950, 0]
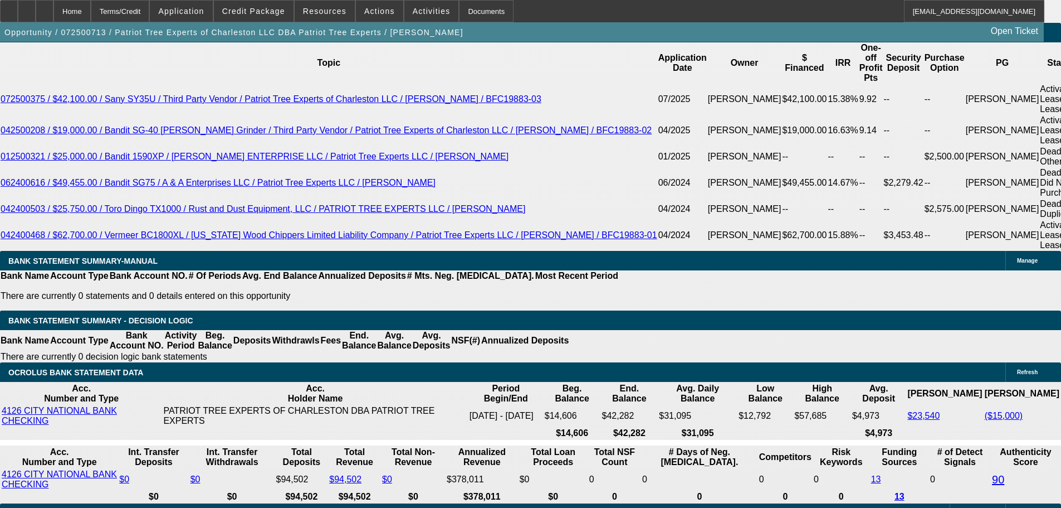
scroll to position [2229, 0]
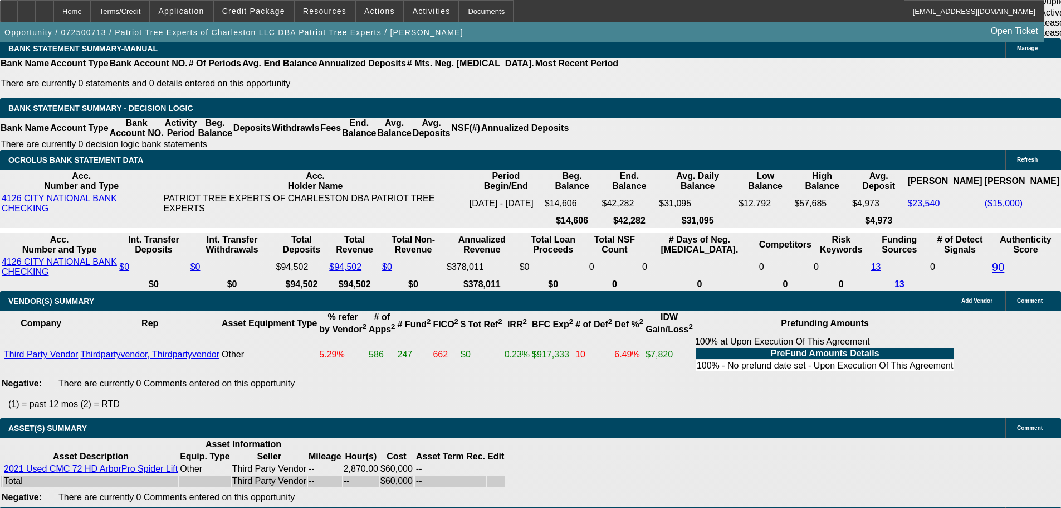
select select "4"
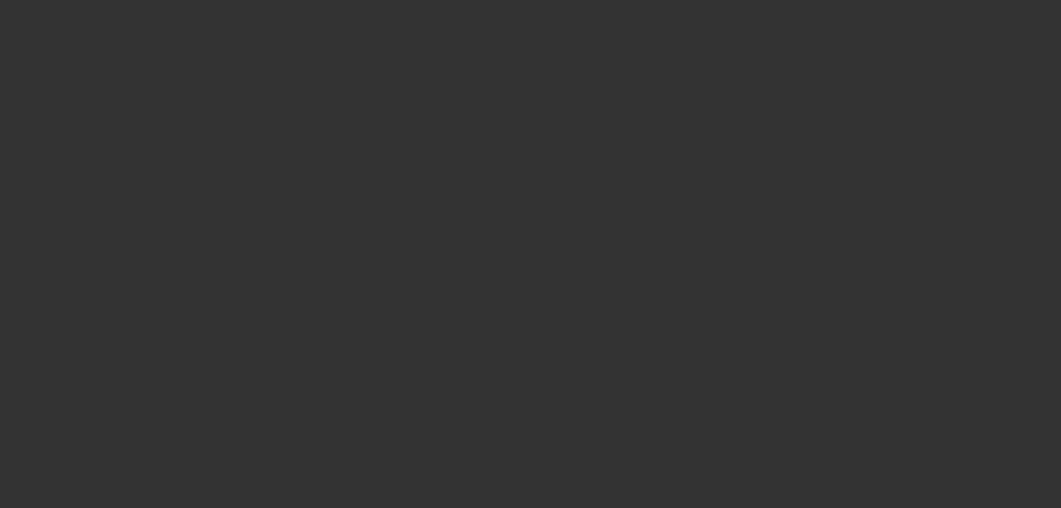
scroll to position [0, 0]
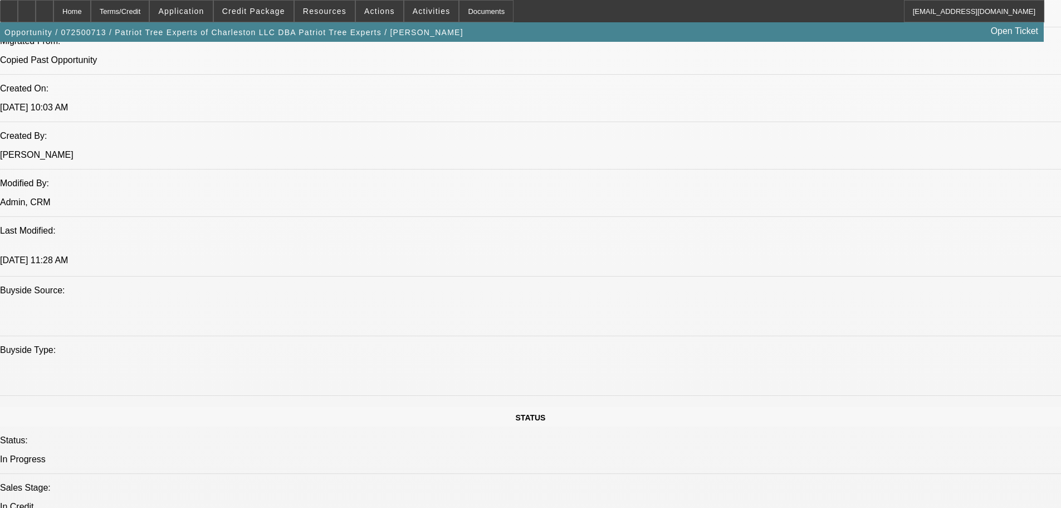
scroll to position [724, 0]
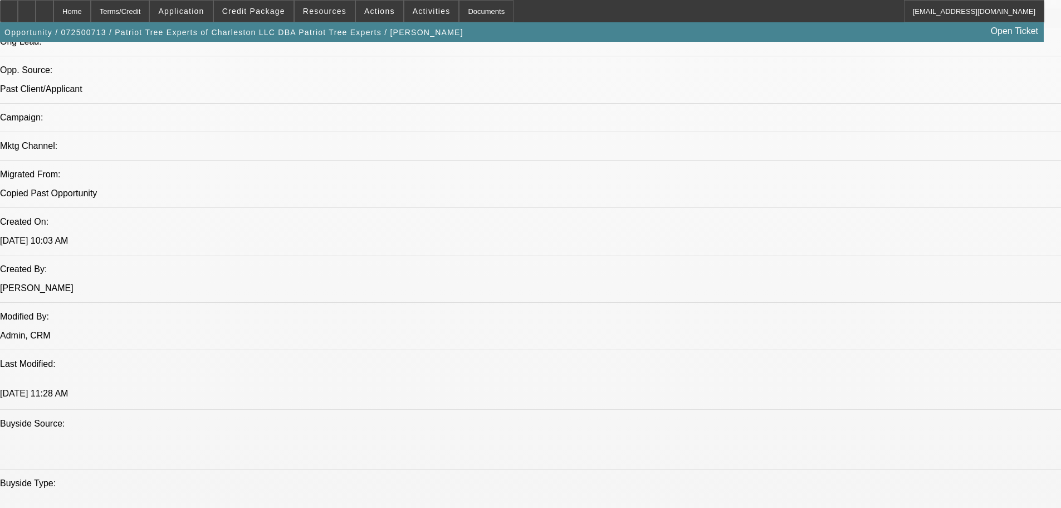
type textarea "SORRY, BUT THAT APPROVAL IS JUST TOO LIGHT FOR ME TO COMPETE WITH. I WOULD NOT …"
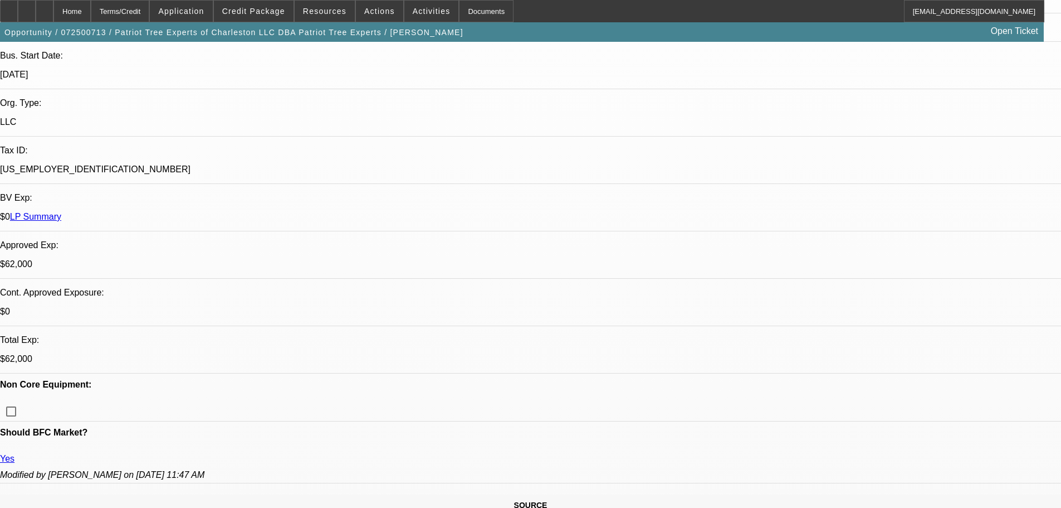
scroll to position [56, 0]
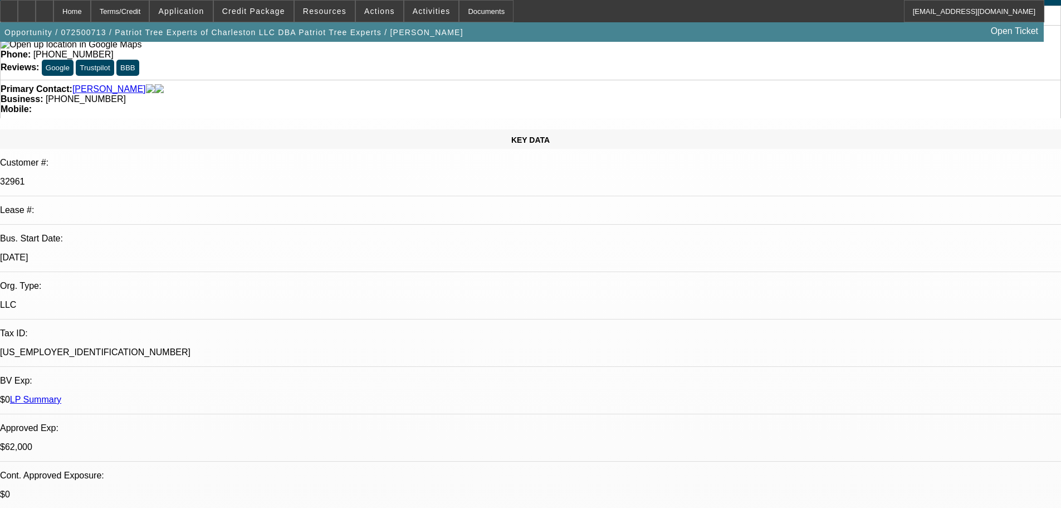
drag, startPoint x: 844, startPoint y: 149, endPoint x: 606, endPoint y: 121, distance: 239.5
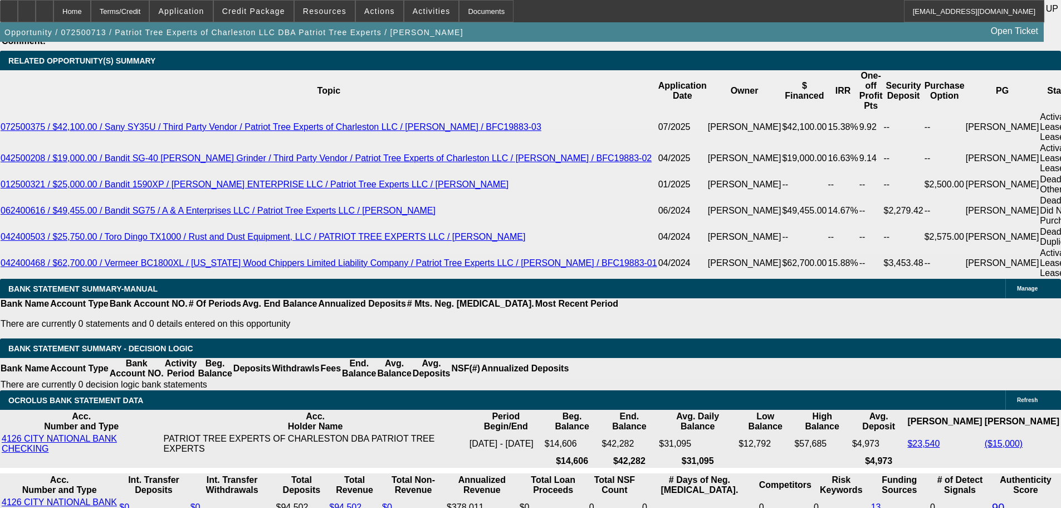
scroll to position [2117, 0]
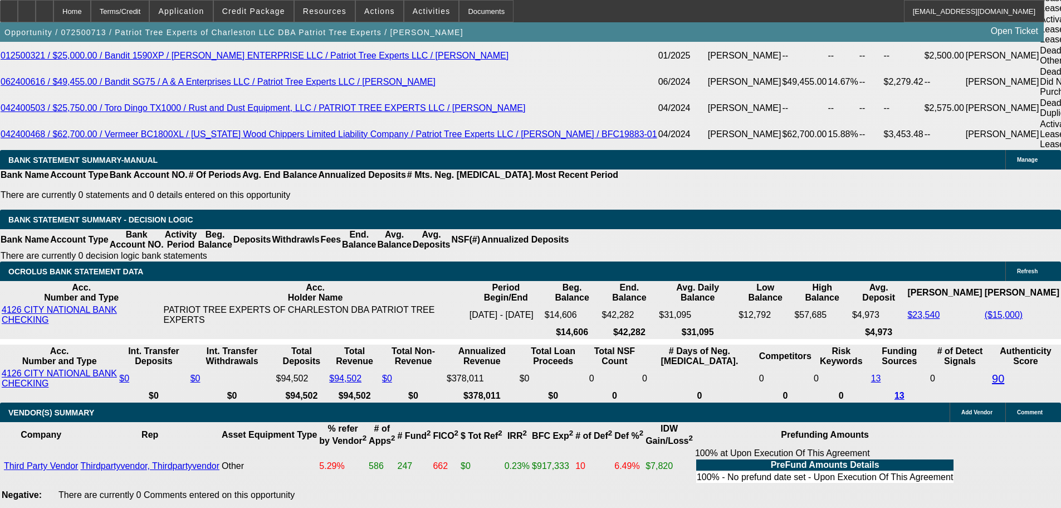
select select "5"
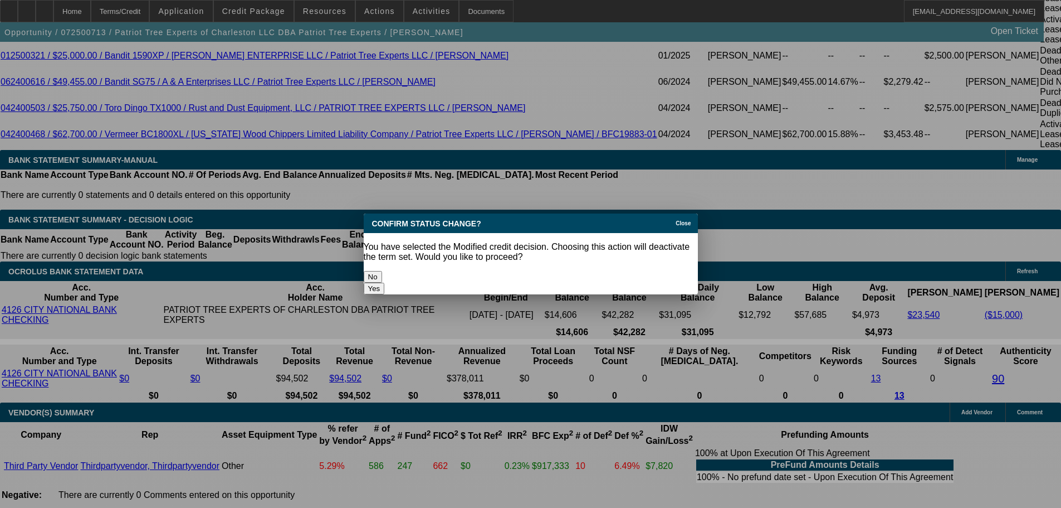
scroll to position [0, 0]
click at [385, 282] on button "Yes" at bounding box center [374, 288] width 21 height 12
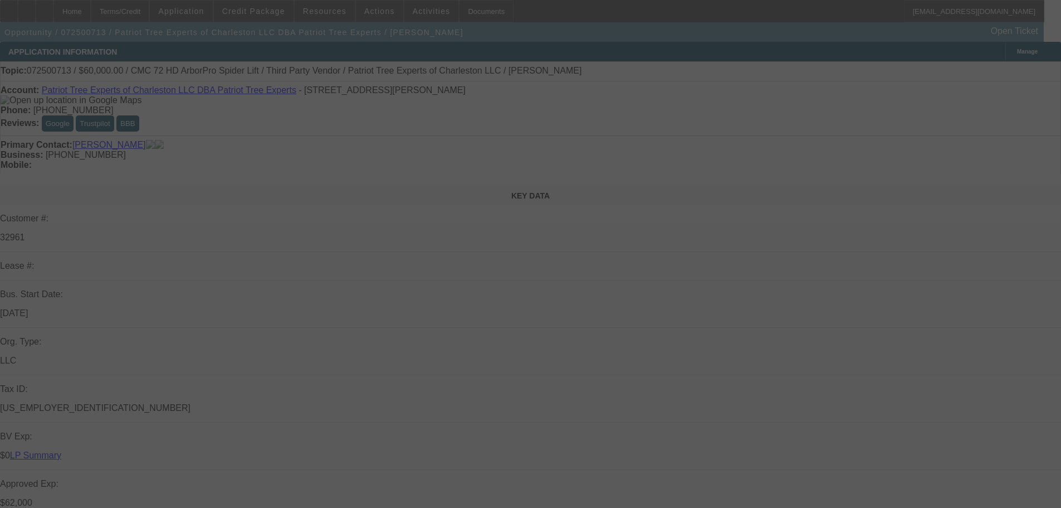
scroll to position [2117, 0]
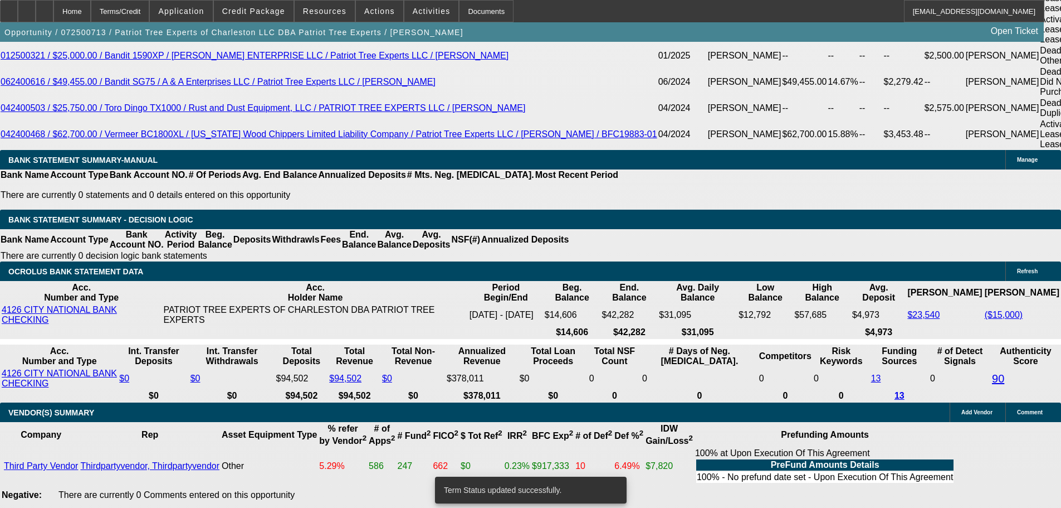
select select "0"
select select "2"
select select "0"
select select "6"
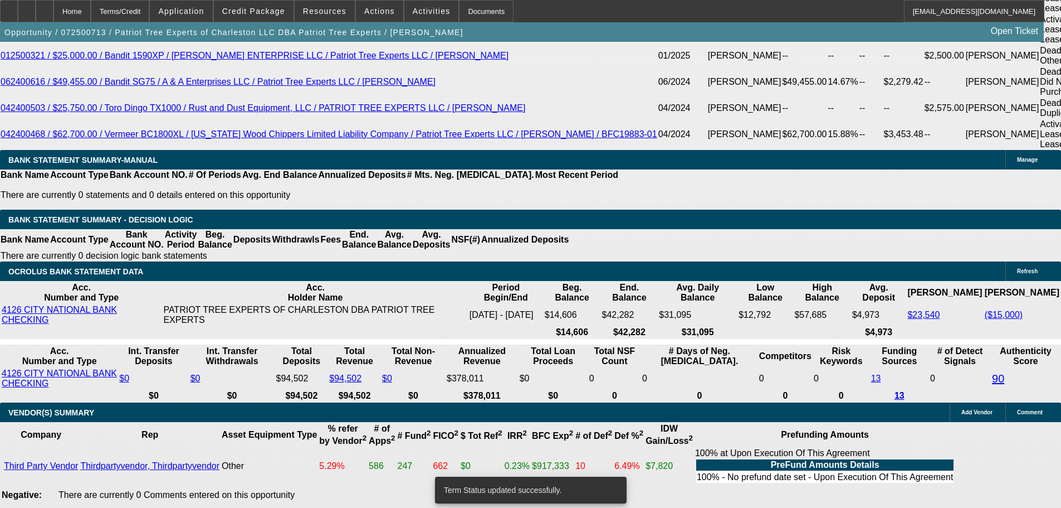
select select "0"
select select "2"
select select "0"
select select "6"
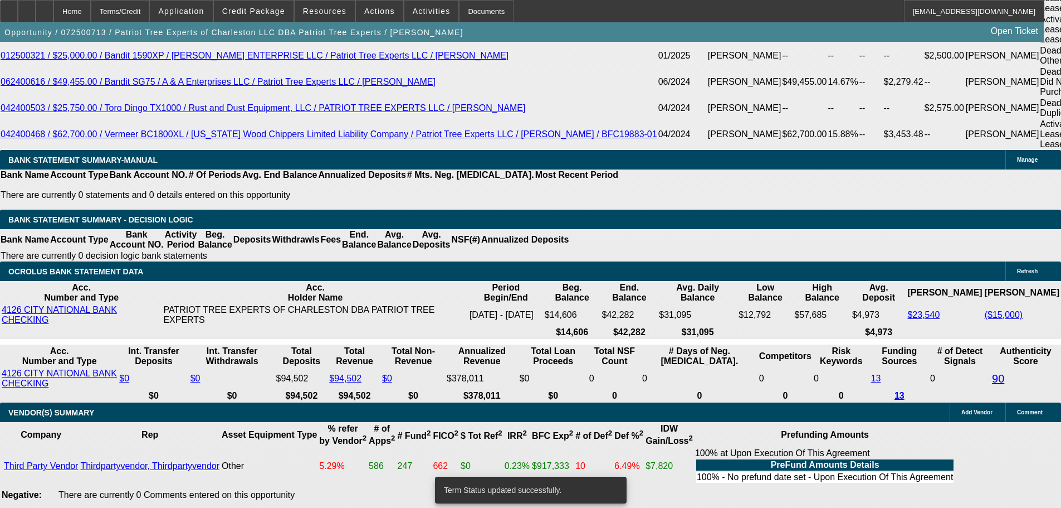
select select "0"
select select "2"
select select "0"
select select "6"
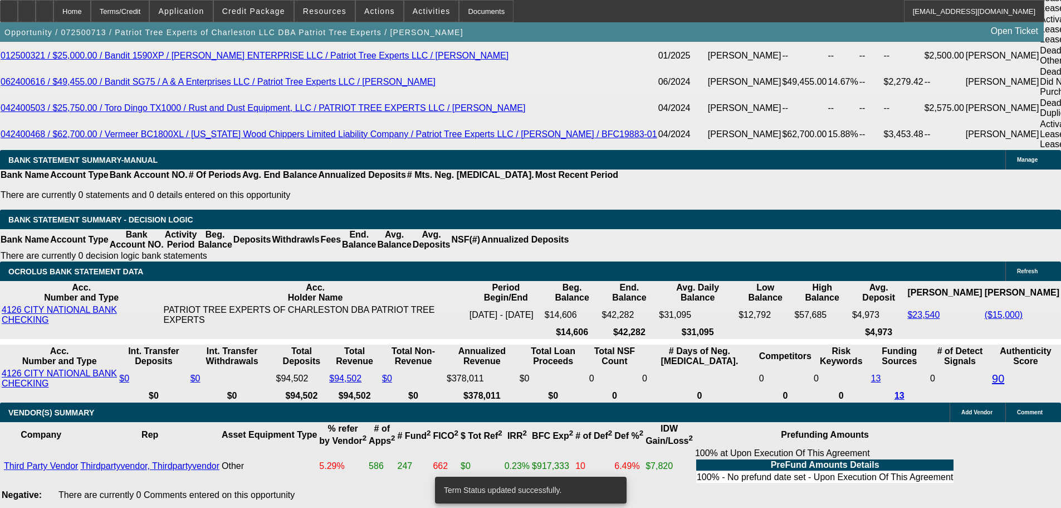
select select "0"
select select "6"
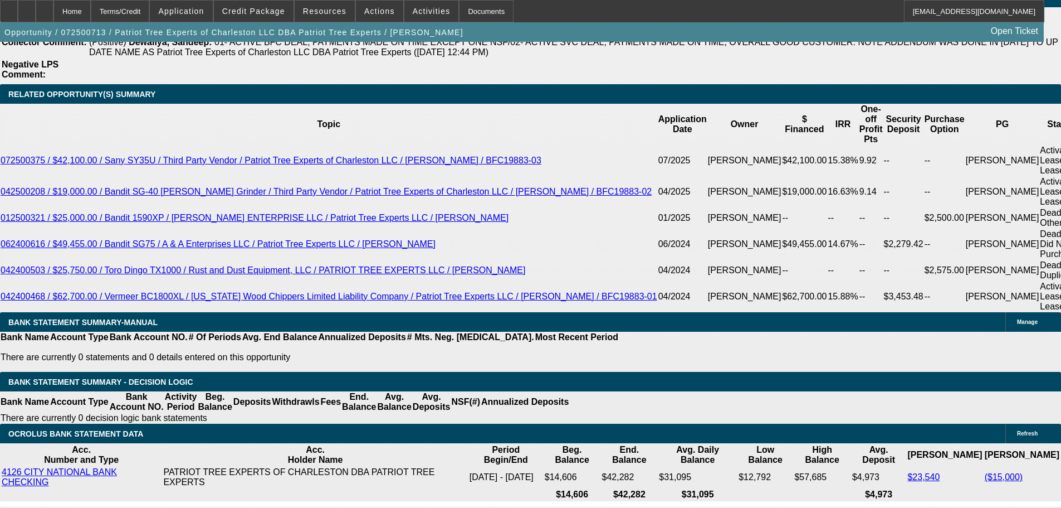
scroll to position [1950, 0]
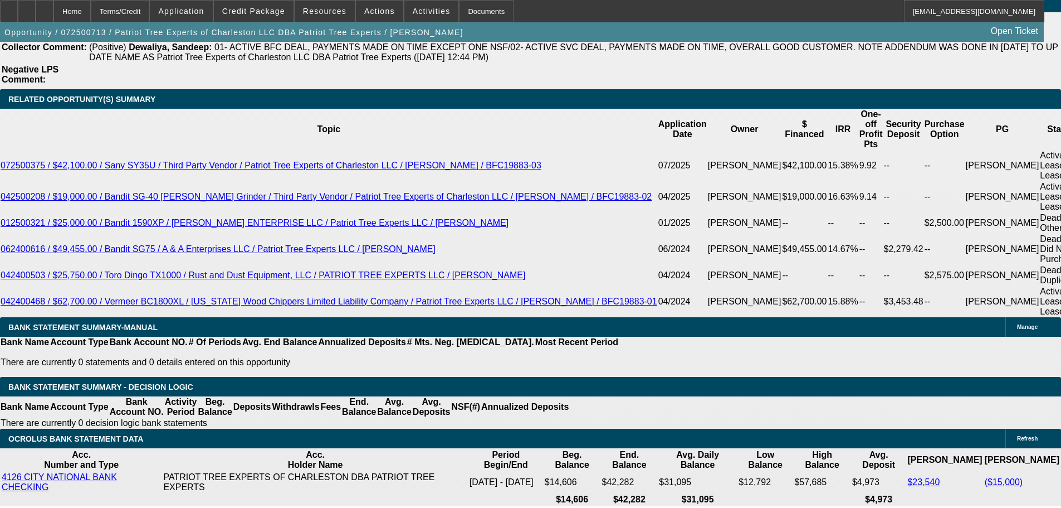
select select "2"
type input "$3,101.46"
type input "UNKNOWN"
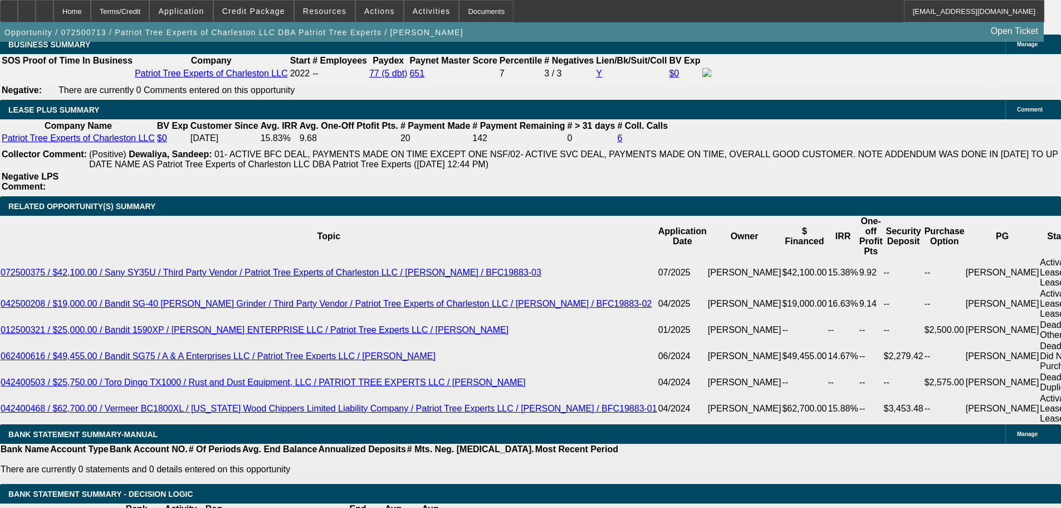
scroll to position [1839, 0]
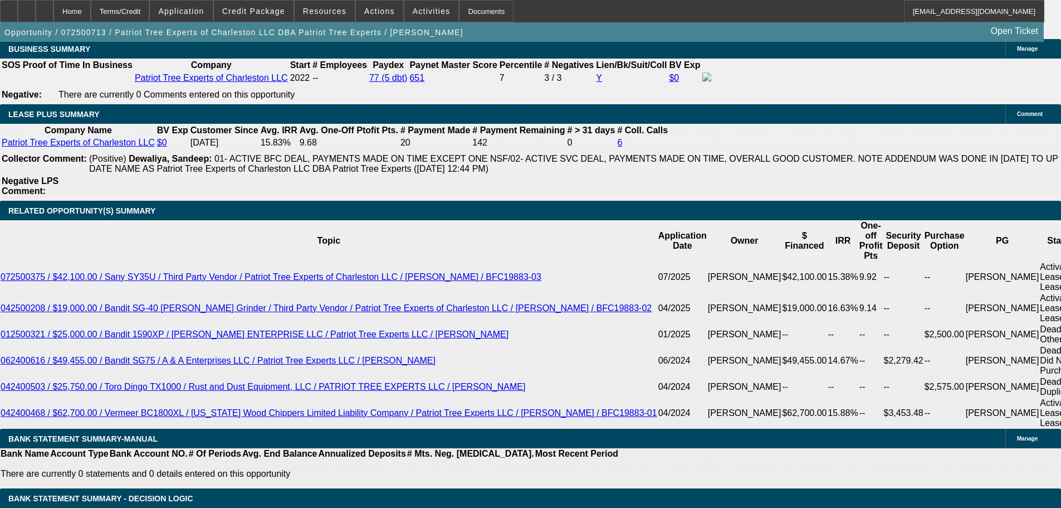
drag, startPoint x: 238, startPoint y: 326, endPoint x: 279, endPoint y: 321, distance: 41.0
type input "1"
type input "$2,551.38"
type input "$1,275.69"
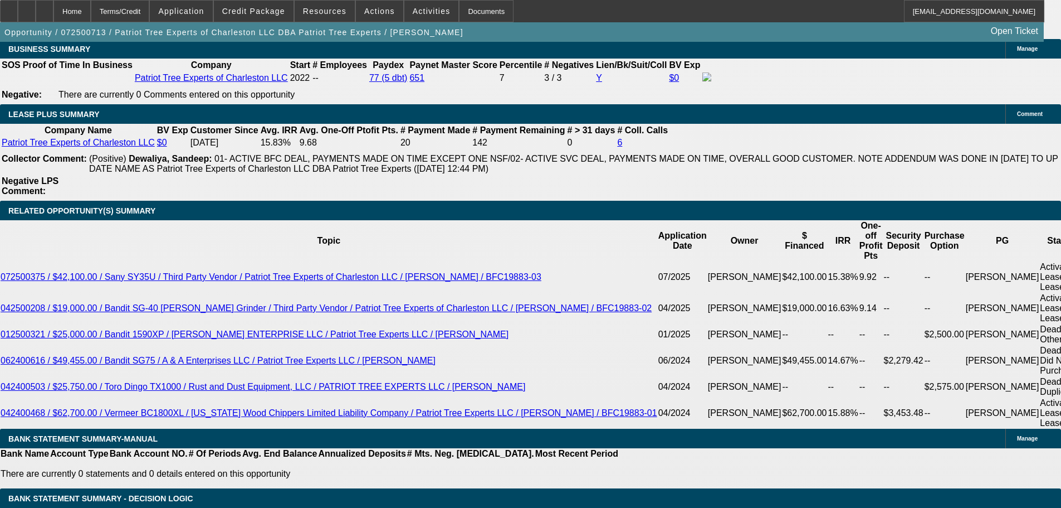
type input "13"
type input "$3,219.30"
type input "$1,609.65"
type input "13"
drag, startPoint x: 164, startPoint y: 330, endPoint x: 257, endPoint y: 333, distance: 93.1
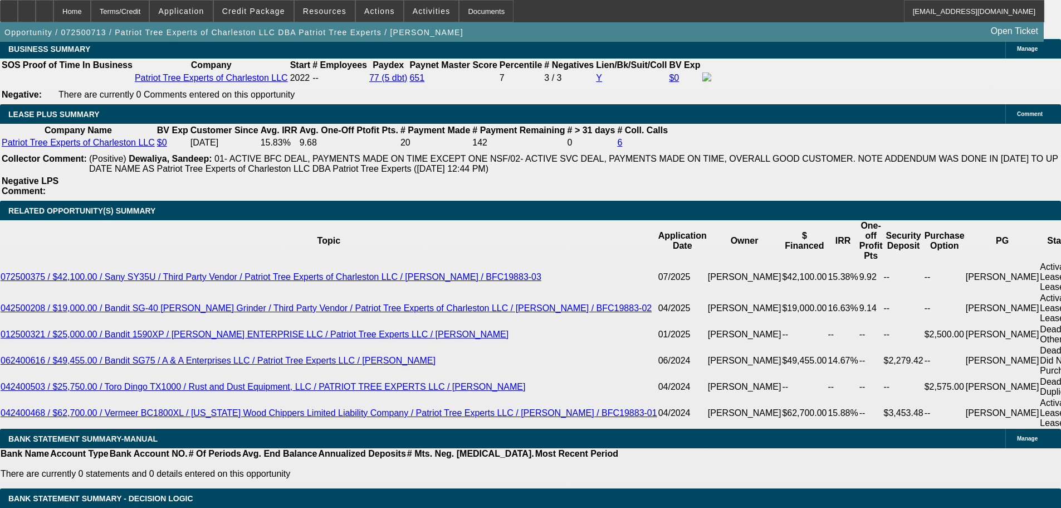
type input "16"
type input "$32.00"
type input "1675"
type input "$3,350.00"
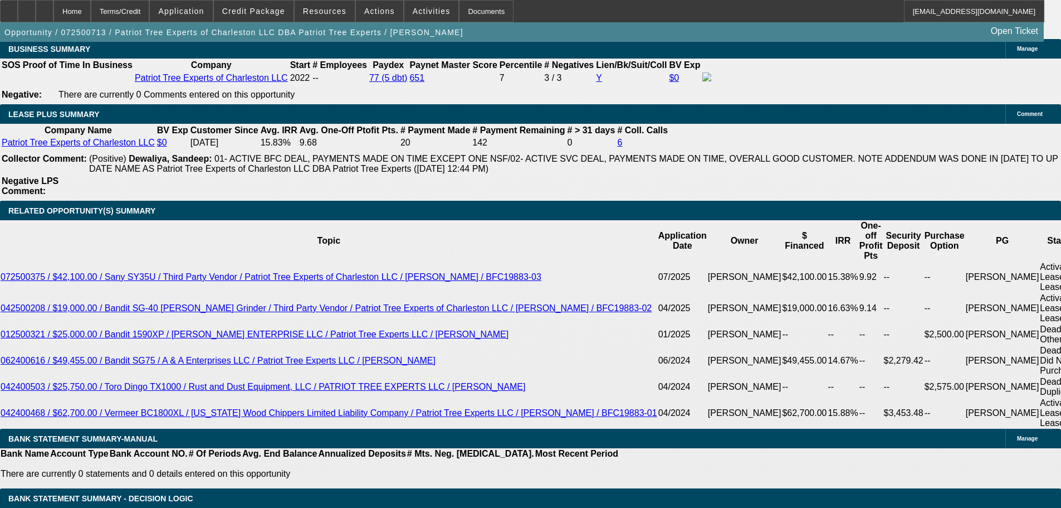
type input "15.2"
drag, startPoint x: 237, startPoint y: 330, endPoint x: 290, endPoint y: 321, distance: 53.0
type input "16"
type input "$32.00"
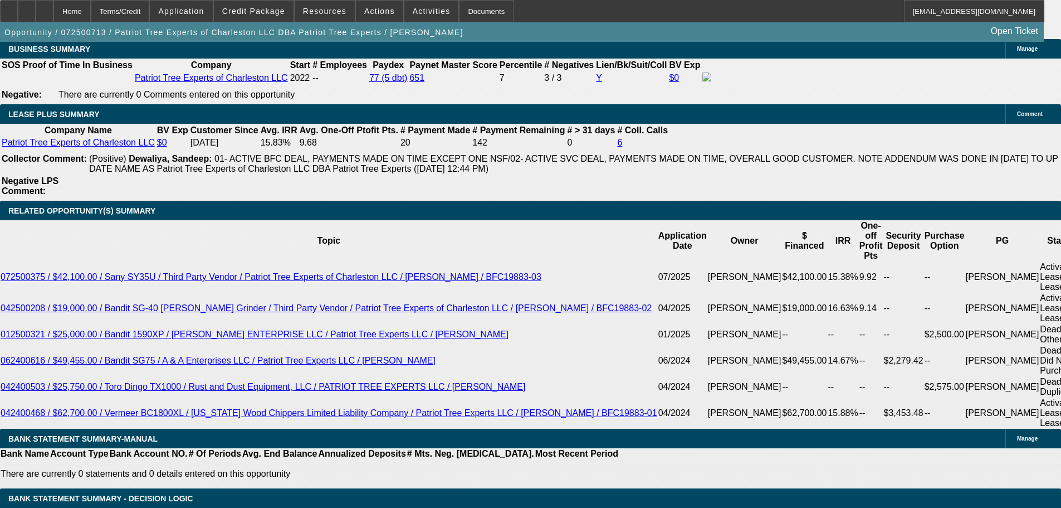
type input "1650"
type input "$3,300.00"
type input "14.3"
type input "$1,650.00"
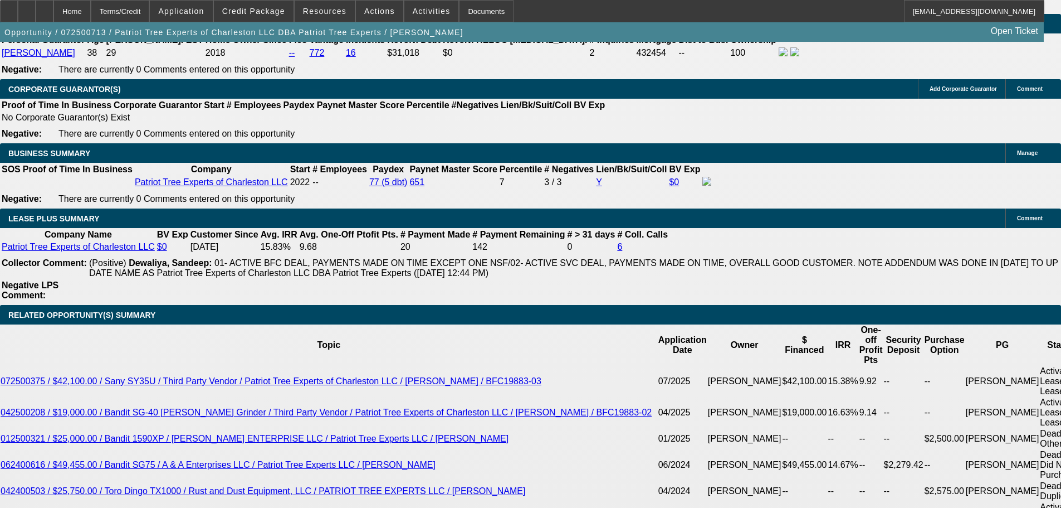
scroll to position [1616, 0]
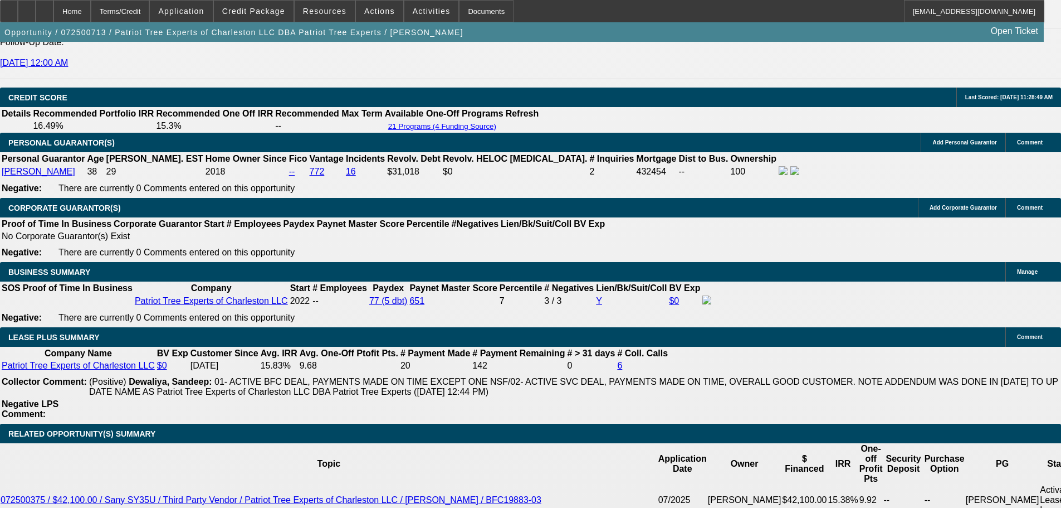
drag, startPoint x: 157, startPoint y: 252, endPoint x: 138, endPoint y: 270, distance: 25.2
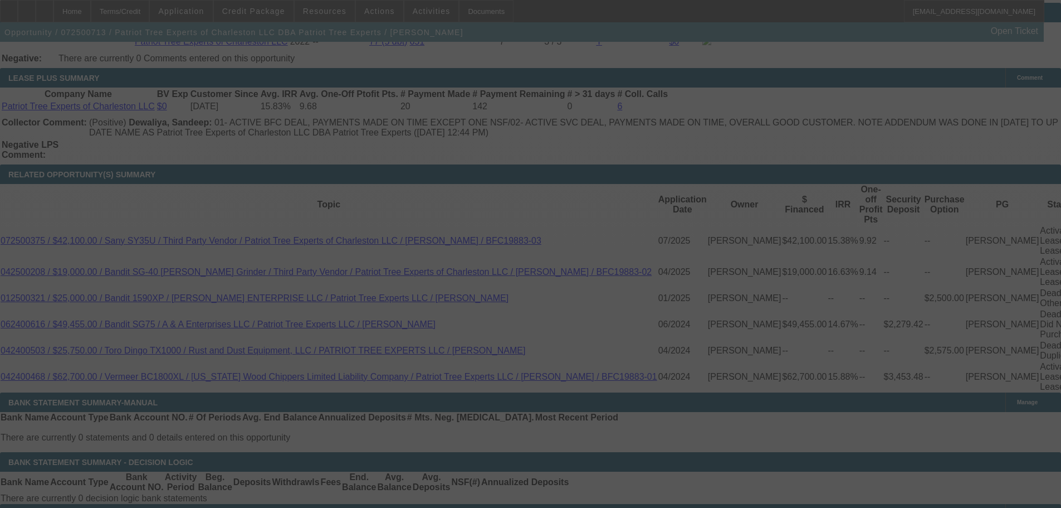
scroll to position [1894, 0]
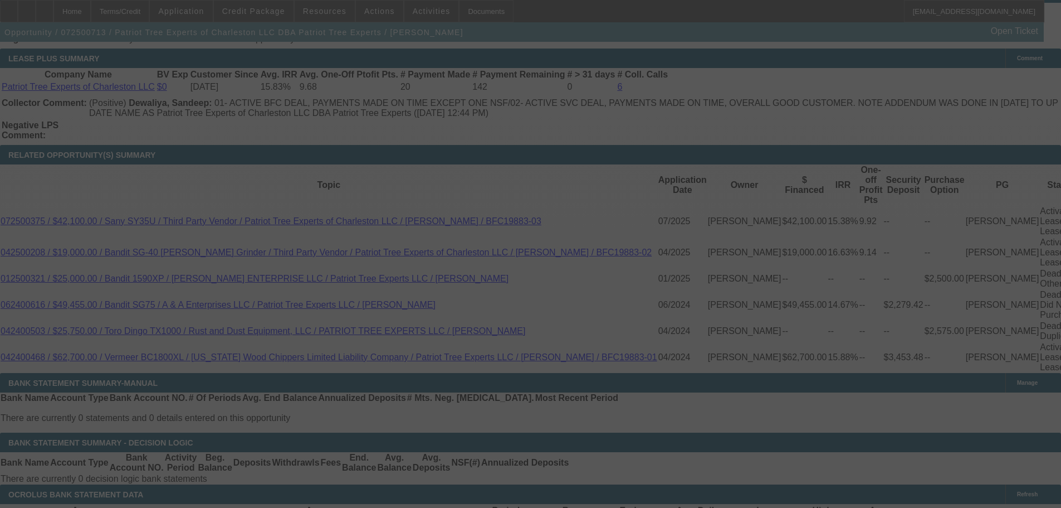
select select "0"
select select "2"
select select "0"
select select "6"
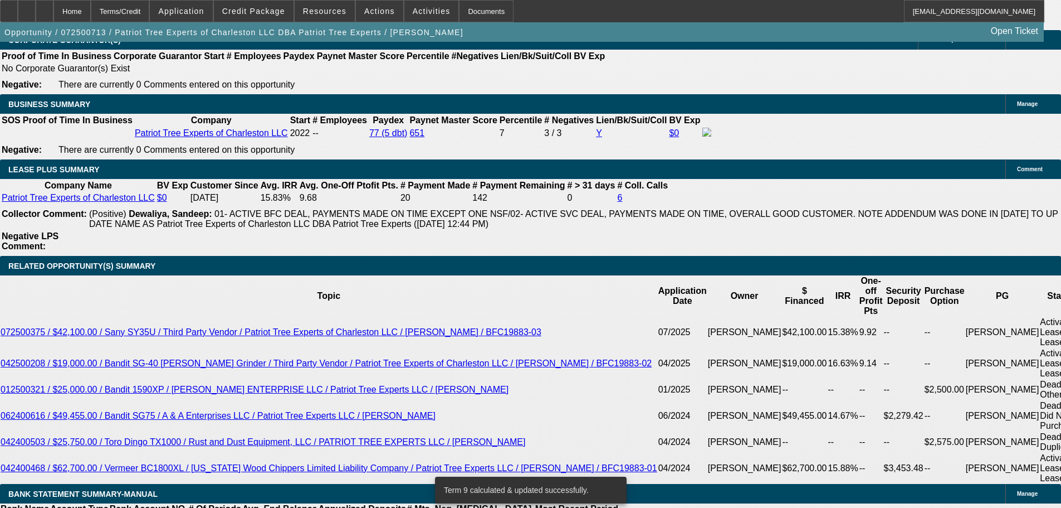
scroll to position [1783, 0]
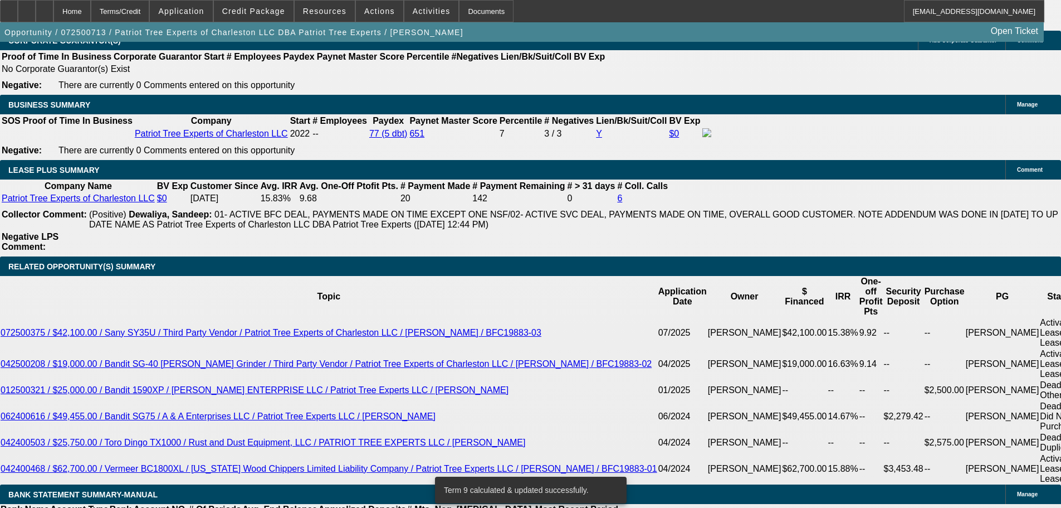
drag, startPoint x: 219, startPoint y: 384, endPoint x: 268, endPoint y: 346, distance: 62.0
type input "UNKNOWN"
type input "4"
type input "$30,901.88"
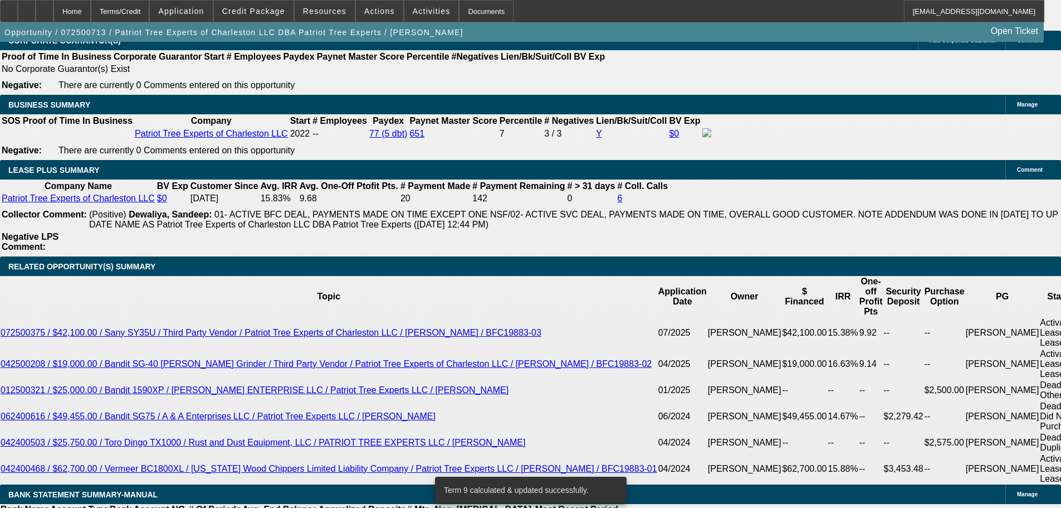
type input "$15,450.94"
type input "42"
type input "$3,650.86"
type input "$1,825.43"
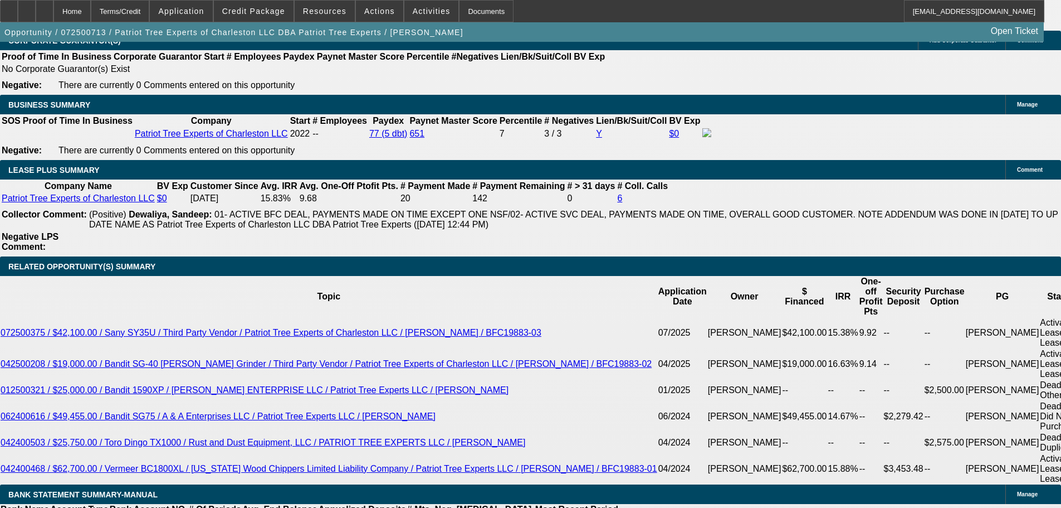
type input "42"
drag, startPoint x: 175, startPoint y: 386, endPoint x: 300, endPoint y: 379, distance: 124.9
type input "18"
type input "$36.00"
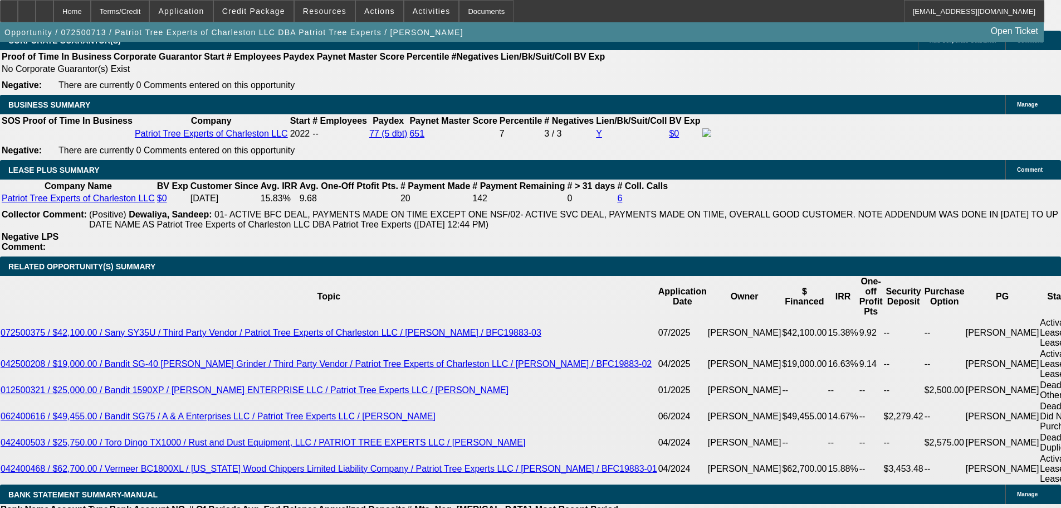
type input "1825"
type input "$3,650.00"
type input "14.3"
type input "$1,825.00"
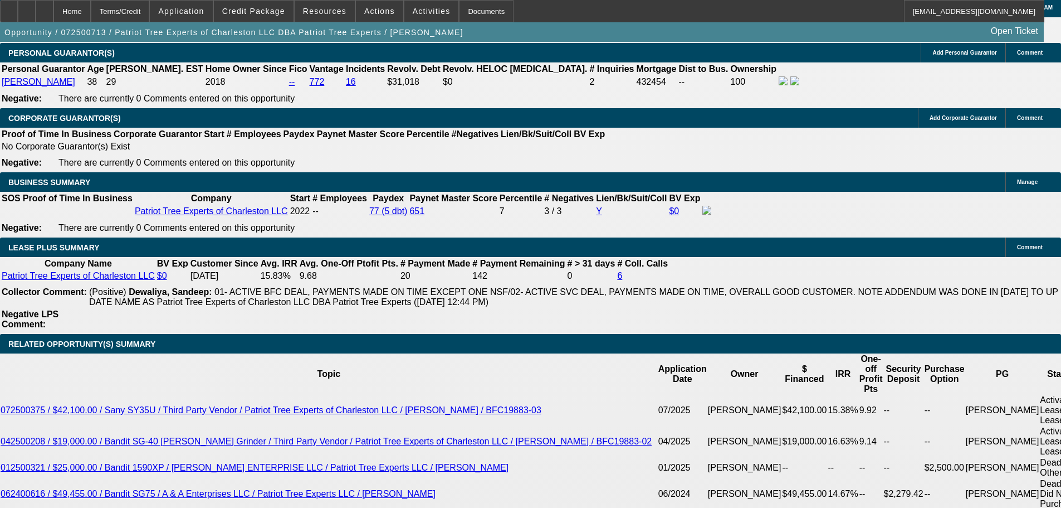
scroll to position [1616, 0]
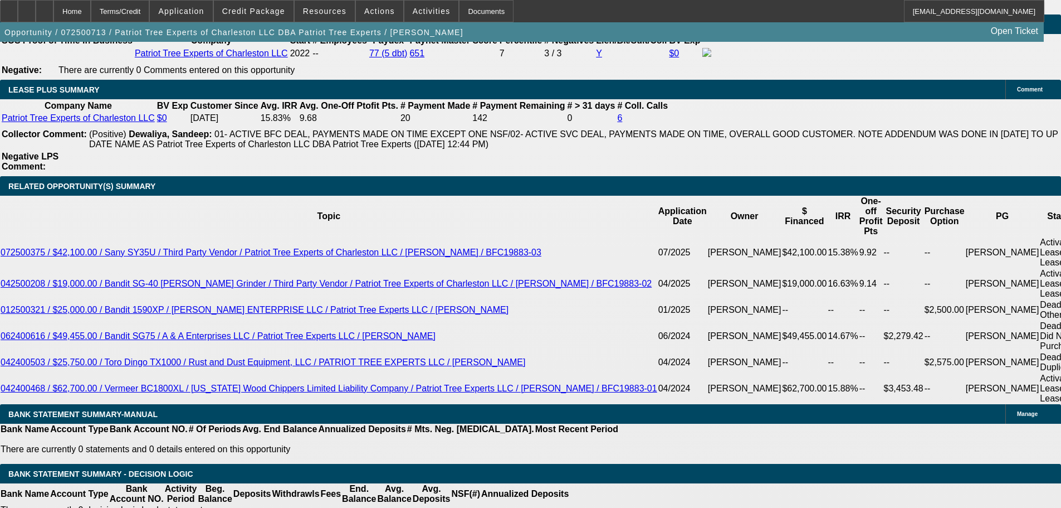
scroll to position [1894, 0]
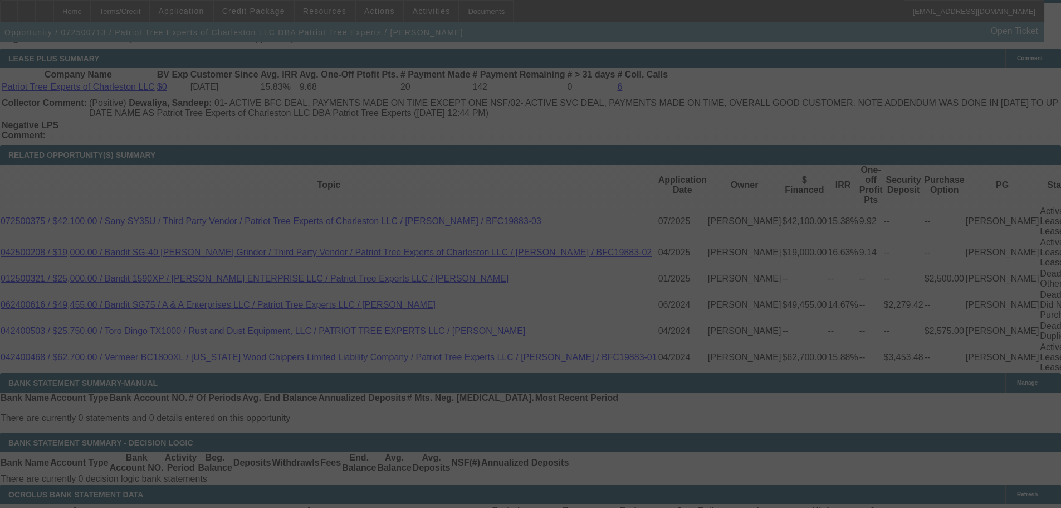
select select "0"
select select "2"
select select "0"
select select "6"
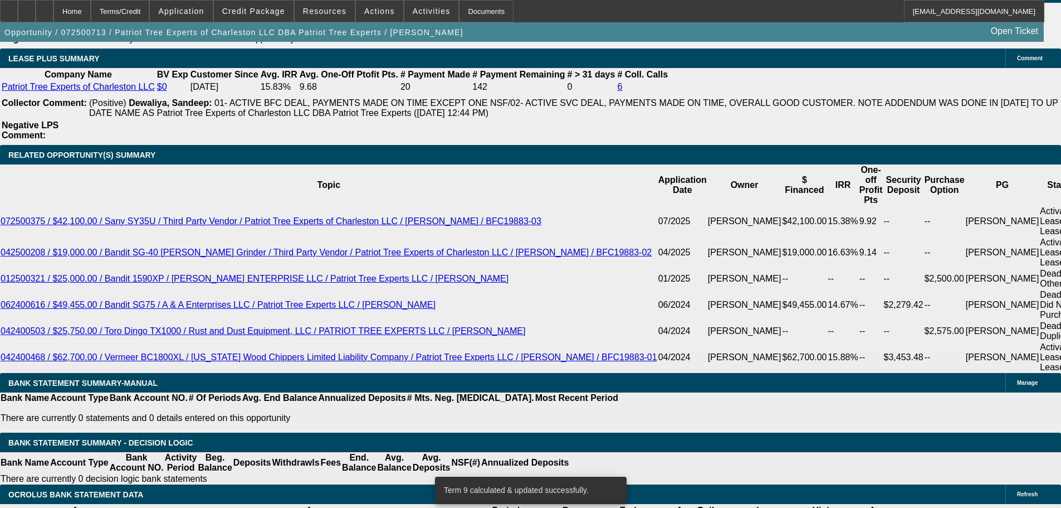
drag, startPoint x: 218, startPoint y: 272, endPoint x: 281, endPoint y: 252, distance: 65.4
type input "3"
type input "UNKNOWN"
type input "36"
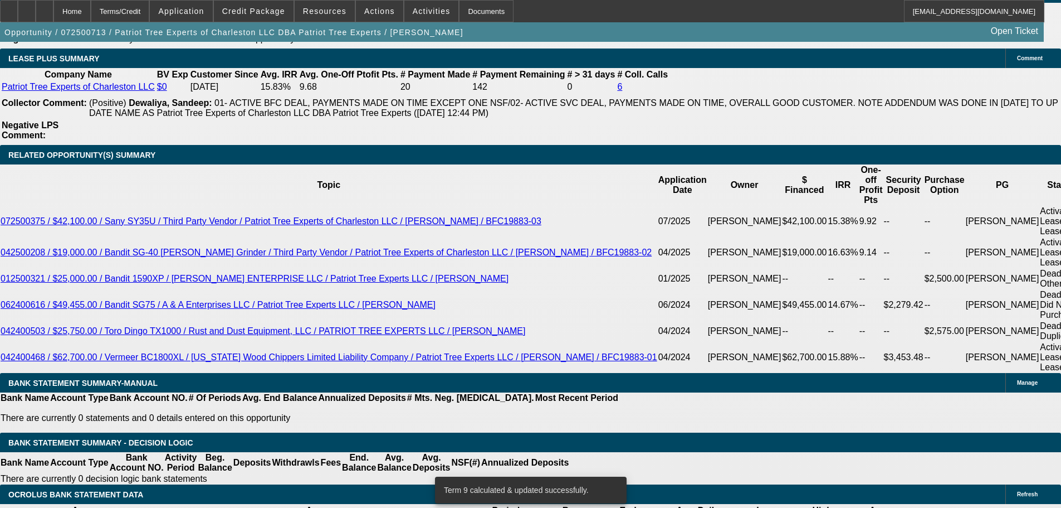
type input "$20,479.59"
type input "$40,959.18"
type input "$2,060.32"
type input "$4,120.64"
type input "36"
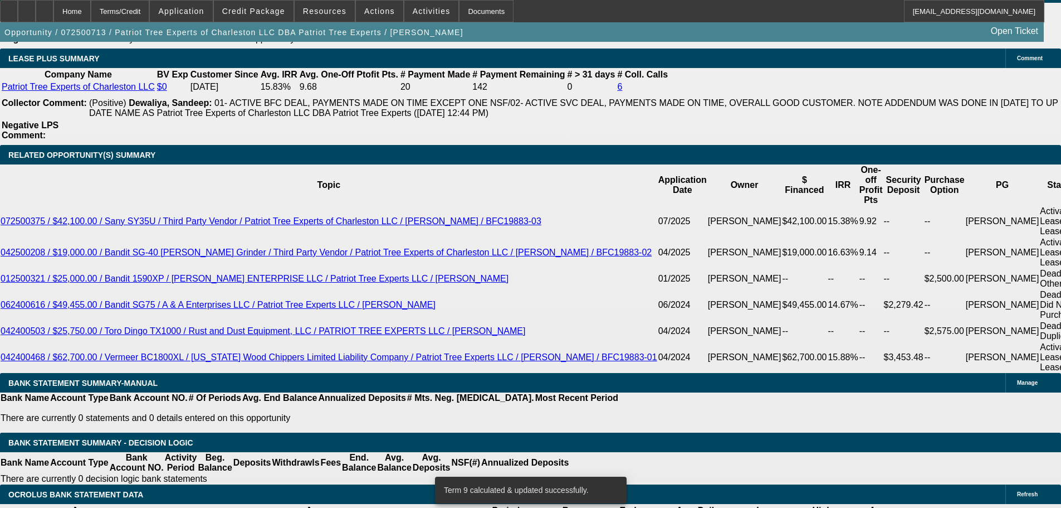
drag, startPoint x: 171, startPoint y: 272, endPoint x: 330, endPoint y: 250, distance: 161.0
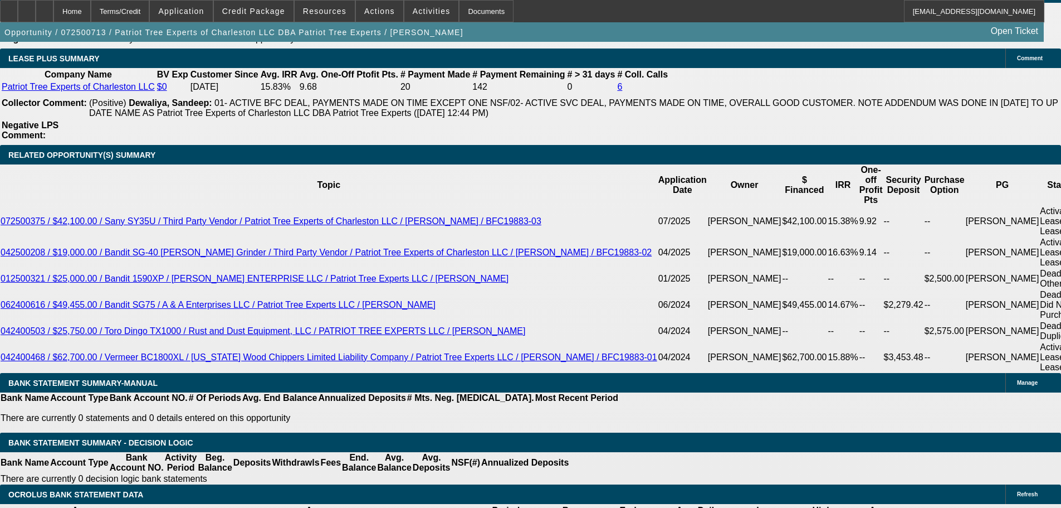
type input "20"
type input "$40.00"
type input "2060"
type input "14.3"
type input "$4,120.00"
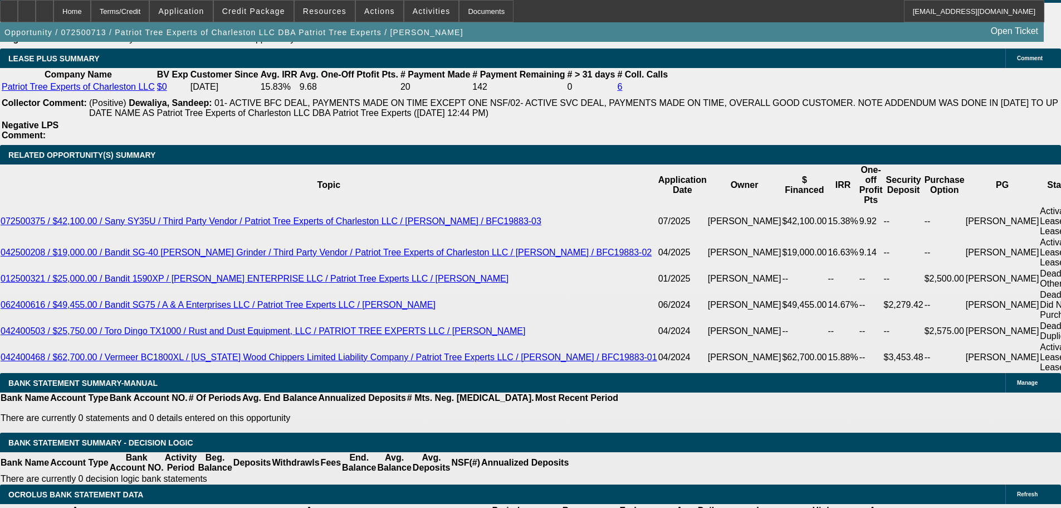
type input "$2,060.00"
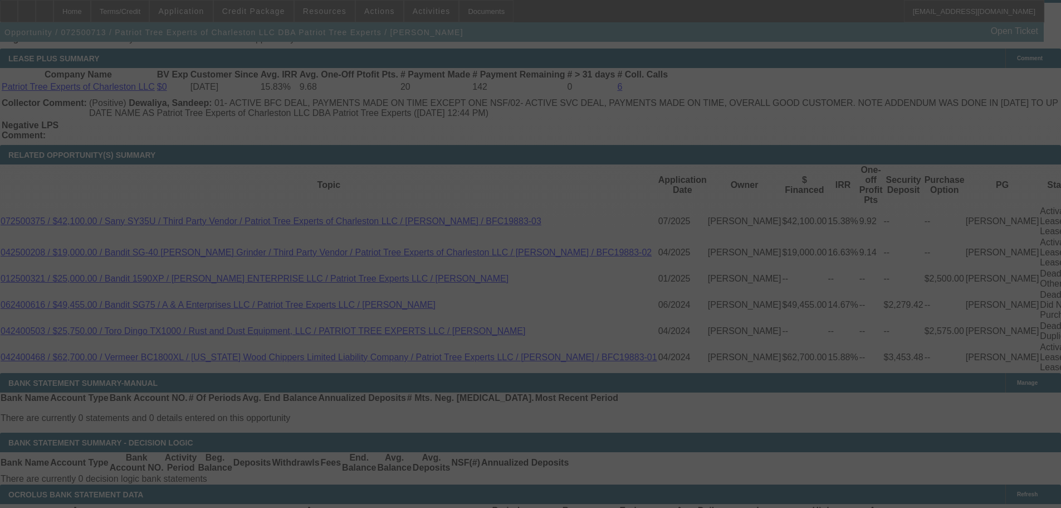
select select "0"
select select "2"
select select "0"
select select "6"
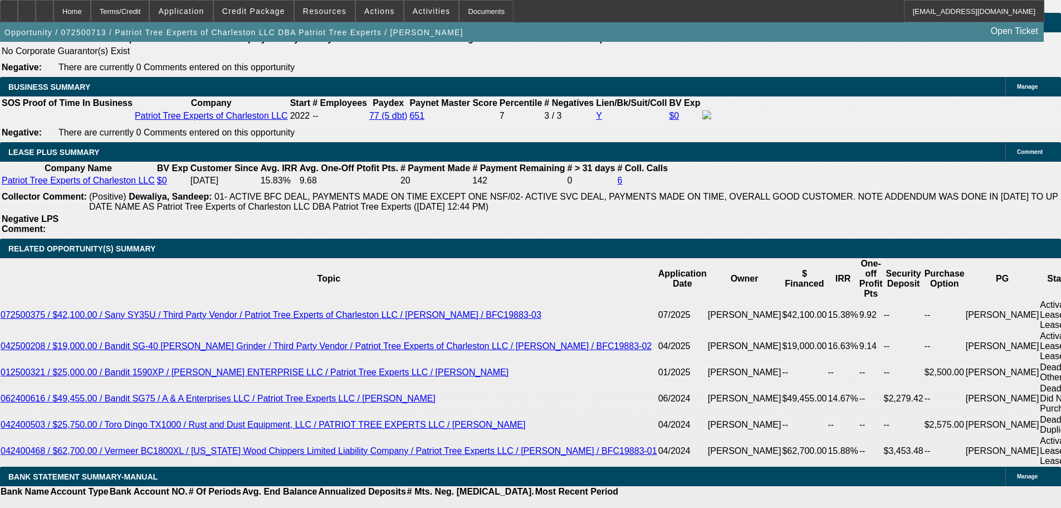
scroll to position [1783, 0]
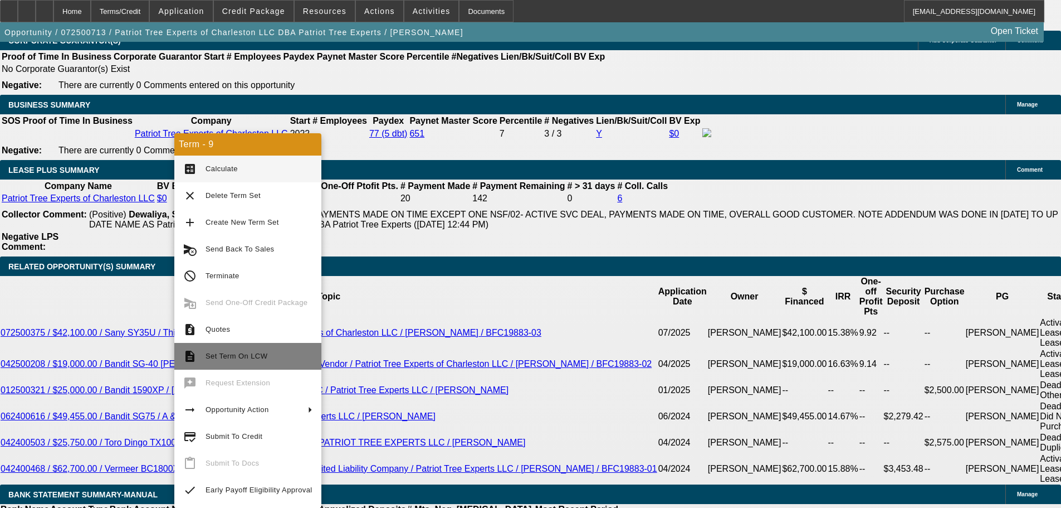
click at [230, 350] on span "Set Term On LCW" at bounding box center [259, 355] width 107 height 13
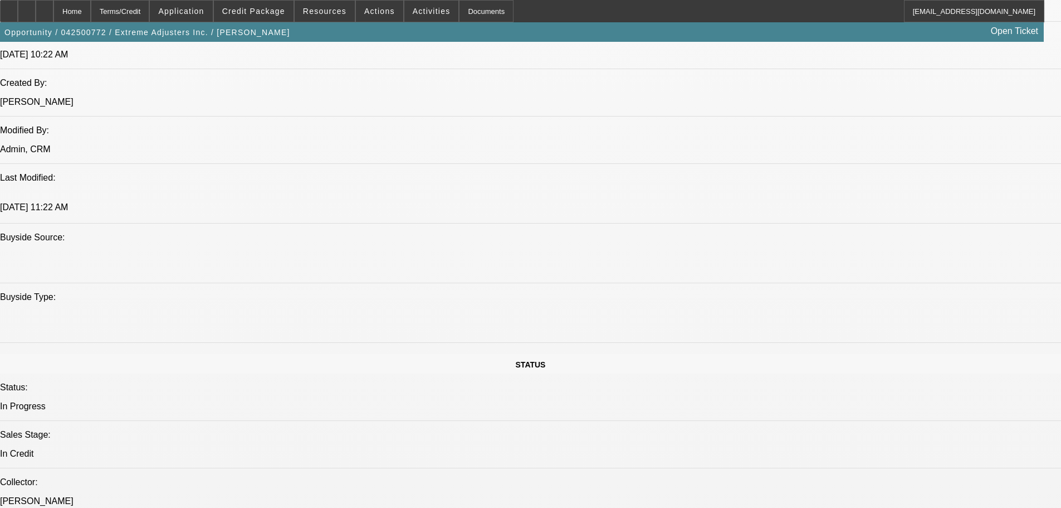
select select "0"
select select "2"
select select "0.1"
select select "4"
select select "0"
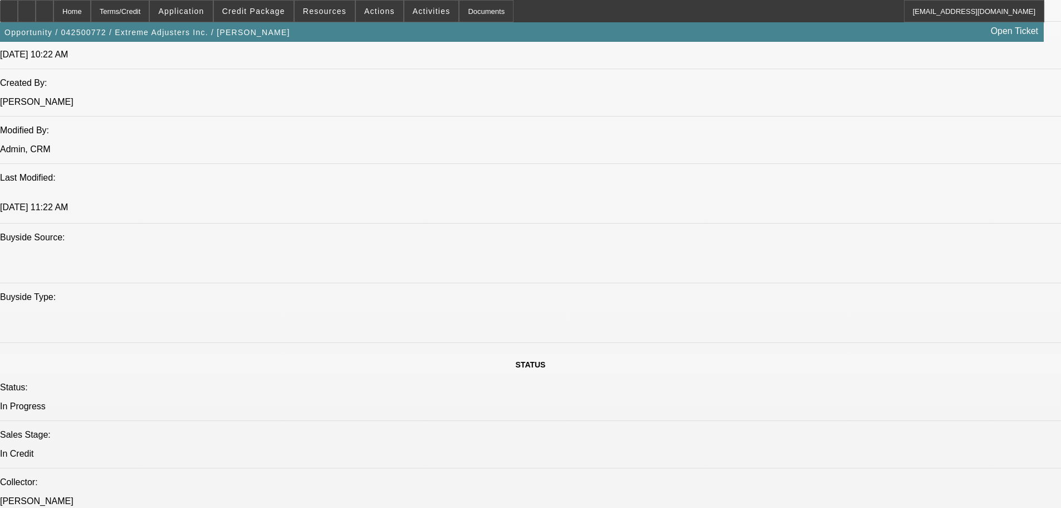
select select "2"
select select "0.1"
select select "4"
select select "0"
select select "0.1"
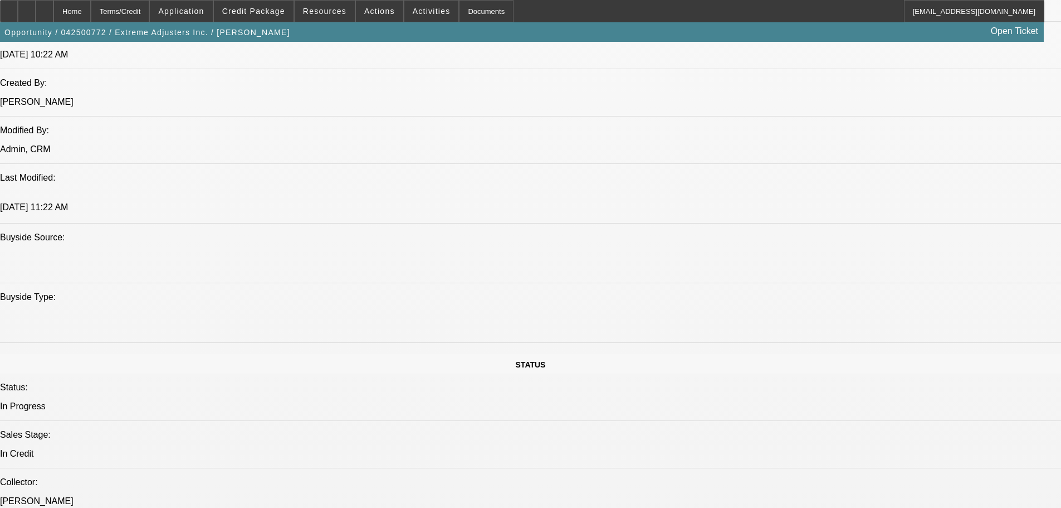
select select "4"
select select "0"
select select "3"
select select "0.1"
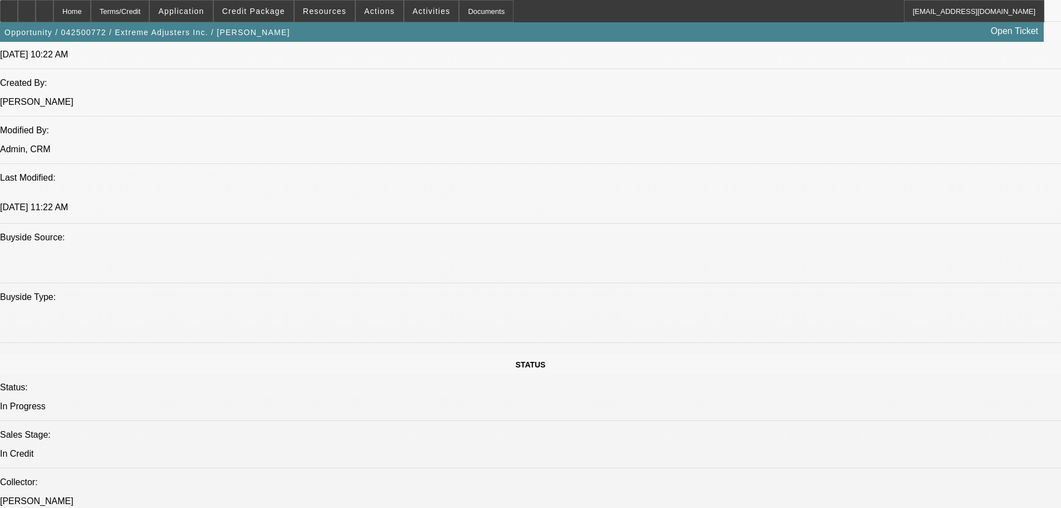
select select "4"
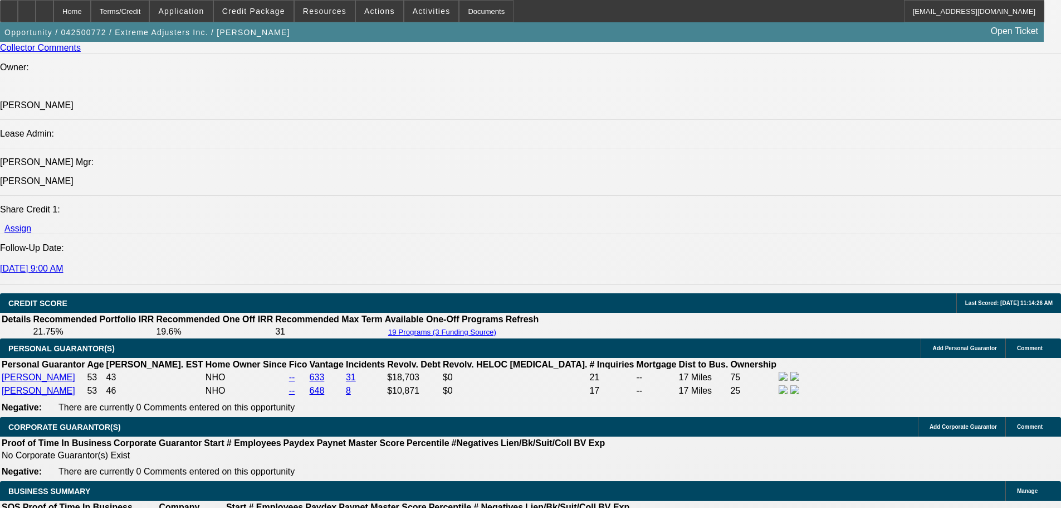
scroll to position [1337, 0]
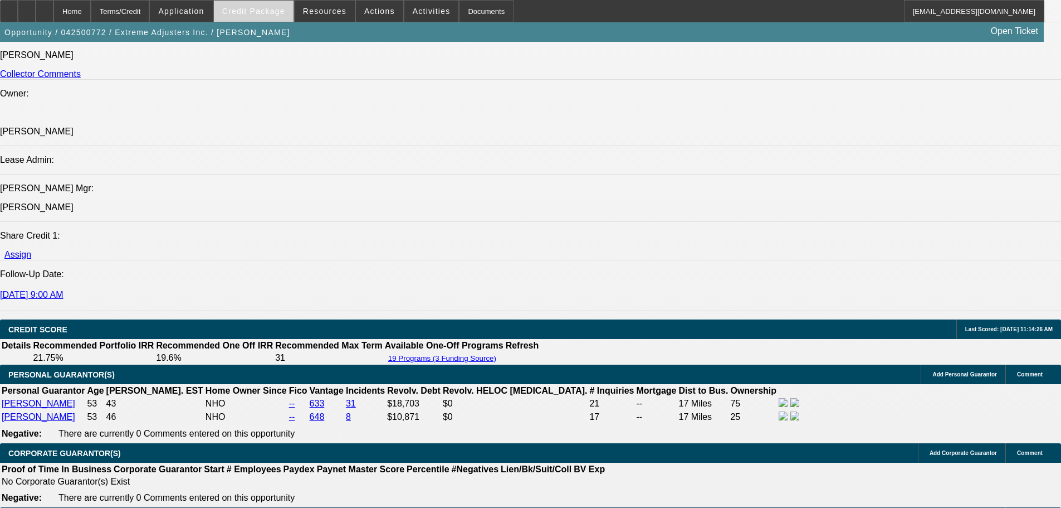
click at [268, 17] on span at bounding box center [254, 11] width 80 height 27
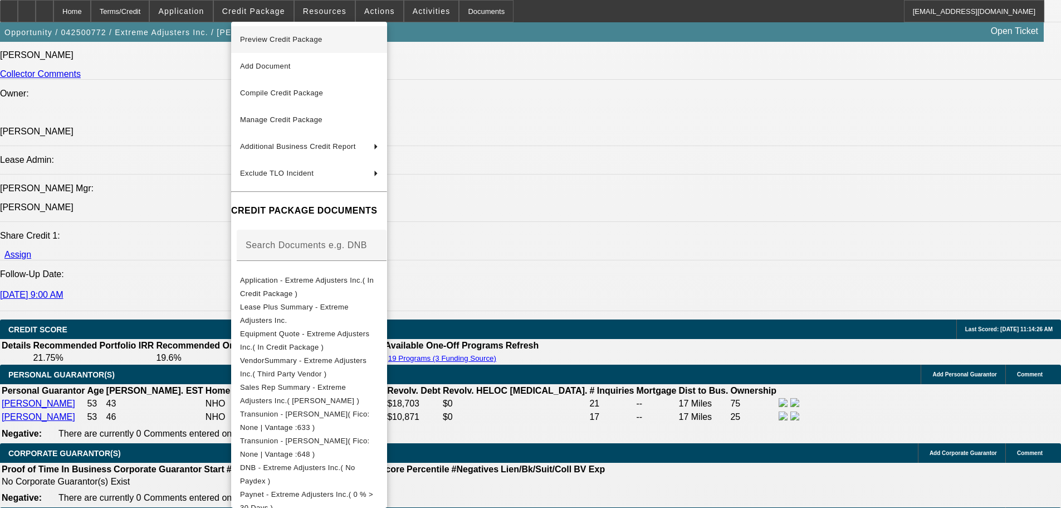
click at [276, 39] on span "Preview Credit Package" at bounding box center [281, 39] width 82 height 8
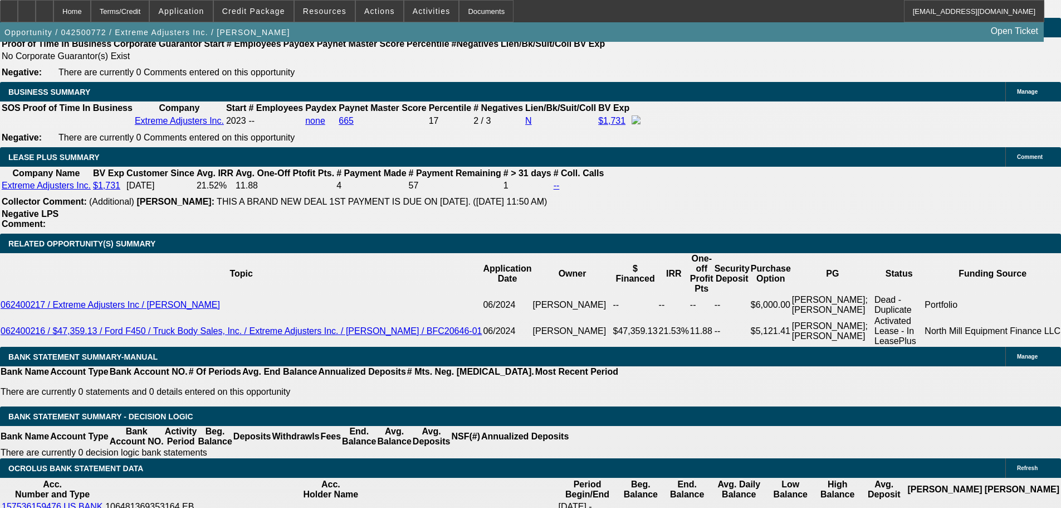
scroll to position [1761, 0]
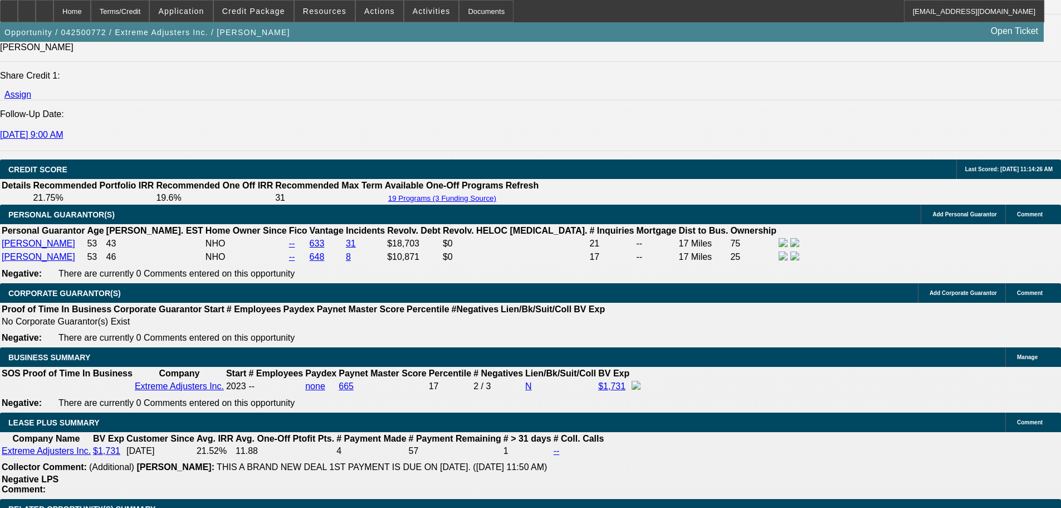
scroll to position [1427, 0]
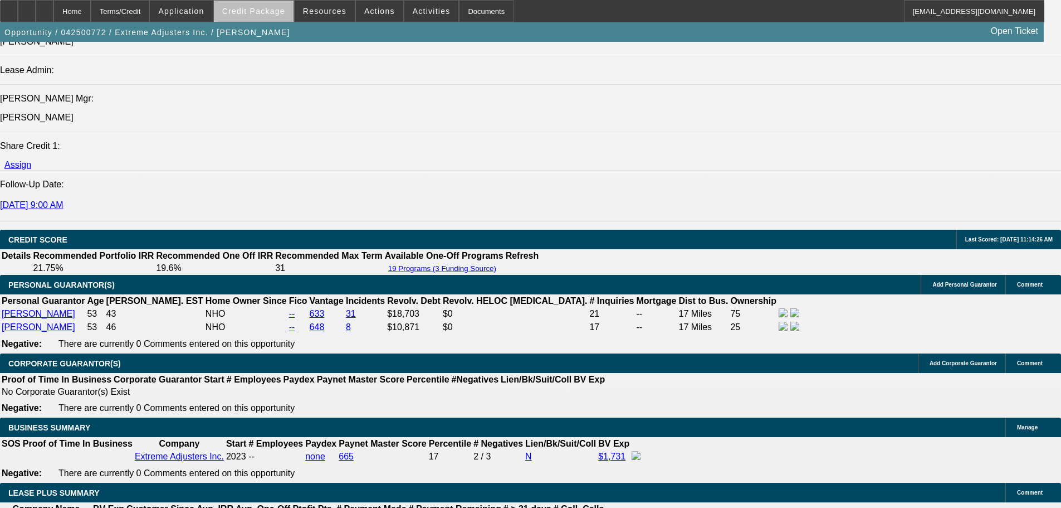
click at [280, 15] on span "Credit Package" at bounding box center [253, 11] width 63 height 9
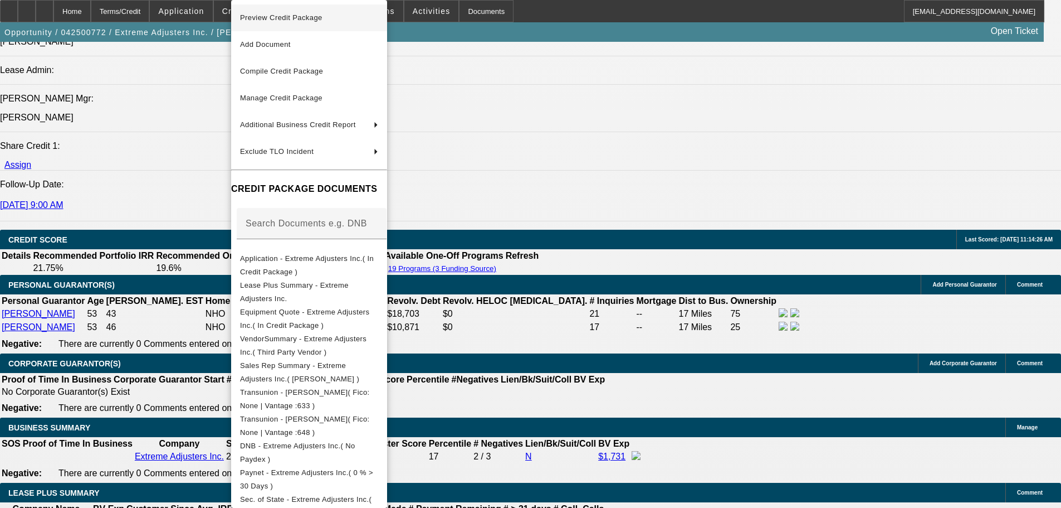
click at [294, 22] on span "Preview Credit Package" at bounding box center [309, 17] width 138 height 13
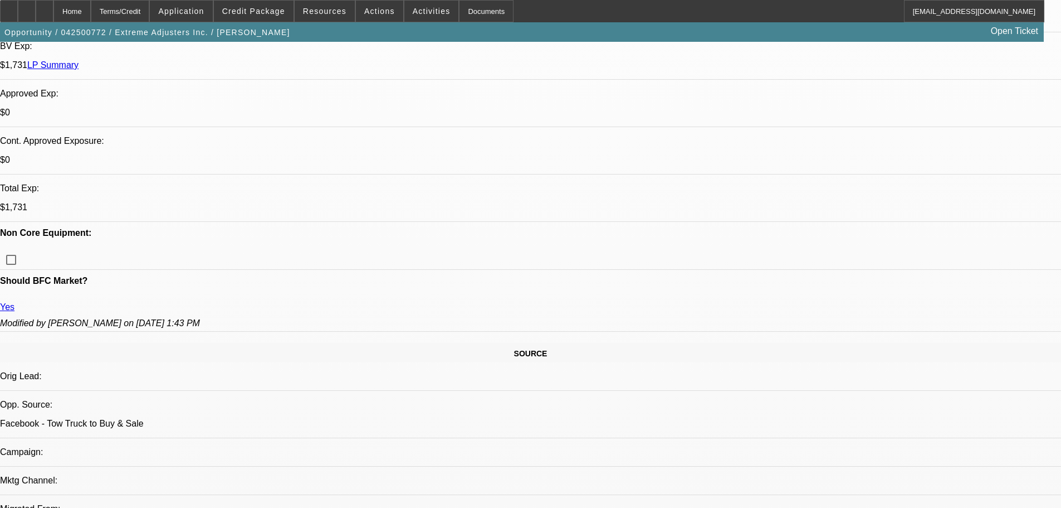
scroll to position [201, 0]
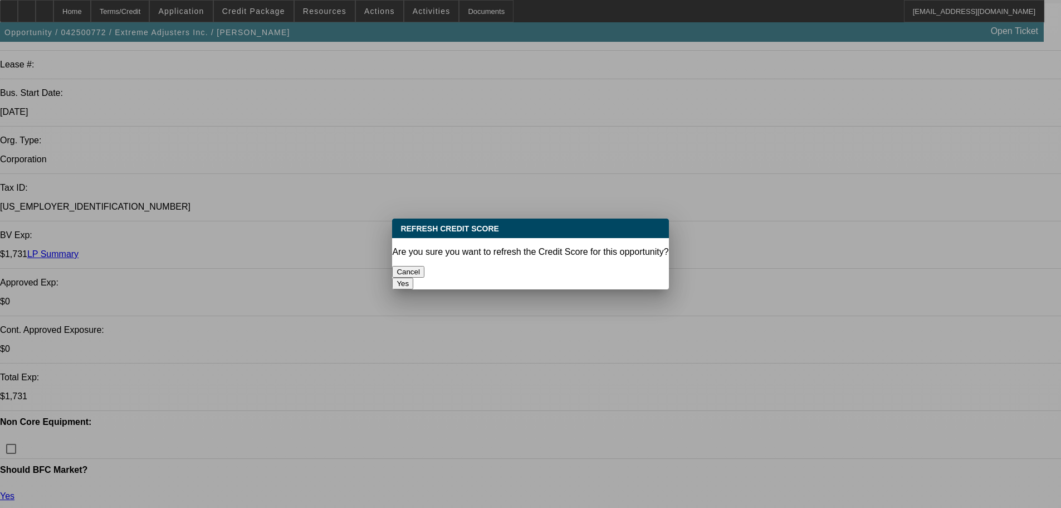
scroll to position [0, 0]
click at [413, 277] on button "Yes" at bounding box center [402, 283] width 21 height 12
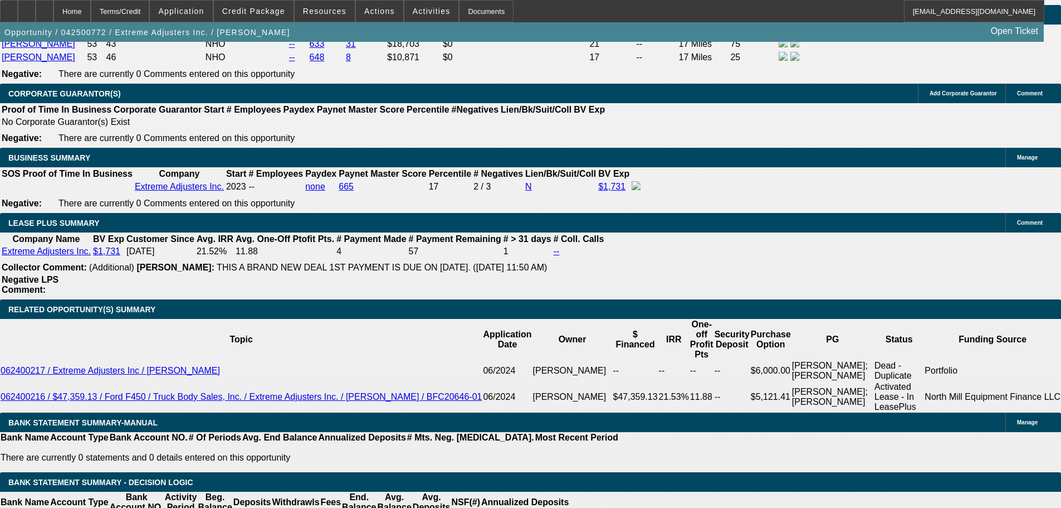
scroll to position [1817, 0]
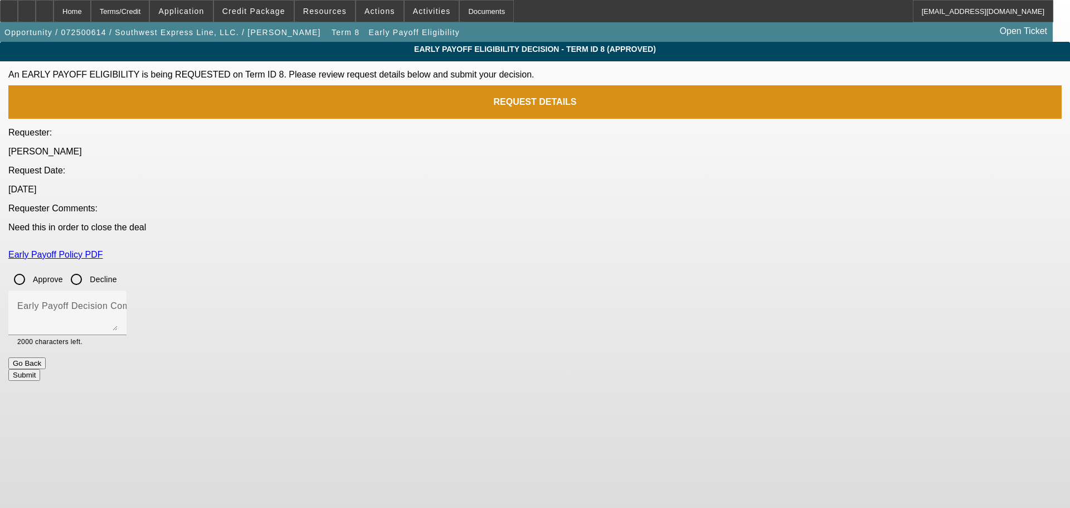
click at [31, 268] on input "Approve" at bounding box center [19, 279] width 22 height 22
radio input "true"
click at [118, 304] on textarea "Early Payoff Decision Comment" at bounding box center [67, 317] width 100 height 27
type textarea "APPROVED"
click at [40, 369] on button "Submit" at bounding box center [24, 375] width 32 height 12
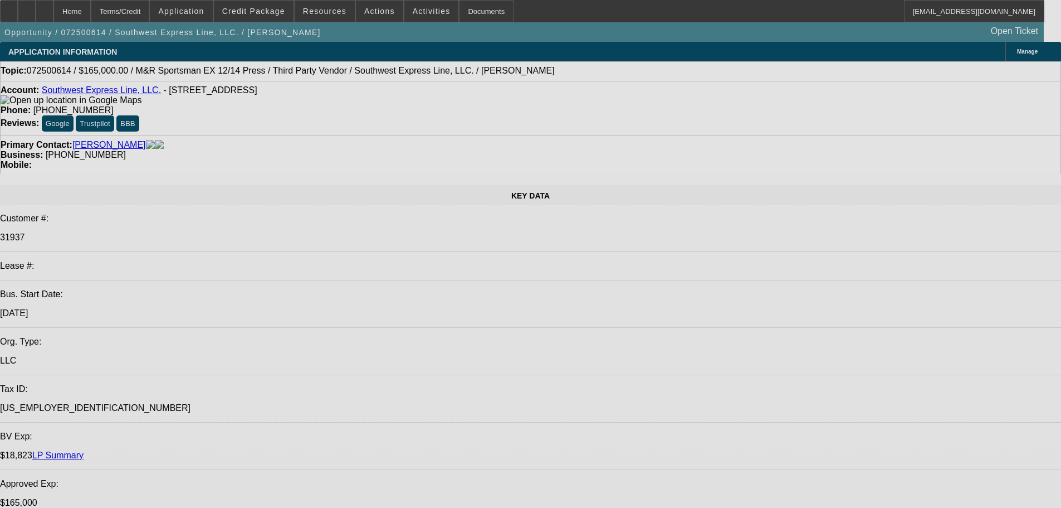
select select "0"
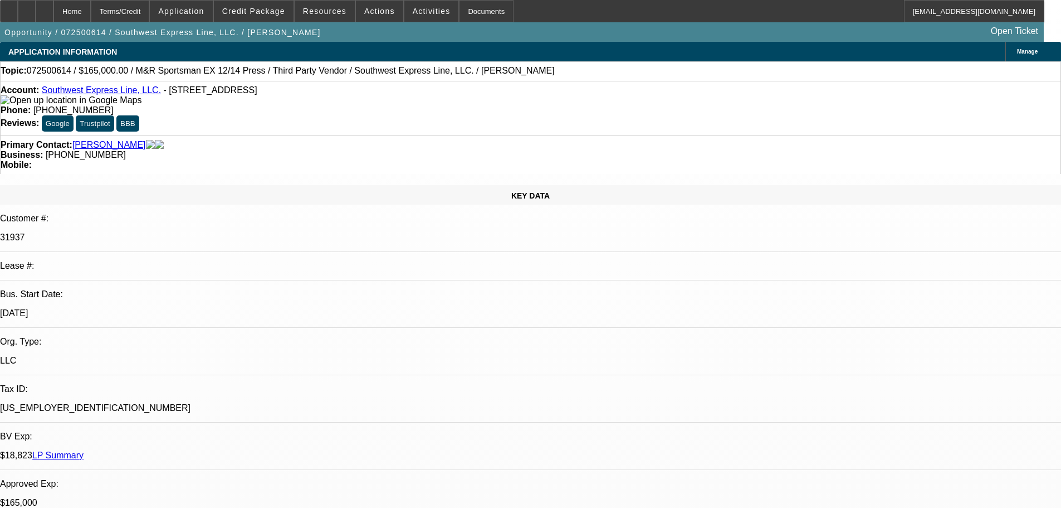
select select "0"
select select "2"
select select "0.1"
select select "4"
select select "0"
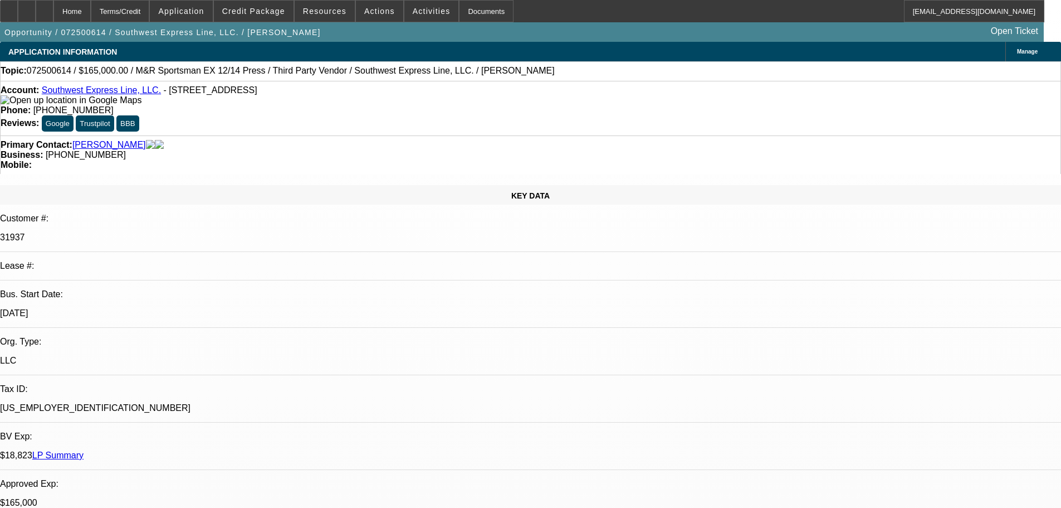
select select "0"
select select "2"
select select "0.1"
select select "4"
select select "0"
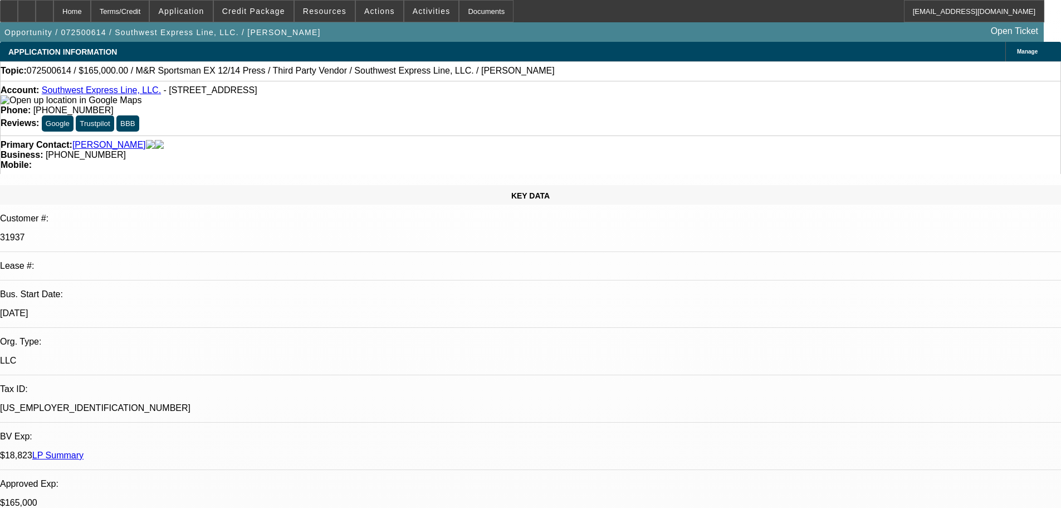
select select "2"
select select "0.1"
select select "4"
select select "0"
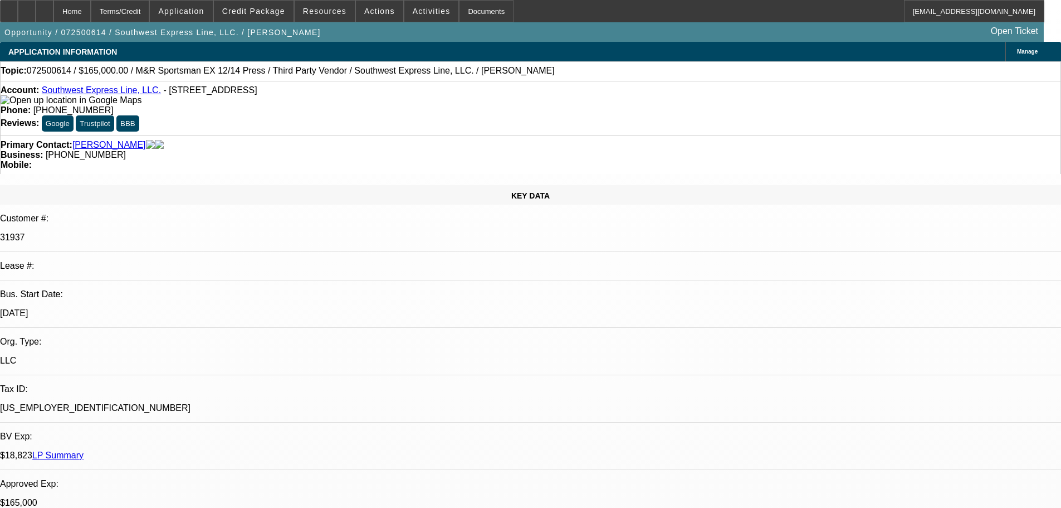
select select "2"
select select "0.1"
select select "4"
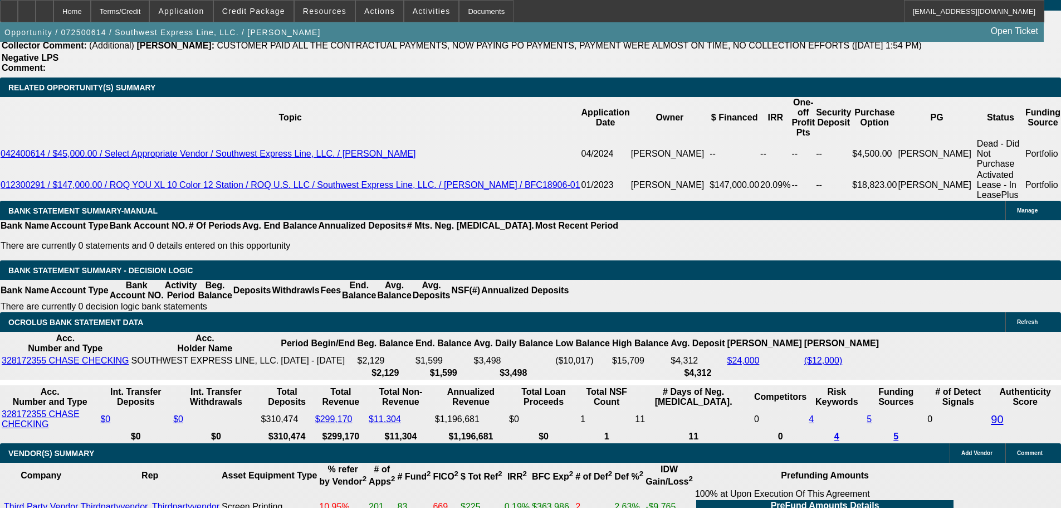
scroll to position [1839, 0]
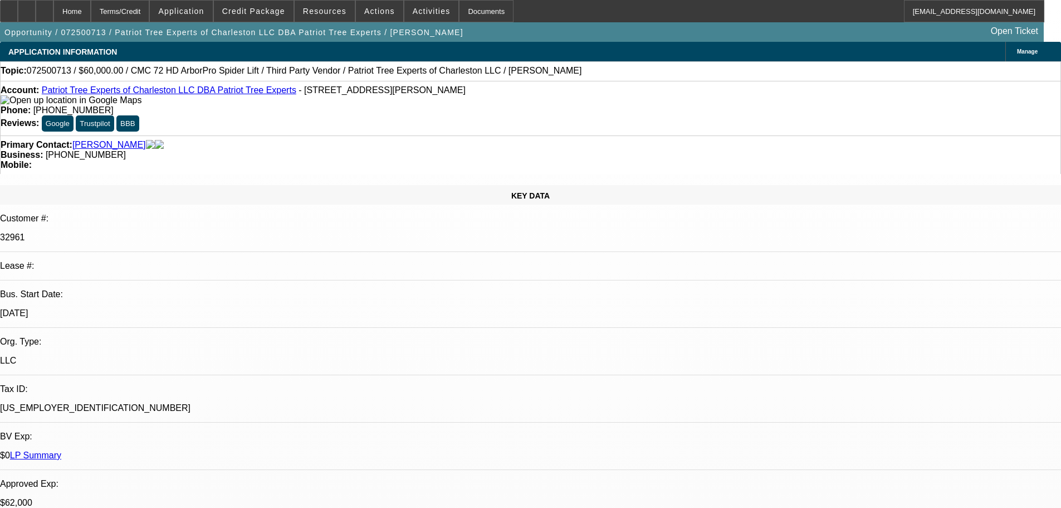
select select "0"
select select "2"
select select "0"
select select "6"
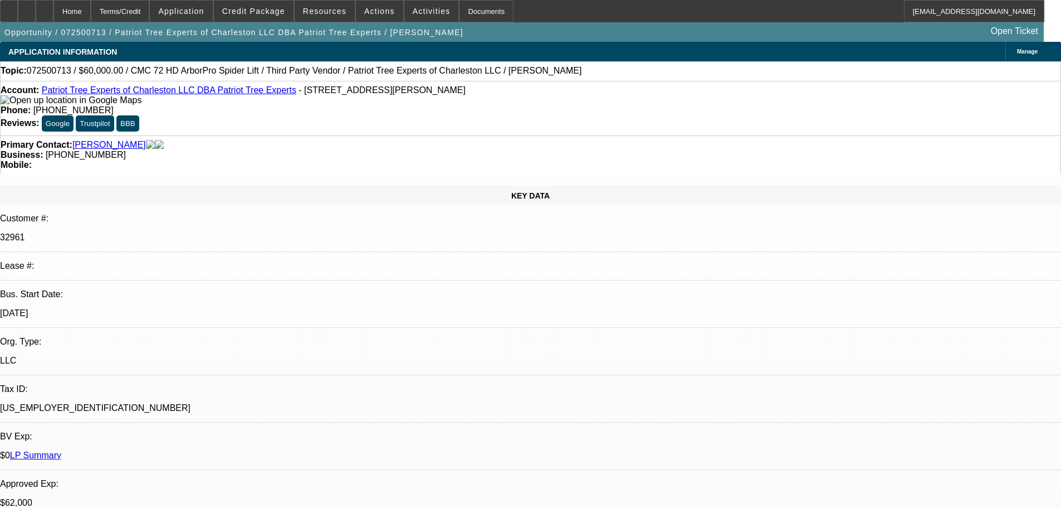
select select "0"
select select "2"
select select "0"
select select "6"
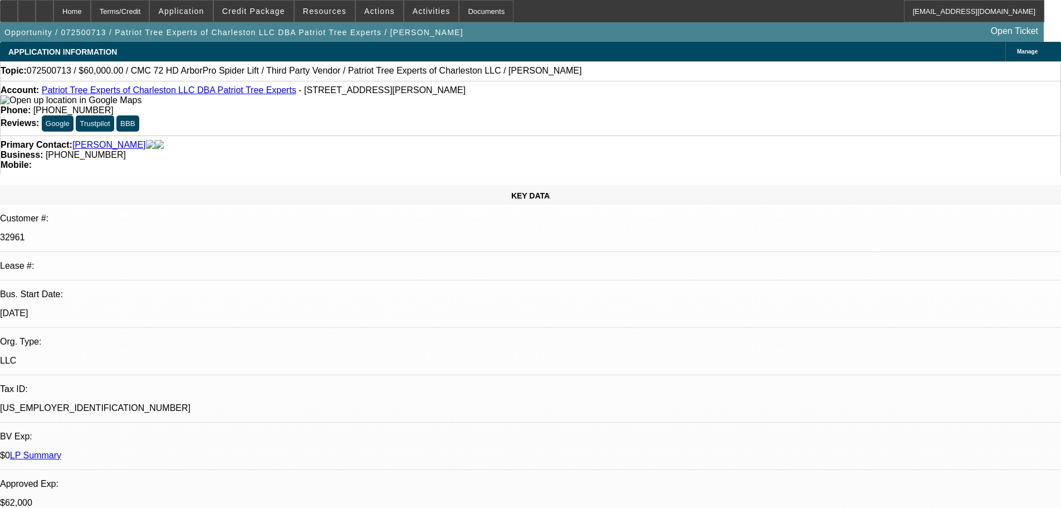
select select "0"
select select "2"
select select "0"
select select "6"
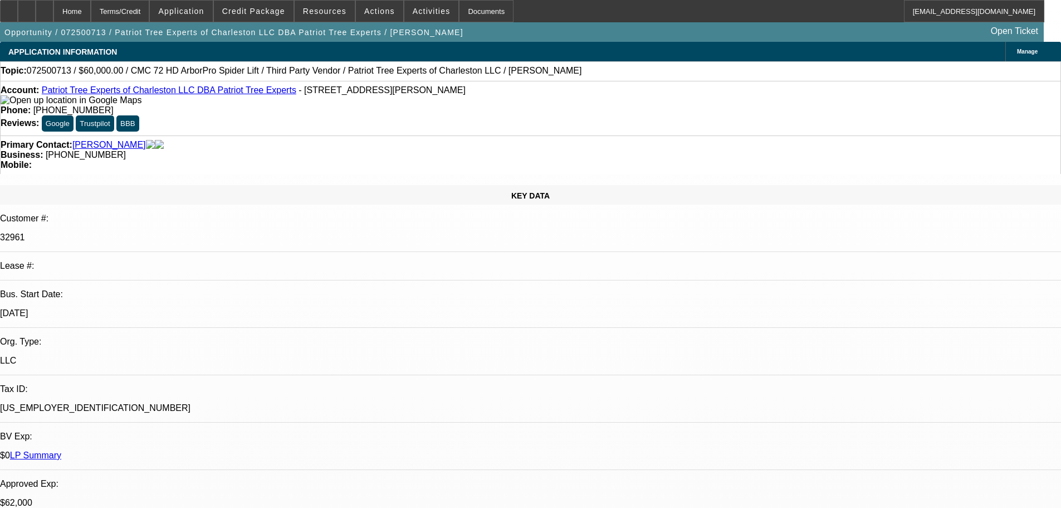
select select "0"
select select "6"
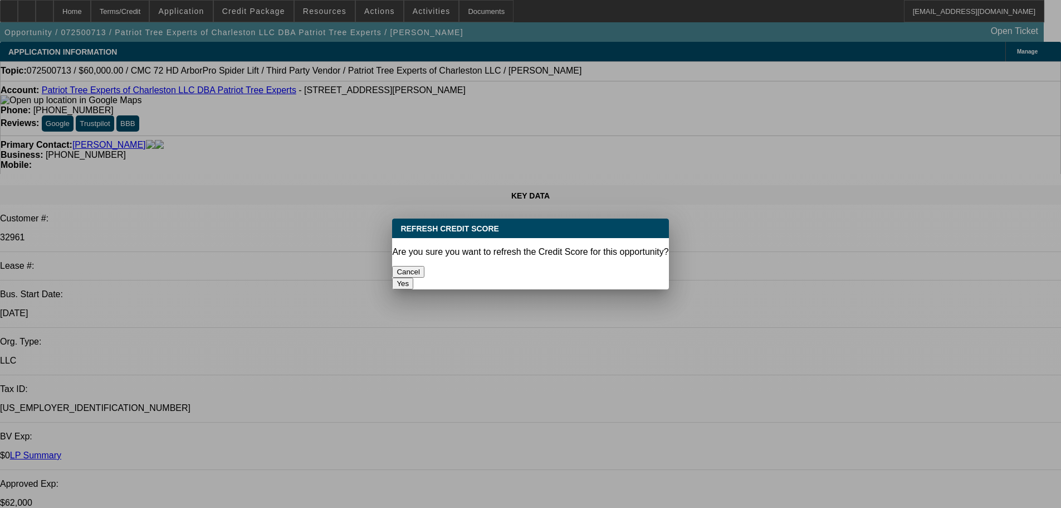
click at [413, 277] on button "Yes" at bounding box center [402, 283] width 21 height 12
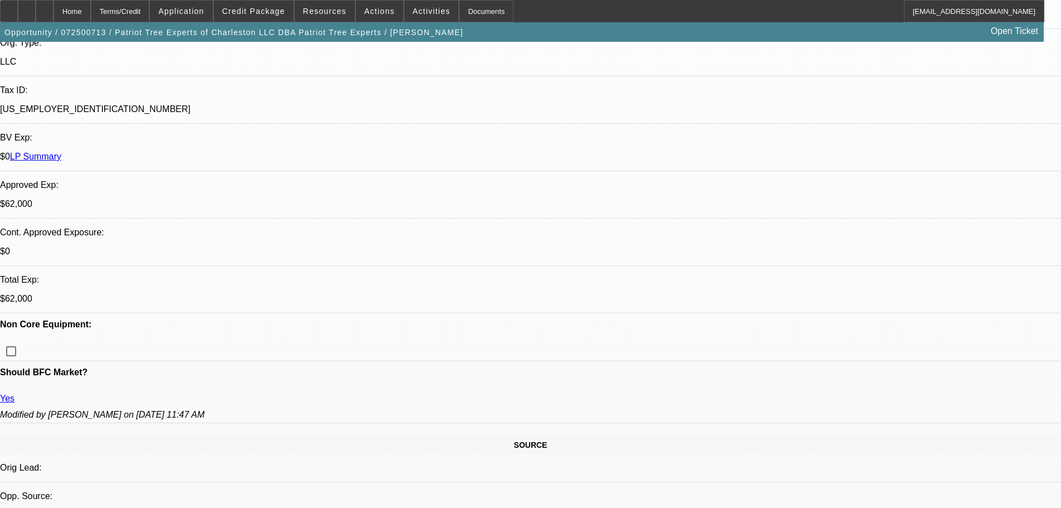
scroll to position [56, 0]
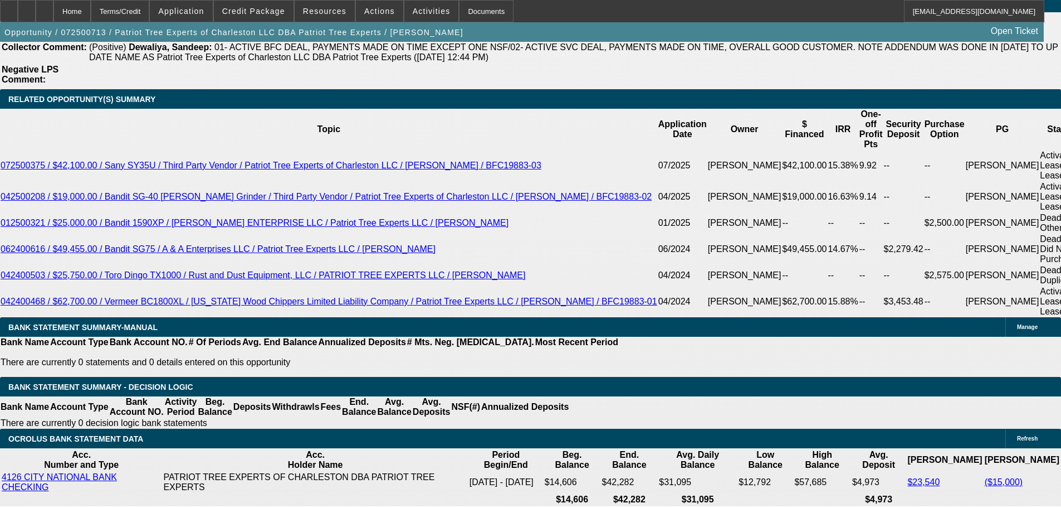
scroll to position [2006, 0]
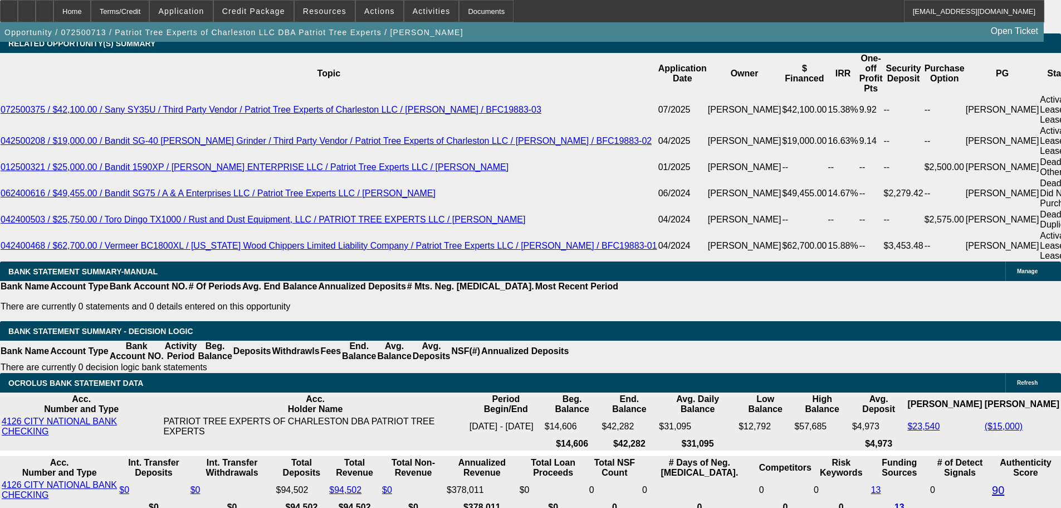
drag, startPoint x: 170, startPoint y: 162, endPoint x: 378, endPoint y: 147, distance: 208.9
type input "20"
type input "$40.00"
type input "UNKNOWN"
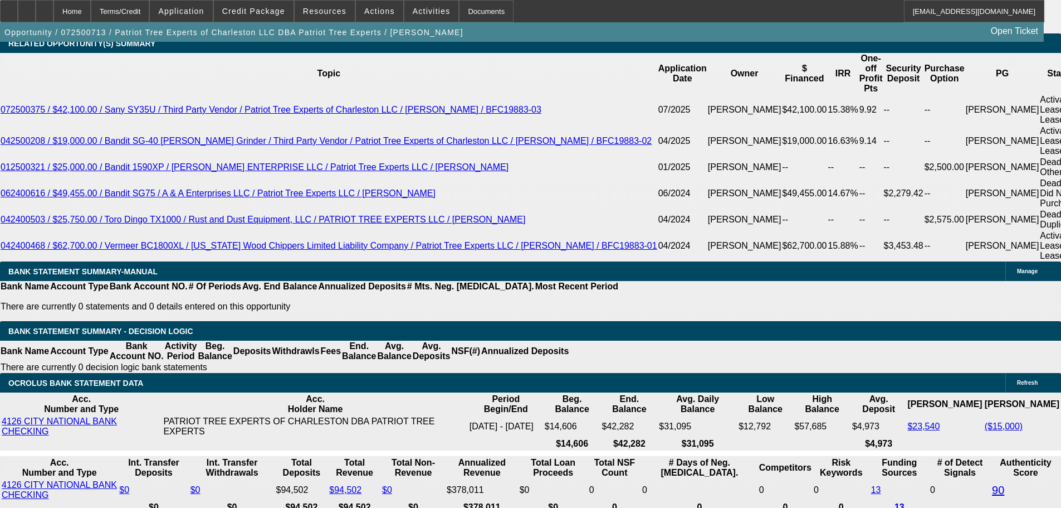
type input "2050"
type input "14"
type input "$4,100.00"
type input "$2,050.00"
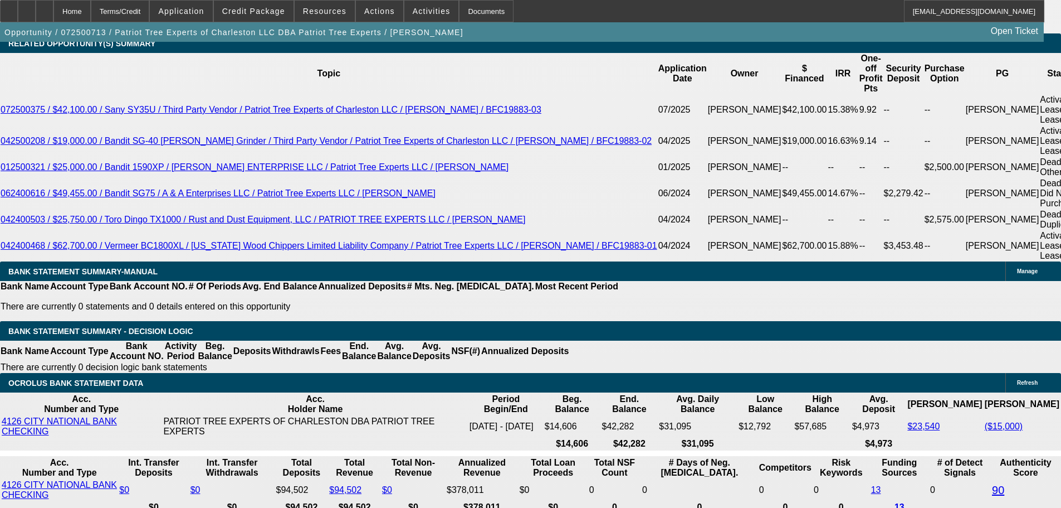
scroll to position [1783, 0]
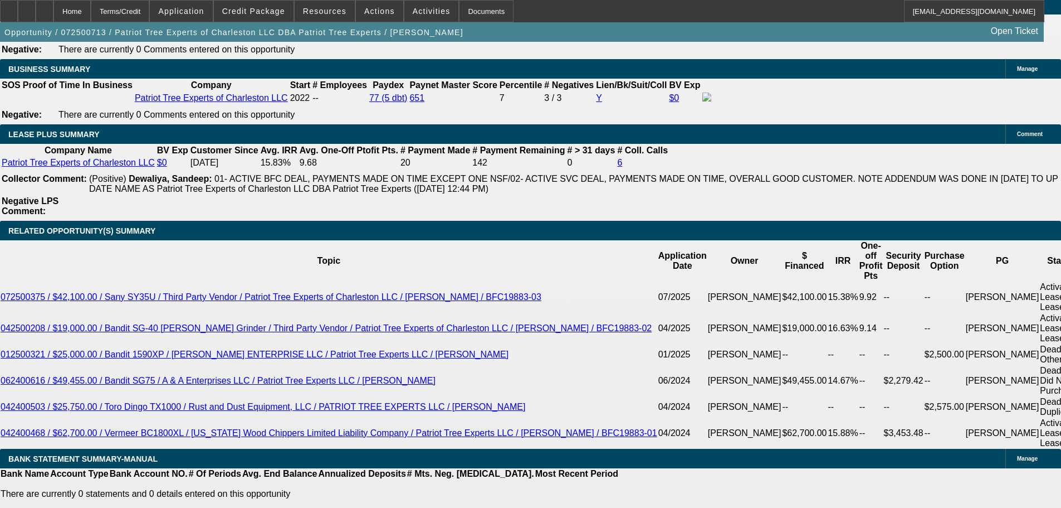
scroll to position [1839, 0]
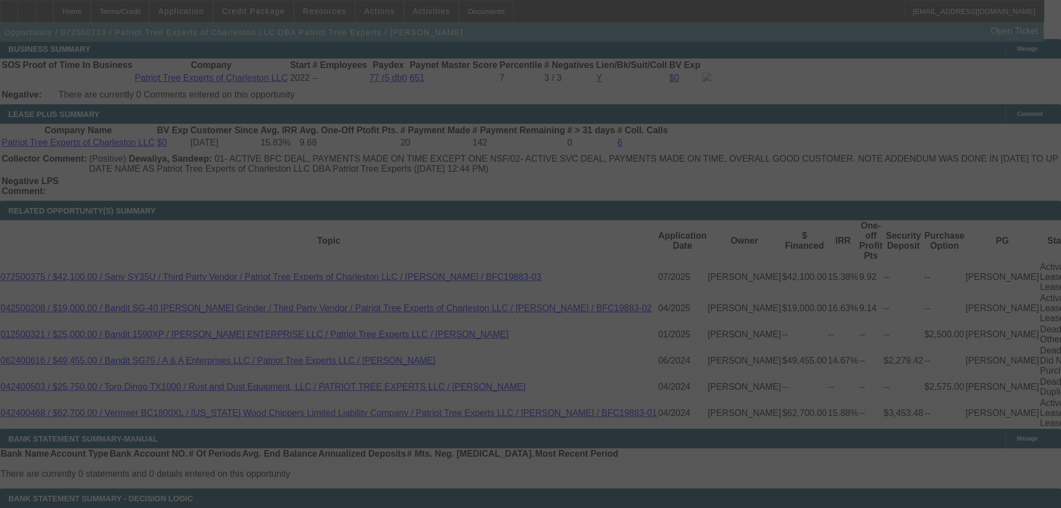
select select "0"
select select "2"
select select "0"
select select "6"
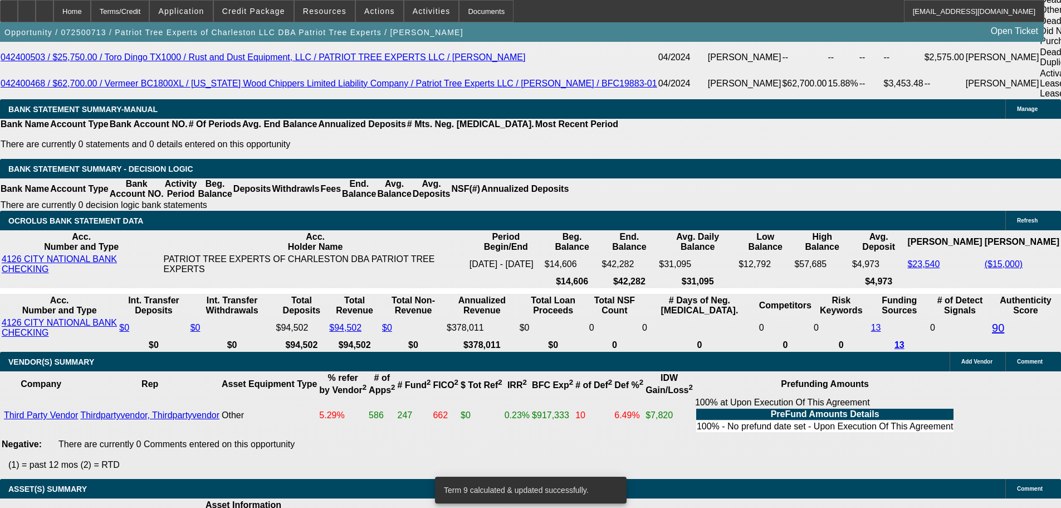
scroll to position [2173, 0]
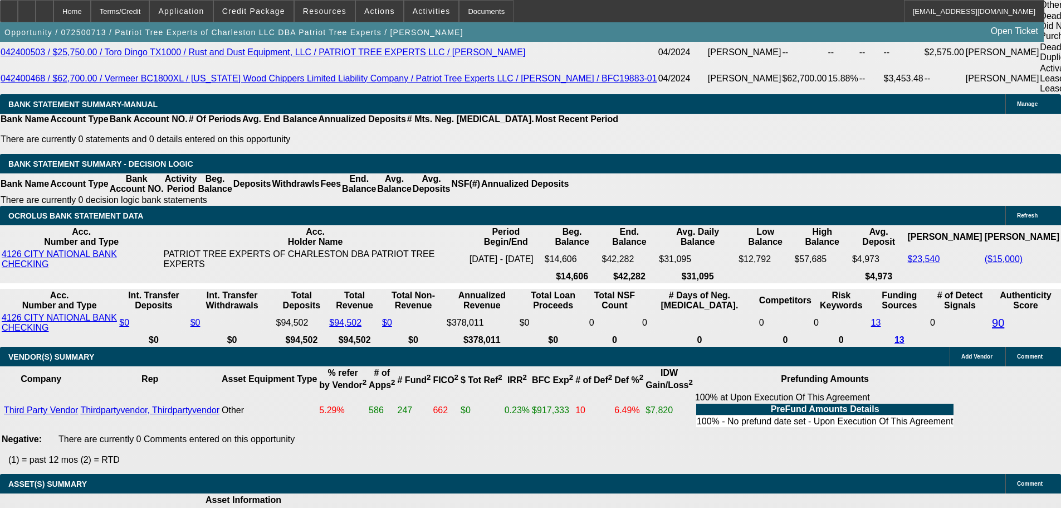
select select "4"
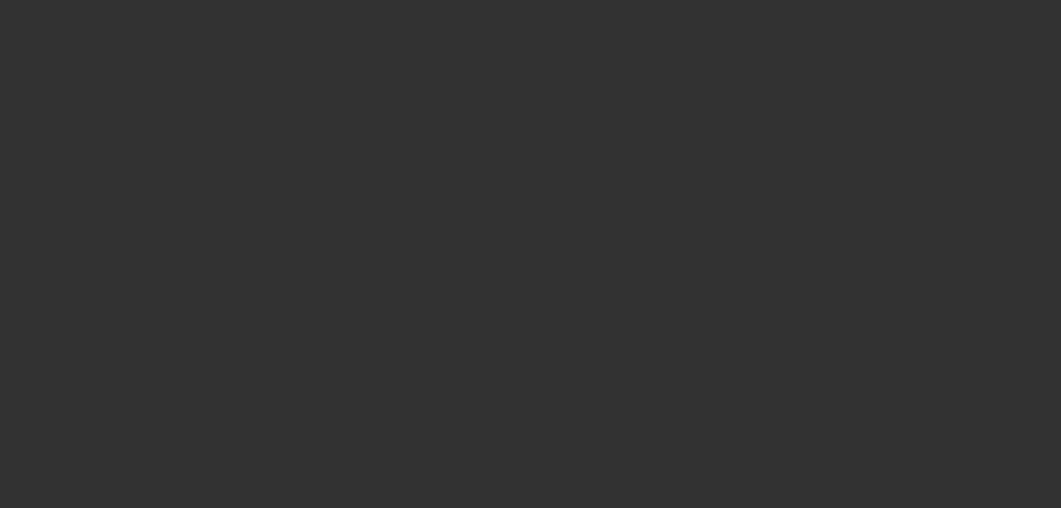
scroll to position [0, 0]
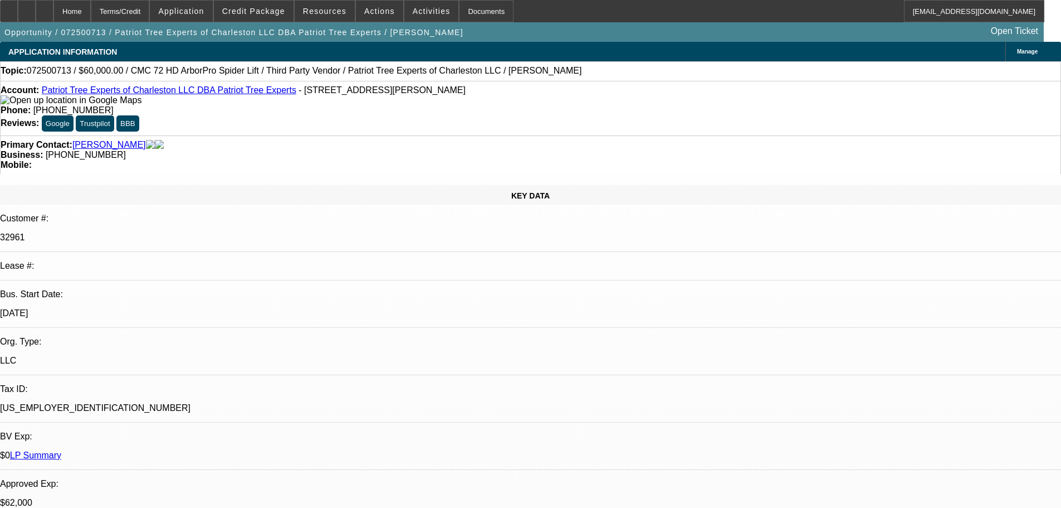
paste textarea "SORRY, BUT THAT APPROVAL IS JUST TOO LIGHT FOR ME TO COMPETE WITH. I WOULD NOT …"
drag, startPoint x: 796, startPoint y: 203, endPoint x: 807, endPoint y: 215, distance: 15.8
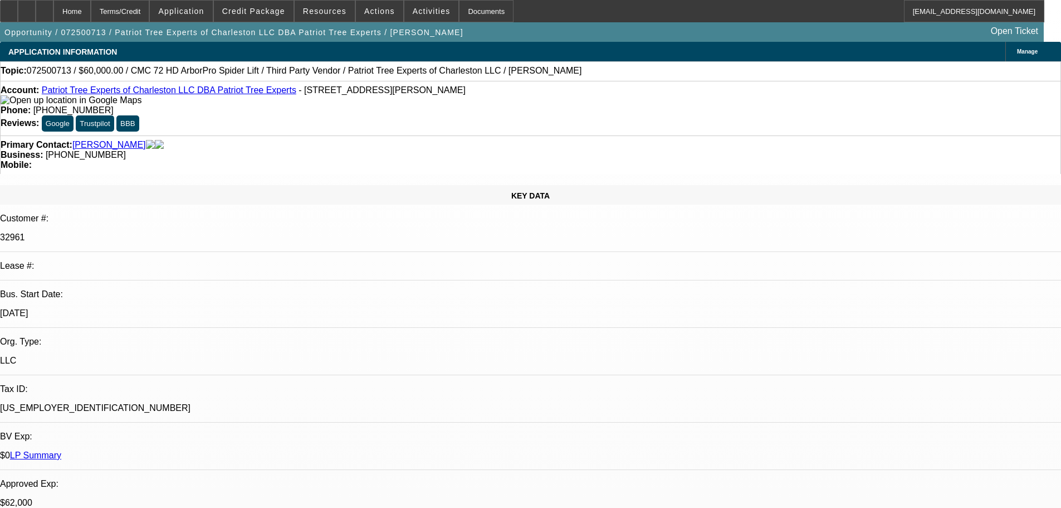
type textarea "SORRY, BUT THAT APPROVAL IS JUST TOO LIGHT FOR ME TO COMPETE WITH. I WOULD NOT …"
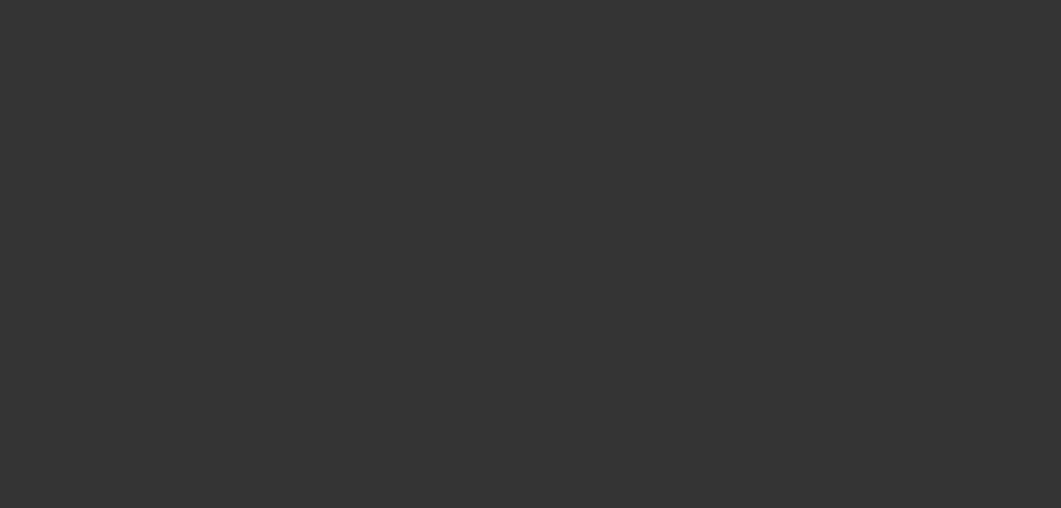
select select "0"
select select "2"
select select "0"
select select "6"
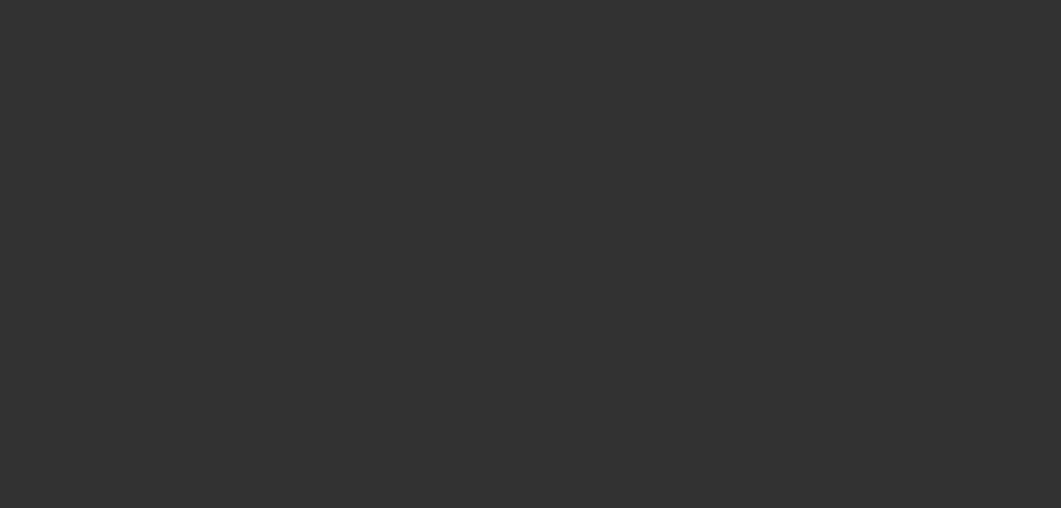
select select "0"
select select "2"
select select "0"
select select "6"
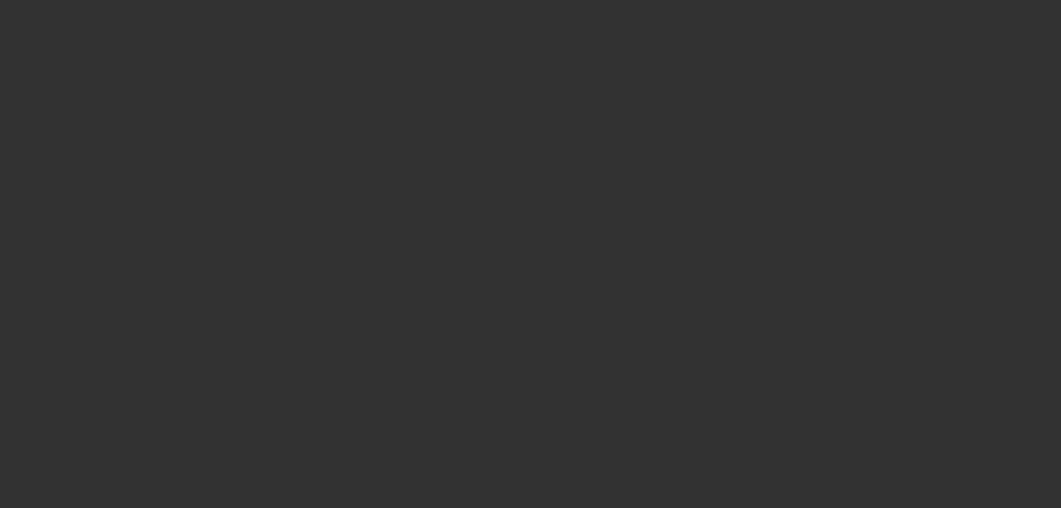
select select "0"
select select "2"
select select "0"
select select "6"
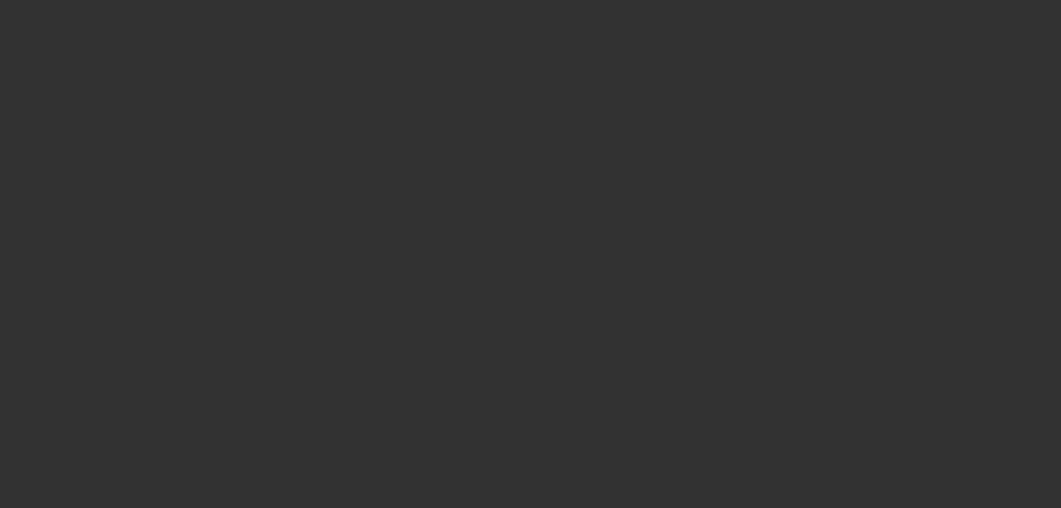
select select "0"
select select "6"
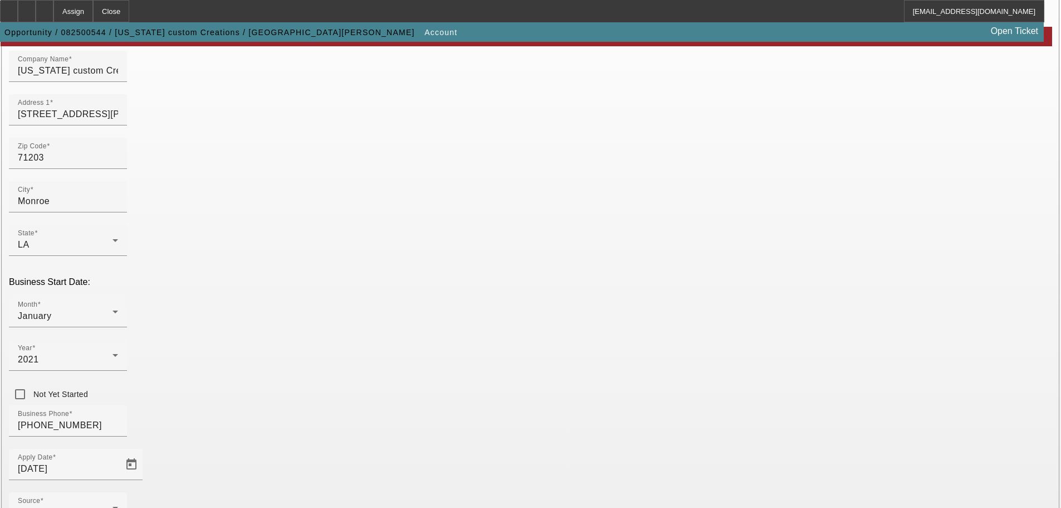
scroll to position [206, 0]
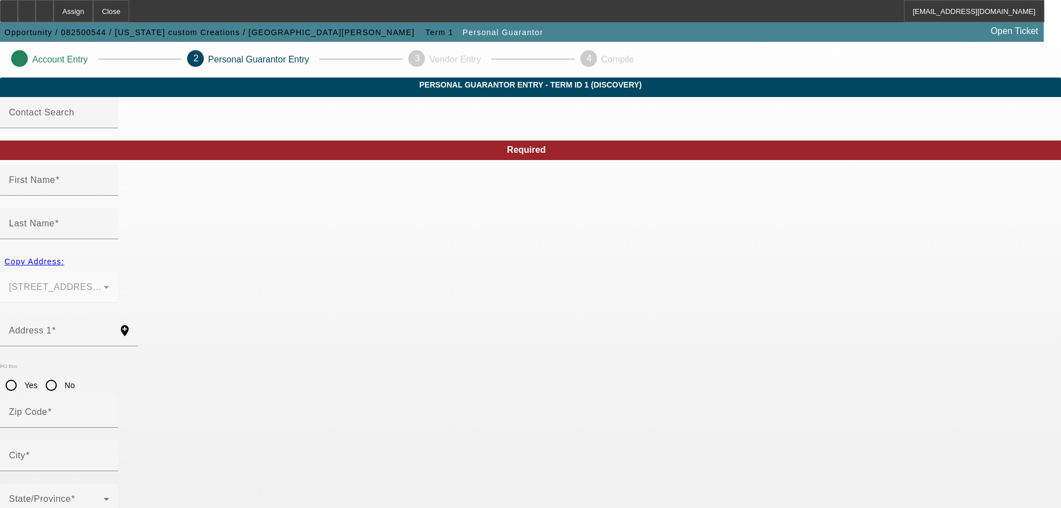
type input "[PERSON_NAME]"
type input "[STREET_ADDRESS][PERSON_NAME]"
radio input "true"
type input "71203"
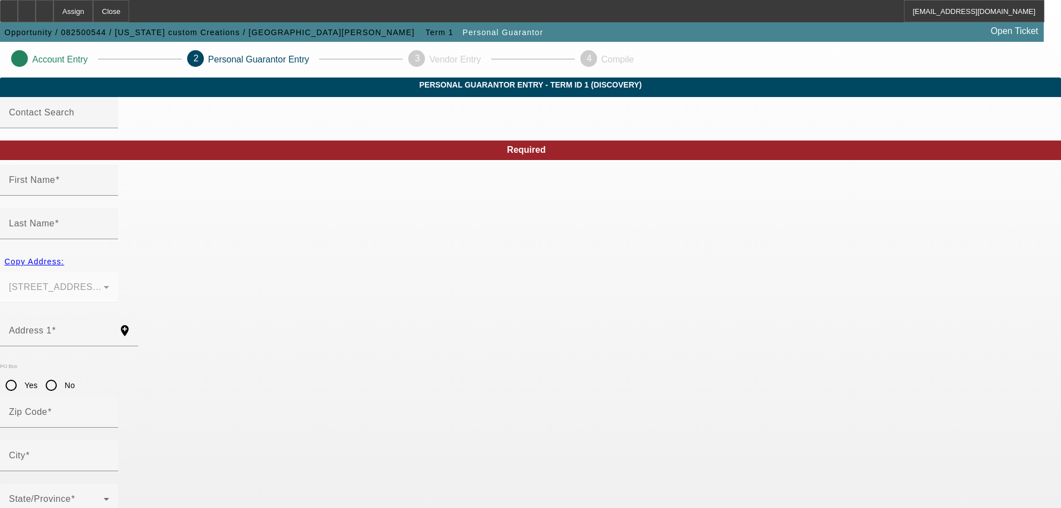
type input "Monroe"
type input "[PHONE_NUMBER]"
type input "100"
type input "661-01-8740"
type input "[EMAIL_ADDRESS][DOMAIN_NAME]"
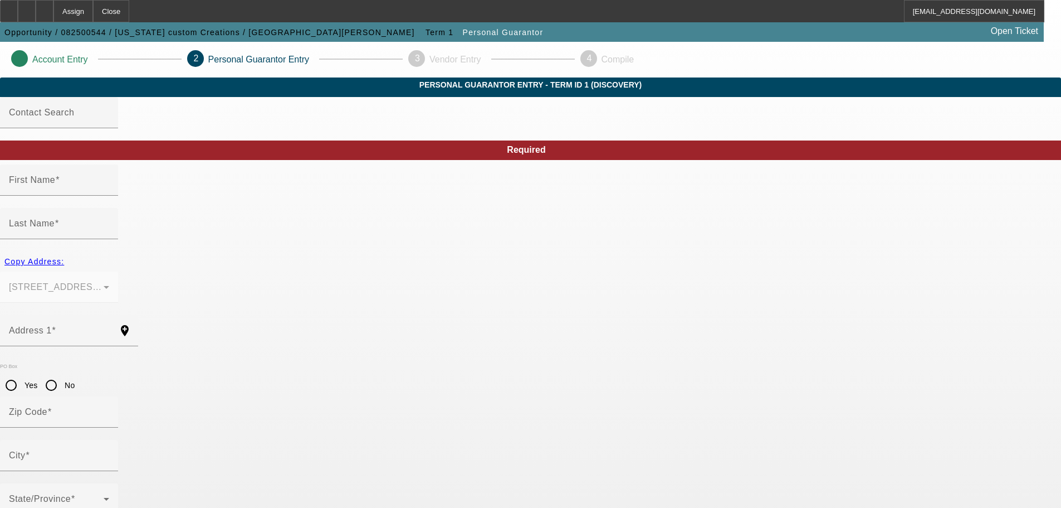
type input "[PHONE_NUMBER]"
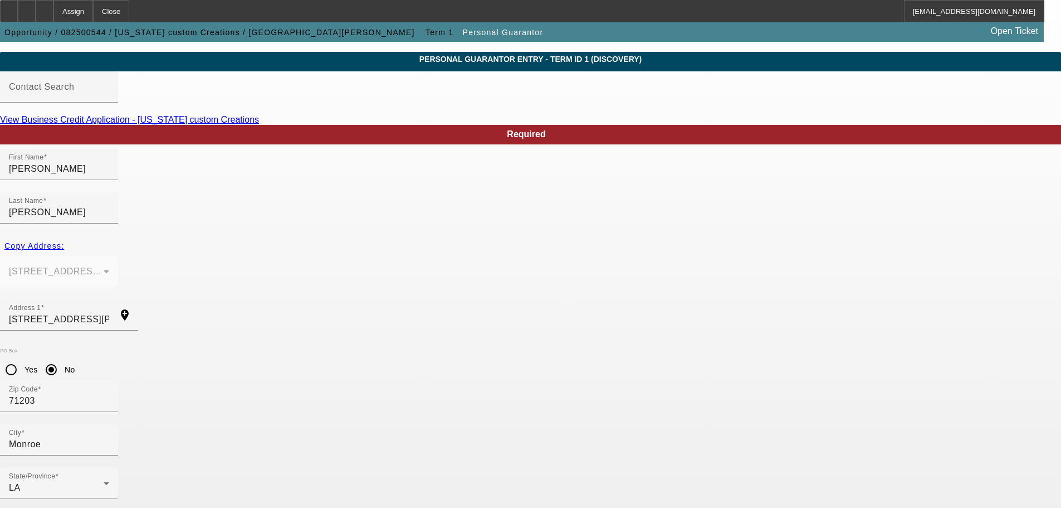
scroll to position [37, 0]
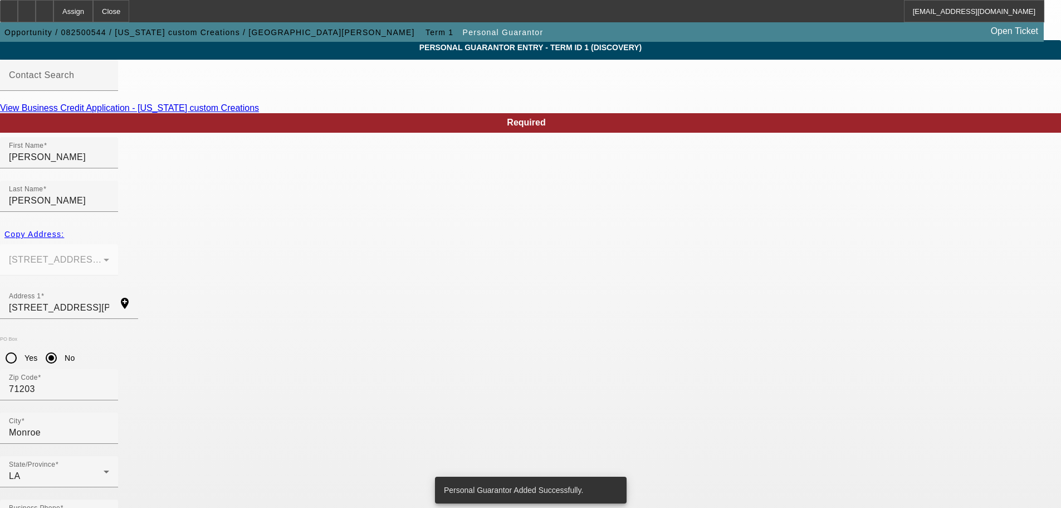
scroll to position [0, 0]
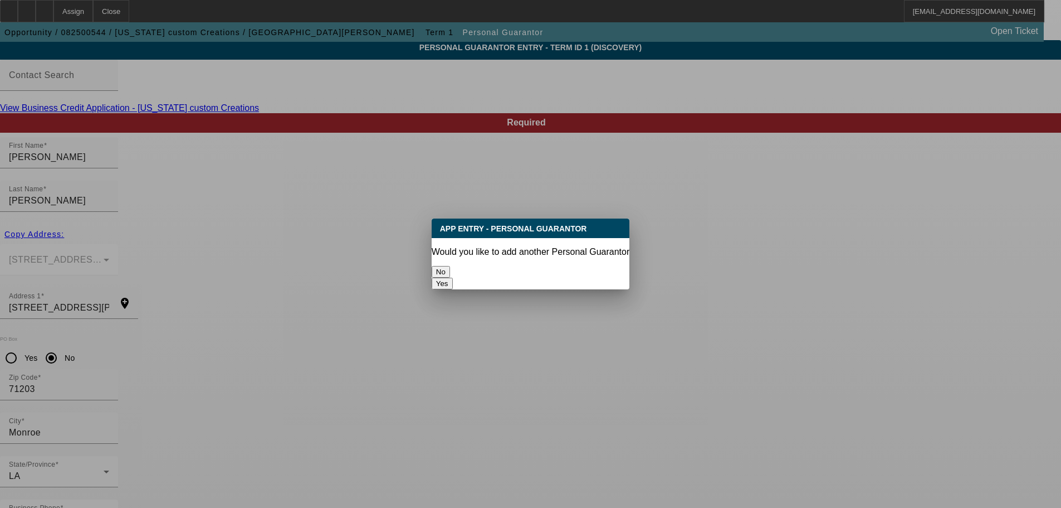
click at [450, 267] on button "No" at bounding box center [441, 272] width 18 height 12
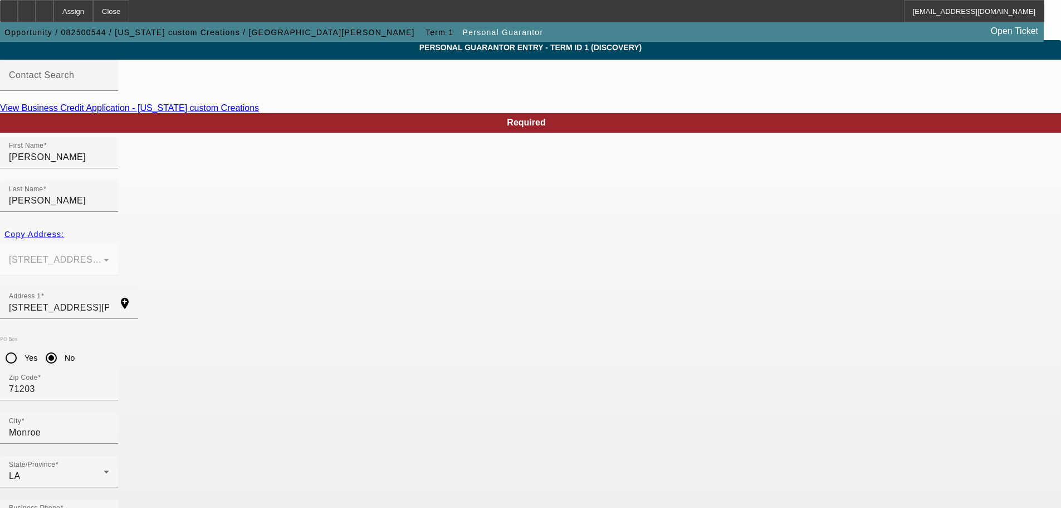
scroll to position [37, 0]
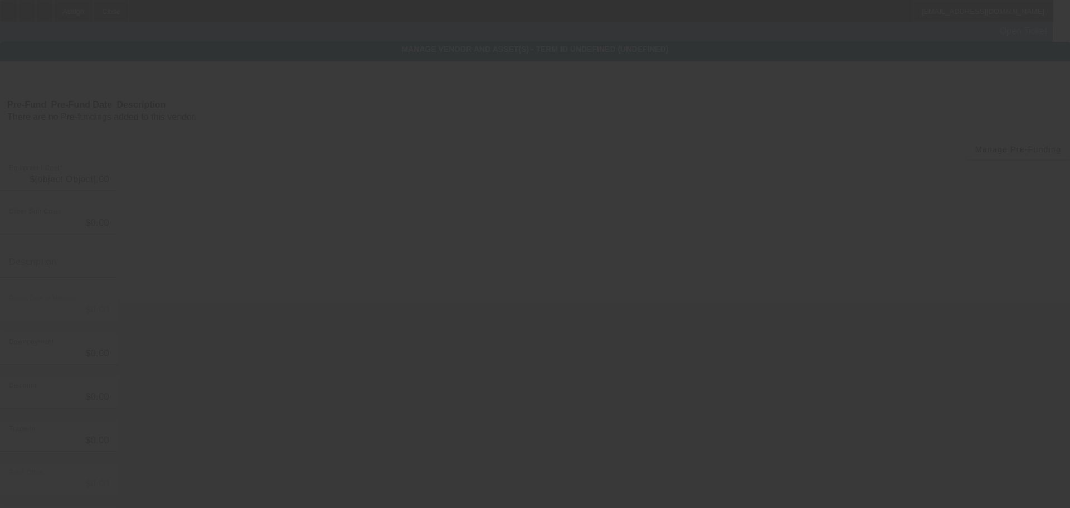
type input "$12,000.00"
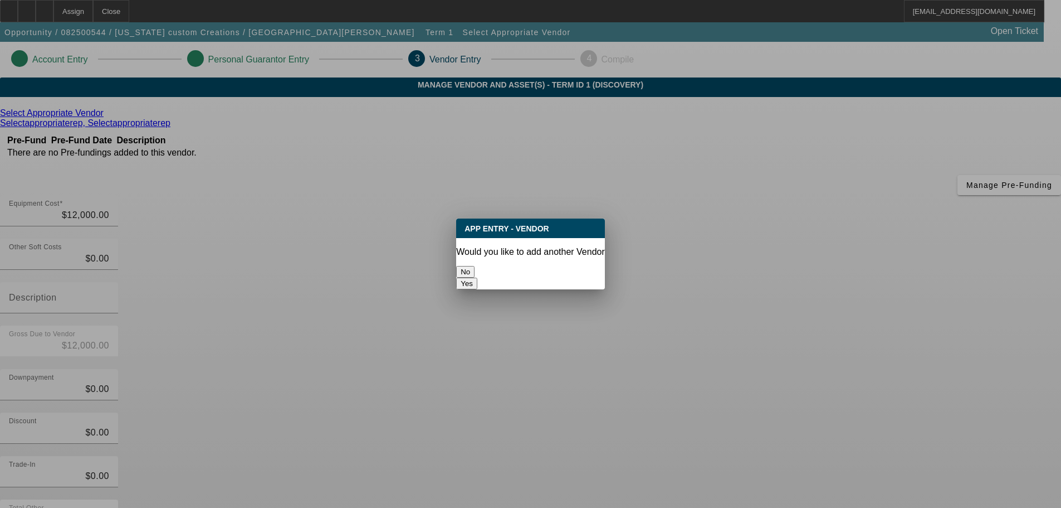
click at [475, 266] on button "No" at bounding box center [465, 272] width 18 height 12
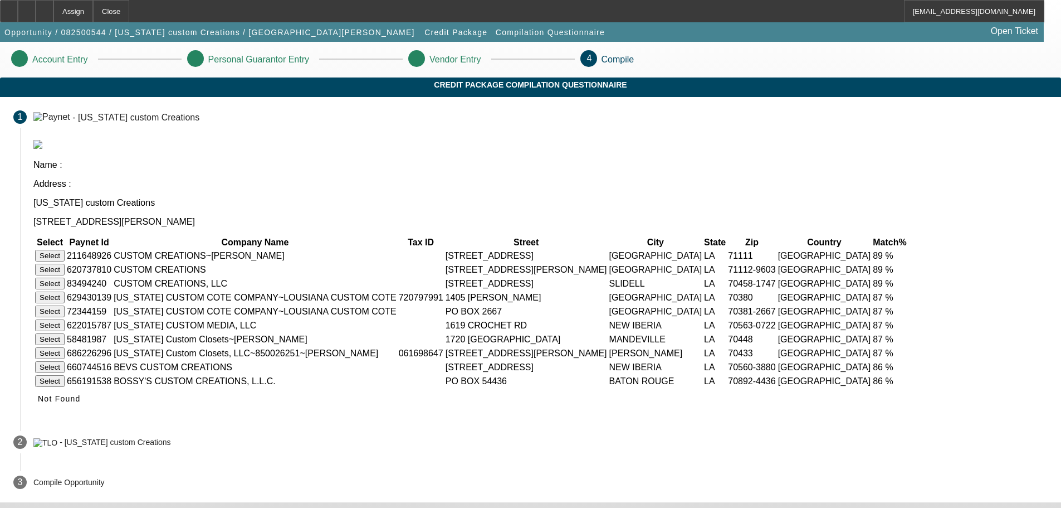
scroll to position [5, 0]
click at [81, 403] on span "Not Found" at bounding box center [59, 398] width 43 height 9
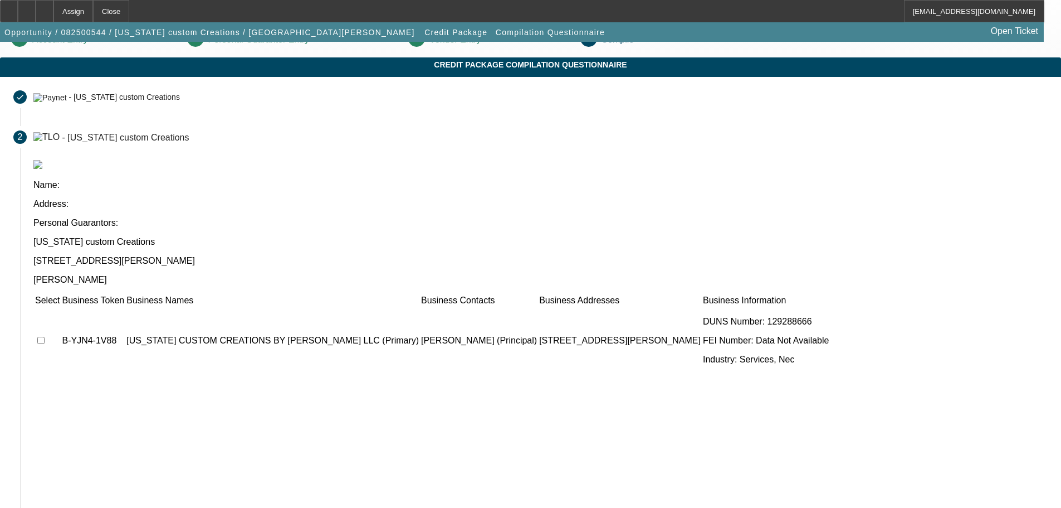
click at [45, 337] on input "checkbox" at bounding box center [40, 340] width 7 height 7
checkbox input "true"
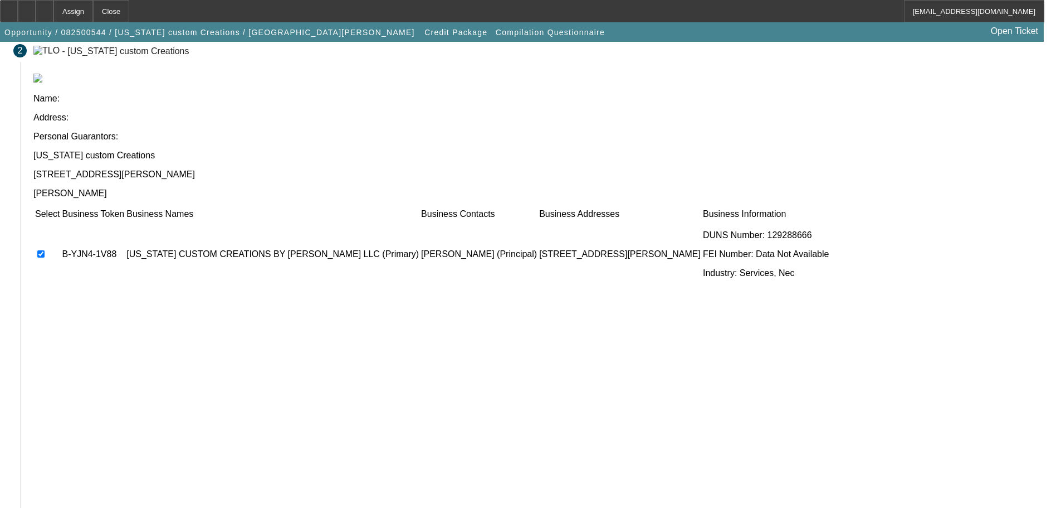
scroll to position [109, 0]
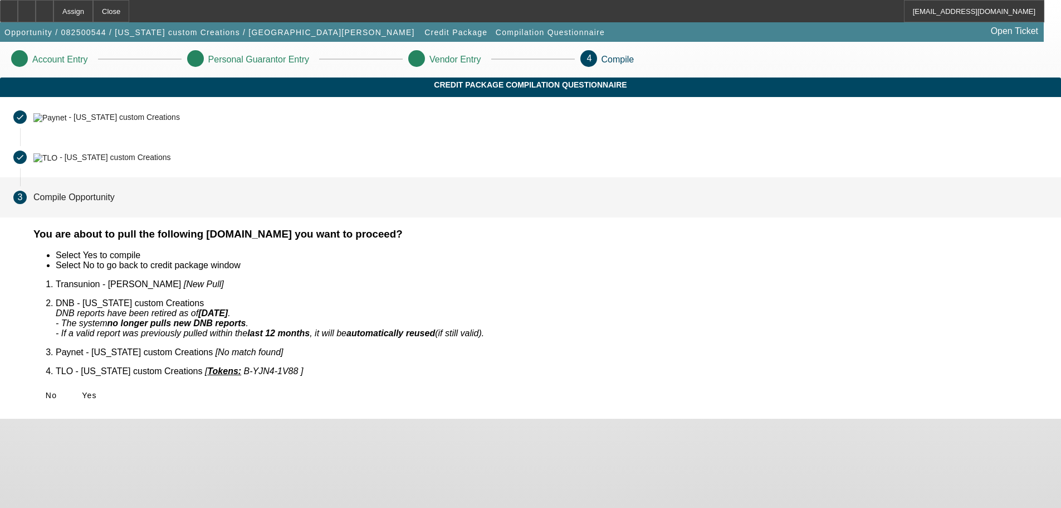
scroll to position [0, 0]
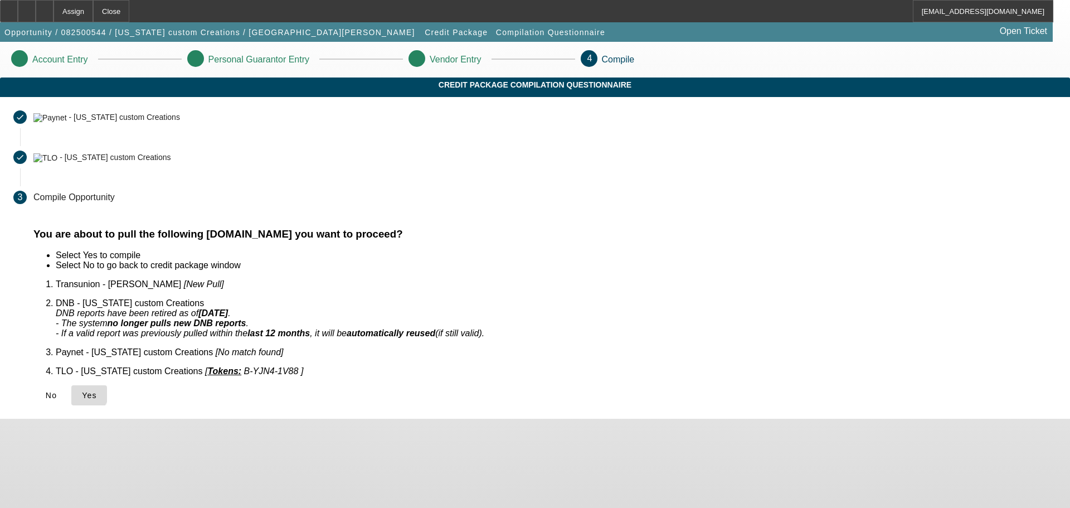
click at [82, 391] on icon at bounding box center [82, 395] width 0 height 9
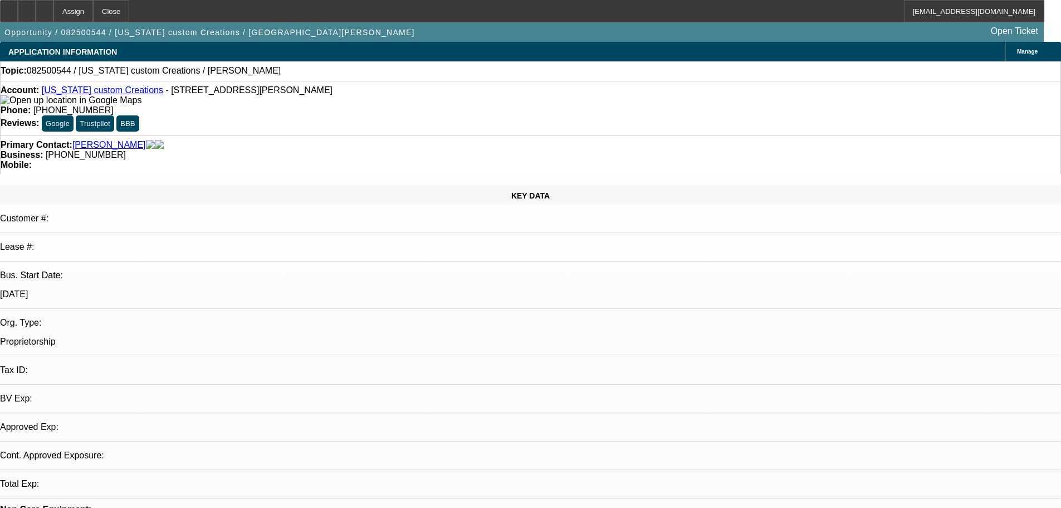
select select "0"
select select "2"
select select "0.1"
select select "4"
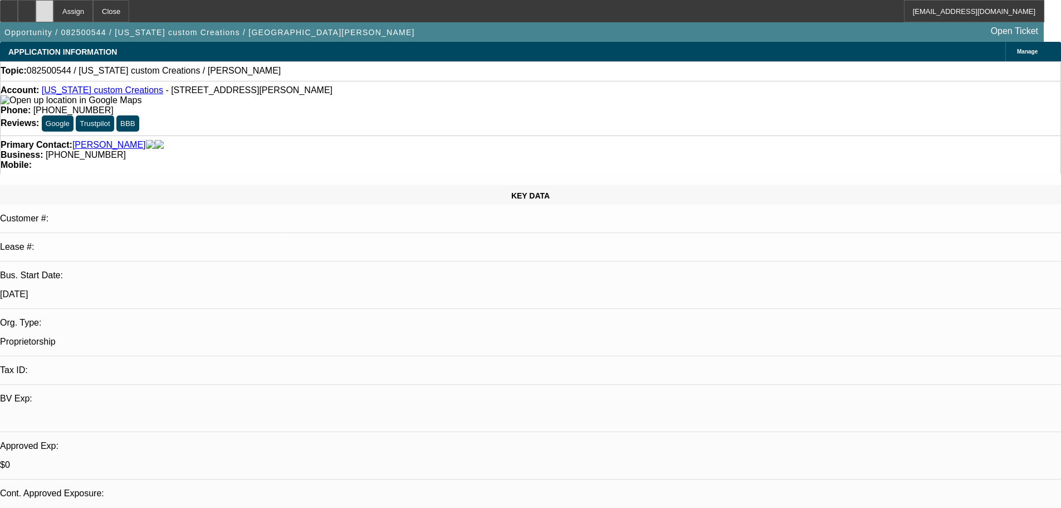
click at [45, 7] on icon at bounding box center [45, 7] width 0 height 0
select select "0"
select select "2"
select select "0.1"
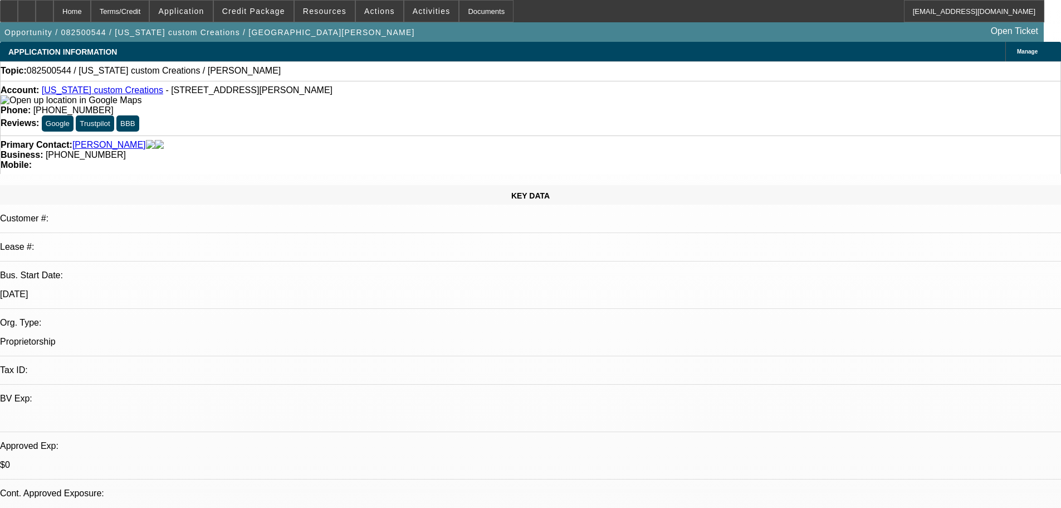
select select "4"
click at [262, 12] on span "Credit Package" at bounding box center [253, 11] width 63 height 9
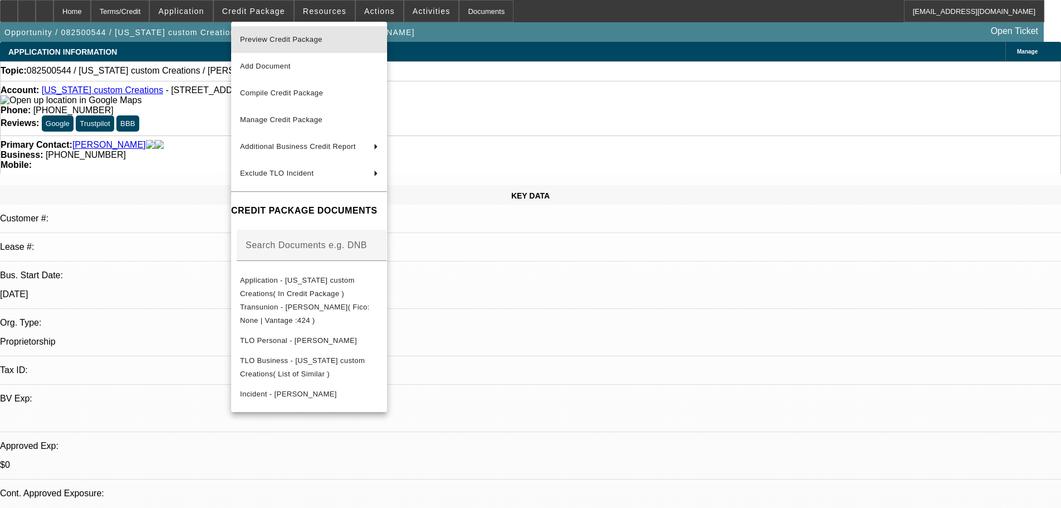
click at [295, 42] on span "Preview Credit Package" at bounding box center [281, 39] width 82 height 8
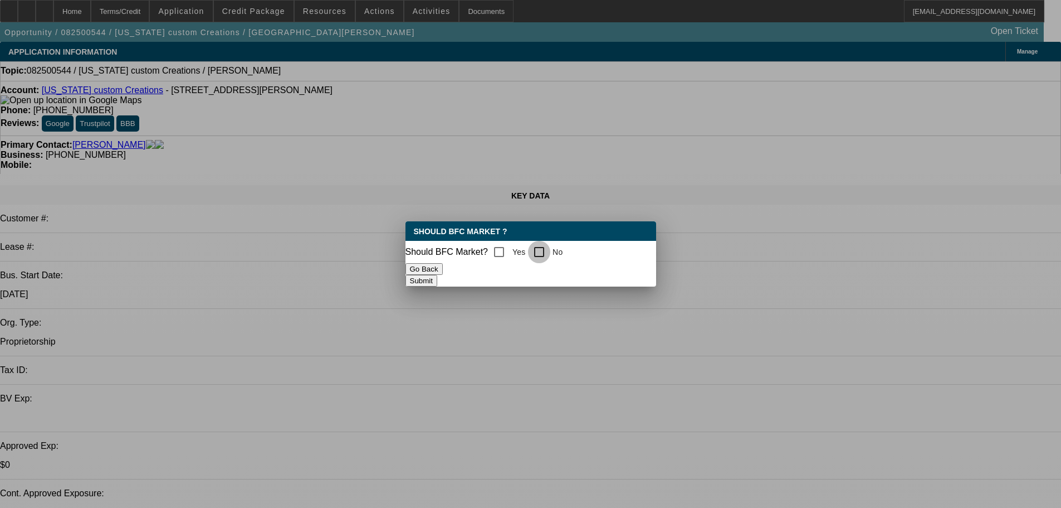
click at [550, 251] on input "No" at bounding box center [539, 252] width 22 height 22
checkbox input "true"
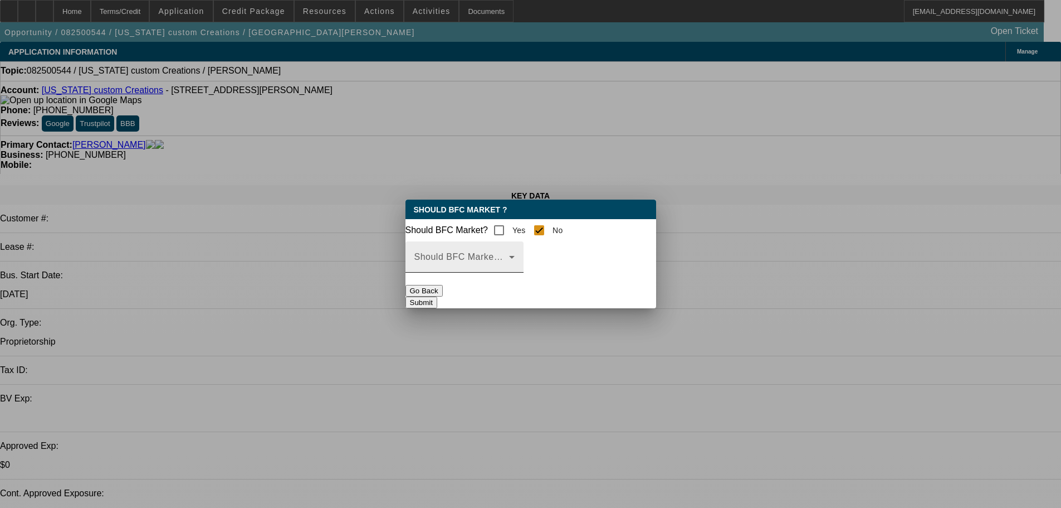
click at [515, 259] on div "Should BFC Market Status Reason" at bounding box center [465, 256] width 100 height 31
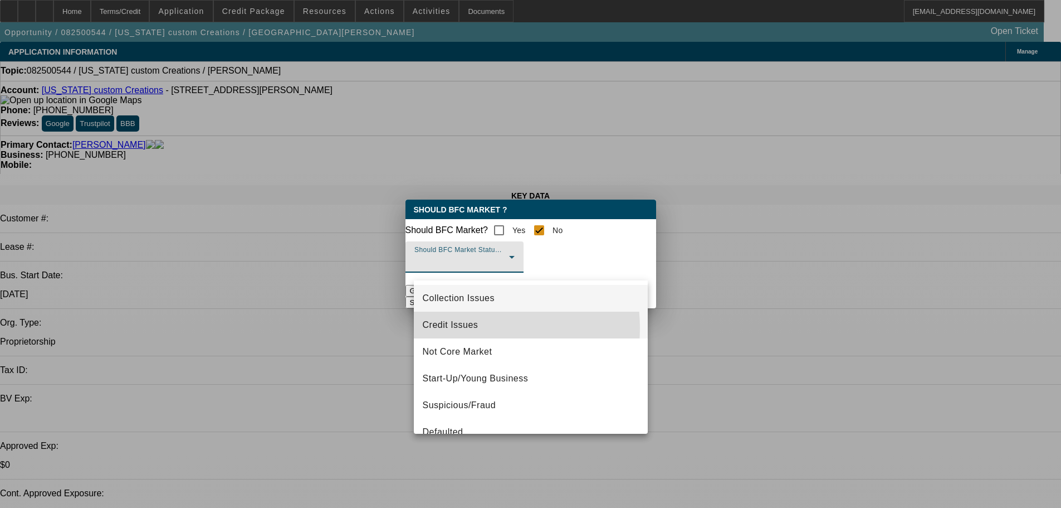
click at [471, 328] on span "Credit Issues" at bounding box center [451, 324] width 56 height 13
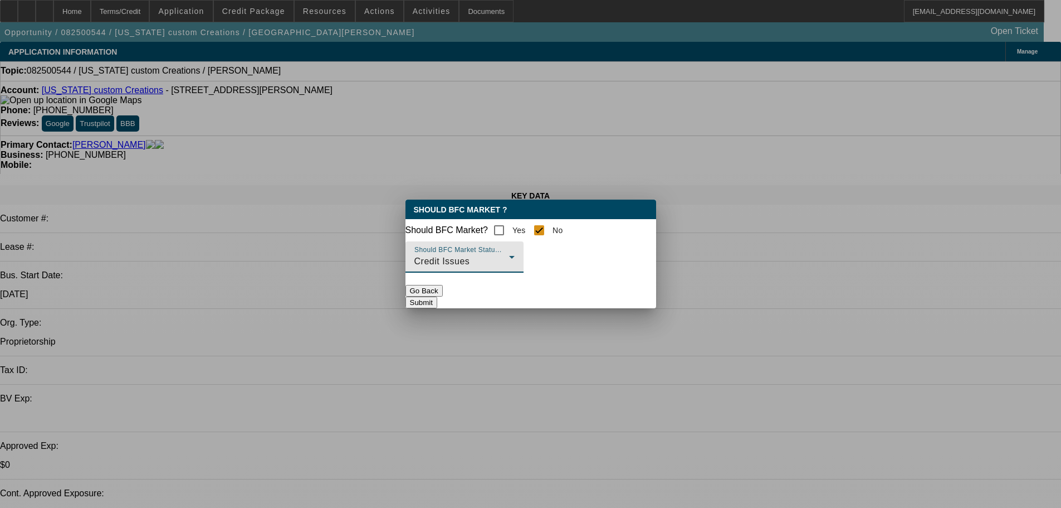
click at [437, 308] on button "Submit" at bounding box center [422, 302] width 32 height 12
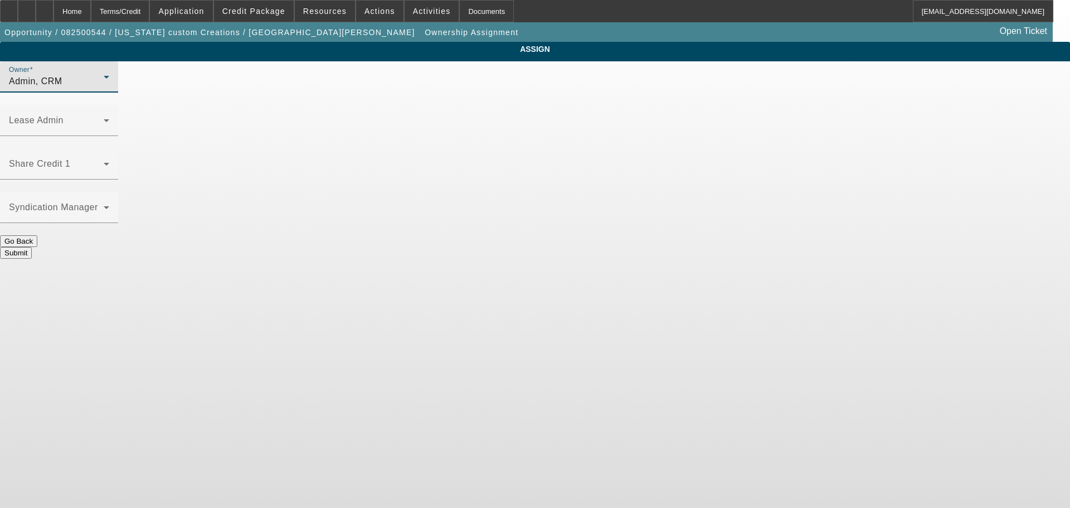
click at [104, 88] on div "Admin, CRM" at bounding box center [56, 81] width 95 height 13
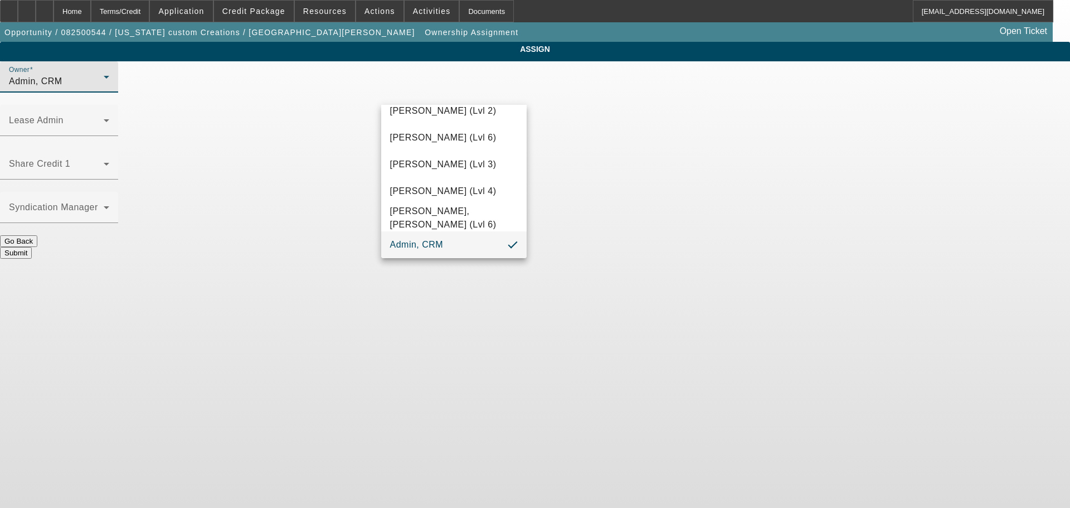
scroll to position [31, 0]
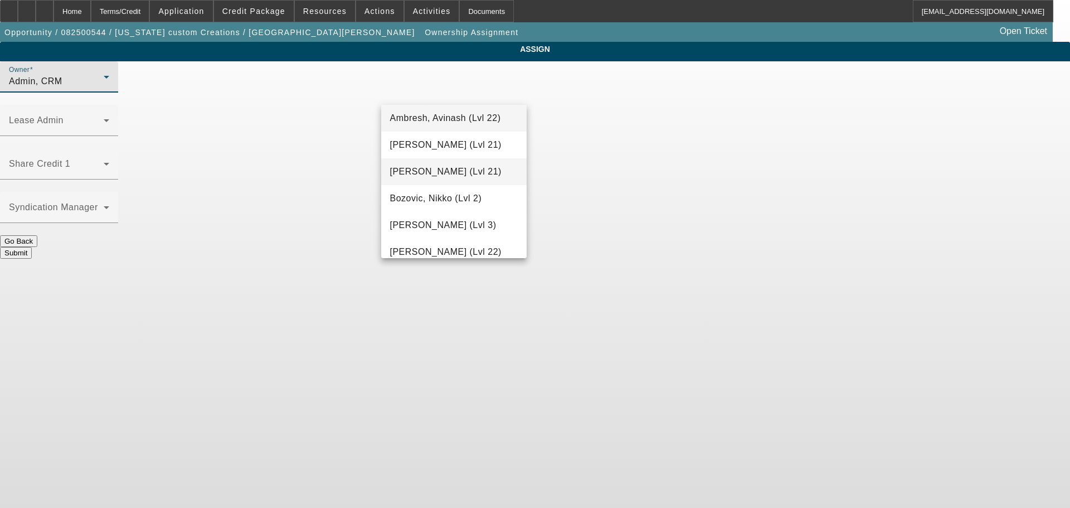
click at [442, 173] on span "Arida, Michael (Lvl 21)" at bounding box center [445, 171] width 111 height 13
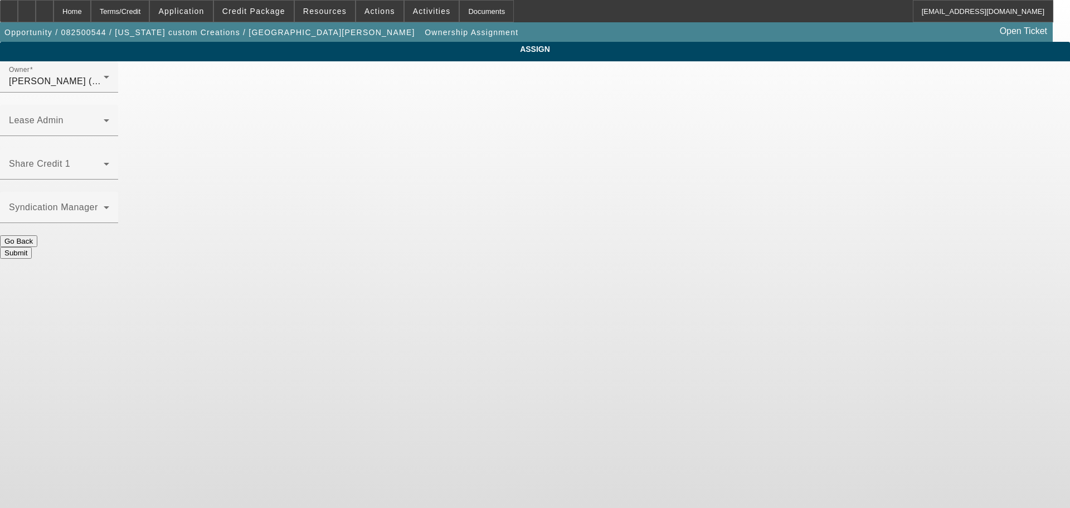
click at [32, 247] on button "Submit" at bounding box center [16, 253] width 32 height 12
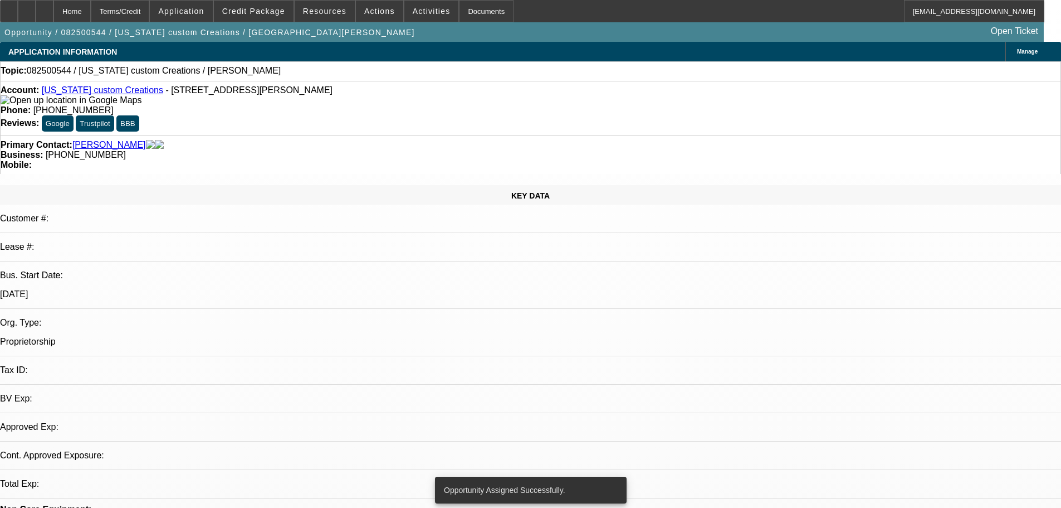
select select "0"
select select "2"
select select "0.1"
select select "4"
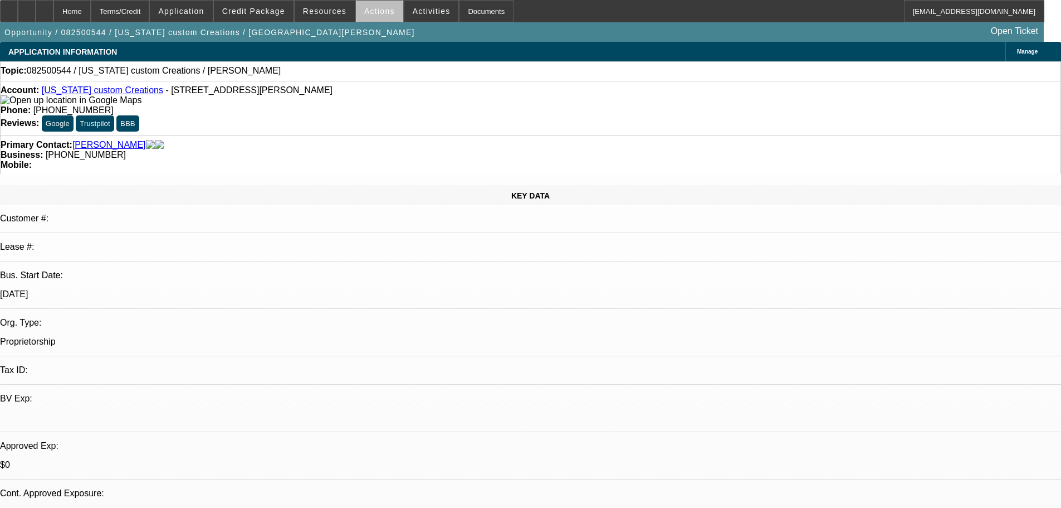
click at [374, 20] on span at bounding box center [379, 11] width 47 height 27
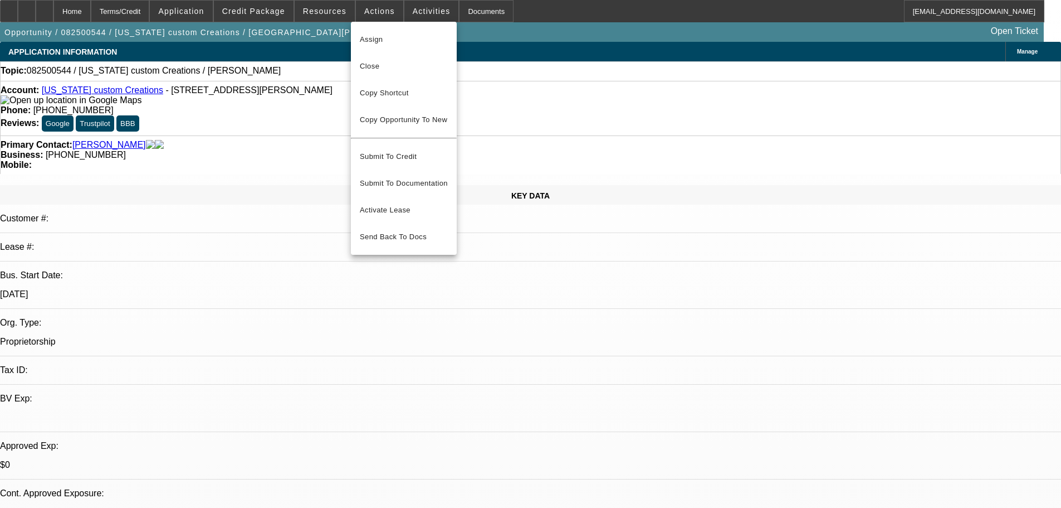
click at [416, 17] on div at bounding box center [530, 254] width 1061 height 508
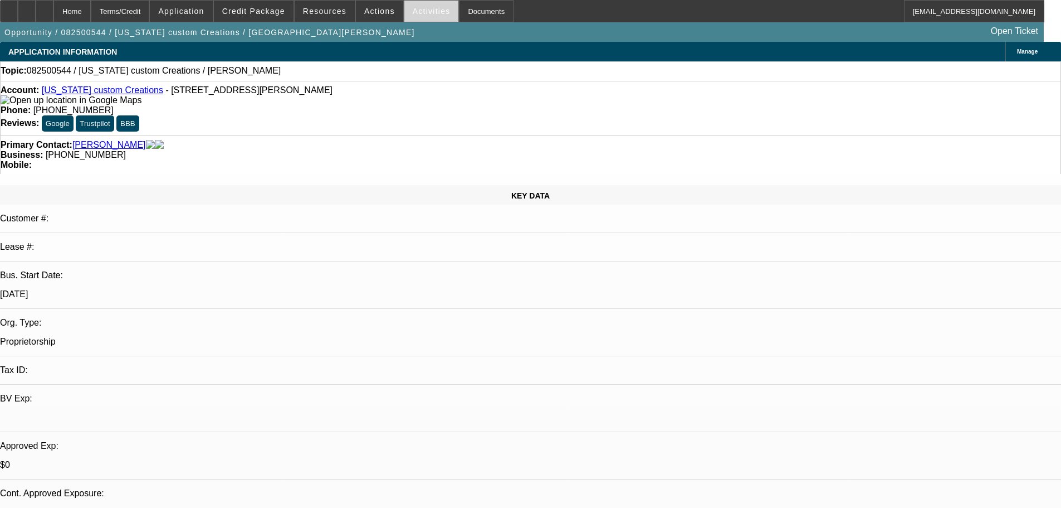
click at [418, 14] on span "Activities" at bounding box center [432, 11] width 38 height 9
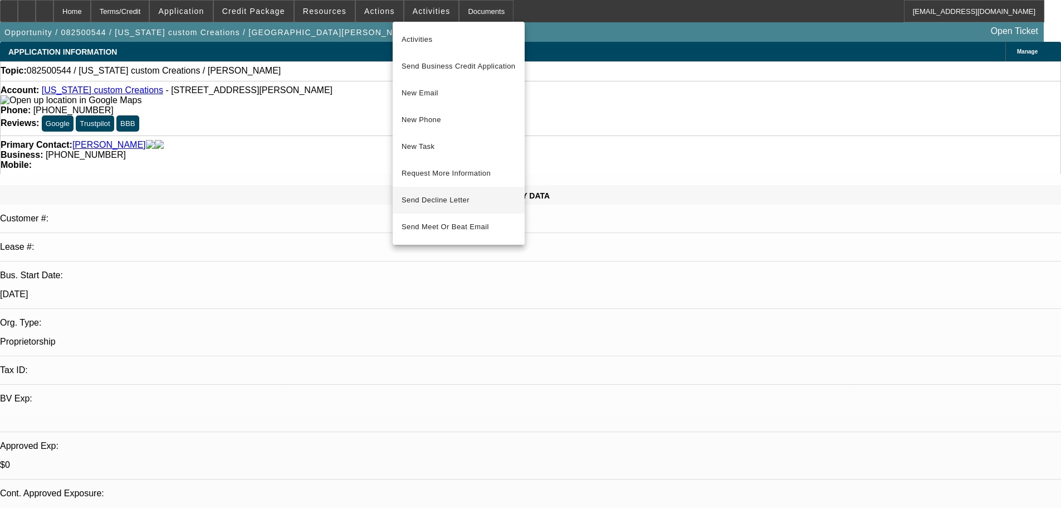
click at [448, 202] on span "Send Decline Letter" at bounding box center [436, 200] width 68 height 8
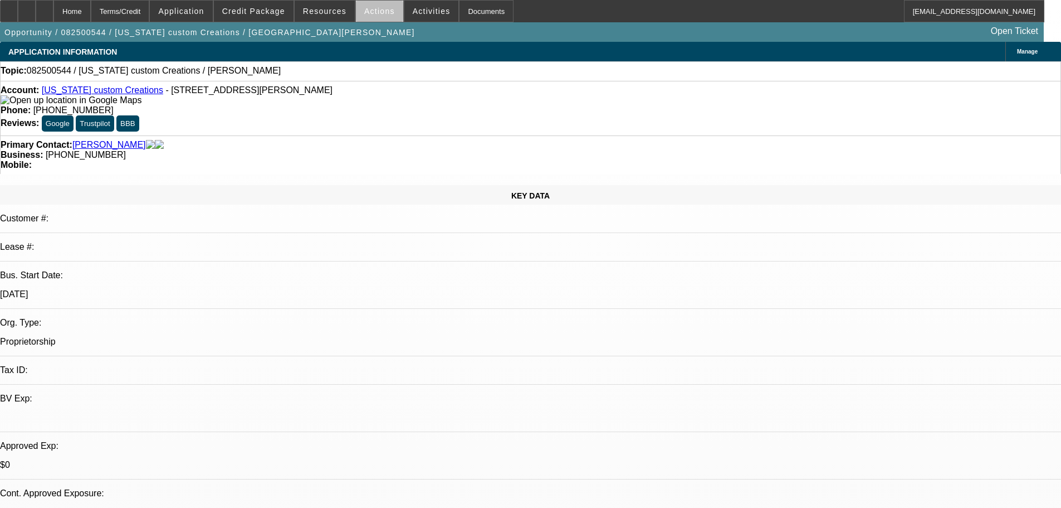
click at [375, 14] on span "Actions" at bounding box center [379, 11] width 31 height 9
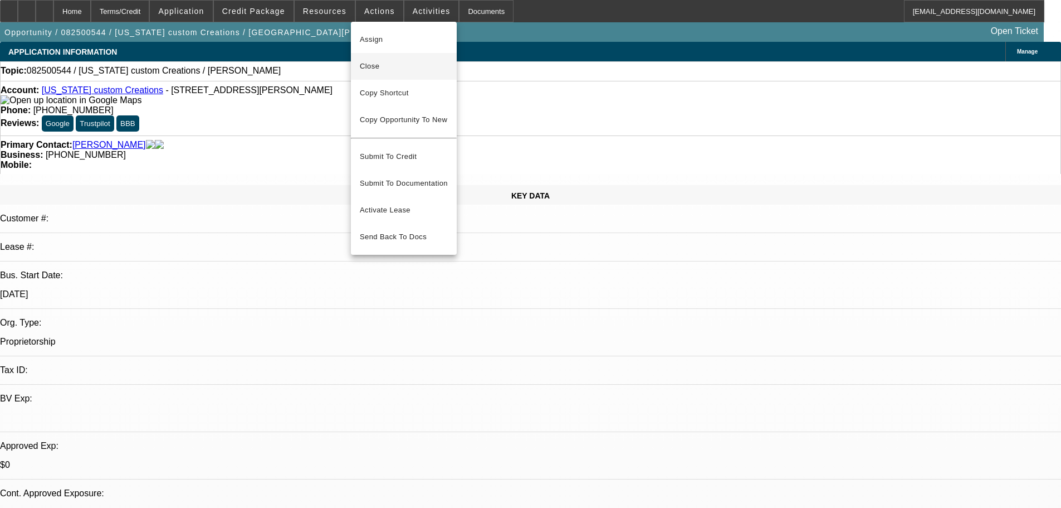
click at [373, 67] on span "Close" at bounding box center [404, 66] width 88 height 13
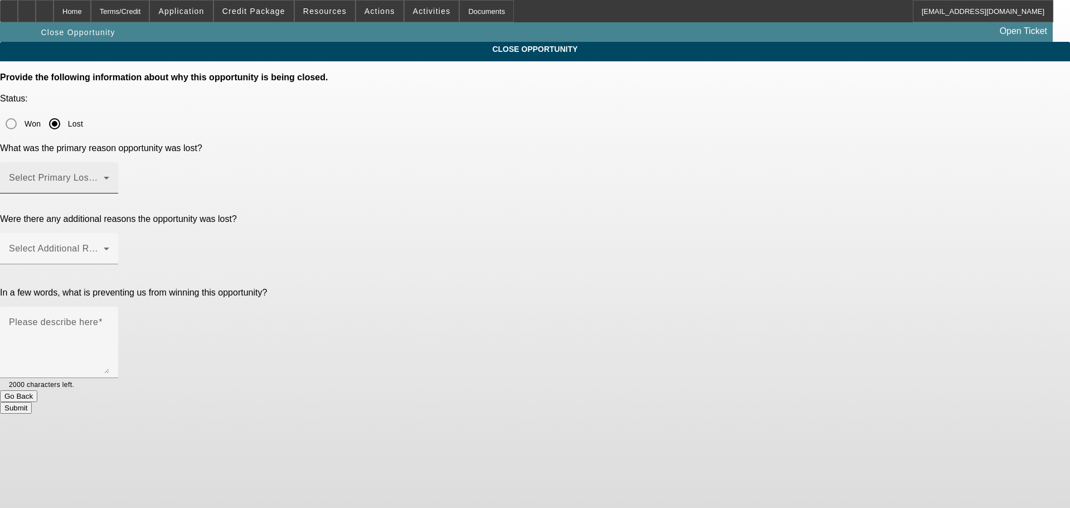
click at [104, 175] on span at bounding box center [56, 181] width 95 height 13
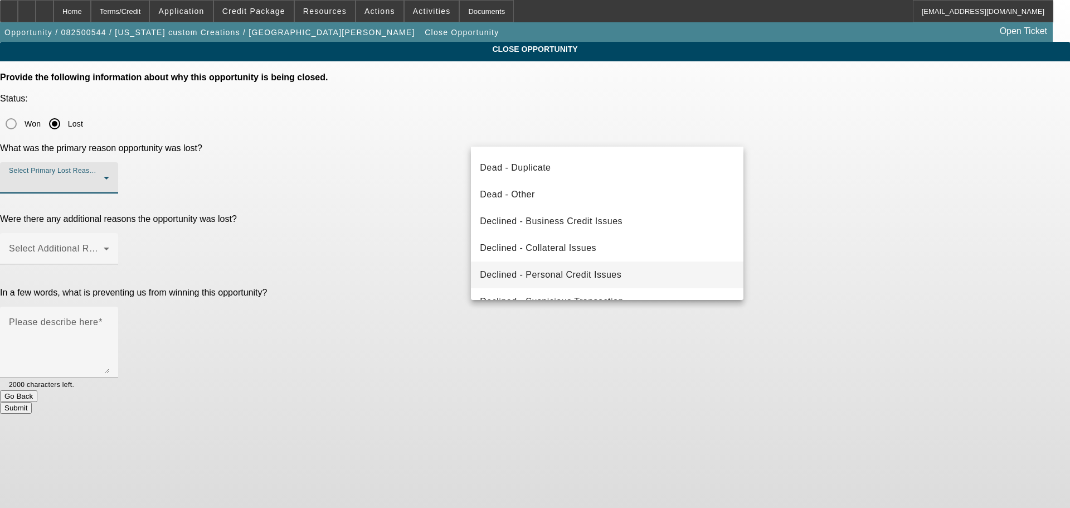
scroll to position [150, 0]
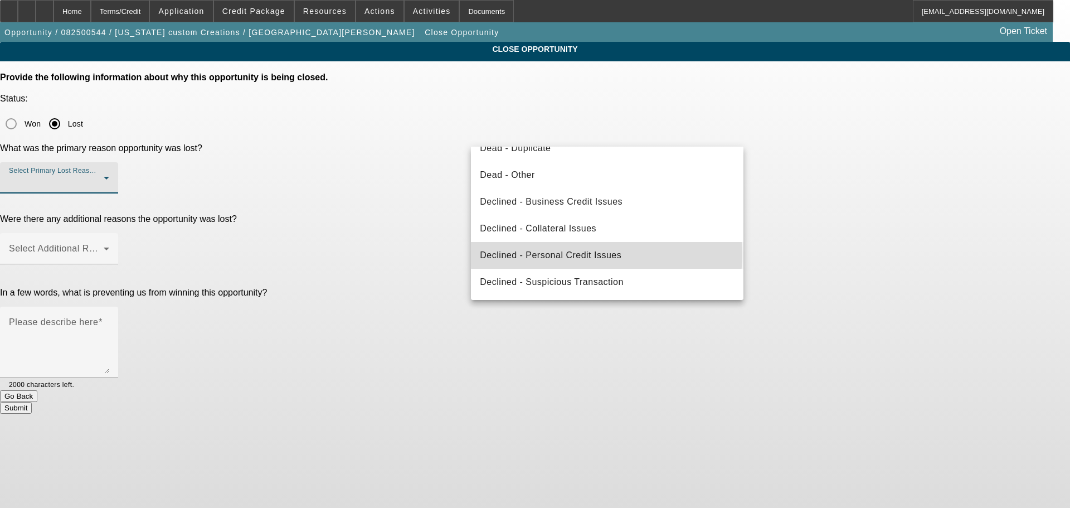
click at [606, 255] on span "Declined - Personal Credit Issues" at bounding box center [551, 254] width 142 height 13
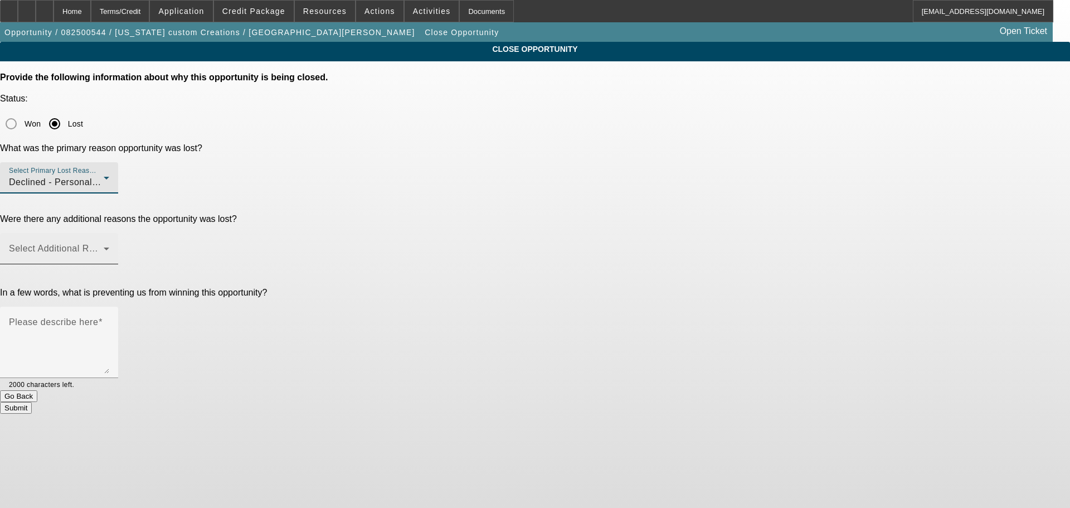
click at [104, 246] on span at bounding box center [56, 252] width 95 height 13
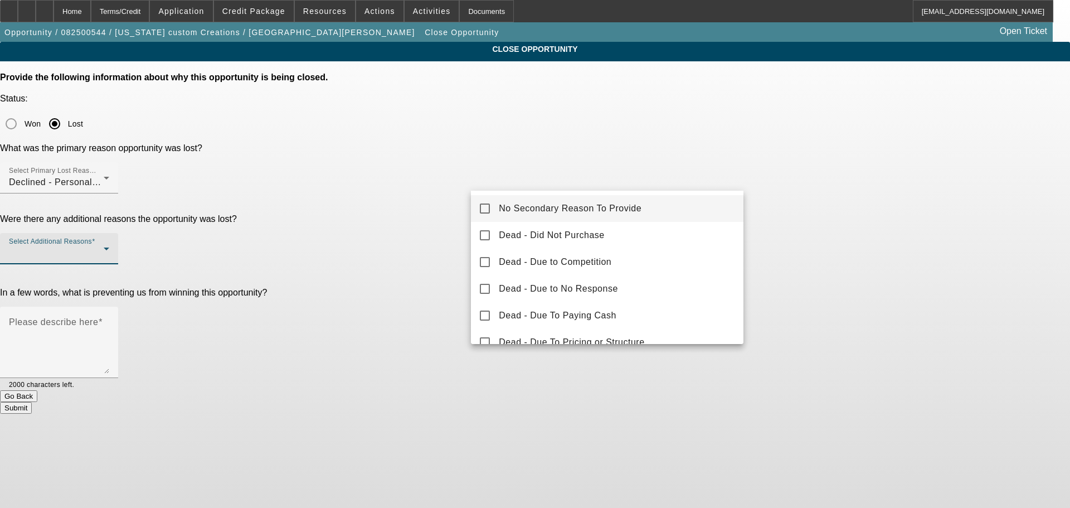
click at [526, 211] on span "No Secondary Reason To Provide" at bounding box center [570, 208] width 143 height 13
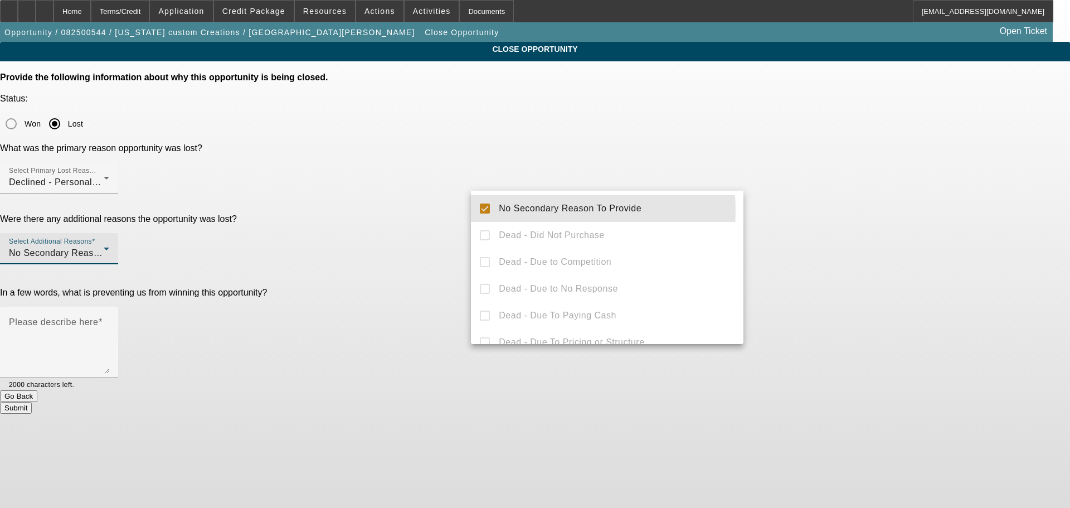
click at [412, 242] on div at bounding box center [535, 254] width 1070 height 508
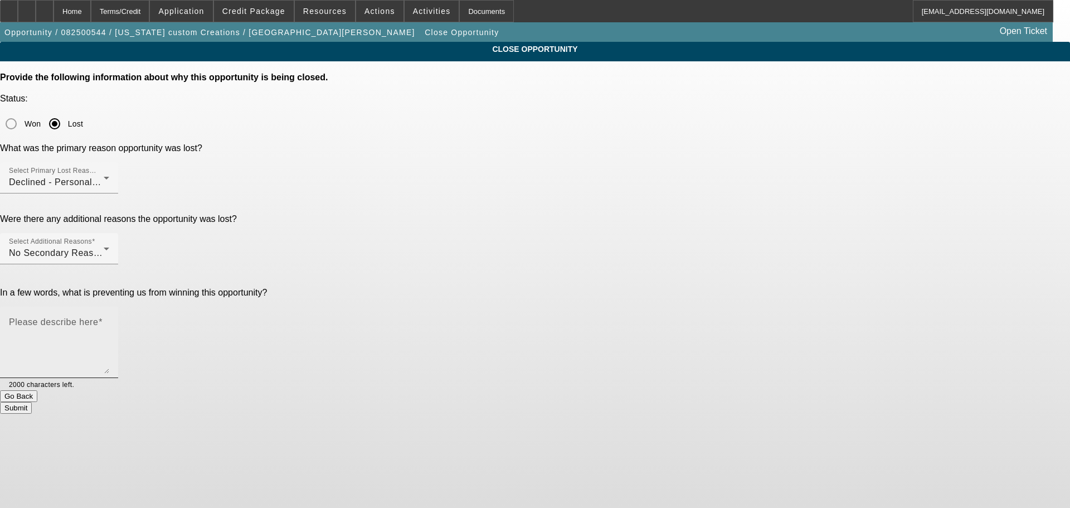
click at [109, 320] on textarea "Please describe here" at bounding box center [59, 346] width 100 height 53
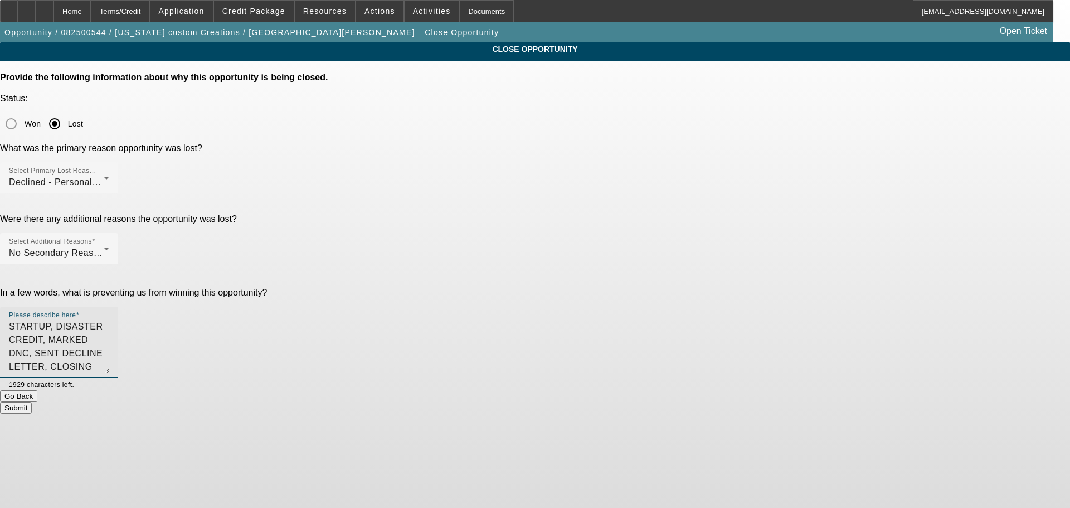
type textarea "STARTUP, DISASTER CREDIT, MARKED DNC, SENT DECLINE LETTER, CLOSING OPP."
click at [32, 402] on button "Submit" at bounding box center [16, 408] width 32 height 12
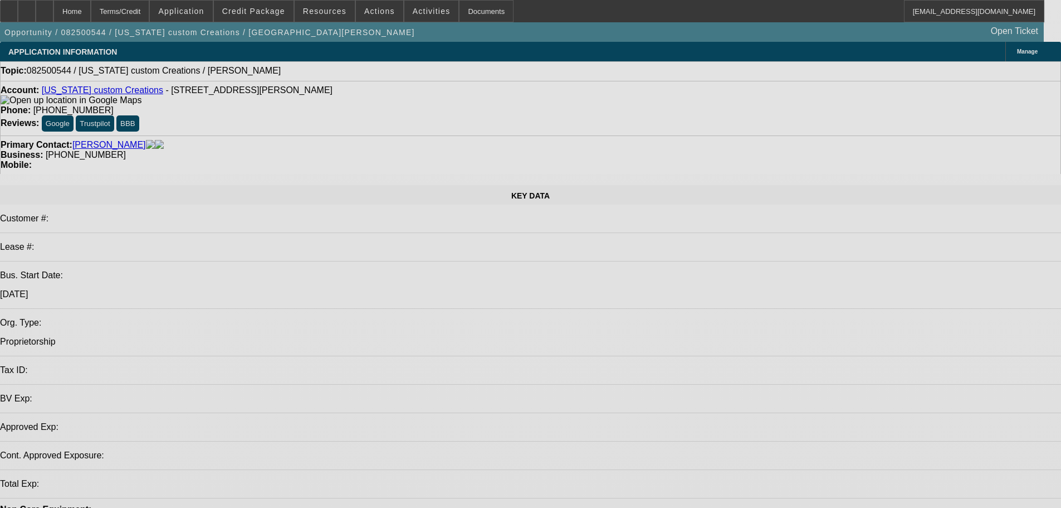
select select "0"
select select "2"
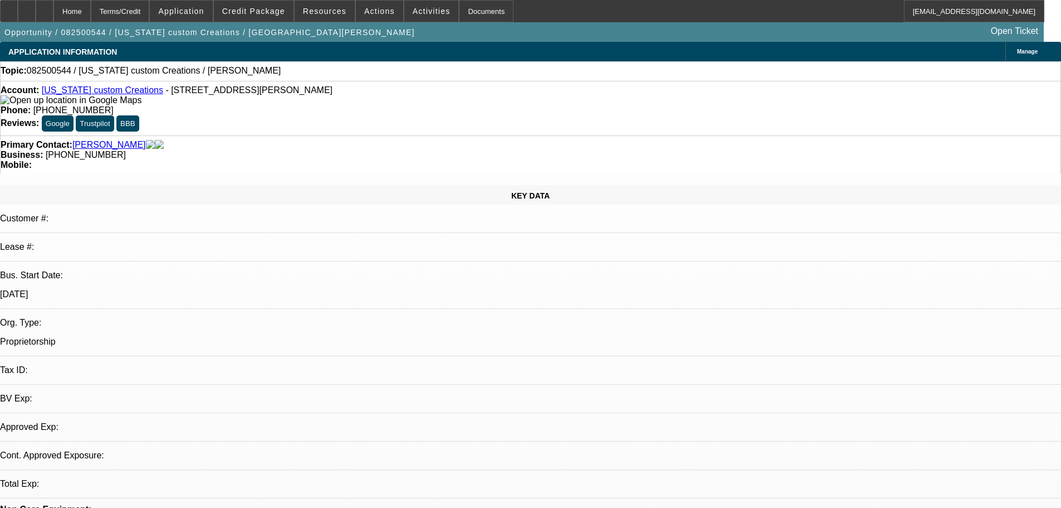
select select "2"
select select "0.1"
select select "4"
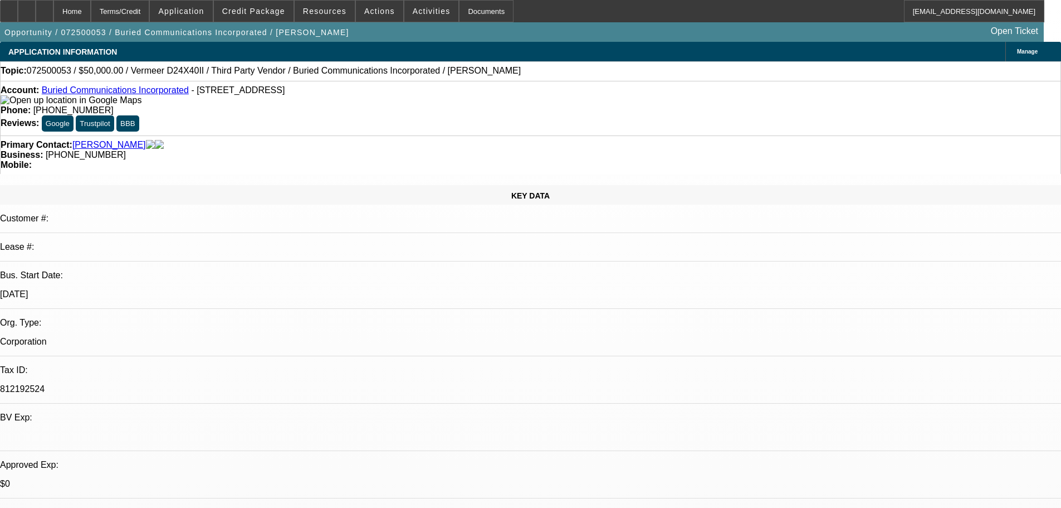
select select "0"
select select "3"
select select "0"
select select "6"
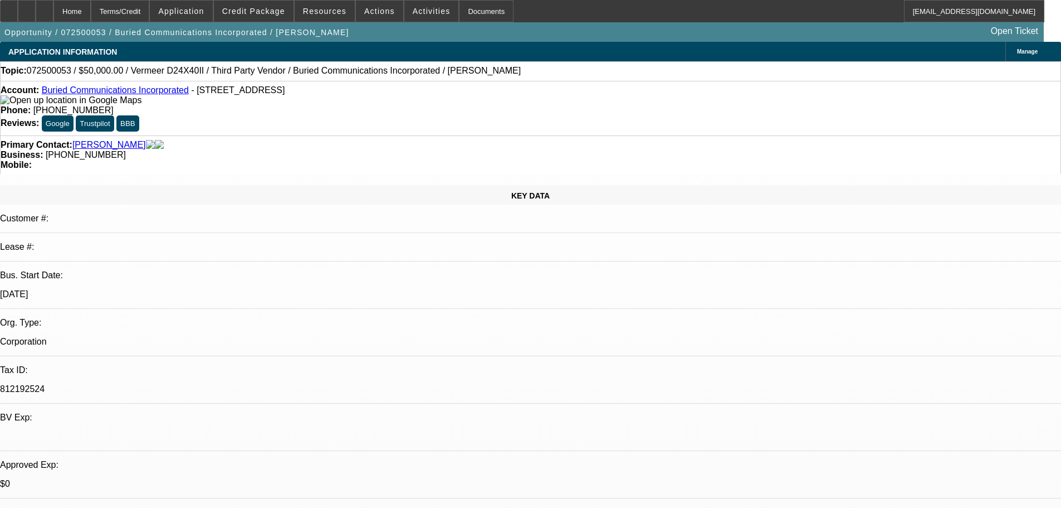
select select "0"
select select "3"
select select "0"
select select "6"
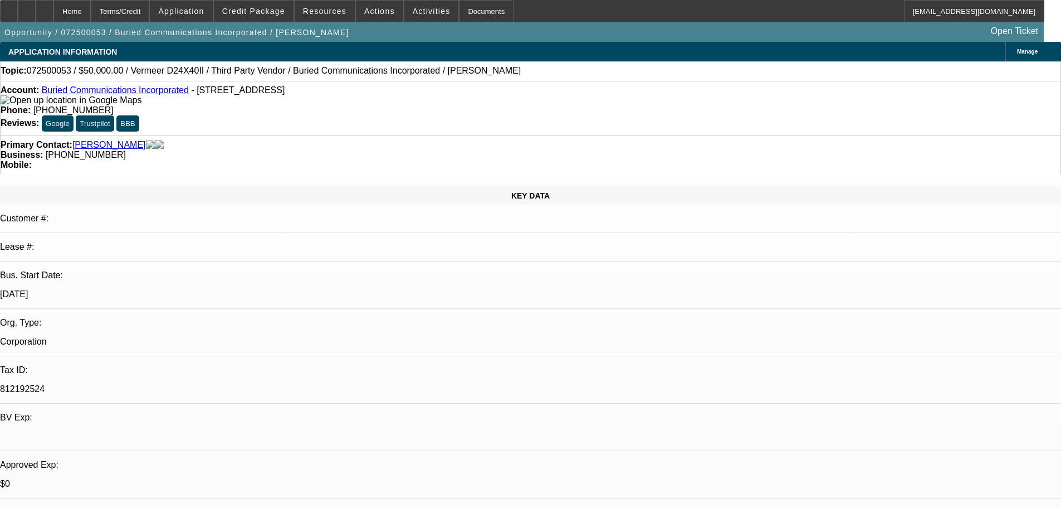
select select "0"
select select "3"
select select "0"
select select "6"
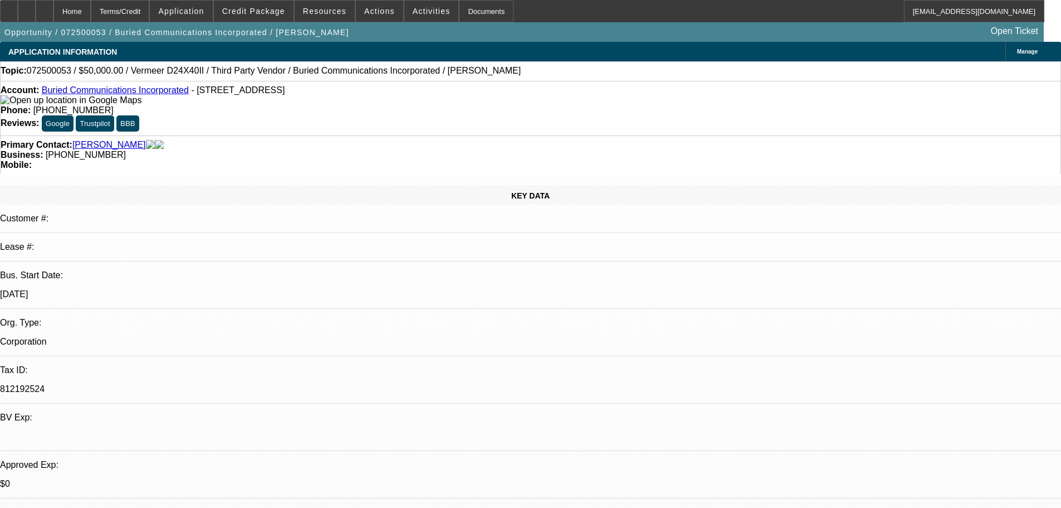
select select "0"
select select "3"
select select "0"
select select "6"
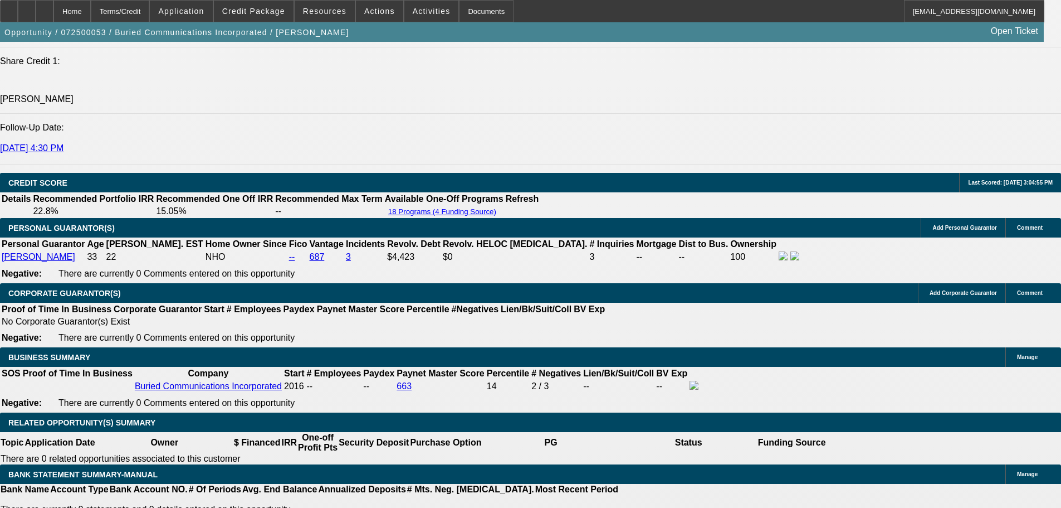
scroll to position [1500, 0]
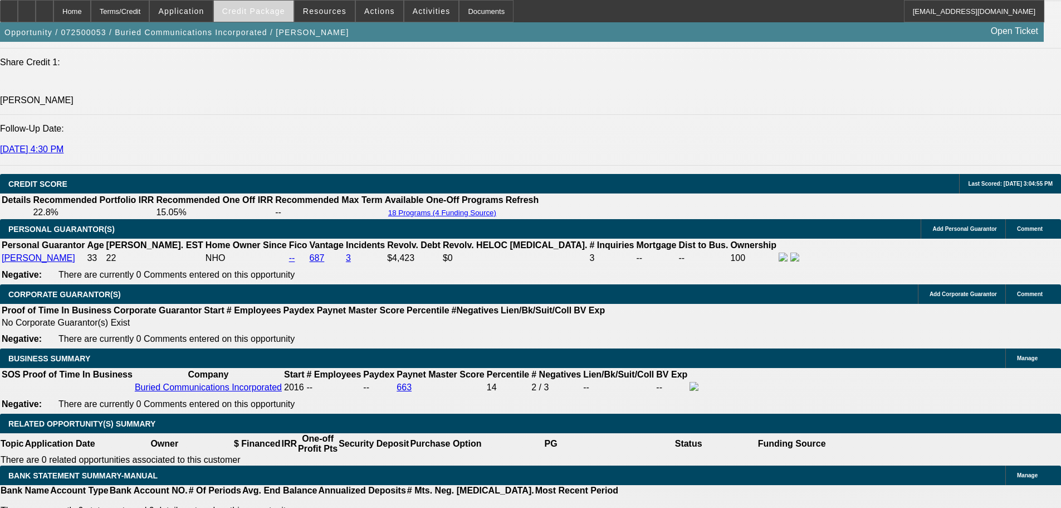
click at [252, 9] on span "Credit Package" at bounding box center [253, 11] width 63 height 9
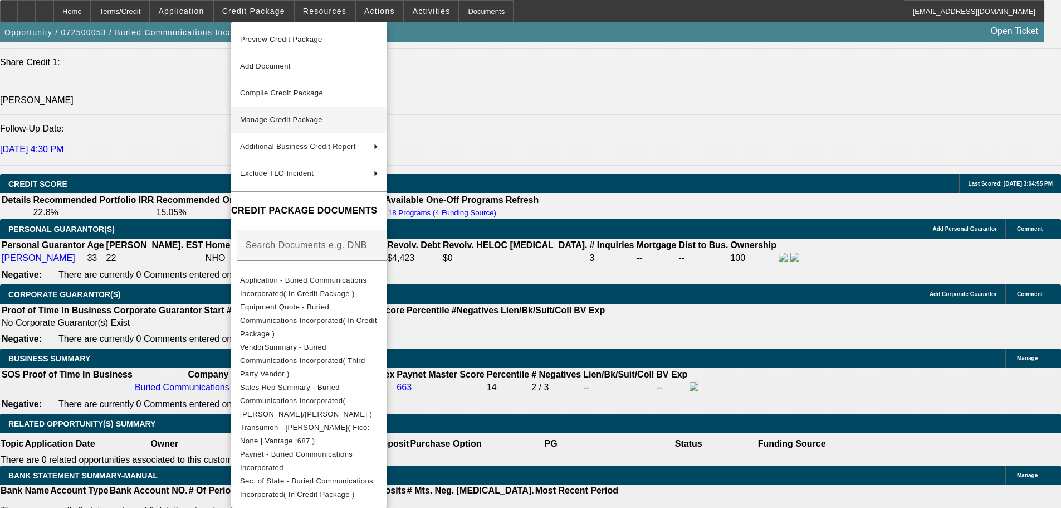
click at [274, 118] on span "Manage Credit Package" at bounding box center [281, 119] width 82 height 8
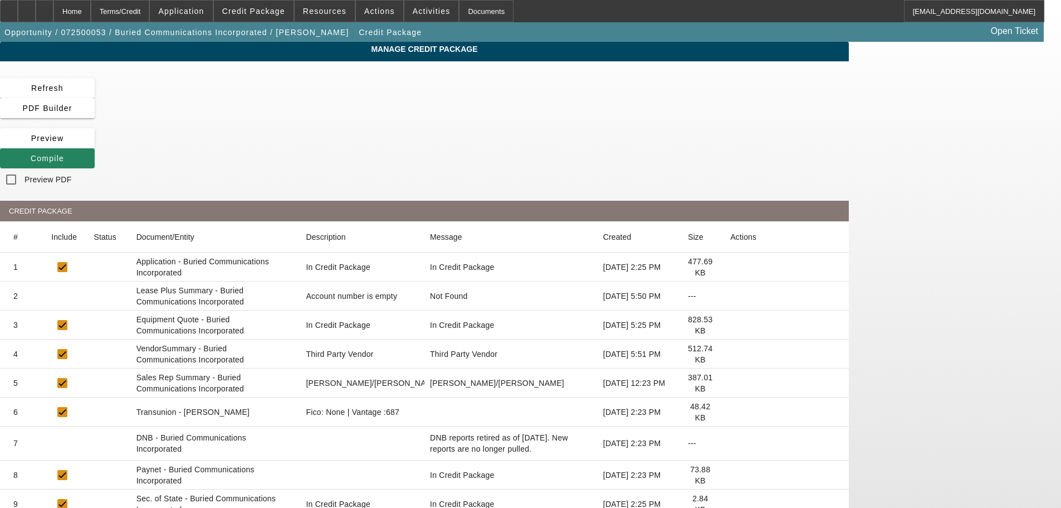
click at [730, 296] on icon at bounding box center [730, 296] width 0 height 0
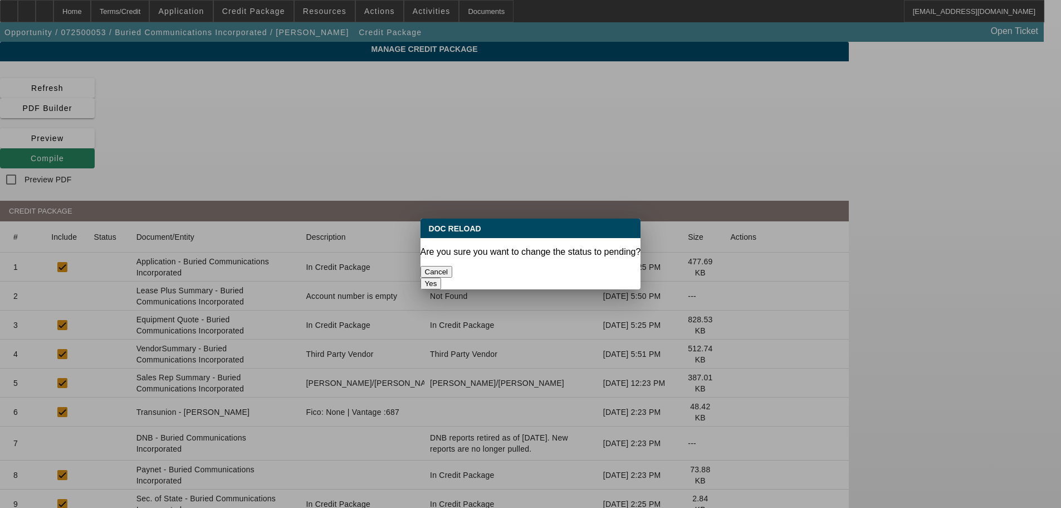
click at [442, 277] on button "Yes" at bounding box center [431, 283] width 21 height 12
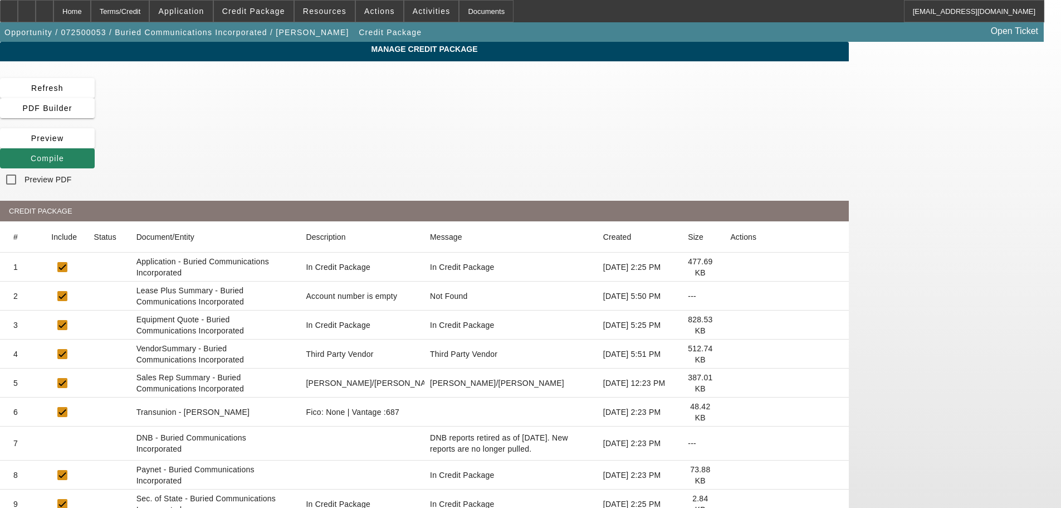
click at [730, 354] on icon at bounding box center [730, 354] width 0 height 0
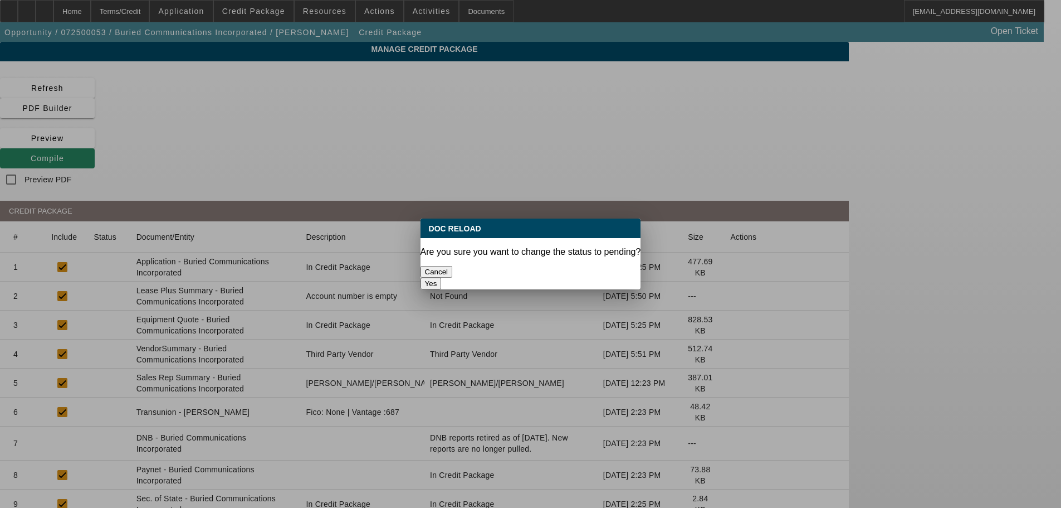
click at [442, 277] on button "Yes" at bounding box center [431, 283] width 21 height 12
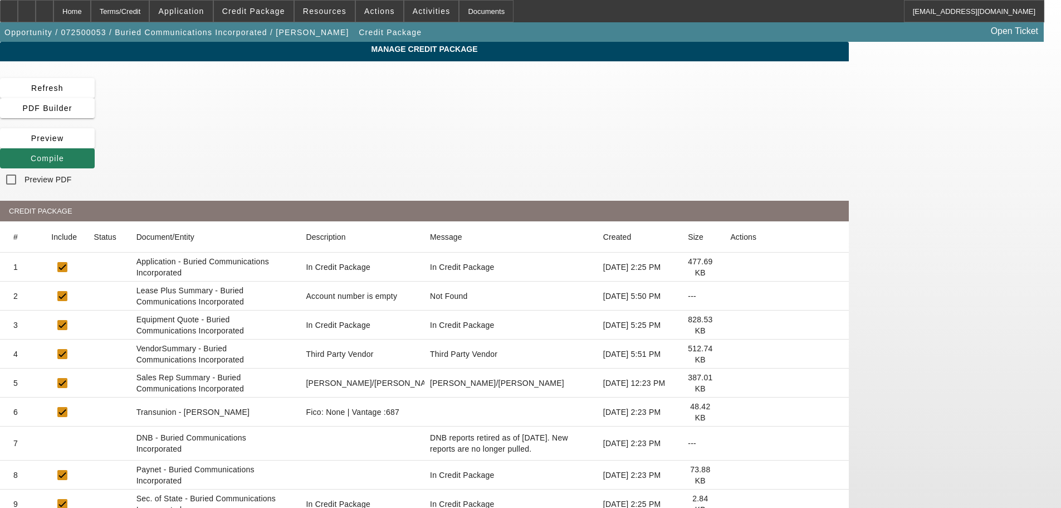
click at [64, 154] on span "Compile" at bounding box center [47, 158] width 33 height 9
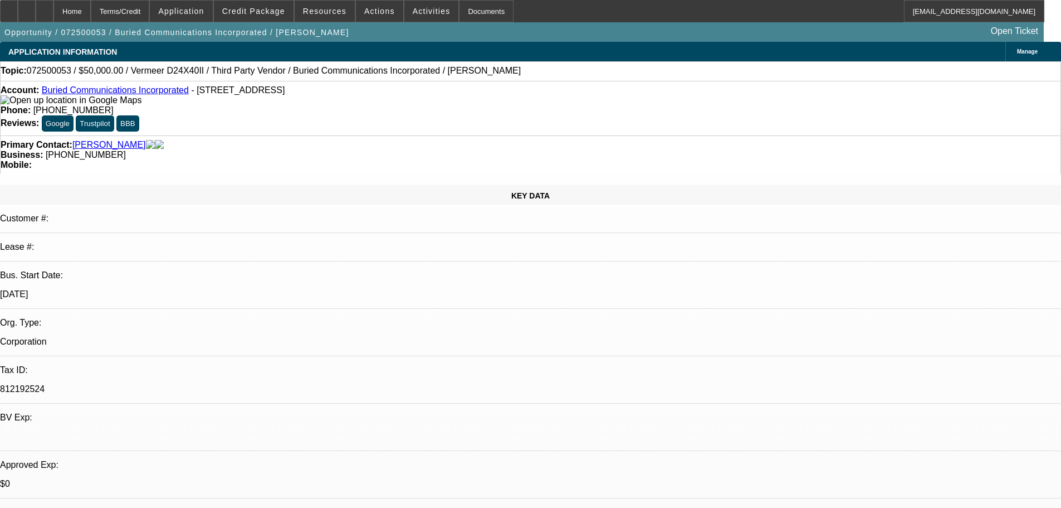
select select "0"
select select "3"
select select "0"
select select "6"
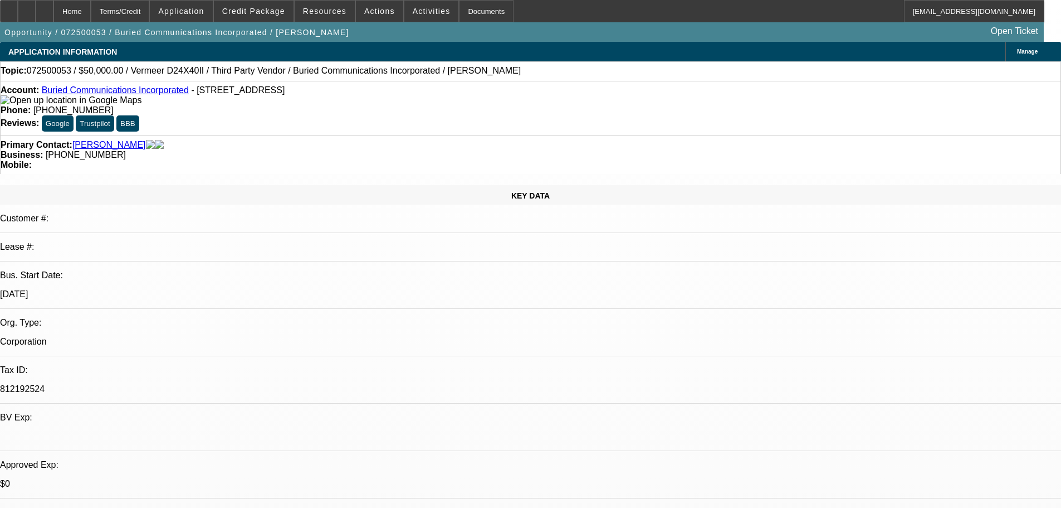
select select "0"
select select "3"
select select "0"
select select "6"
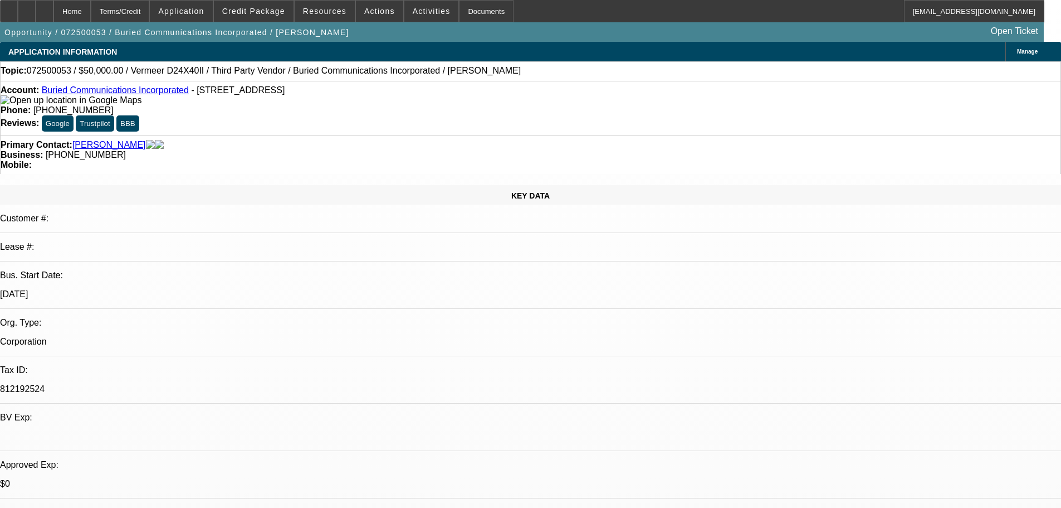
select select "0"
select select "3"
select select "0"
select select "6"
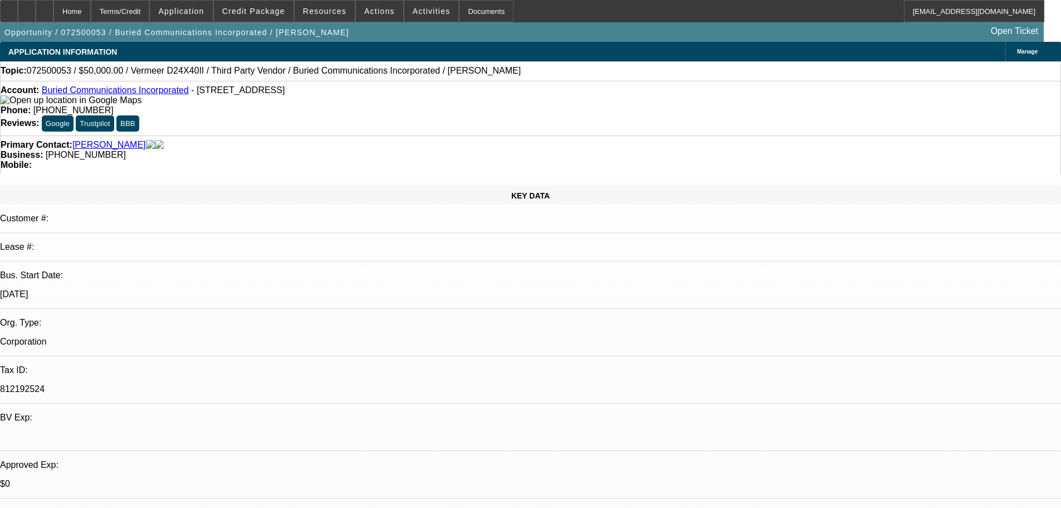
select select "0"
select select "3"
select select "0"
select select "6"
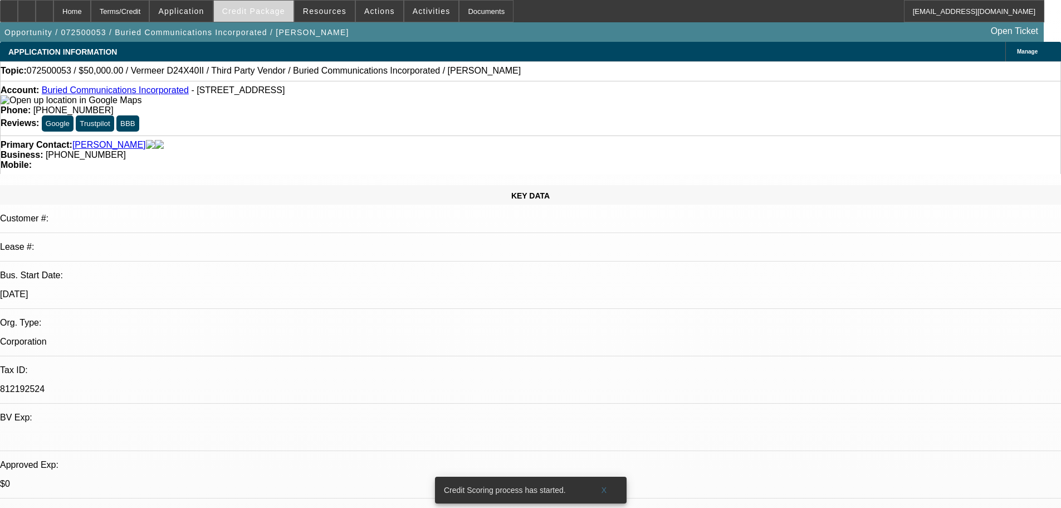
click at [274, 16] on span at bounding box center [254, 11] width 80 height 27
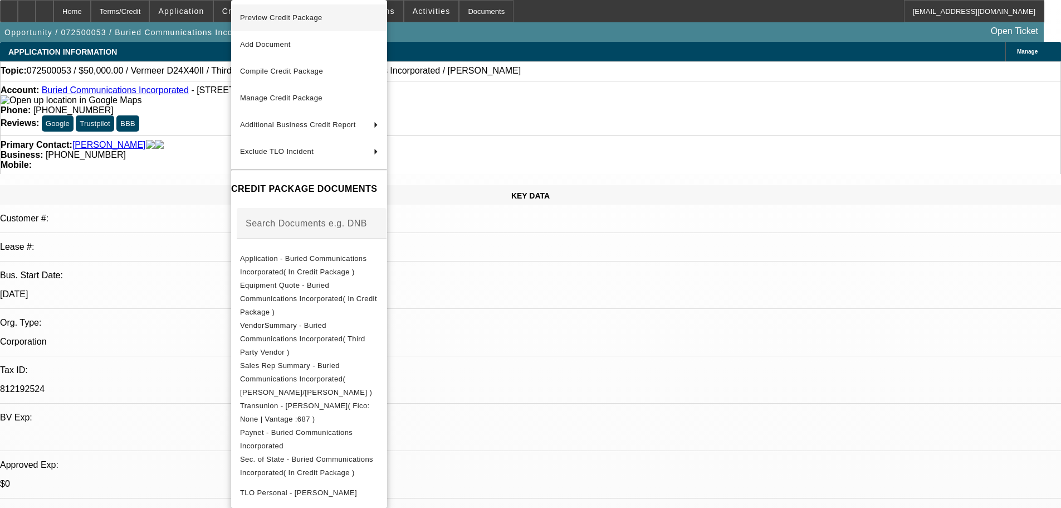
click at [302, 20] on span "Preview Credit Package" at bounding box center [281, 17] width 82 height 8
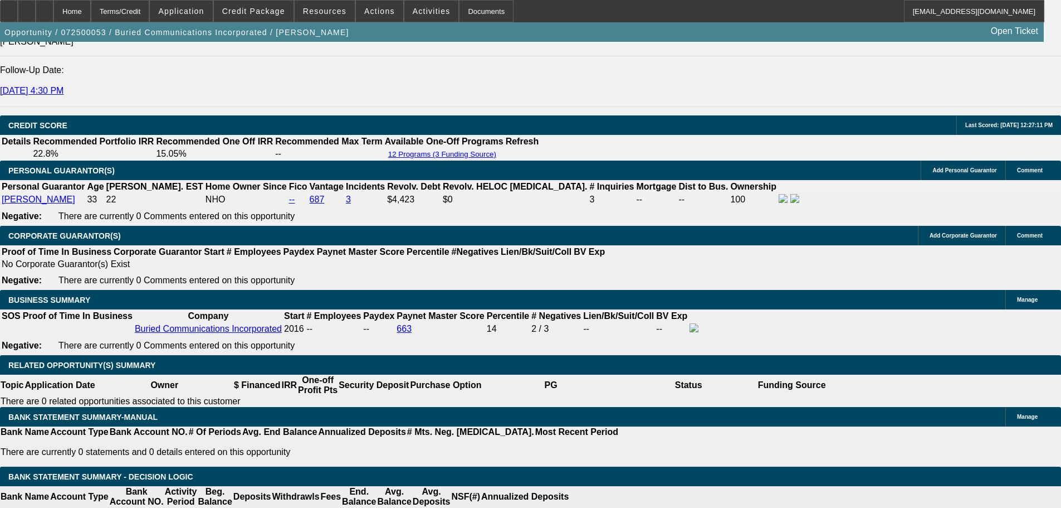
scroll to position [1449, 0]
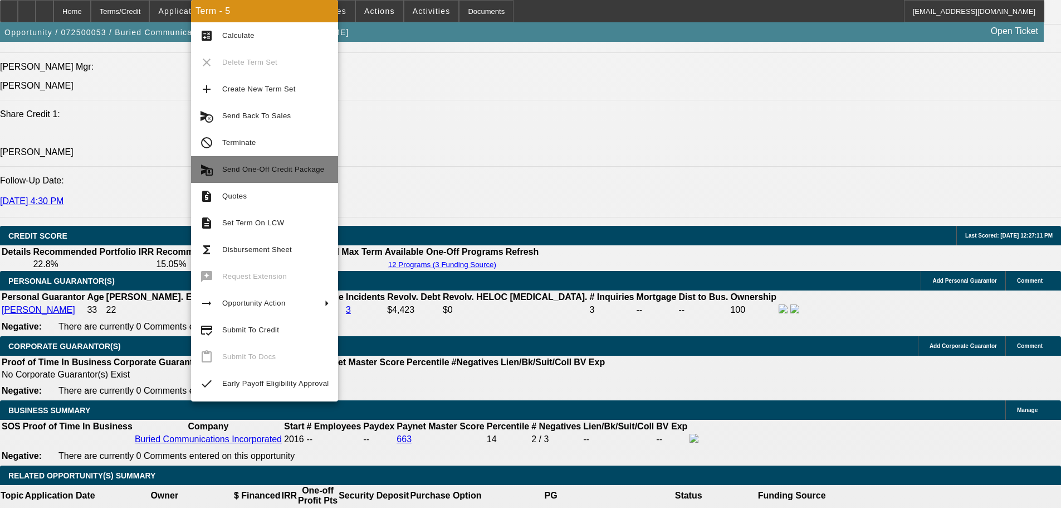
click at [299, 172] on span "Send One-Off Credit Package" at bounding box center [273, 169] width 102 height 8
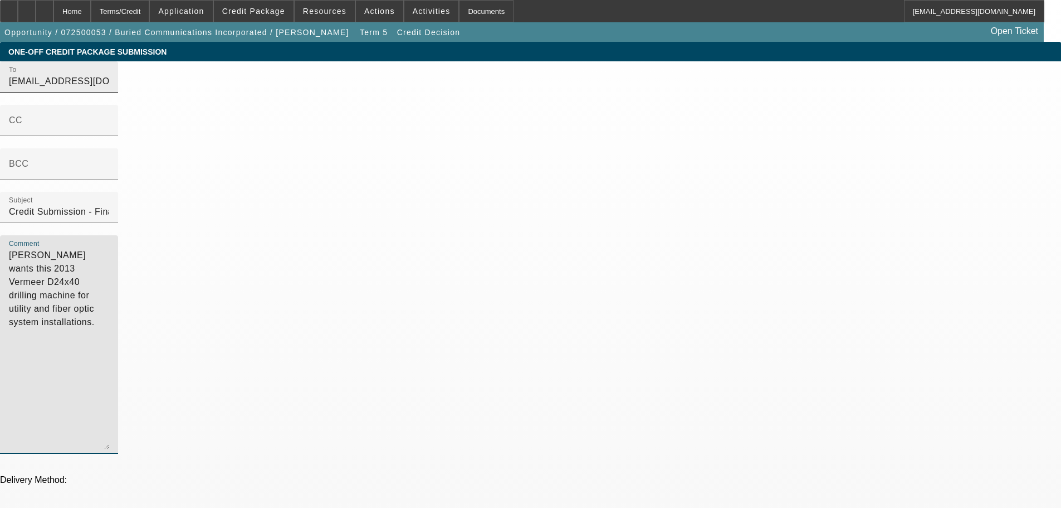
drag, startPoint x: 705, startPoint y: 158, endPoint x: 495, endPoint y: 75, distance: 225.3
click at [495, 75] on div "To syndications@beaconfunding.com CC BCC Subject Credit Submission - Financial …" at bounding box center [530, 263] width 1061 height 404
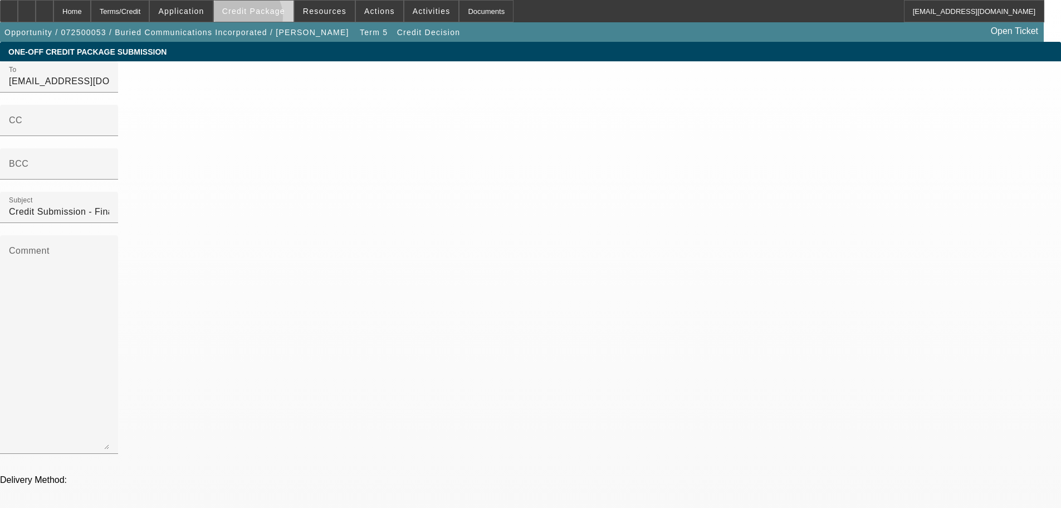
click at [259, 19] on span at bounding box center [254, 11] width 80 height 27
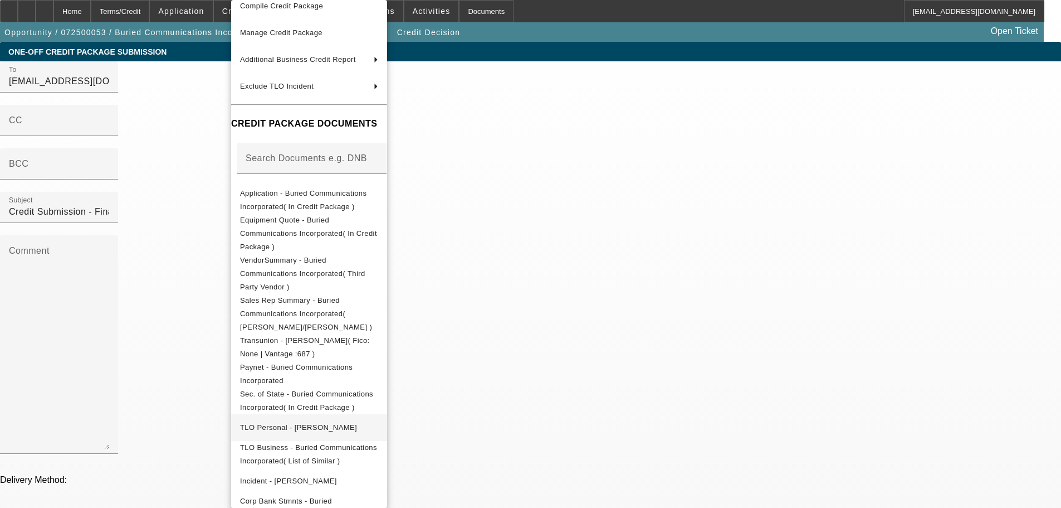
scroll to position [142, 0]
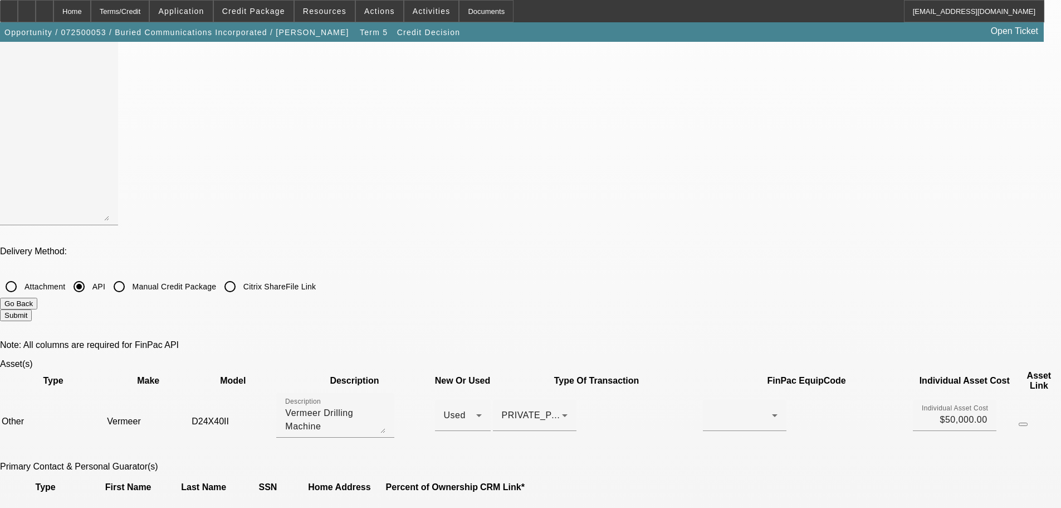
scroll to position [223, 0]
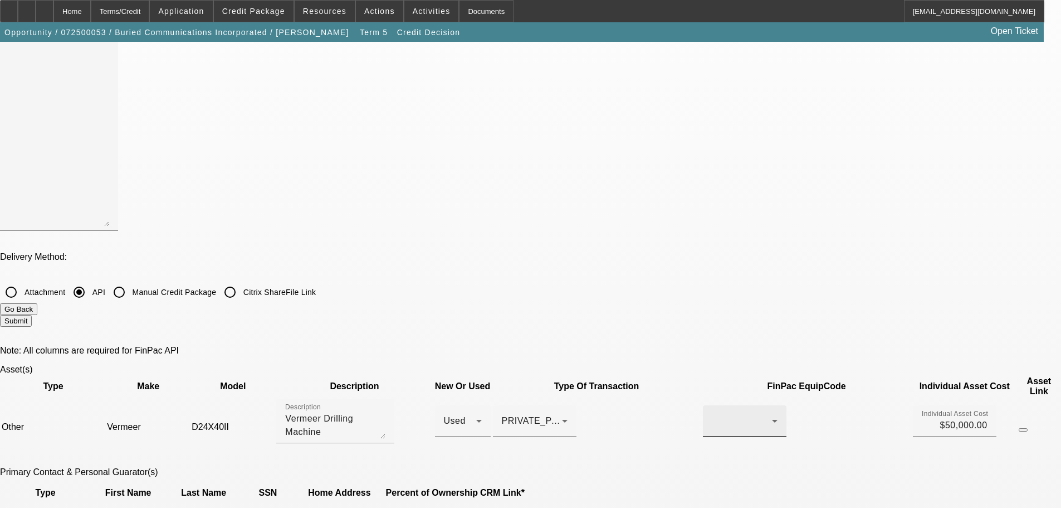
click at [712, 414] on div at bounding box center [742, 420] width 60 height 13
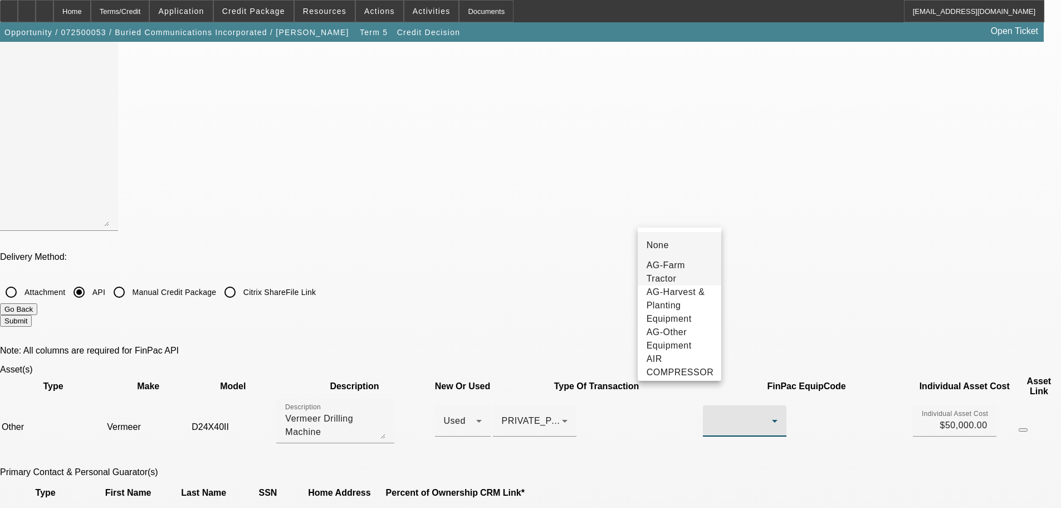
click at [666, 267] on span "AG-Farm Tractor" at bounding box center [680, 272] width 66 height 27
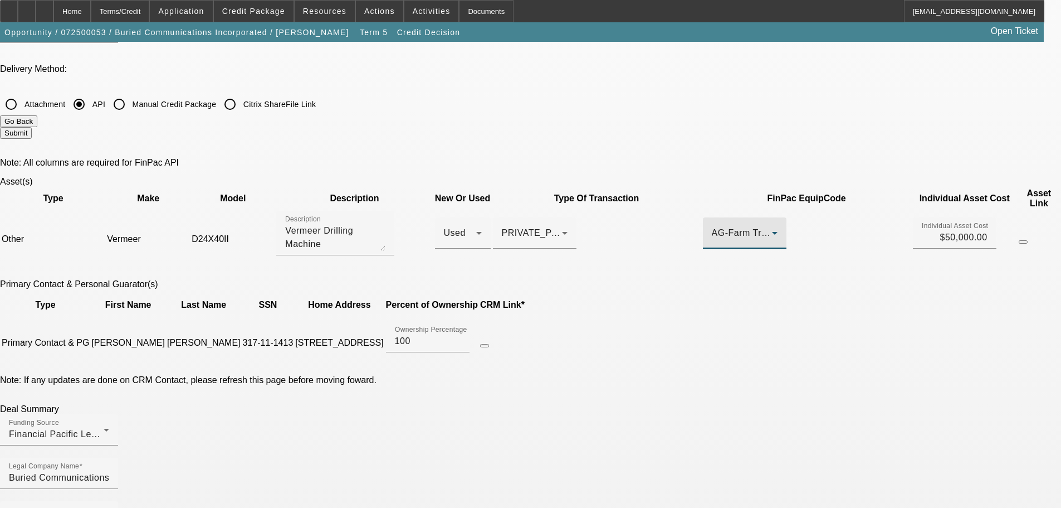
scroll to position [390, 0]
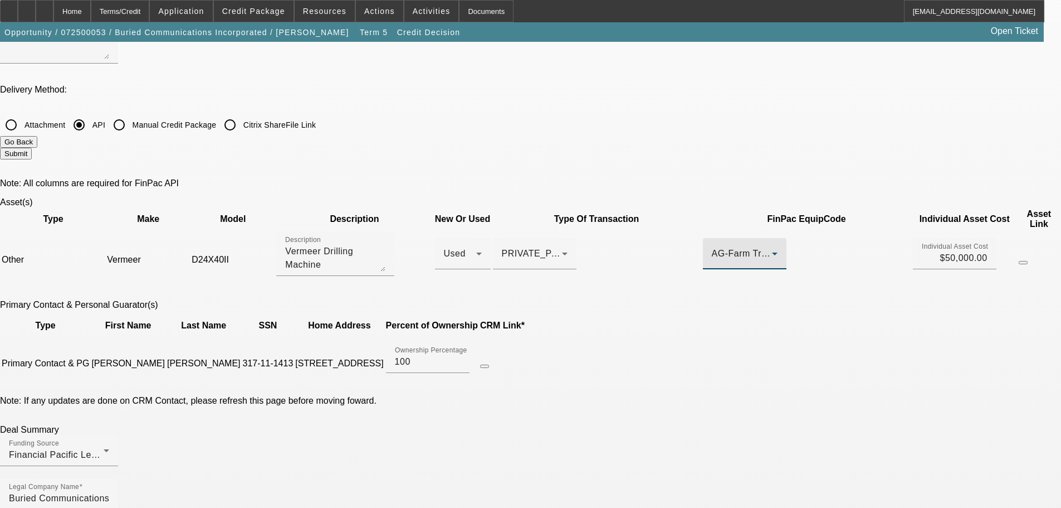
checkbox input "true"
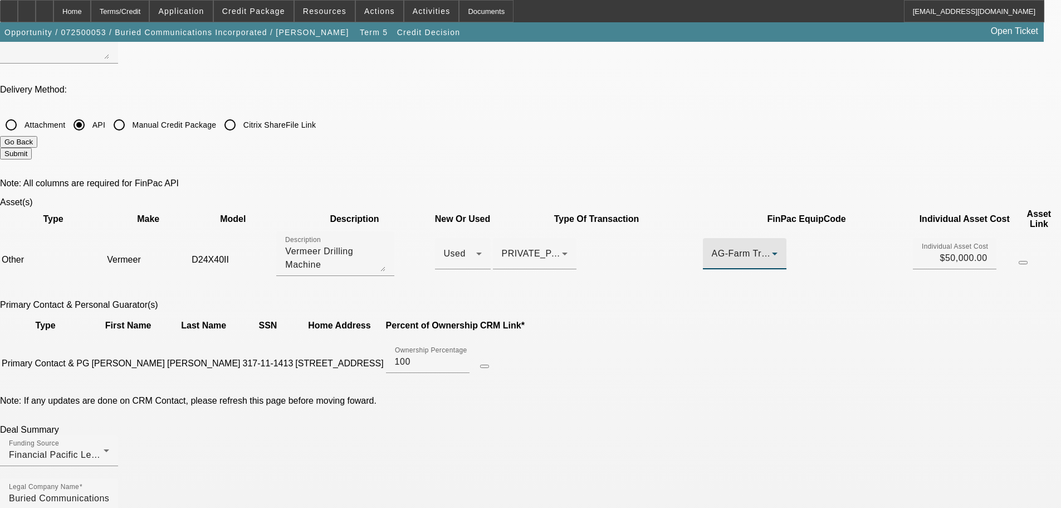
checkbox input "true"
checkbox input "false"
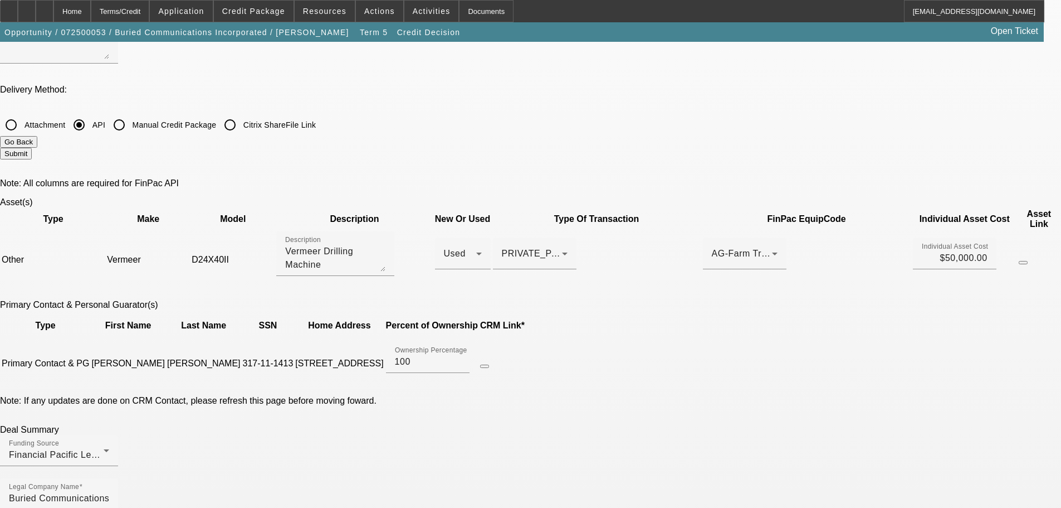
checkbox input "false"
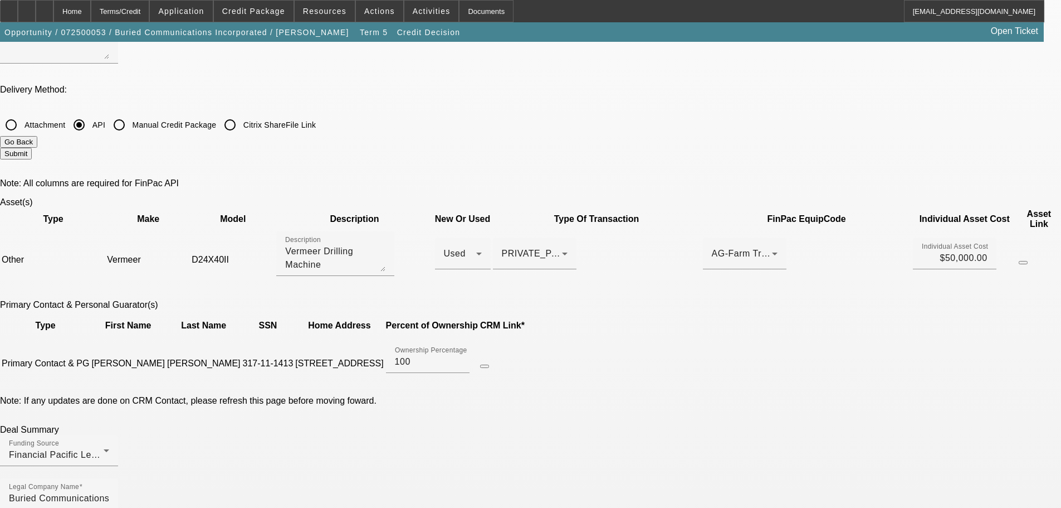
checkbox input "false"
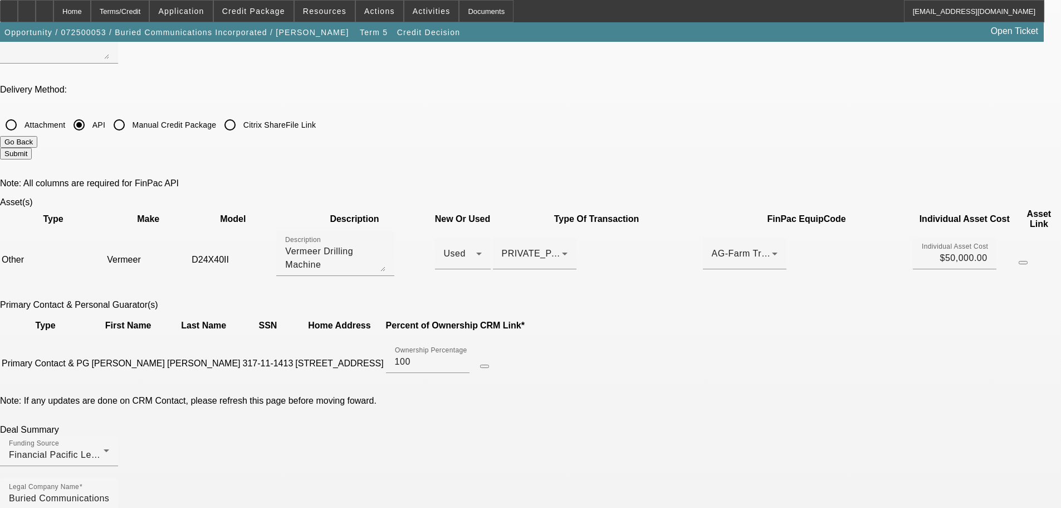
checkbox input "true"
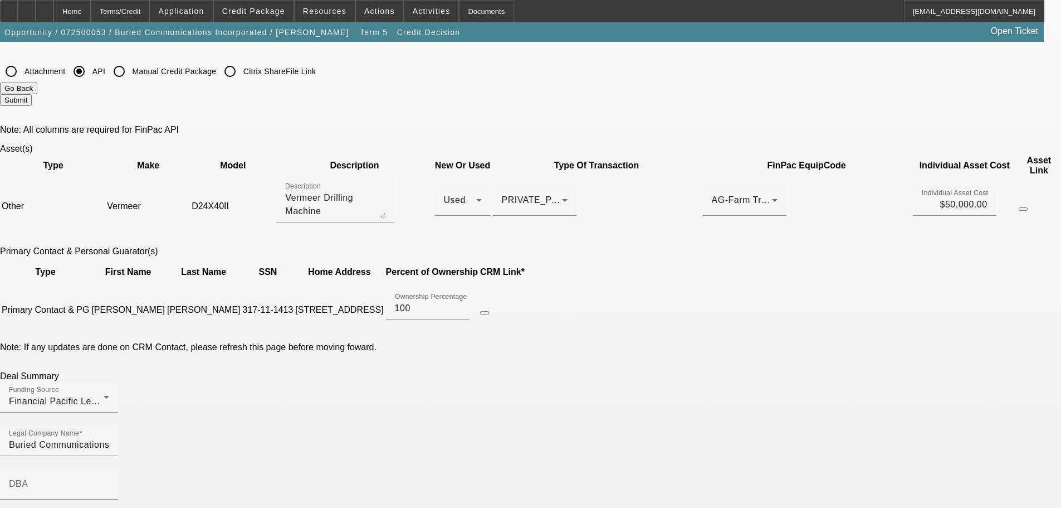
scroll to position [501, 0]
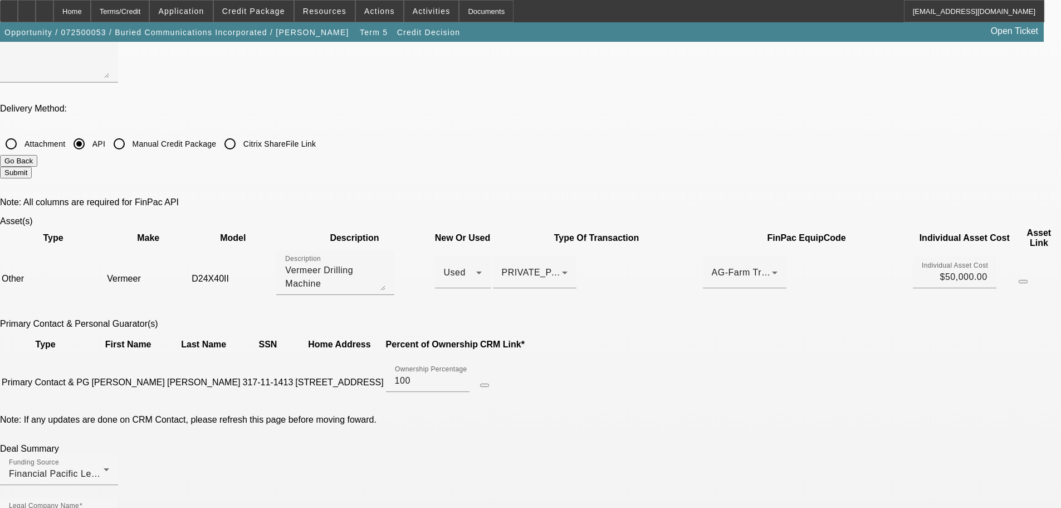
scroll to position [167, 0]
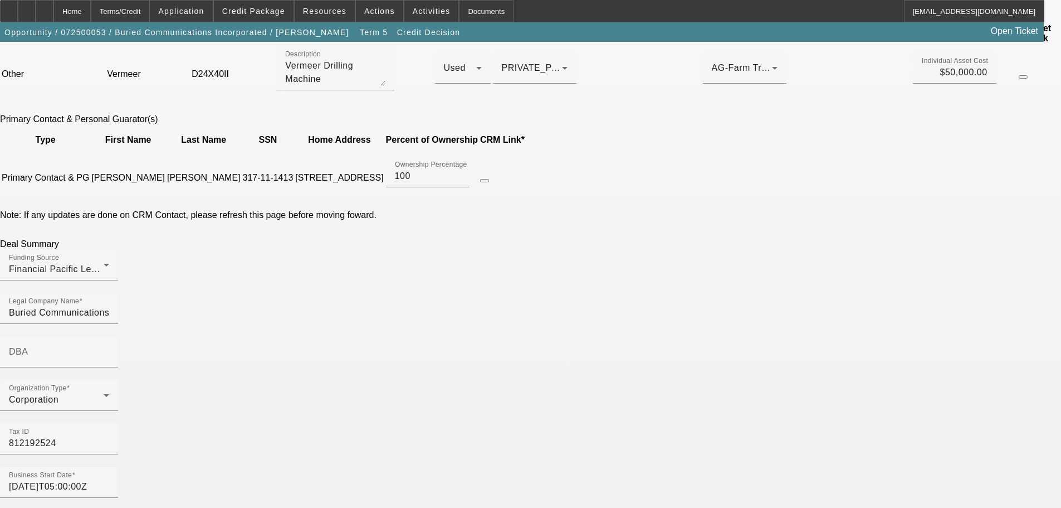
scroll to position [836, 0]
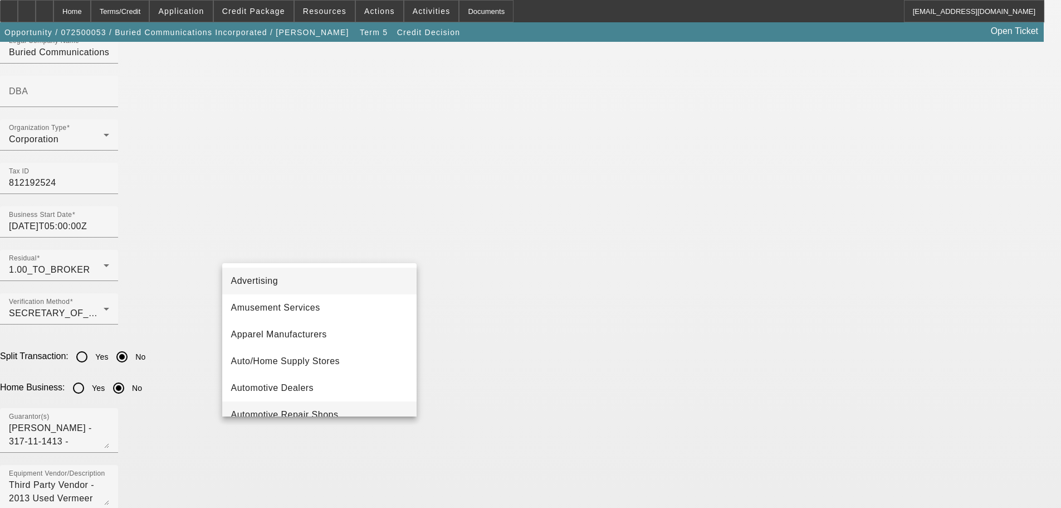
click at [331, 410] on span "Automotive Repair Shops" at bounding box center [285, 414] width 108 height 13
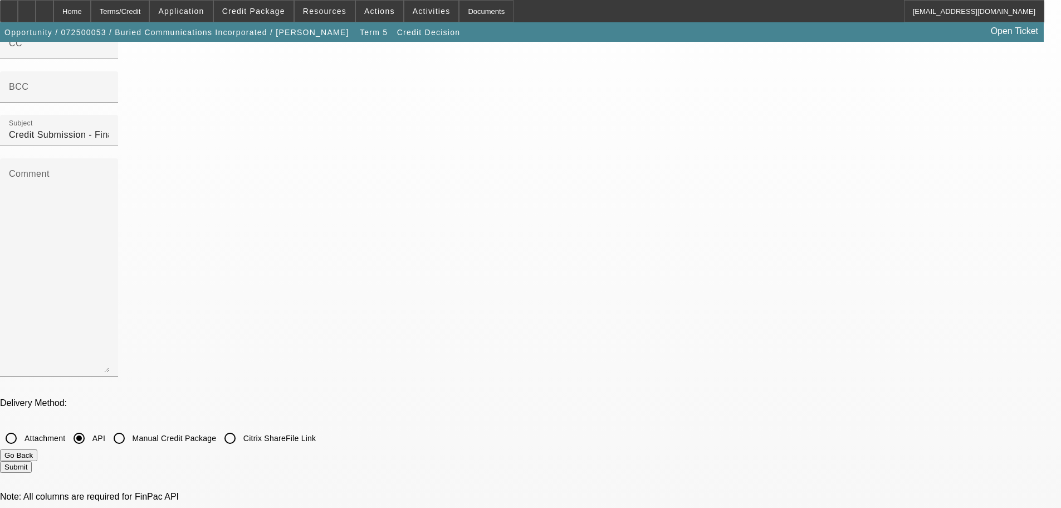
scroll to position [223, 0]
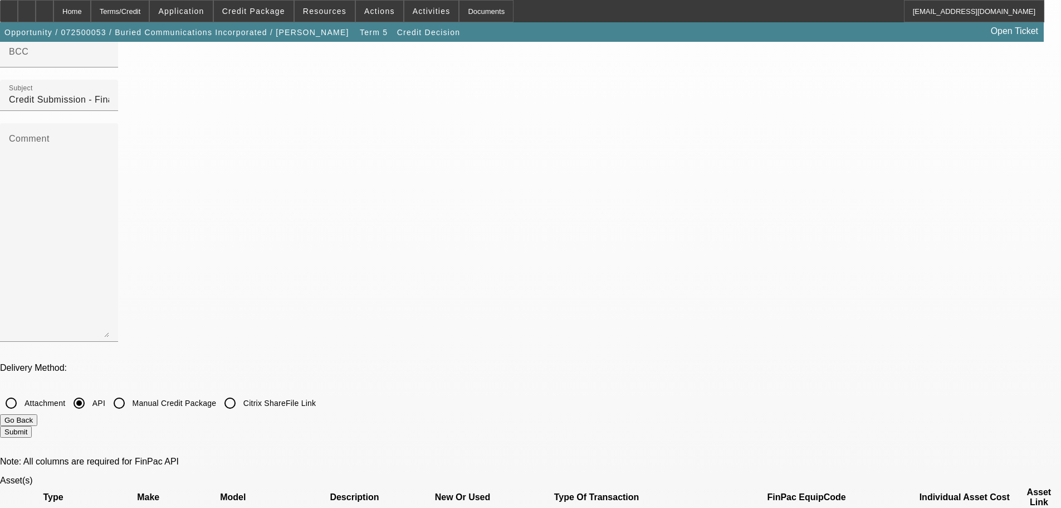
scroll to position [0, 0]
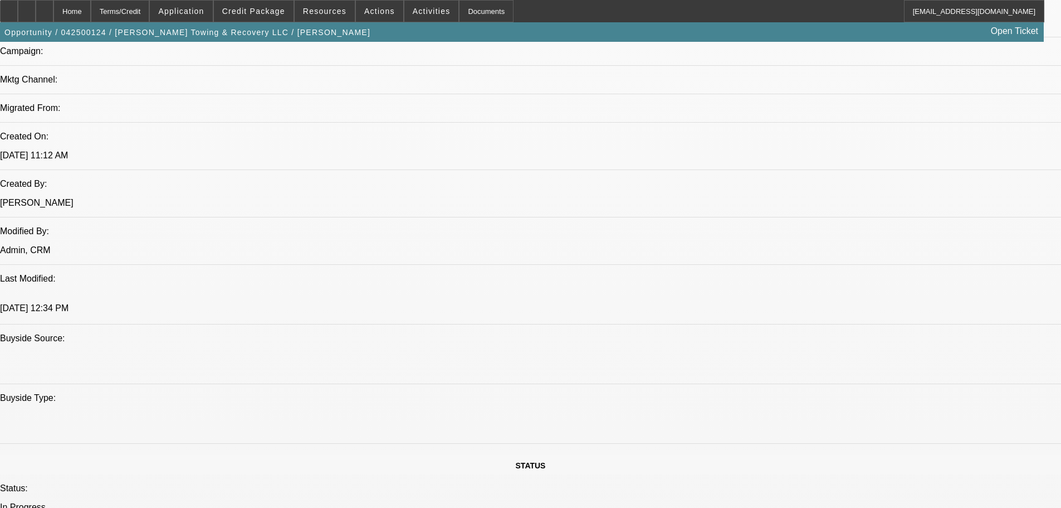
select select "0"
select select "3"
select select "0"
select select "6"
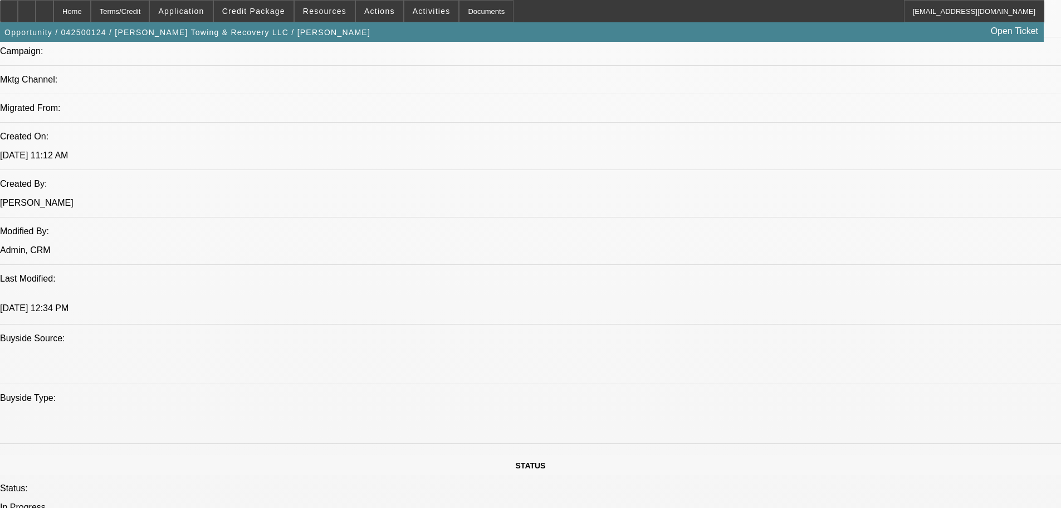
select select "0"
select select "3"
select select "0"
select select "6"
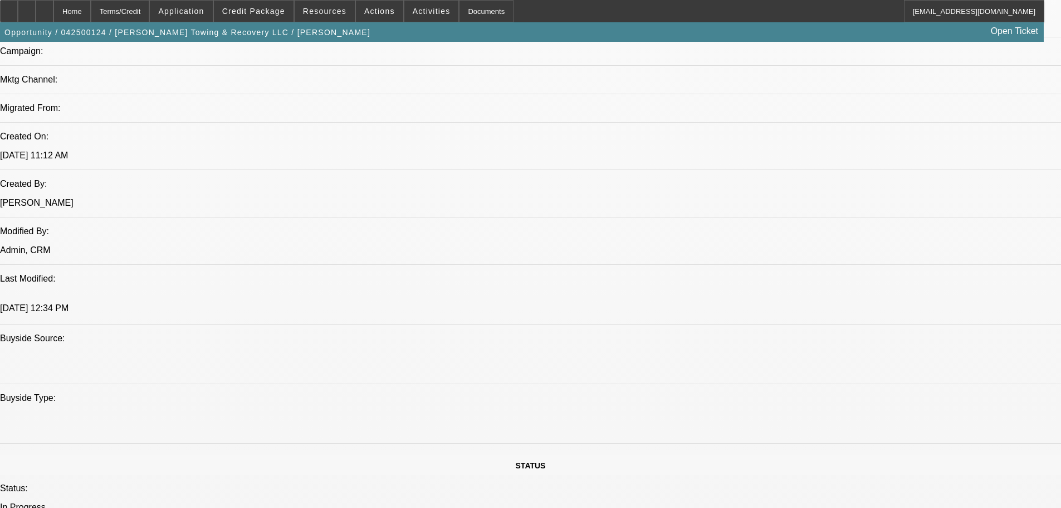
select select "0"
select select "3"
select select "0"
select select "6"
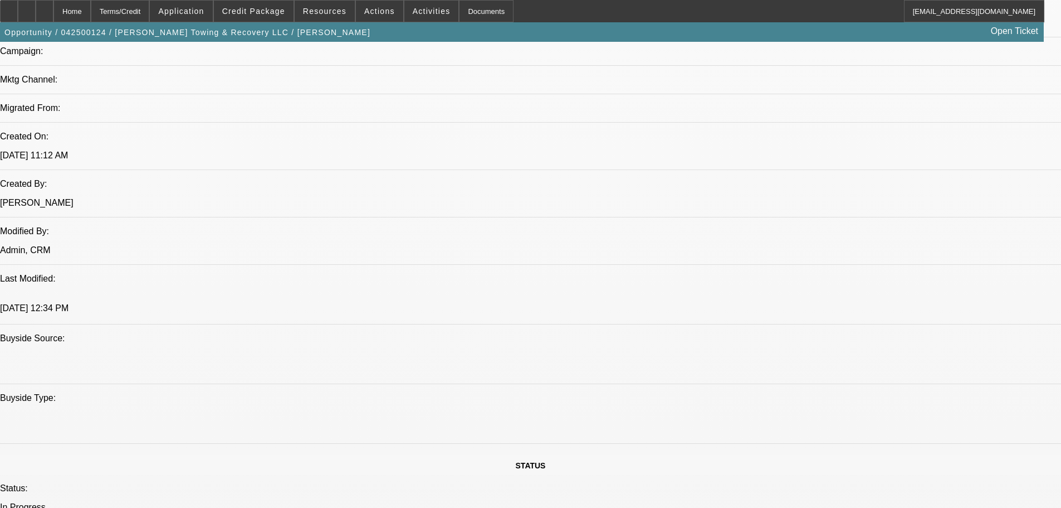
select select "0"
select select "3"
select select "0"
select select "6"
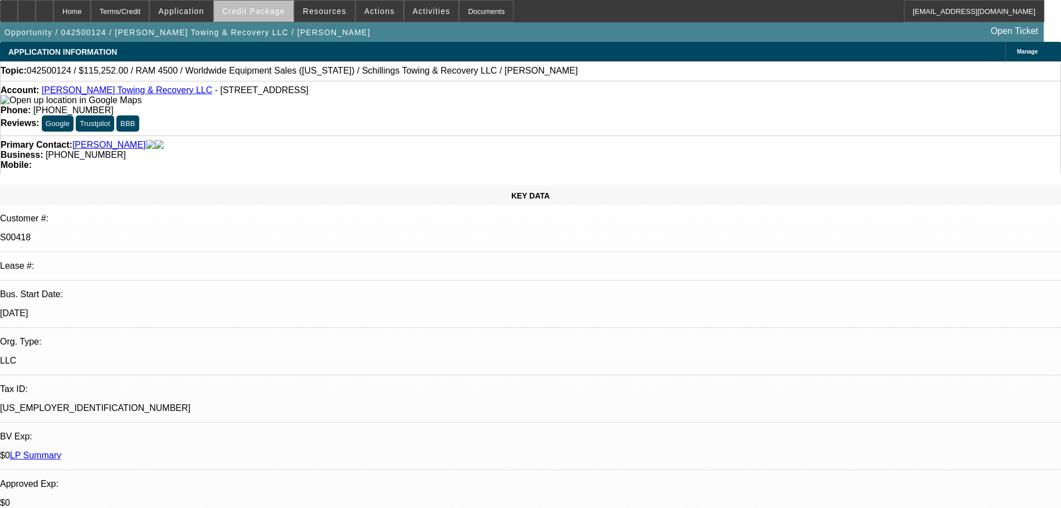
click at [271, 13] on span "Credit Package" at bounding box center [253, 11] width 63 height 9
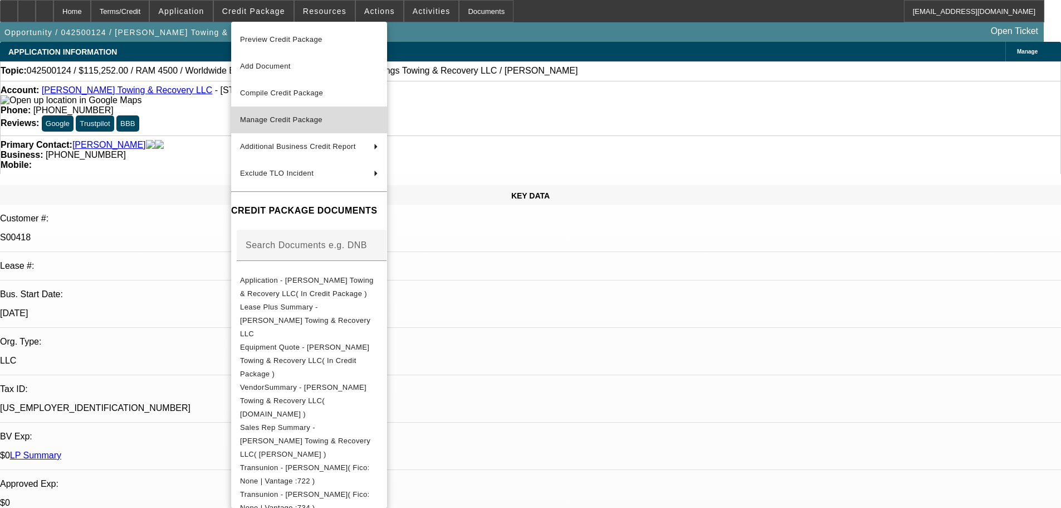
click at [284, 120] on span "Manage Credit Package" at bounding box center [281, 119] width 82 height 8
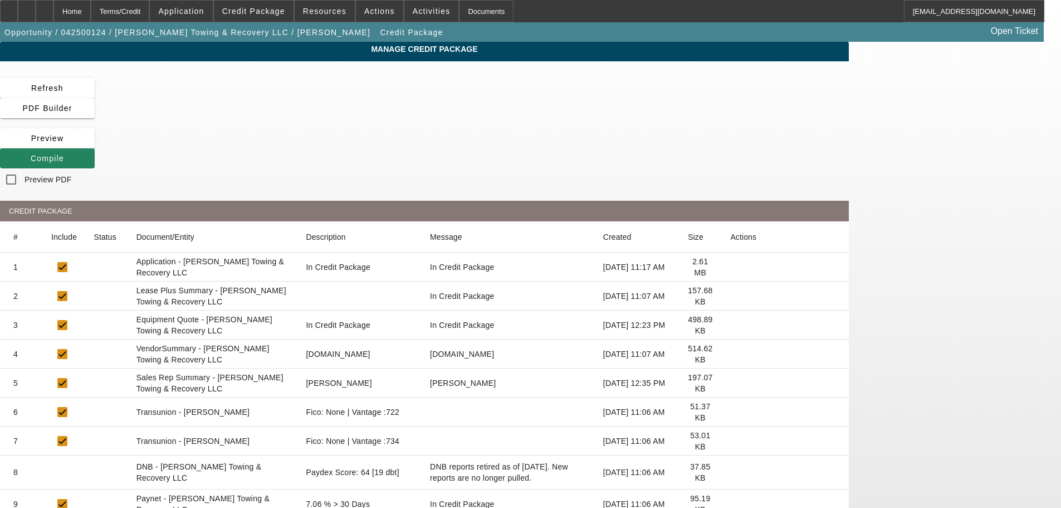
click at [730, 296] on icon at bounding box center [730, 296] width 0 height 0
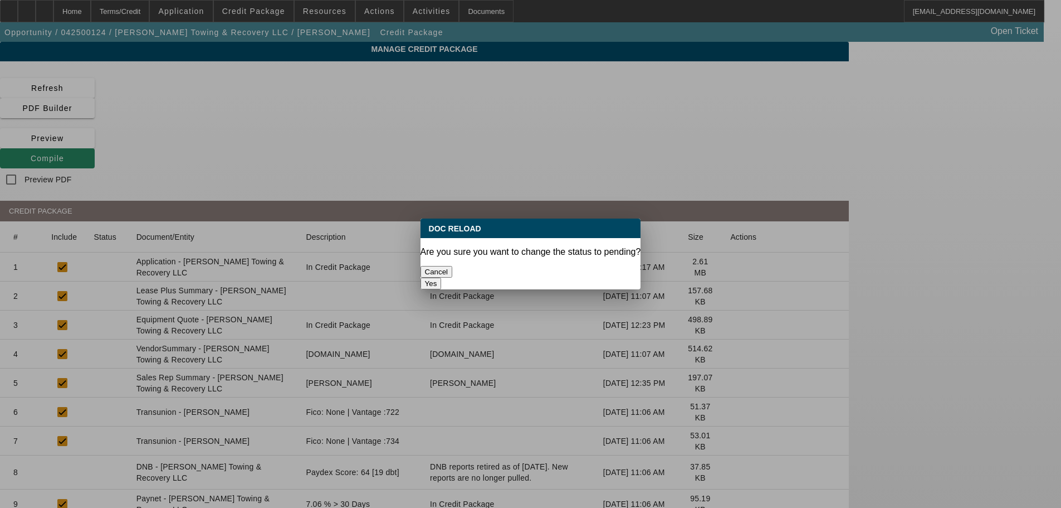
click at [442, 277] on button "Yes" at bounding box center [431, 283] width 21 height 12
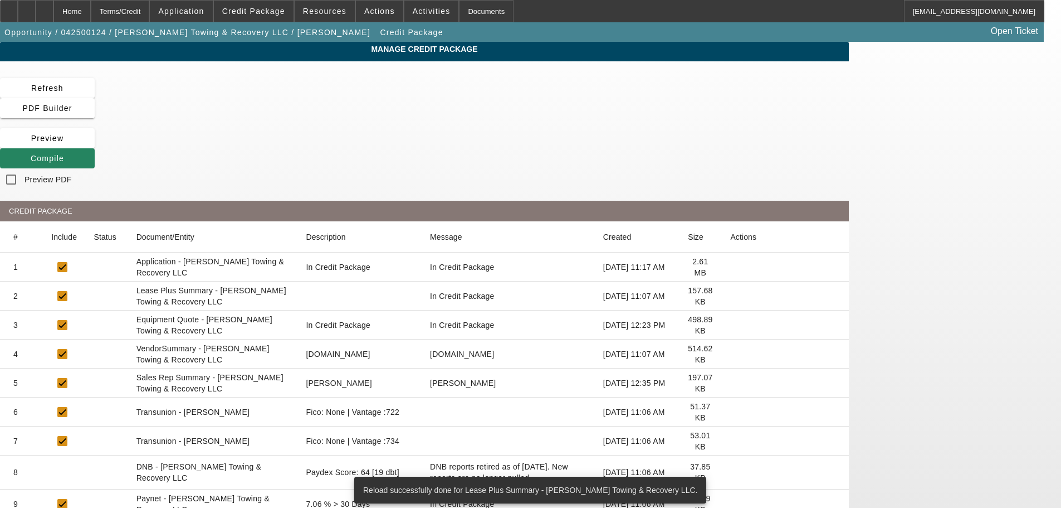
click at [730, 354] on icon at bounding box center [730, 354] width 0 height 0
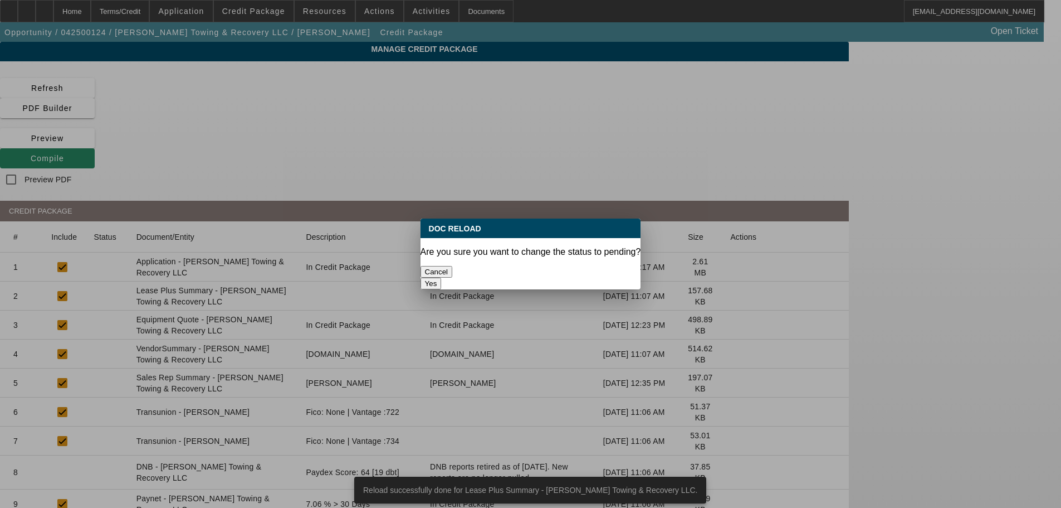
click at [442, 277] on button "Yes" at bounding box center [431, 283] width 21 height 12
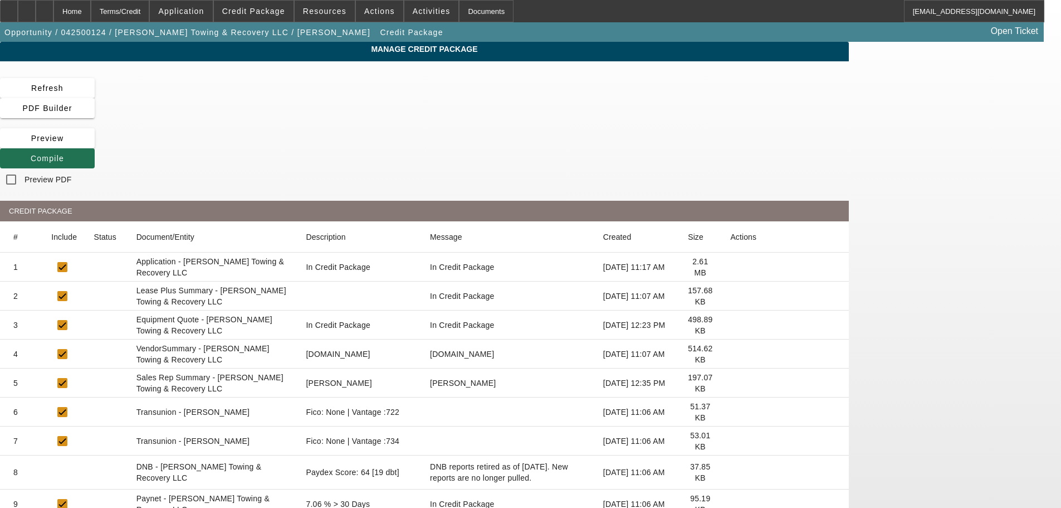
click at [64, 154] on span "Compile" at bounding box center [47, 158] width 33 height 9
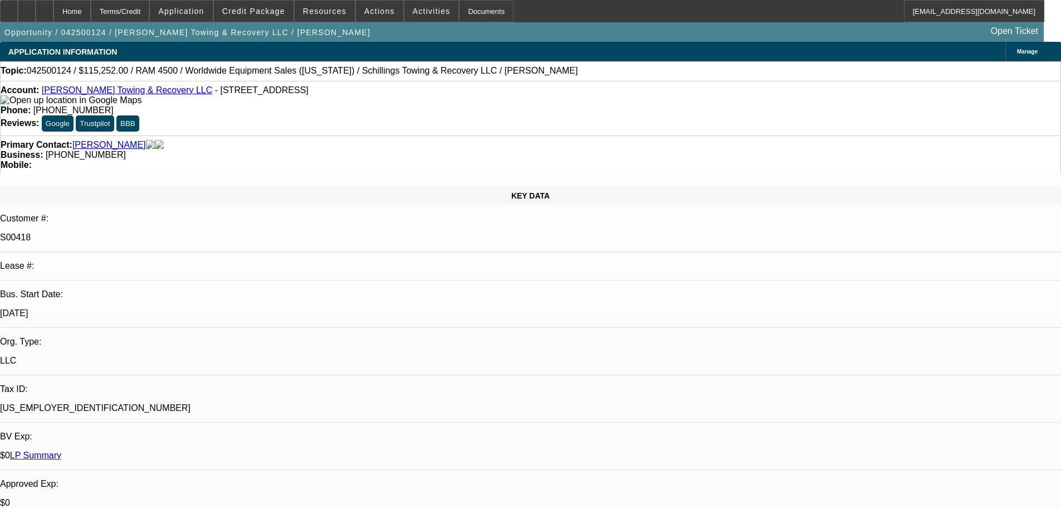
select select "0"
select select "3"
select select "0"
select select "6"
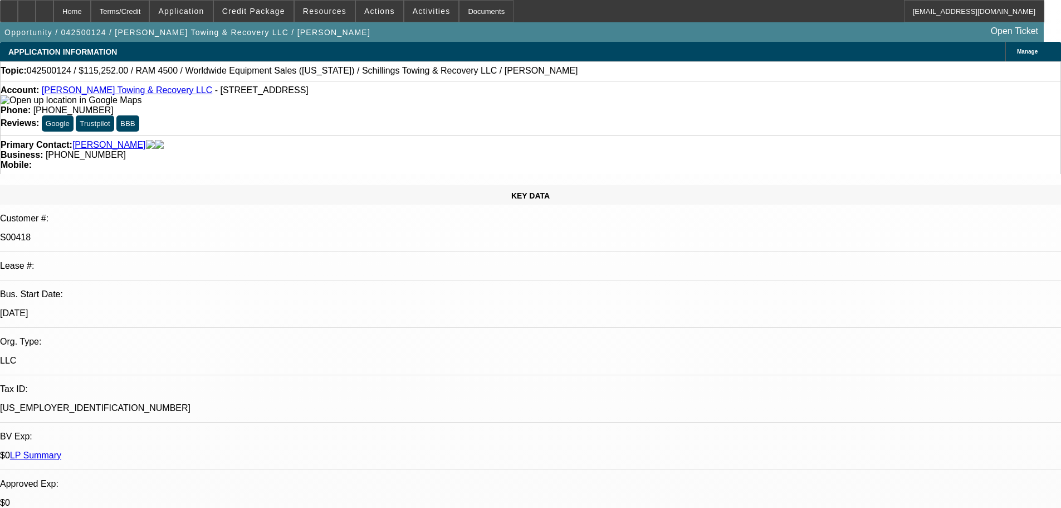
select select "0"
select select "3"
select select "0"
select select "6"
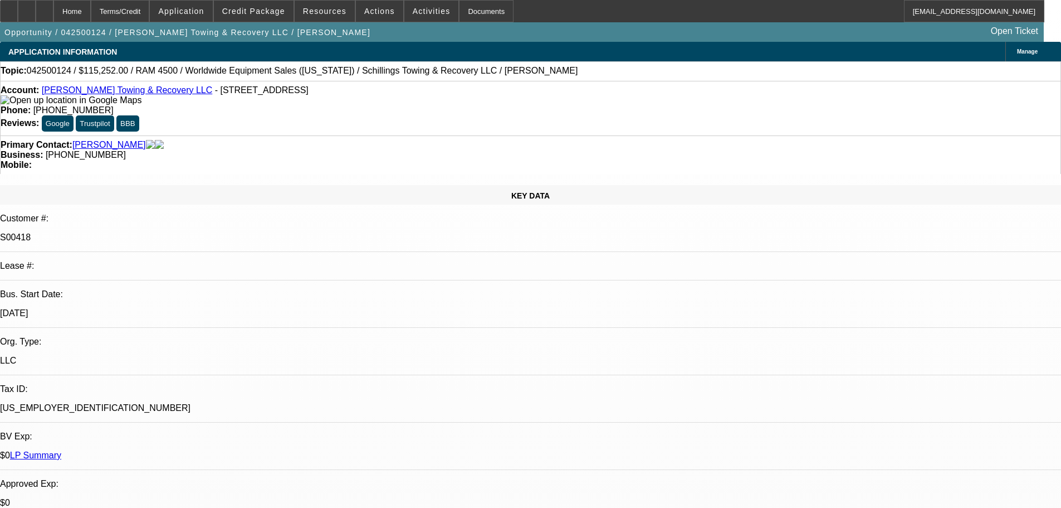
select select "0"
select select "3"
select select "0"
select select "6"
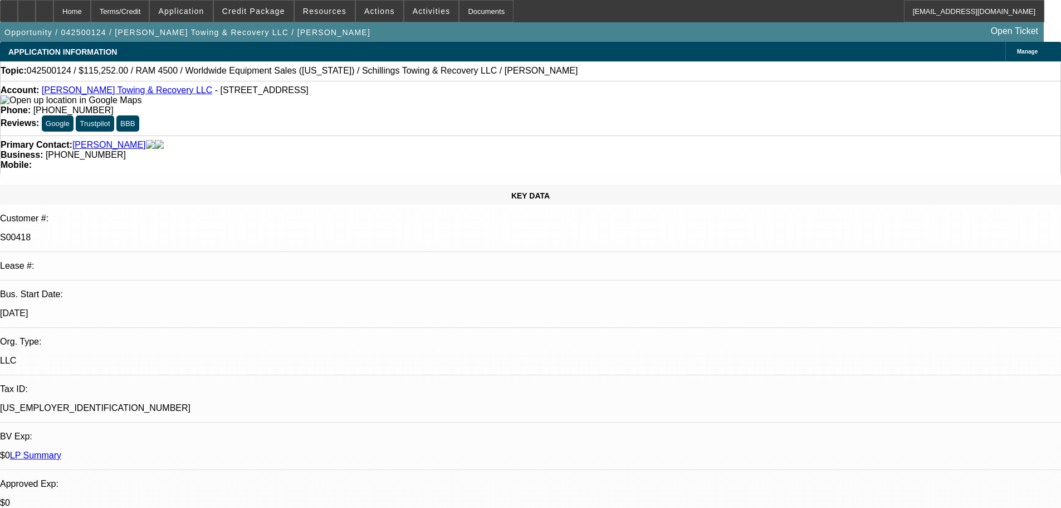
select select "0"
select select "3"
select select "0"
select select "6"
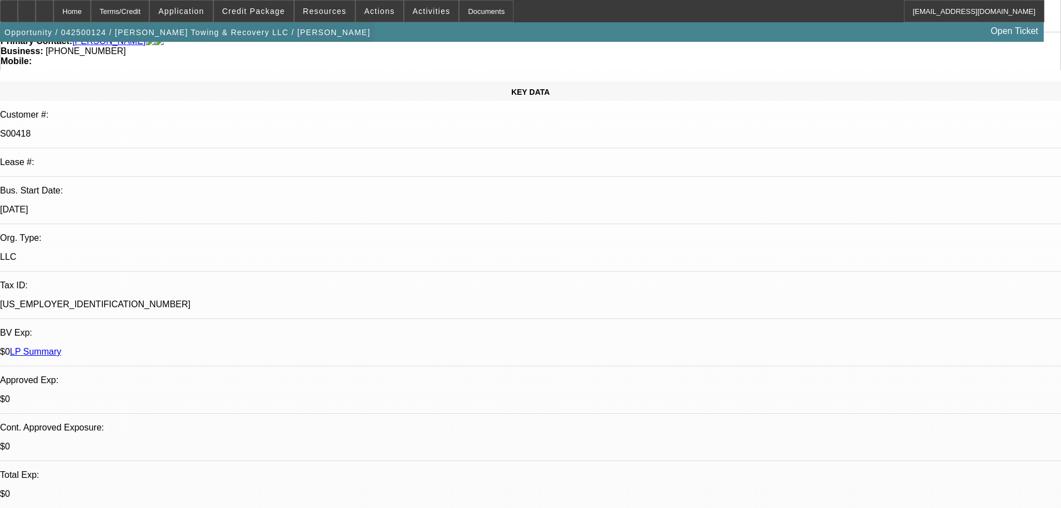
scroll to position [56, 0]
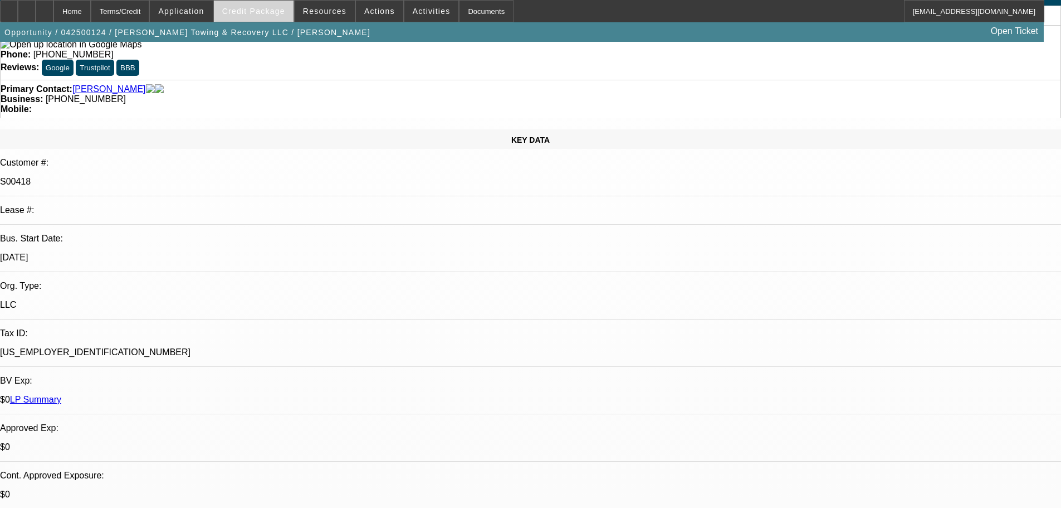
click at [271, 7] on span "Credit Package" at bounding box center [253, 11] width 63 height 9
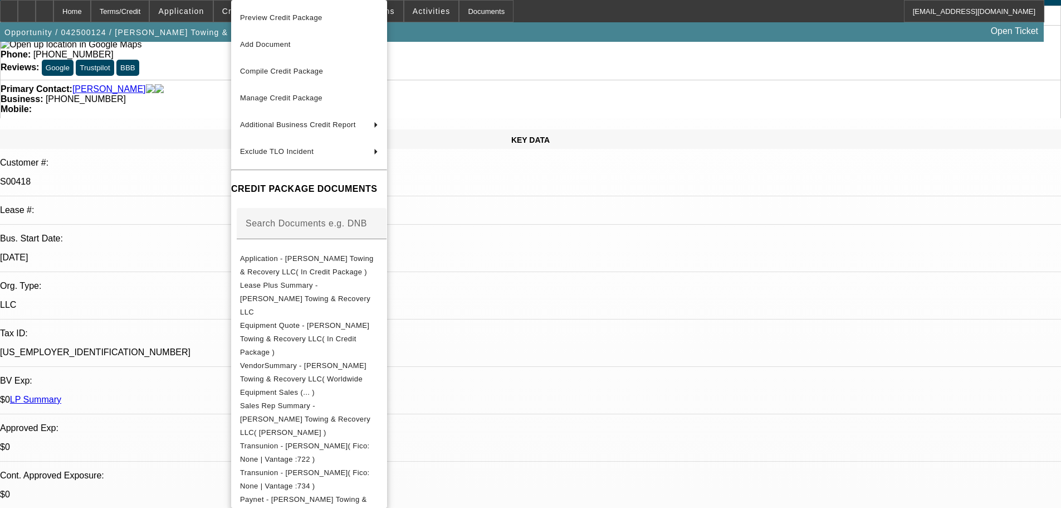
click at [187, 145] on div at bounding box center [530, 254] width 1061 height 508
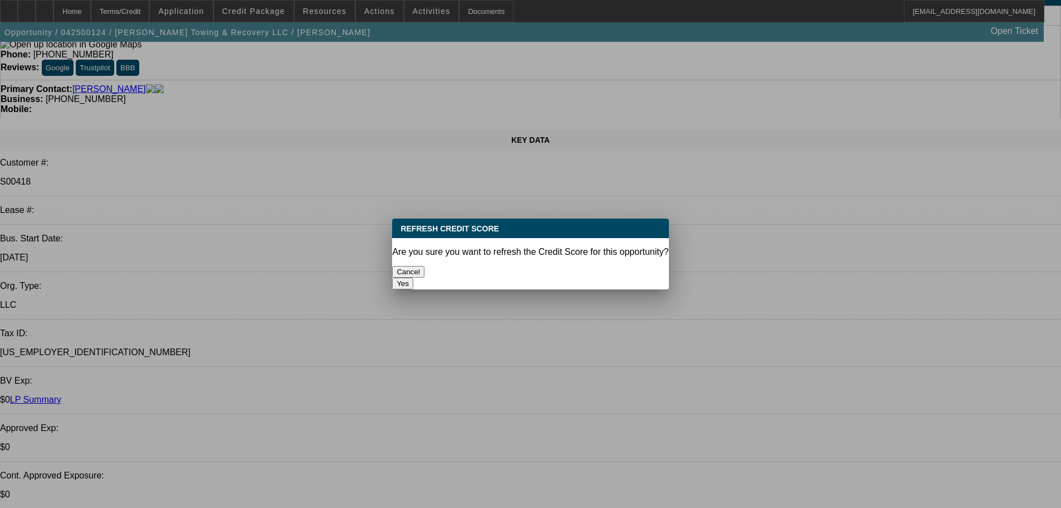
scroll to position [0, 0]
click at [413, 277] on button "Yes" at bounding box center [402, 283] width 21 height 12
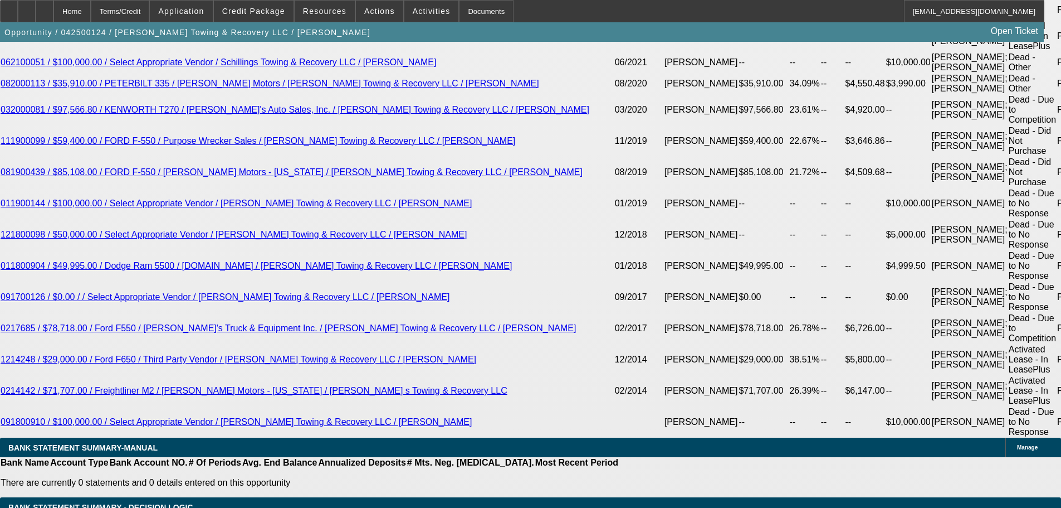
scroll to position [2036, 0]
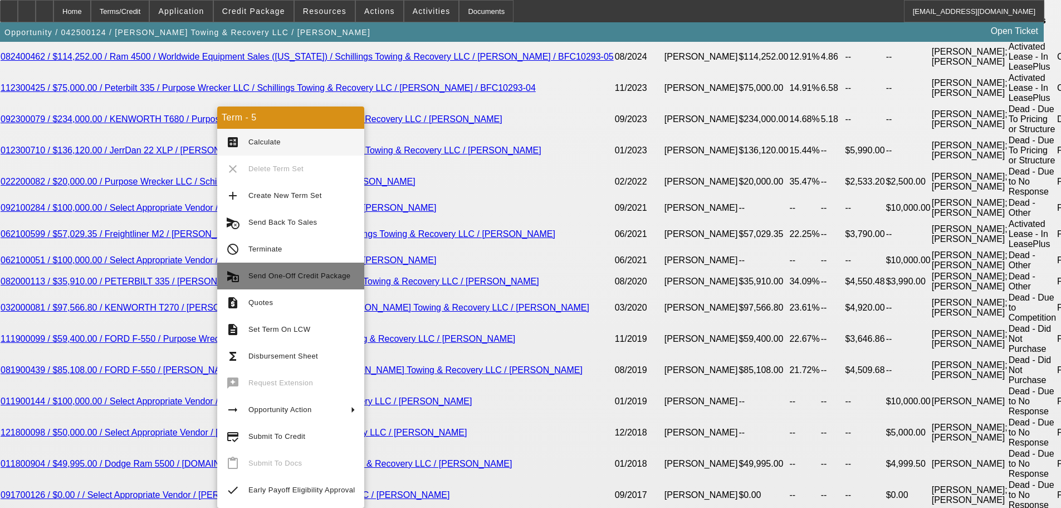
click at [304, 279] on span "Send One-Off Credit Package" at bounding box center [299, 275] width 102 height 8
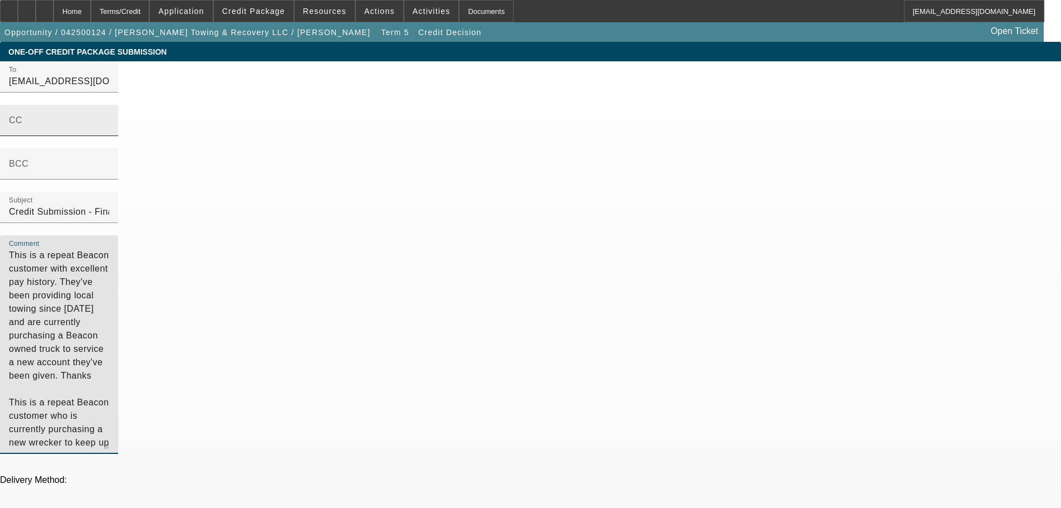
drag, startPoint x: 604, startPoint y: 166, endPoint x: 511, endPoint y: 148, distance: 94.8
click at [511, 148] on div "To [EMAIL_ADDRESS][DOMAIN_NAME] CC BCC Subject Credit Submission - Financial Pa…" at bounding box center [530, 263] width 1061 height 404
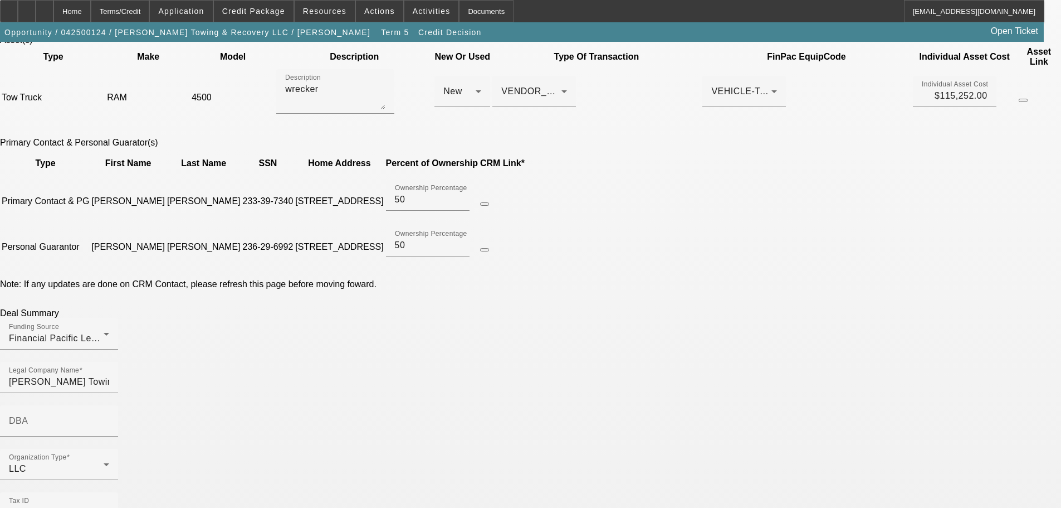
scroll to position [557, 0]
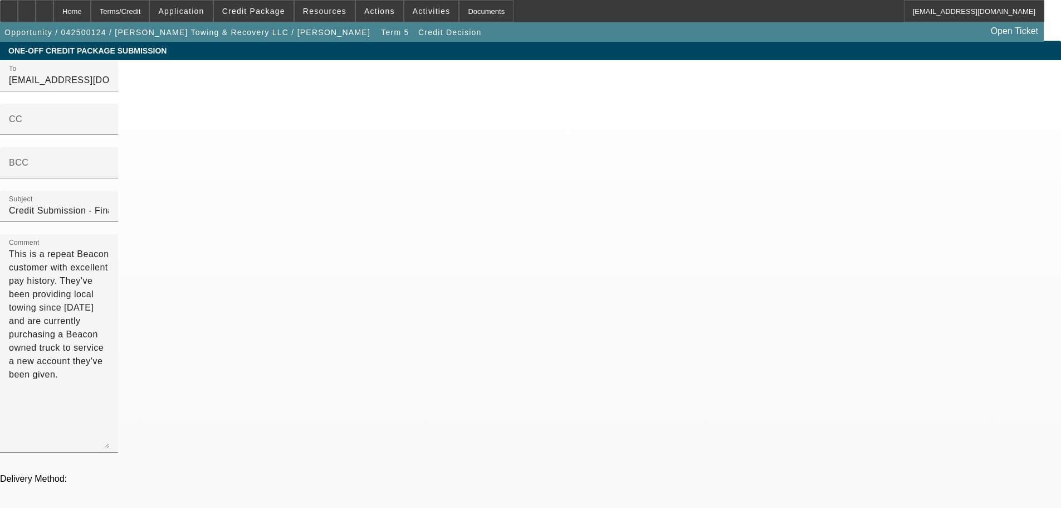
scroll to position [0, 0]
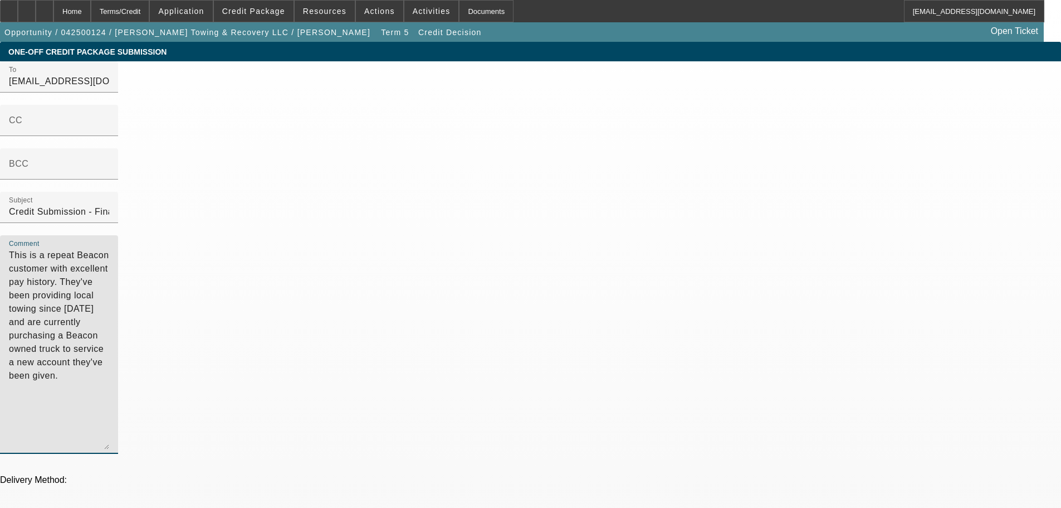
drag, startPoint x: 724, startPoint y: 105, endPoint x: 773, endPoint y: 106, distance: 49.0
click at [109, 248] on textarea "This is a repeat Beacon customer with excellent pay history. They've been provi…" at bounding box center [59, 348] width 100 height 201
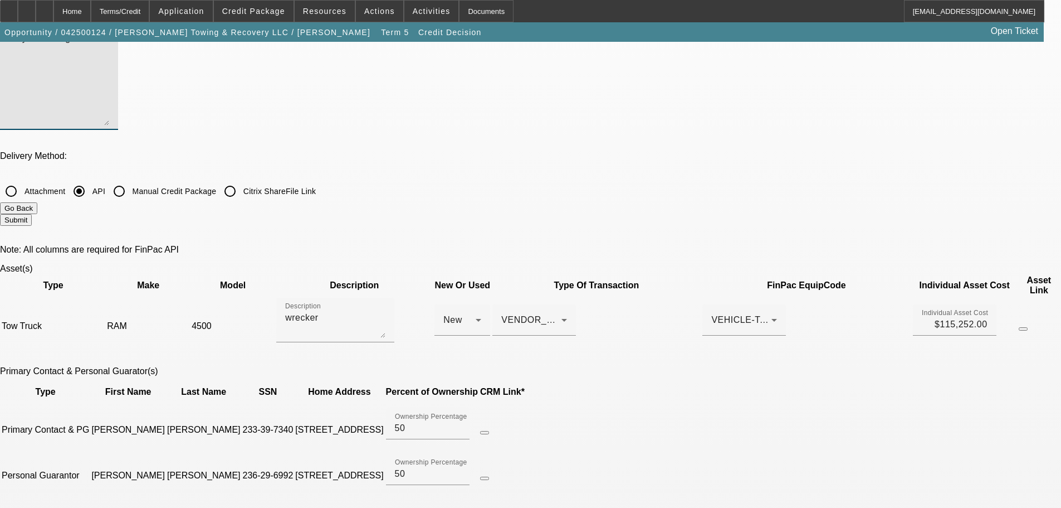
scroll to position [350, 0]
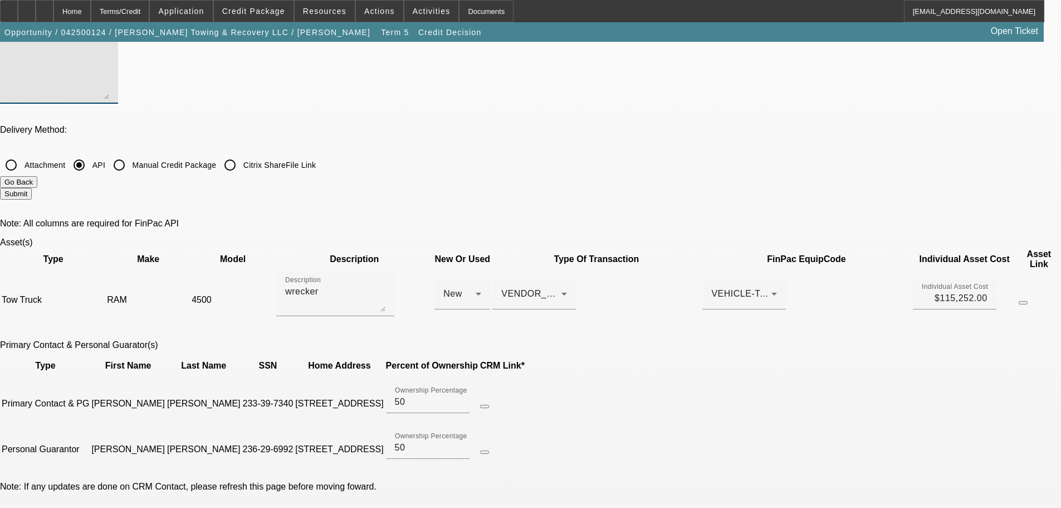
type textarea "This is a repeat Beacon customer with excellent pay history. They've been provi…"
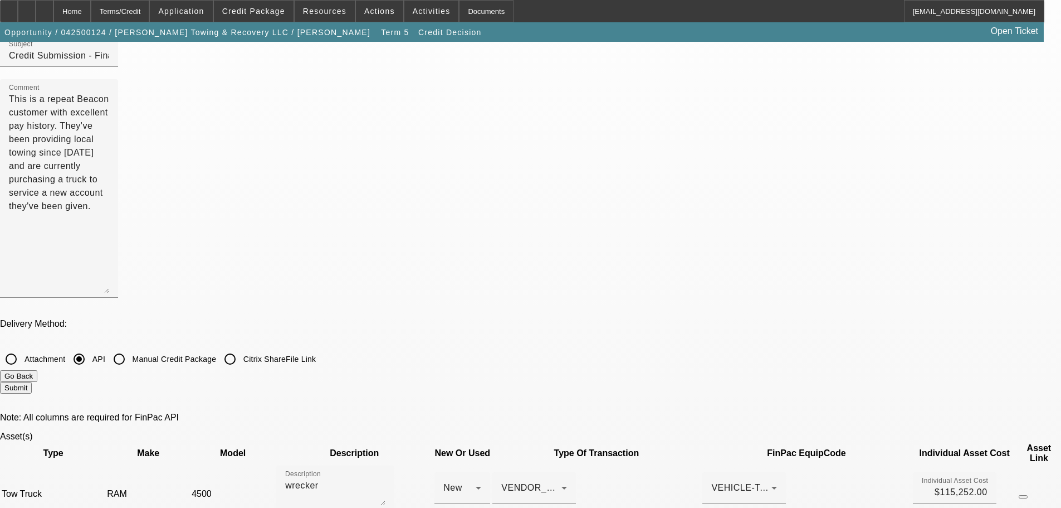
scroll to position [0, 0]
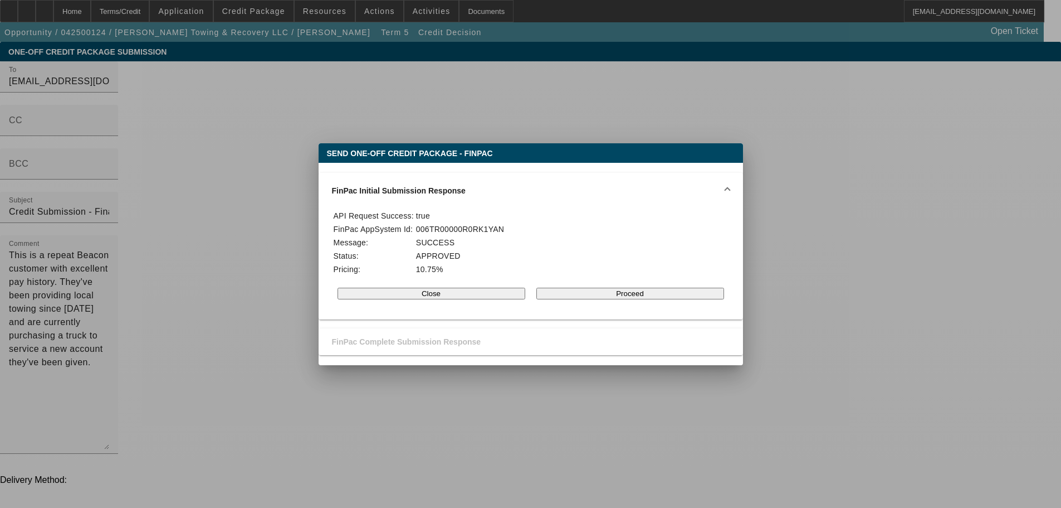
click at [631, 299] on button "Proceed" at bounding box center [631, 293] width 188 height 12
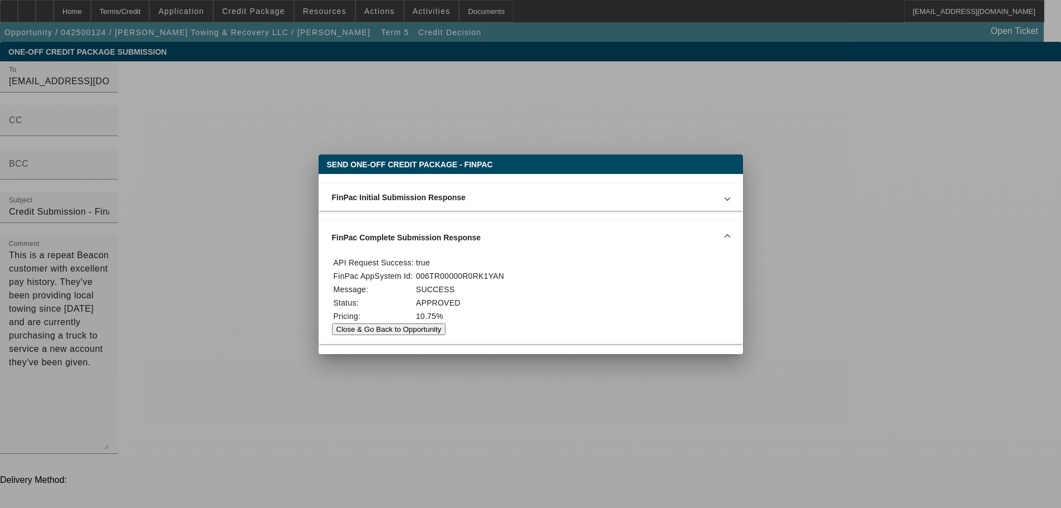
click at [446, 334] on button "Close & Go Back to Opportunity" at bounding box center [389, 329] width 114 height 12
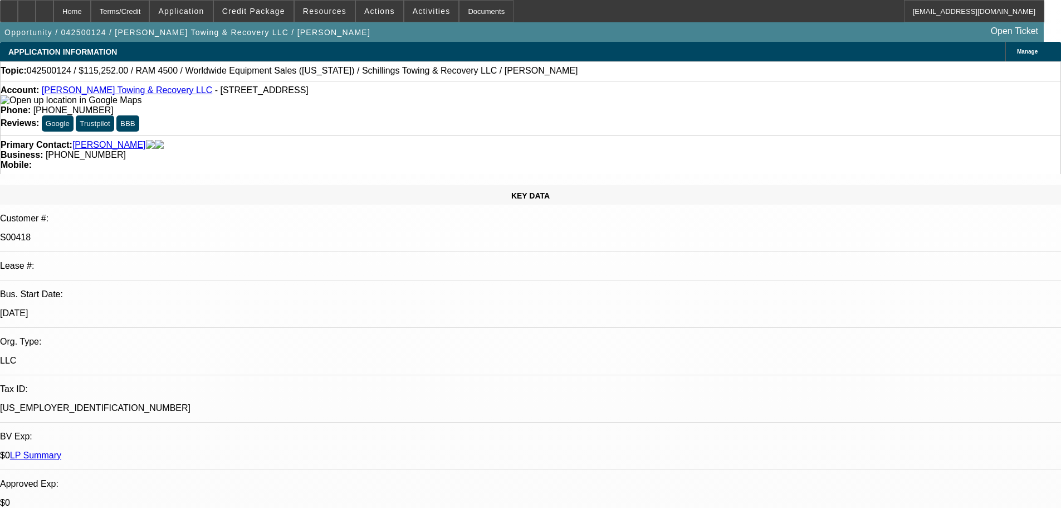
select select "0"
select select "3"
select select "0"
select select "6"
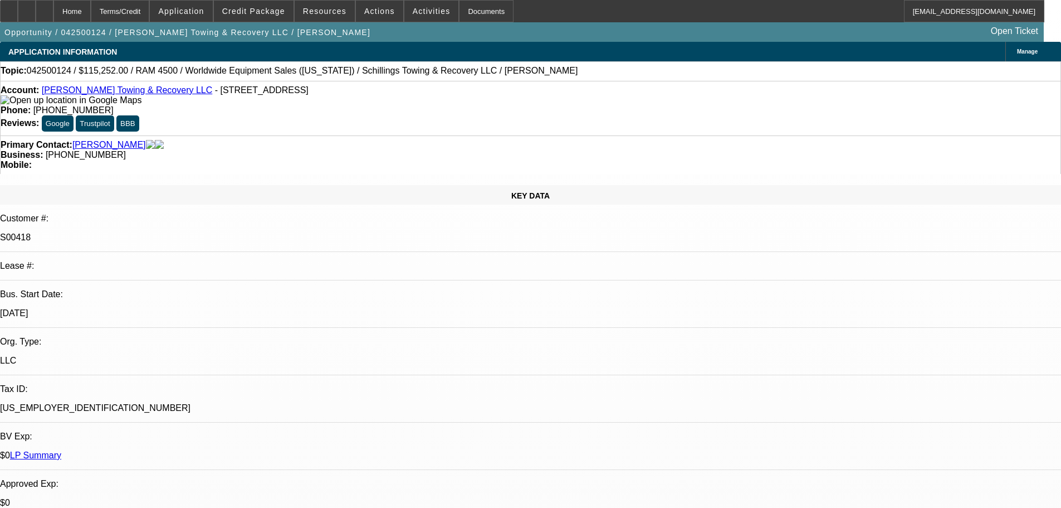
select select "0"
select select "3"
select select "0"
select select "6"
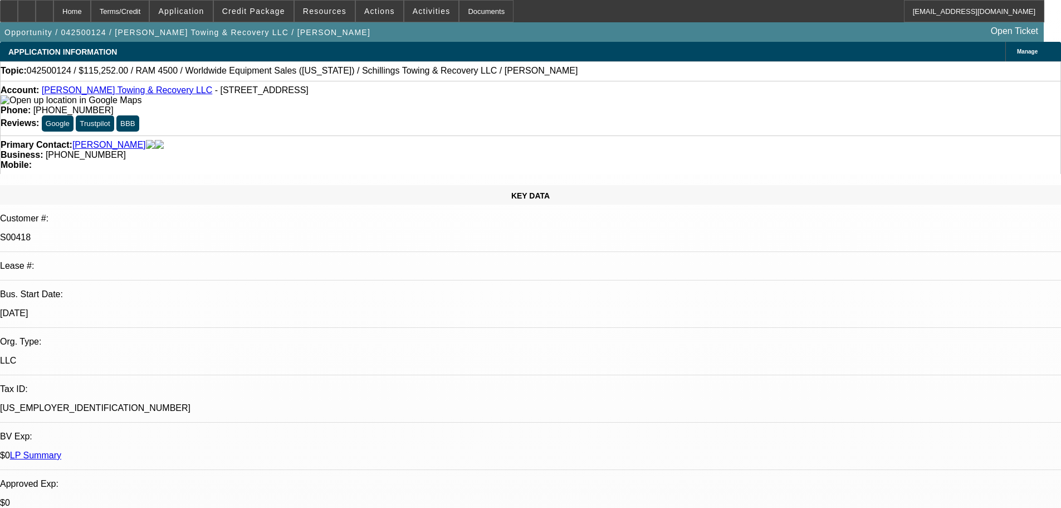
select select "0"
select select "3"
select select "0"
select select "6"
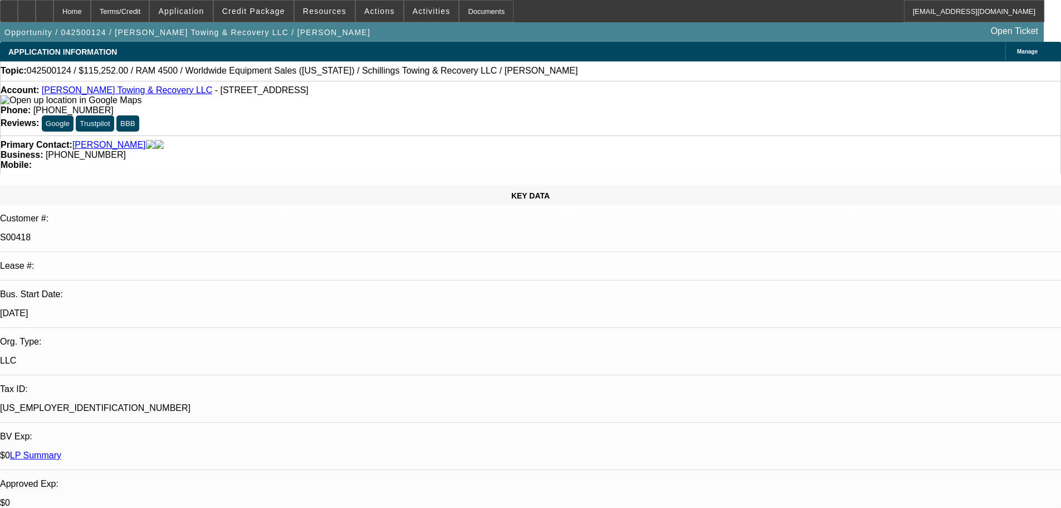
select select "0"
select select "3"
select select "0"
select select "6"
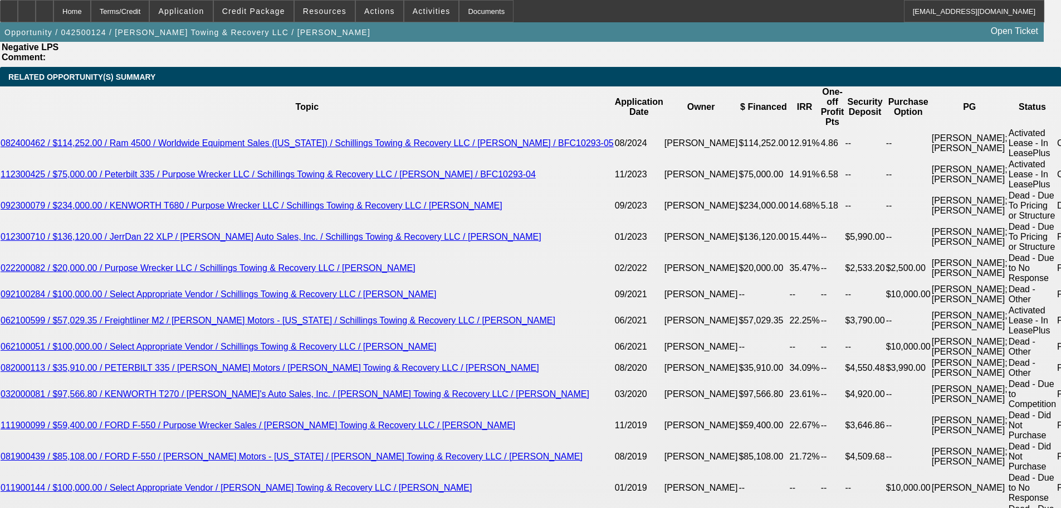
scroll to position [1894, 0]
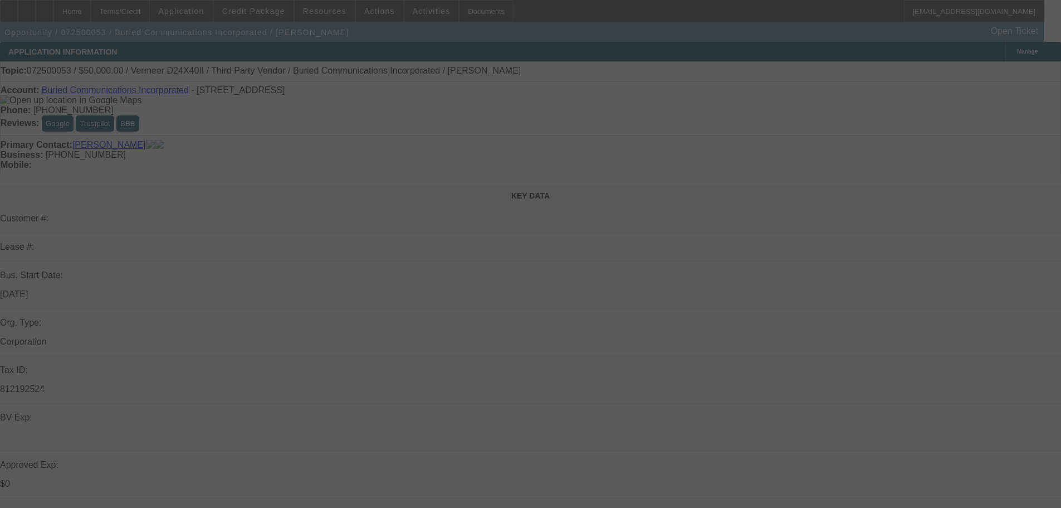
select select "0"
select select "3"
select select "0"
select select "6"
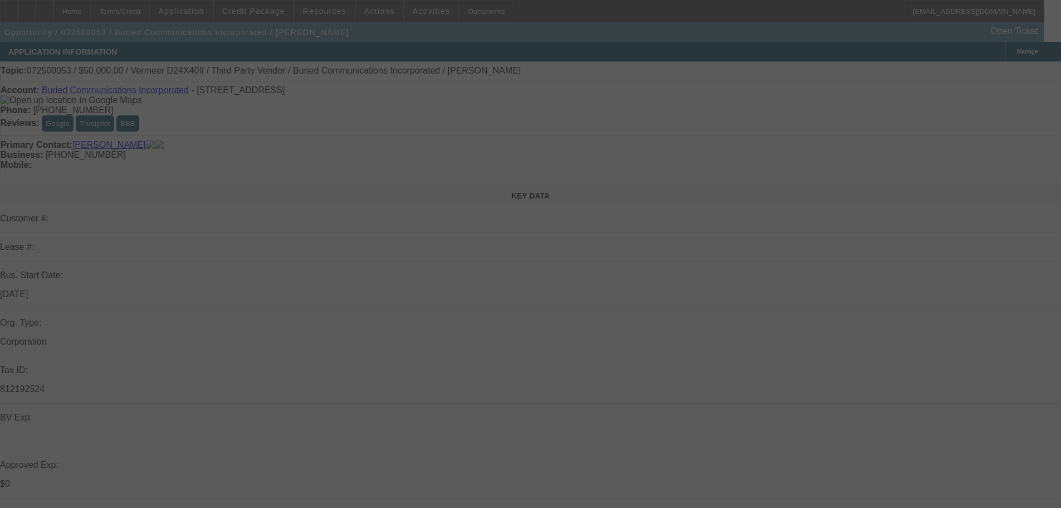
select select "0"
select select "3"
select select "0"
select select "6"
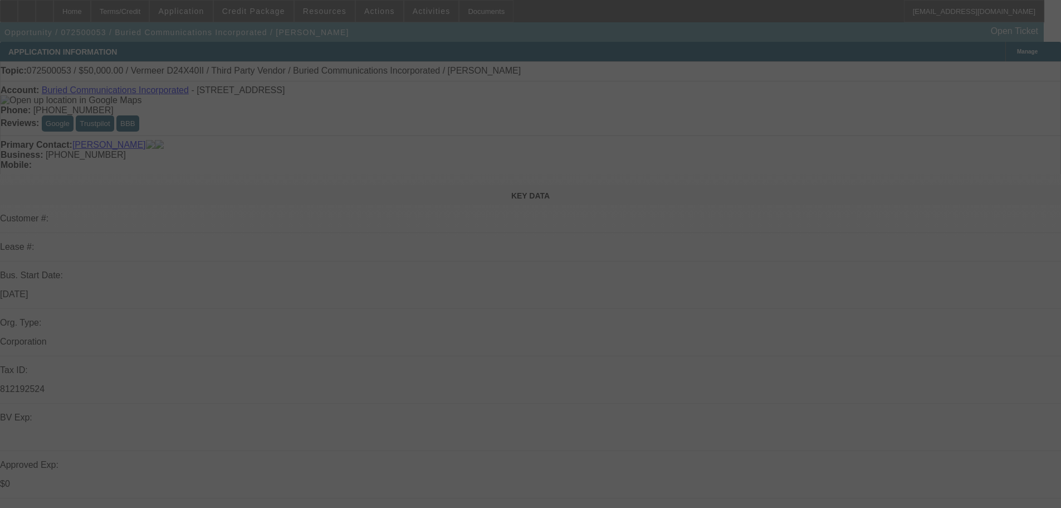
select select "0"
select select "3"
select select "0"
select select "6"
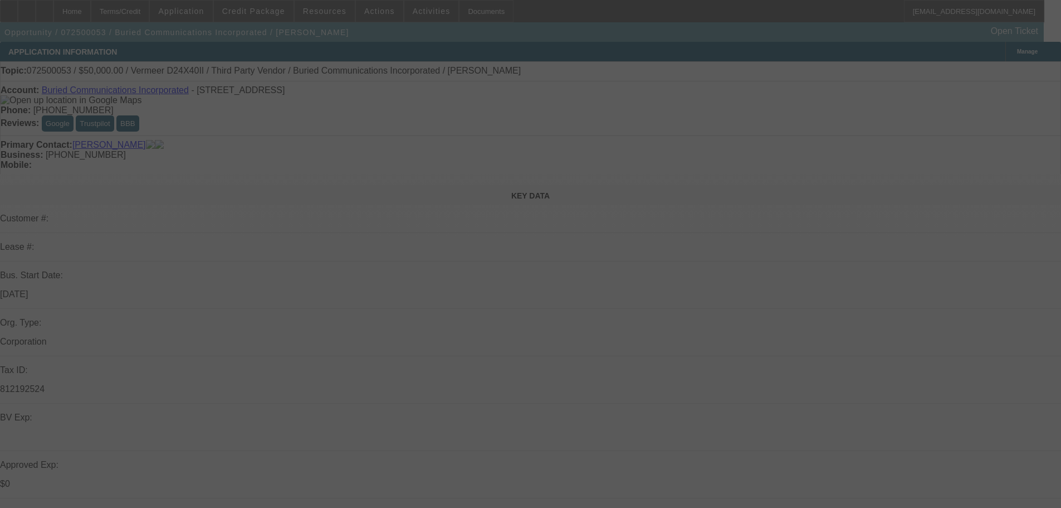
select select "0"
select select "3"
select select "0"
select select "6"
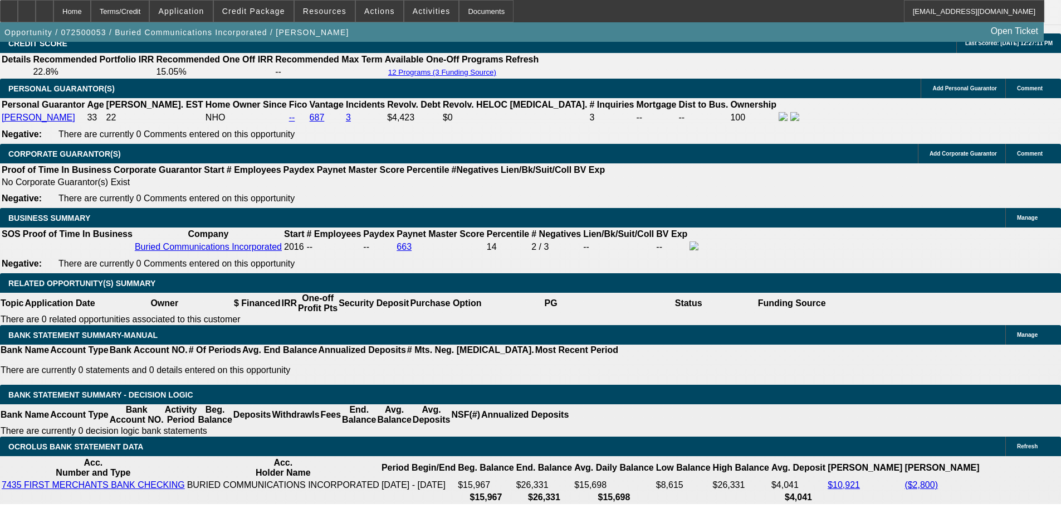
scroll to position [1950, 0]
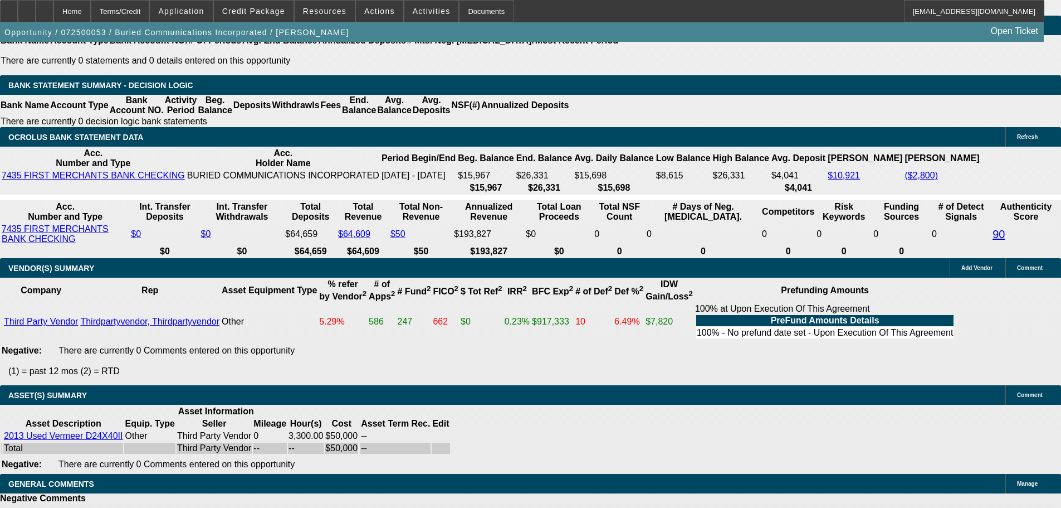
select select "6"
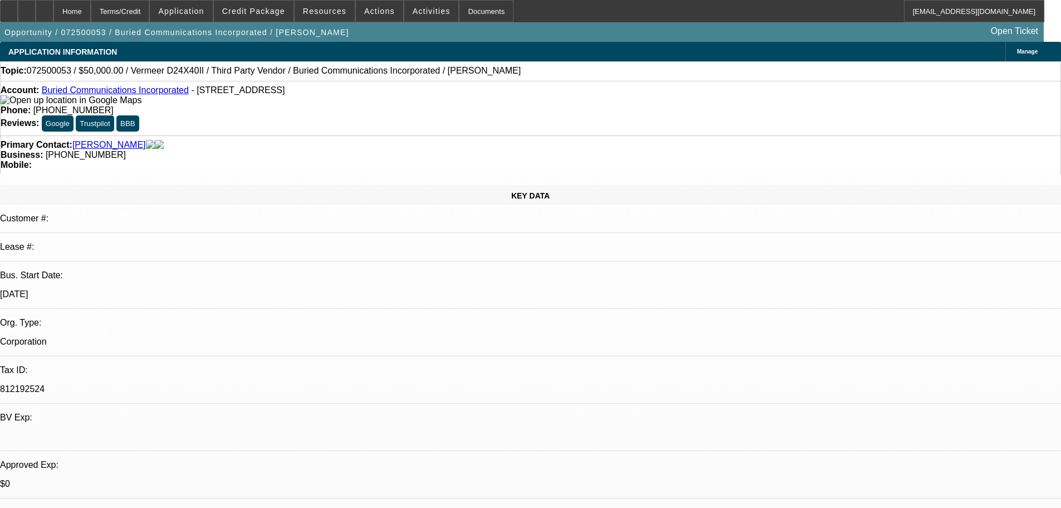
paste textarea "Please provide a signed and dated condition report w/hours. I will need this fo…"
type textarea "PER FINPAC: "Please provide a signed and dated condition report w/hours. I will…"
checkbox input "true"
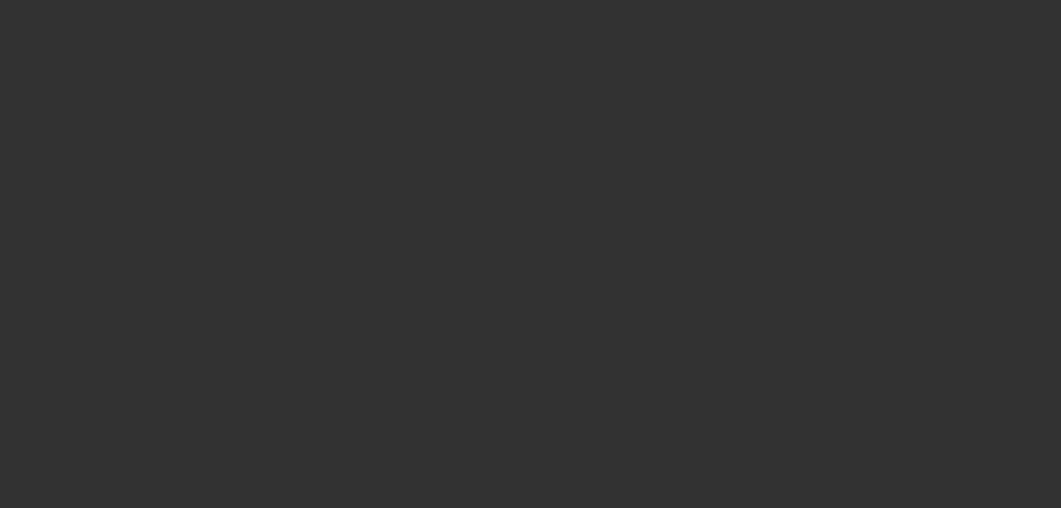
select select "0"
select select "3"
select select "0"
select select "6"
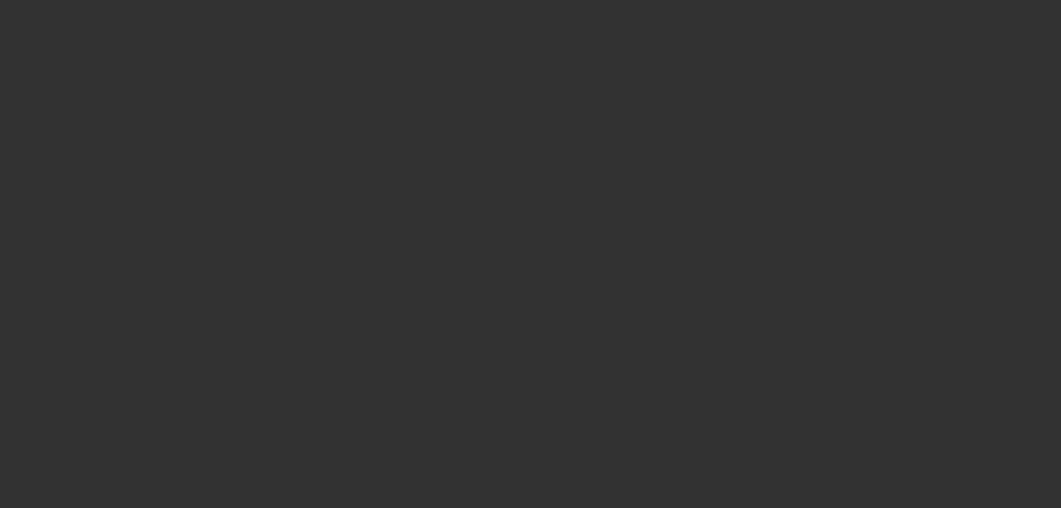
select select "0"
select select "3"
select select "0"
select select "6"
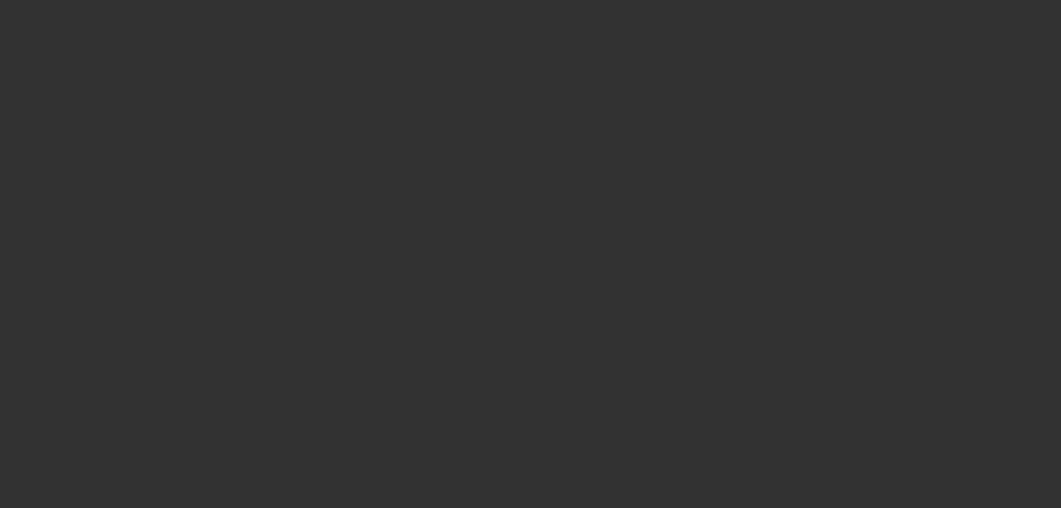
select select "0"
select select "3"
select select "0"
select select "6"
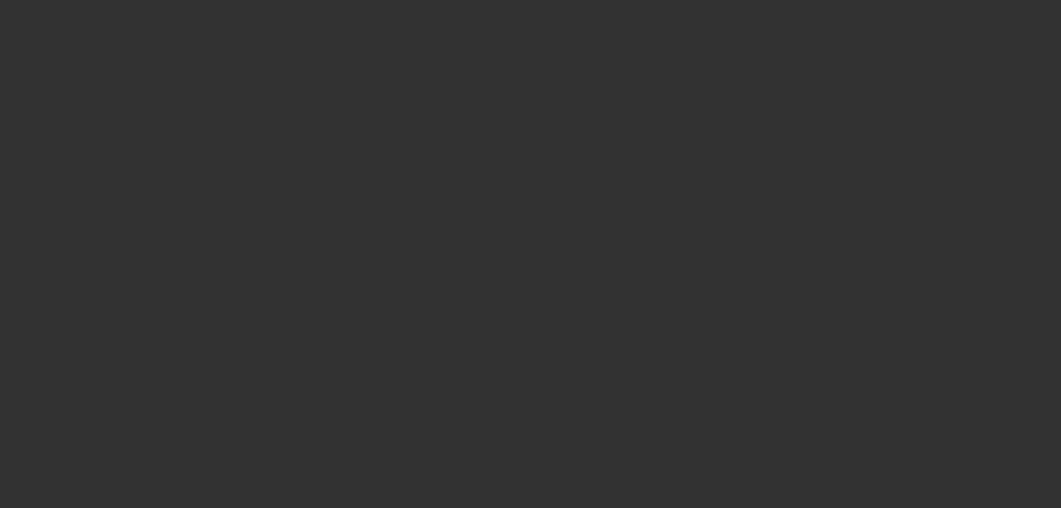
select select "0"
select select "3"
select select "0"
select select "6"
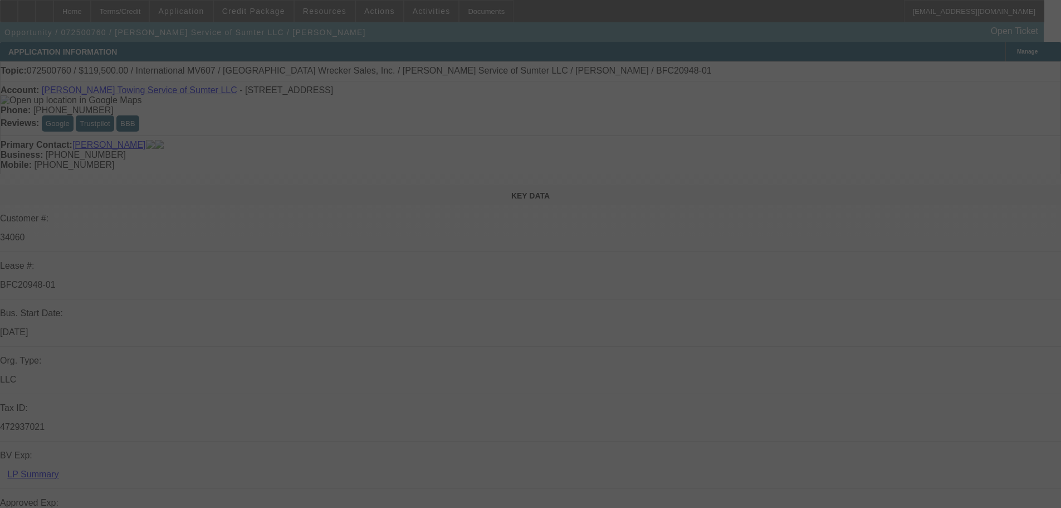
select select "0"
select select "2"
select select "0"
select select "6"
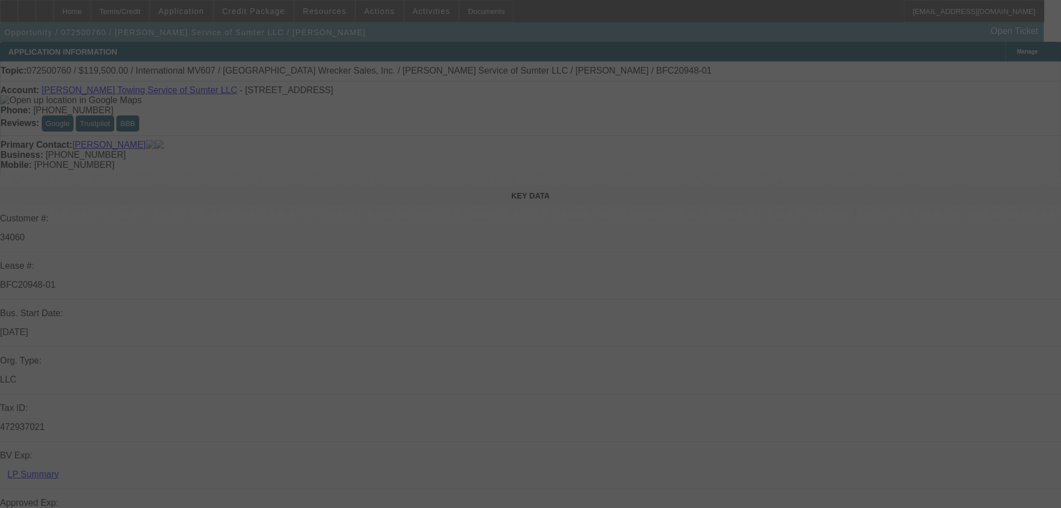
select select "0"
select select "2"
select select "0"
select select "6"
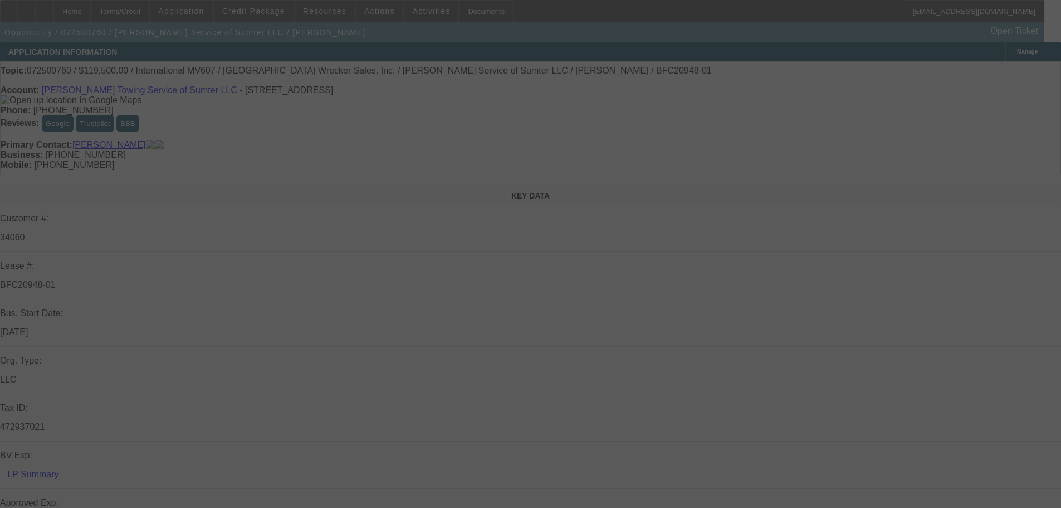
select select "0"
select select "2"
select select "0"
select select "6"
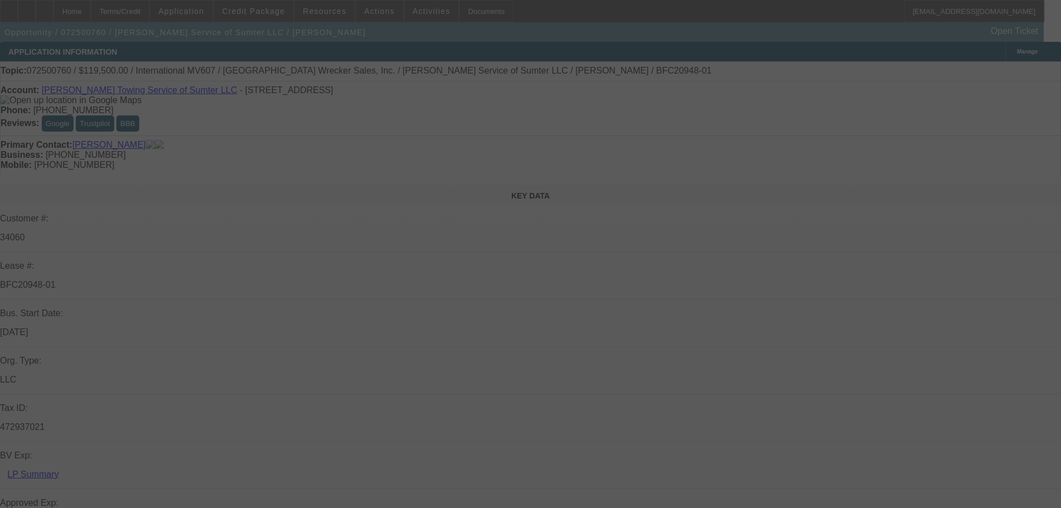
select select "0"
select select "2"
select select "0"
select select "6"
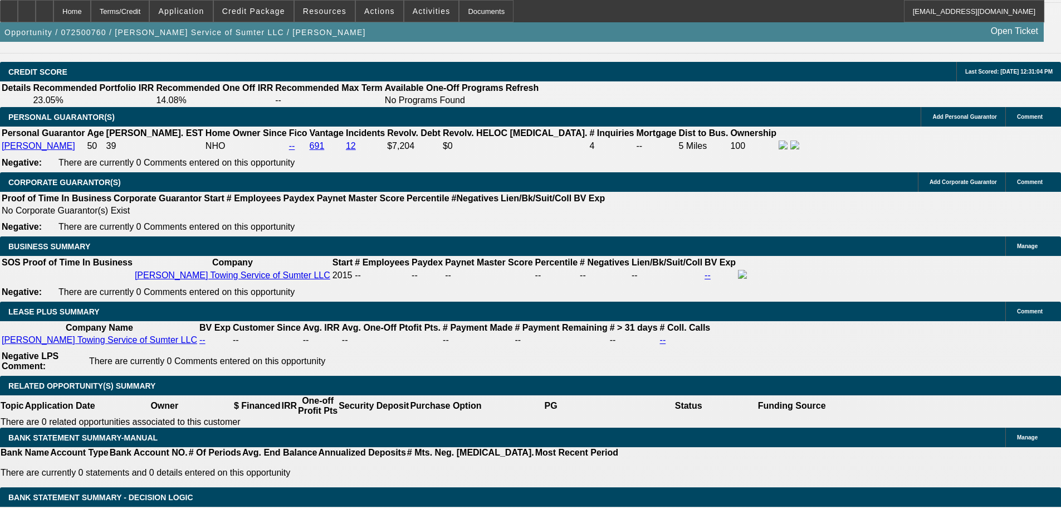
scroll to position [1378, 0]
